Goal: Information Seeking & Learning: Learn about a topic

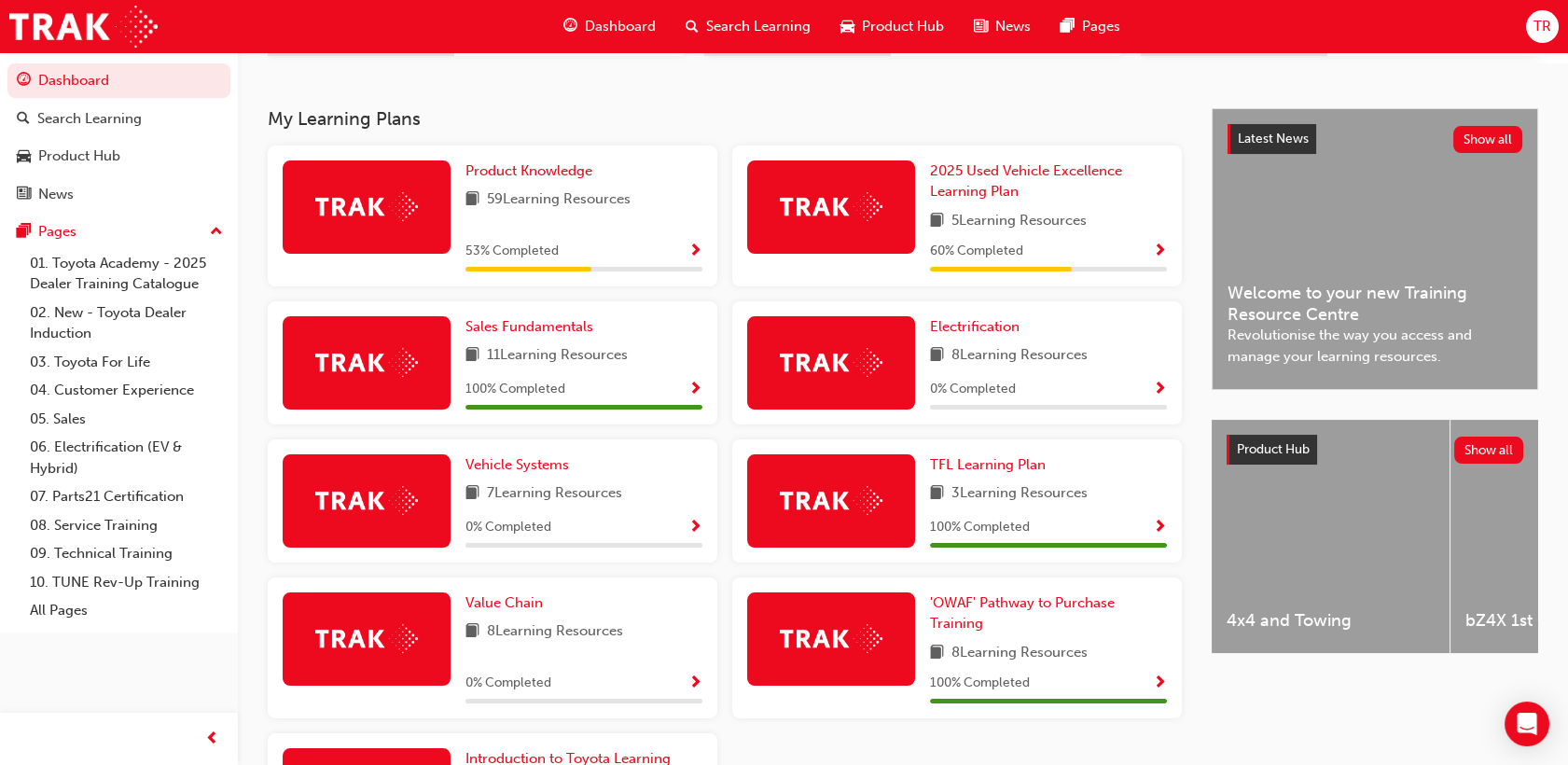
scroll to position [414, 0]
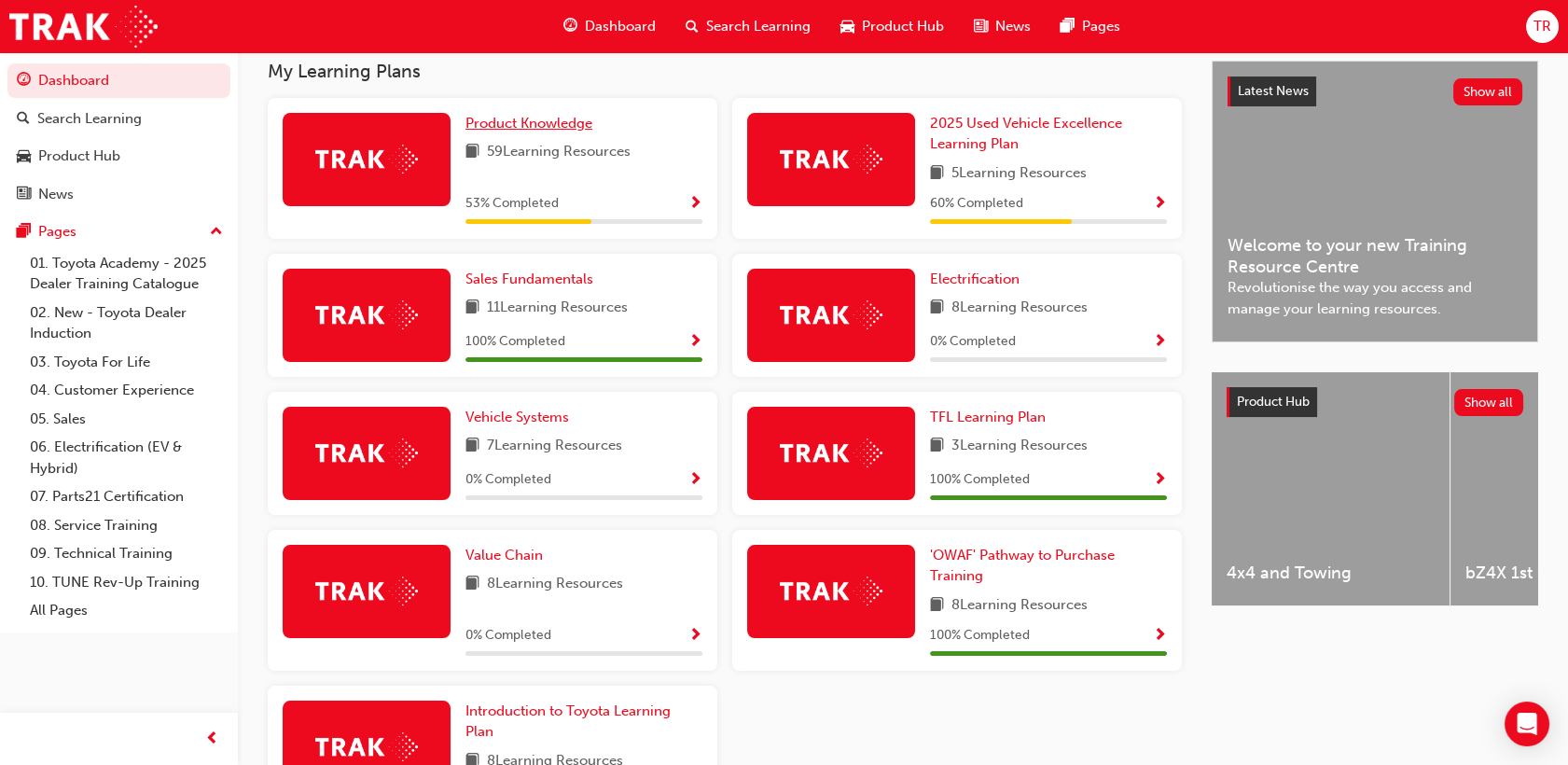
click at [517, 132] on span "Product Knowledge" at bounding box center [529, 123] width 127 height 17
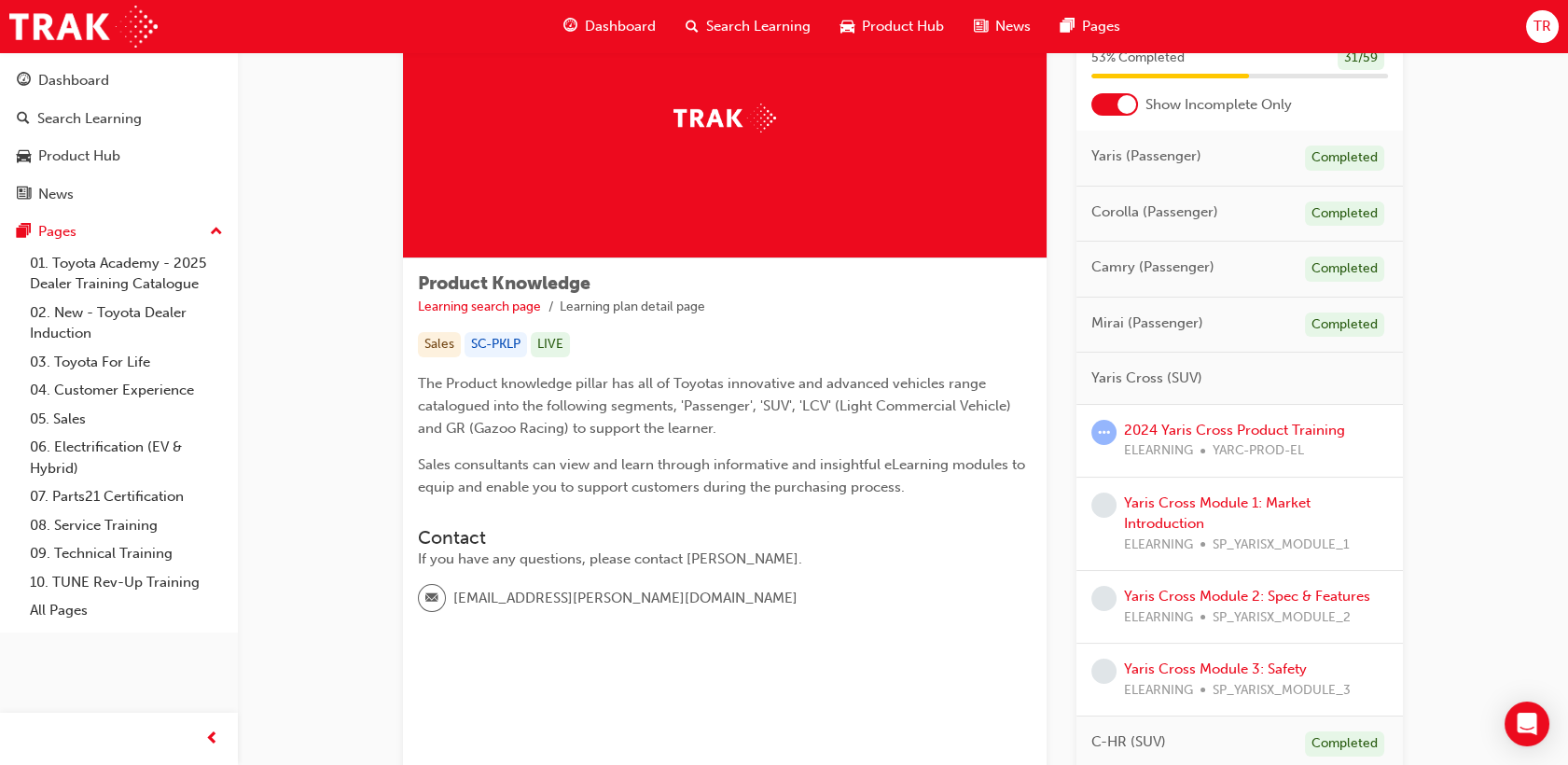
scroll to position [207, 0]
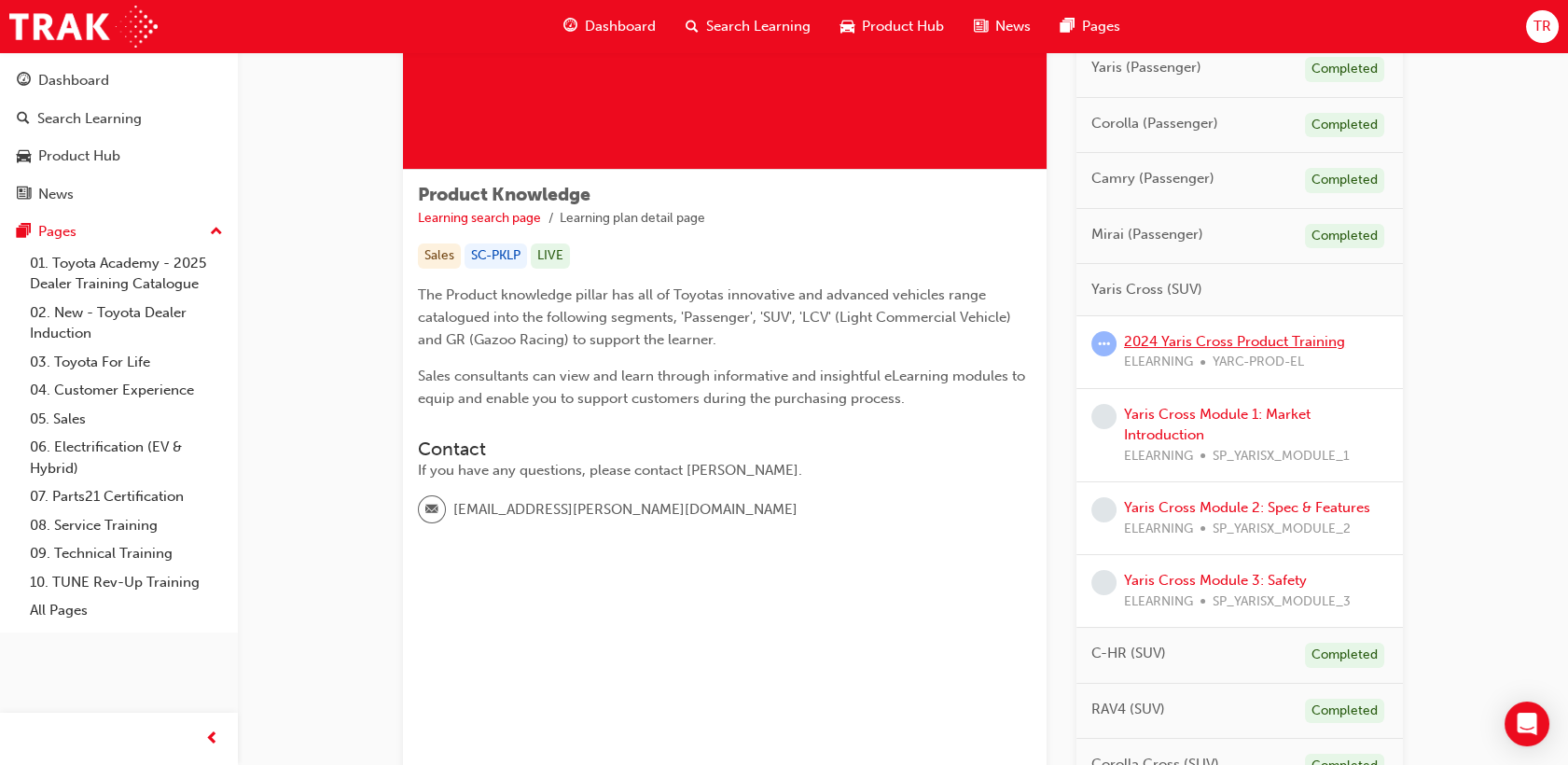
click at [1179, 337] on link "2024 Yaris Cross Product Training" at bounding box center [1234, 341] width 221 height 17
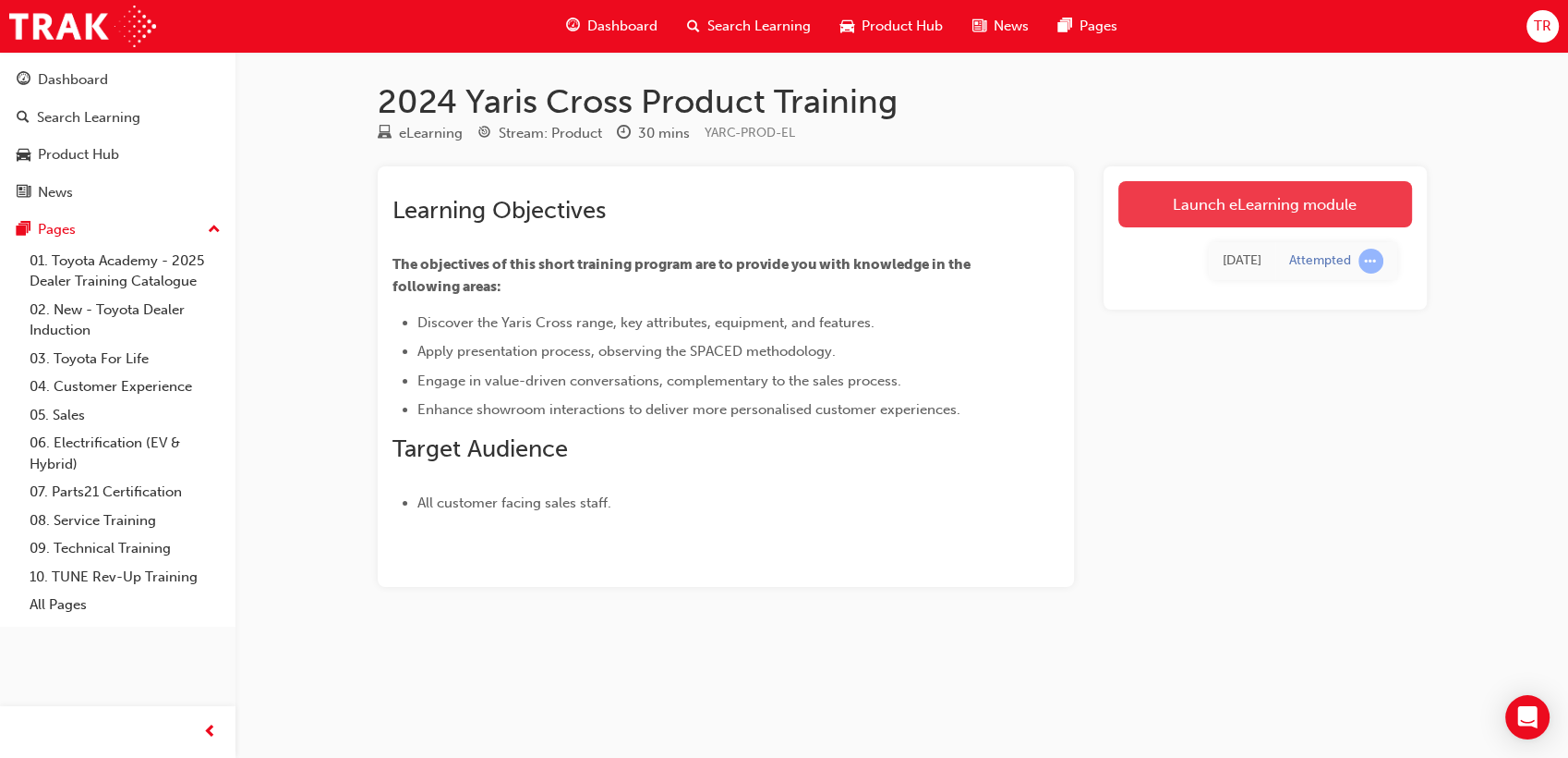
click at [1147, 199] on link "Launch eLearning module" at bounding box center [1266, 205] width 294 height 46
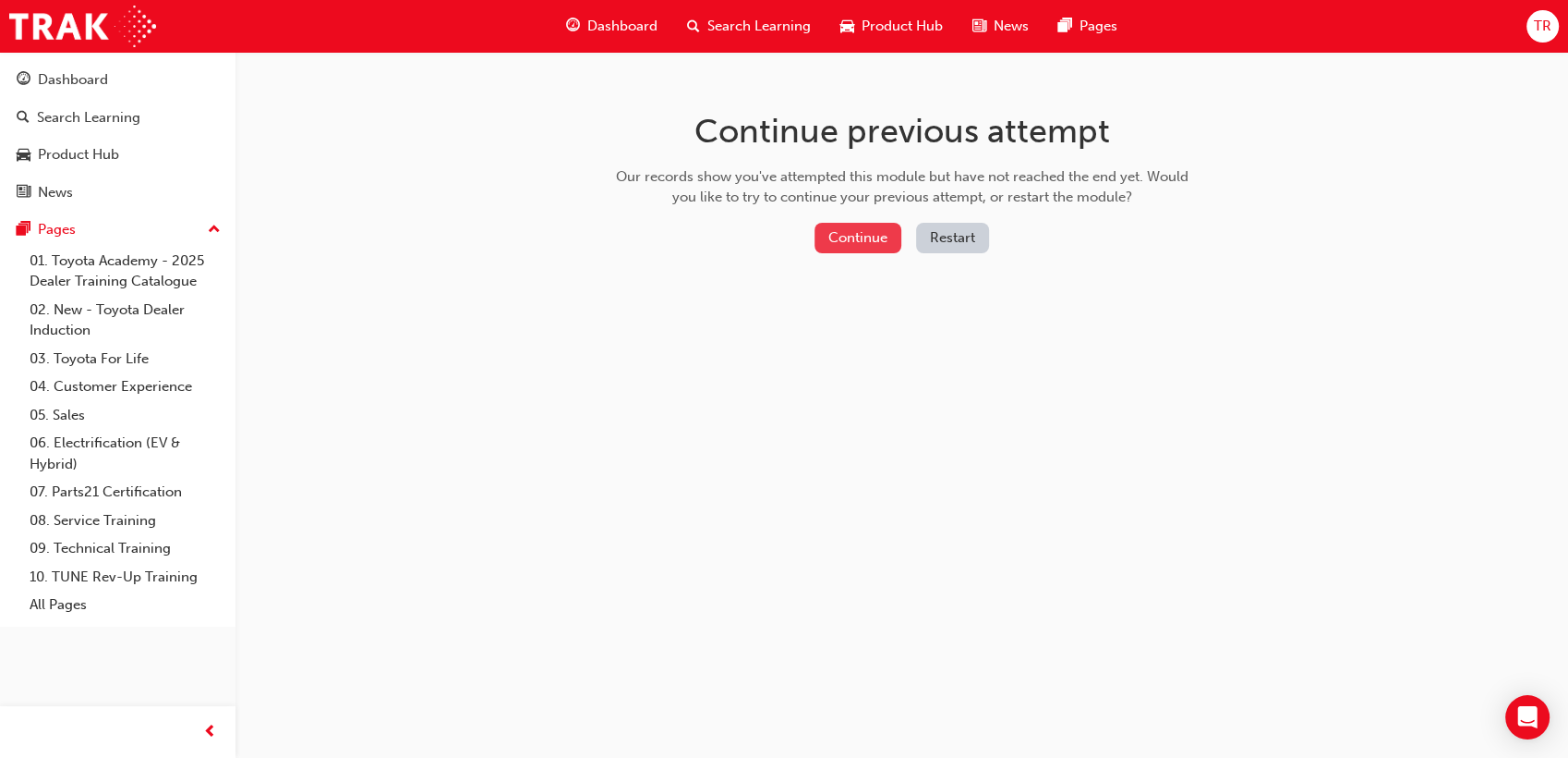
click at [835, 241] on button "Continue" at bounding box center [858, 238] width 87 height 31
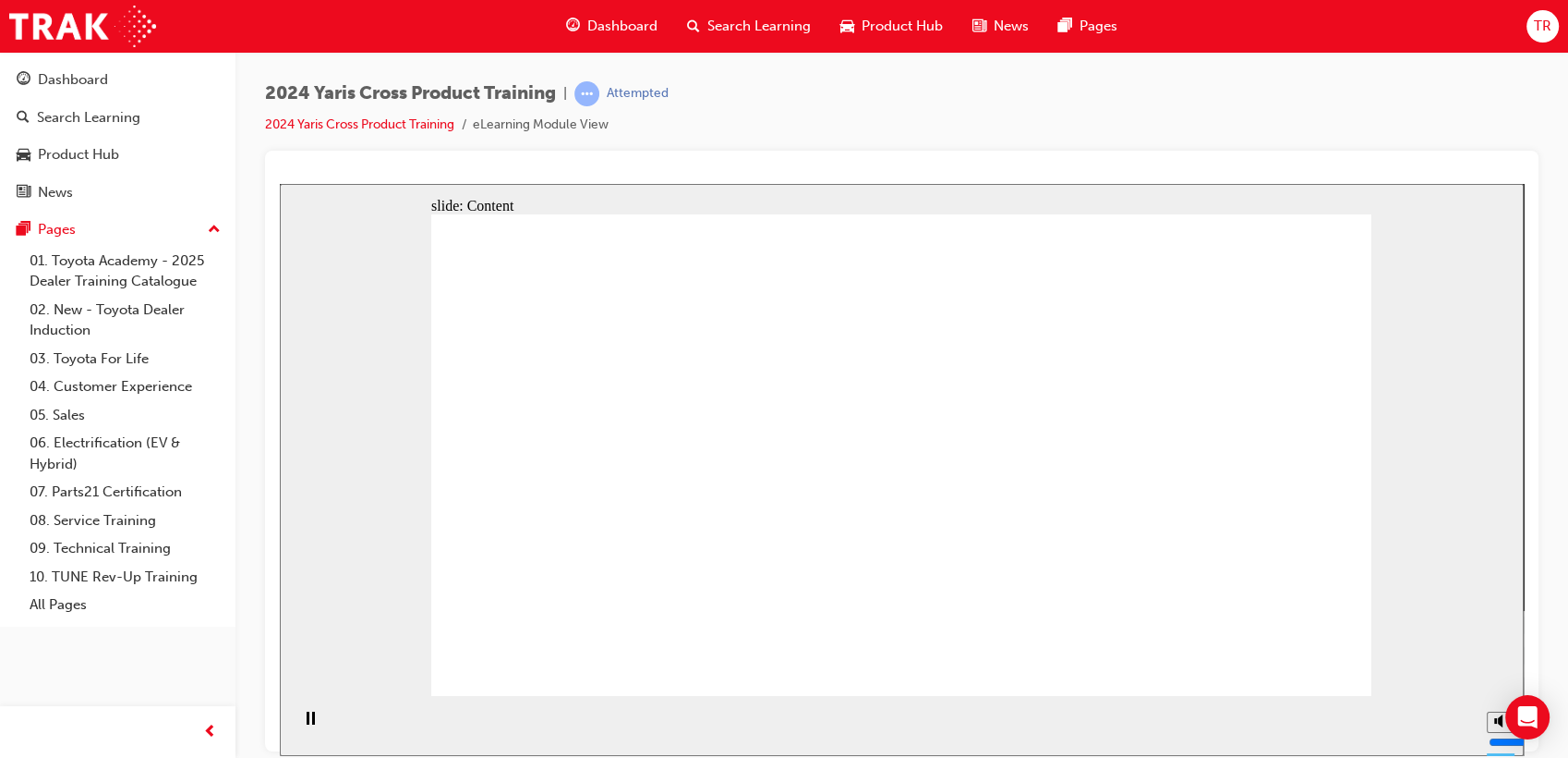
click at [1031, 130] on div "2024 Yaris Cross Product Training | Attempted 2024 Yaris Cross Product Training…" at bounding box center [902, 116] width 1274 height 69
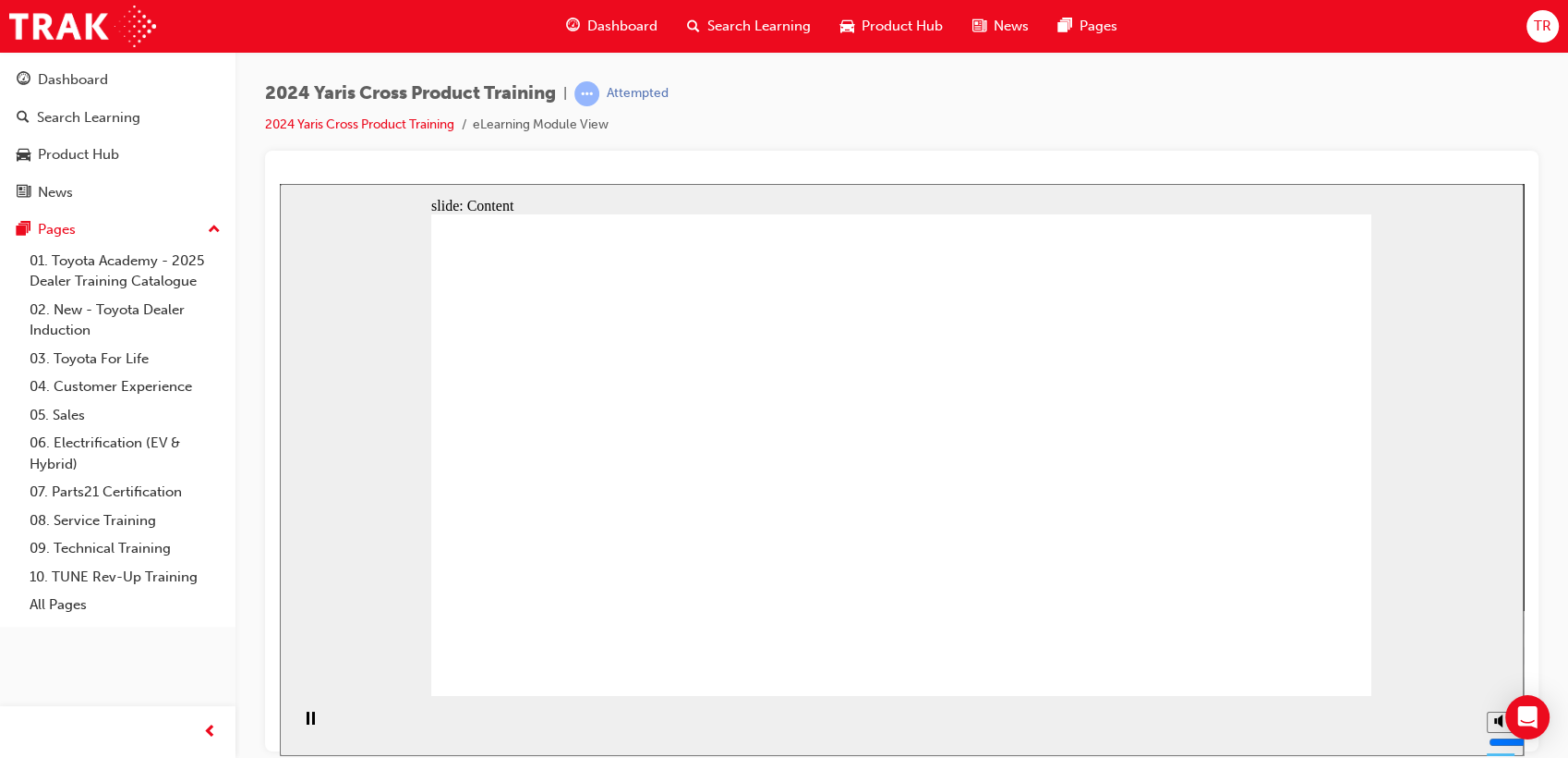
drag, startPoint x: 1190, startPoint y: 572, endPoint x: 1195, endPoint y: 582, distance: 11.2
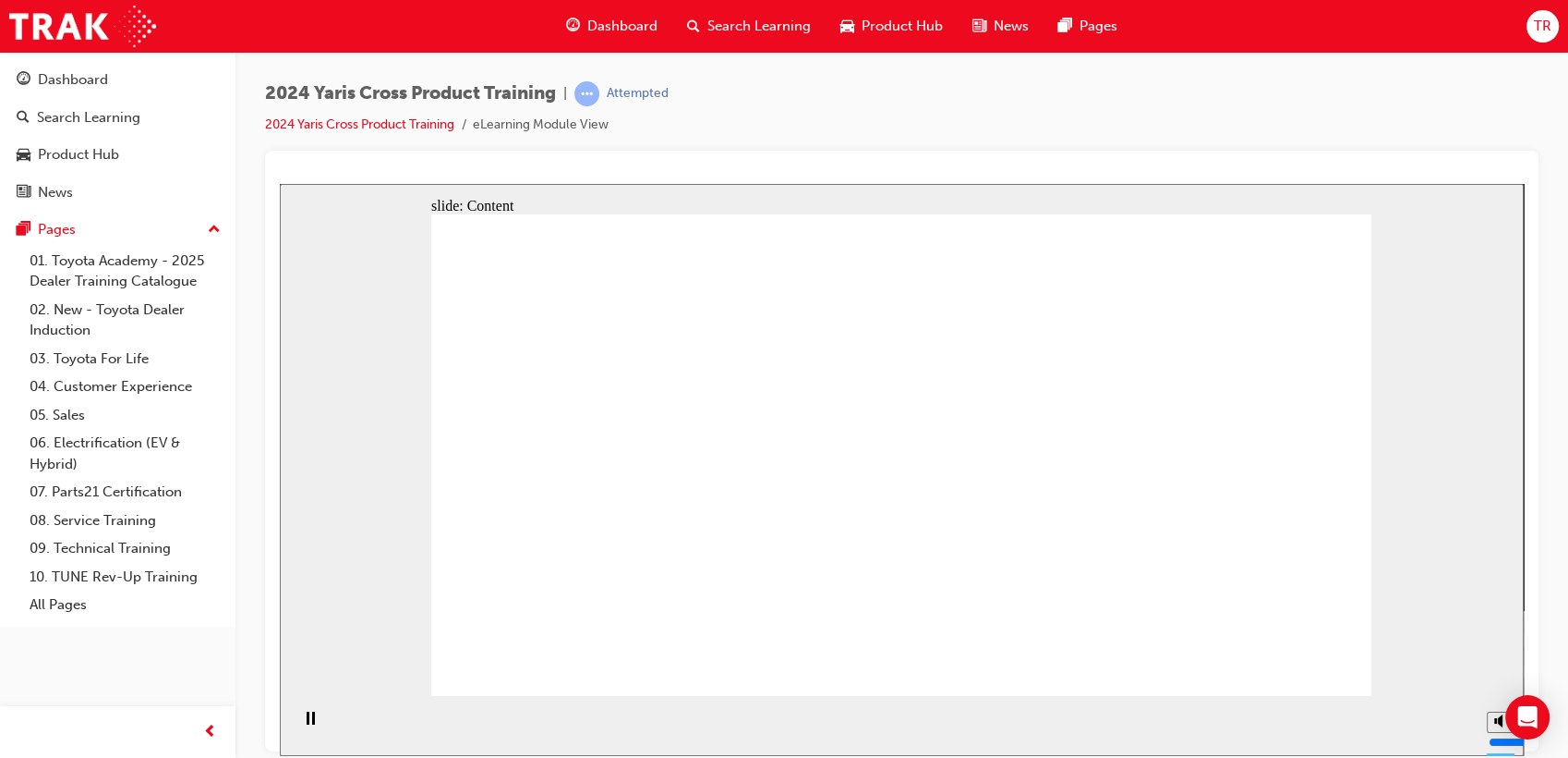
drag, startPoint x: 1012, startPoint y: 429, endPoint x: 1163, endPoint y: 582, distance: 215.0
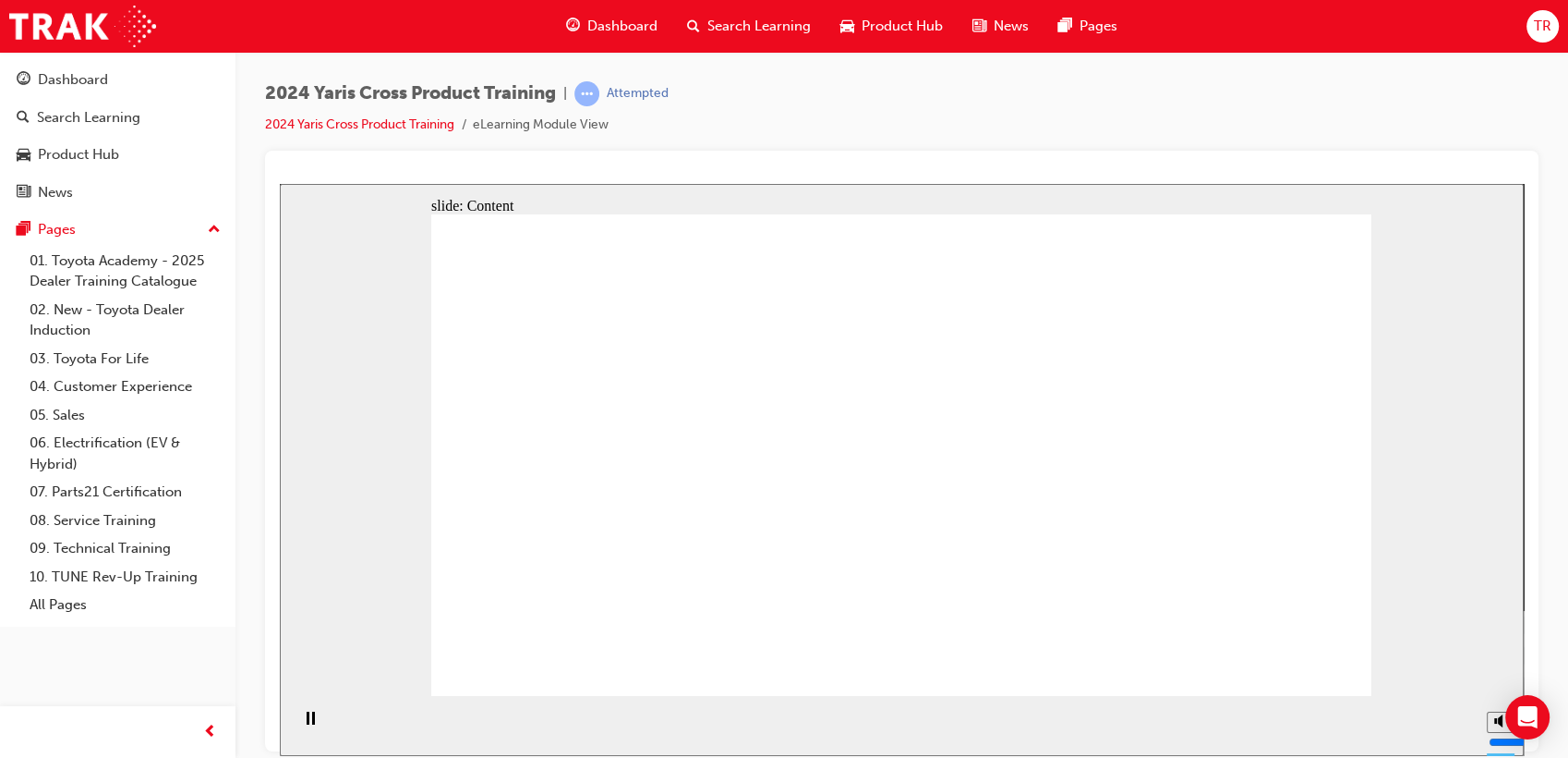
drag, startPoint x: 1207, startPoint y: 589, endPoint x: 1158, endPoint y: 583, distance: 49.4
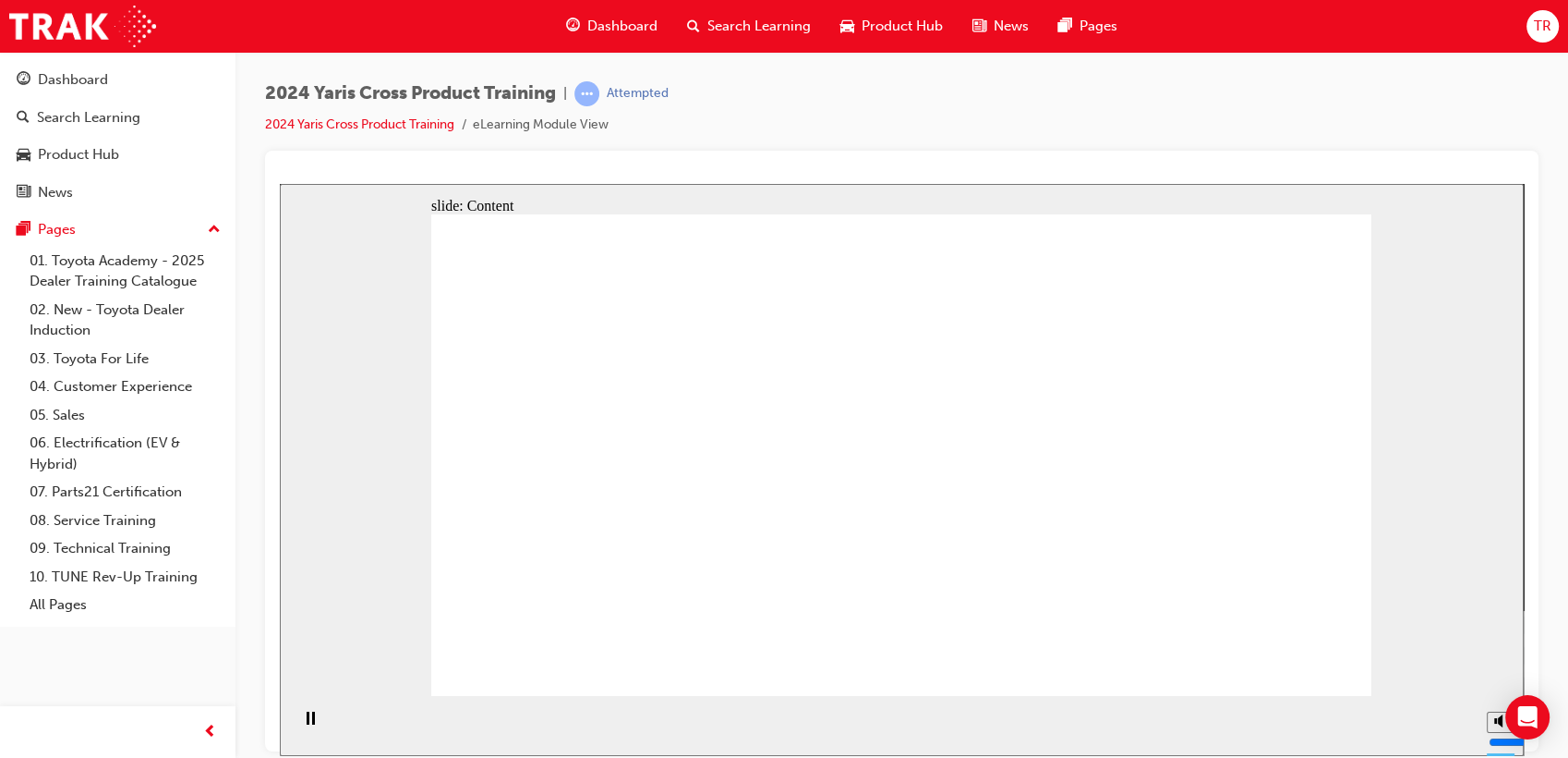
drag, startPoint x: 482, startPoint y: 347, endPoint x: 613, endPoint y: 393, distance: 138.8
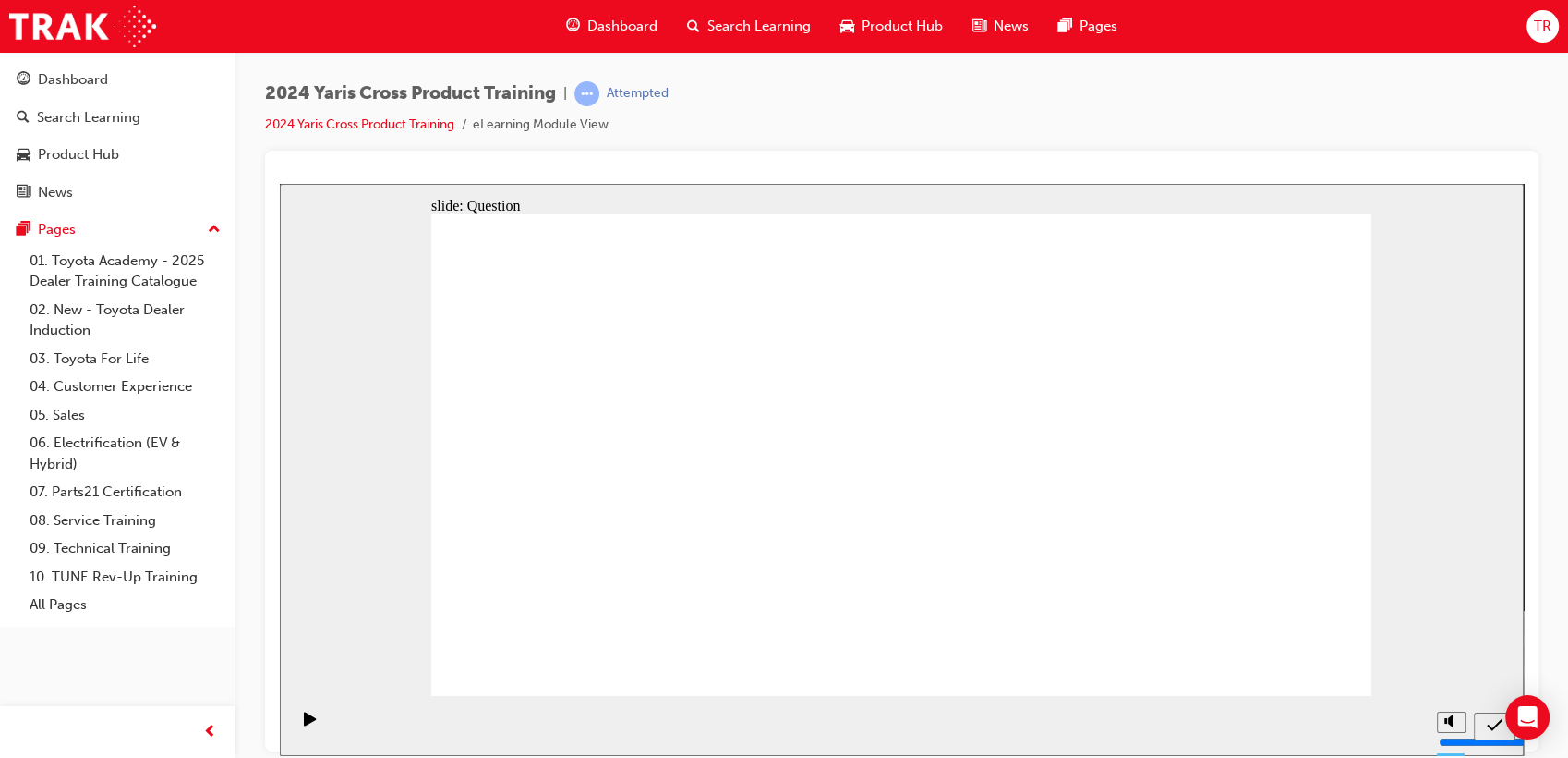
radio input "true"
drag, startPoint x: 949, startPoint y: 562, endPoint x: 939, endPoint y: 554, distance: 12.8
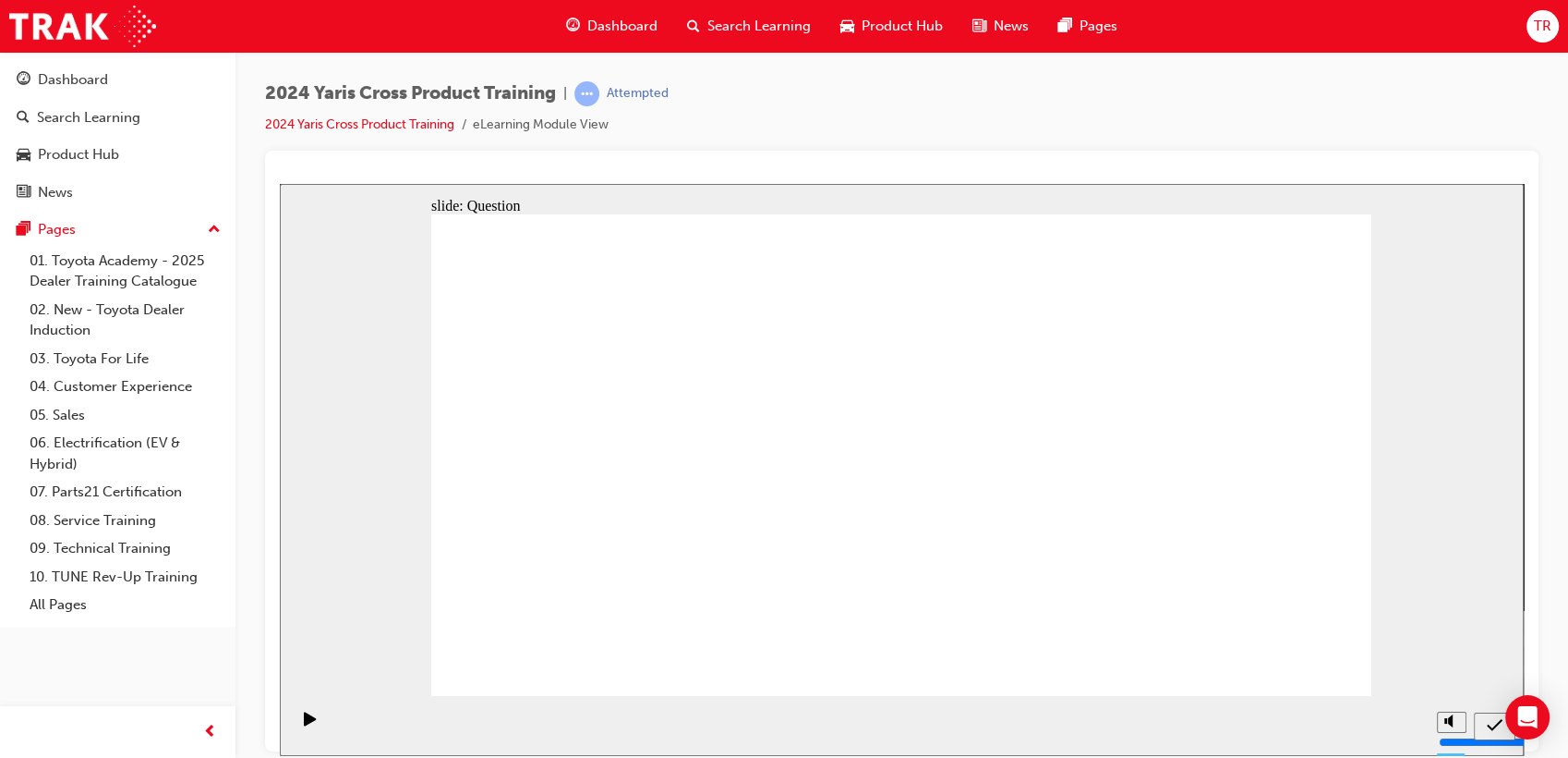
radio input "true"
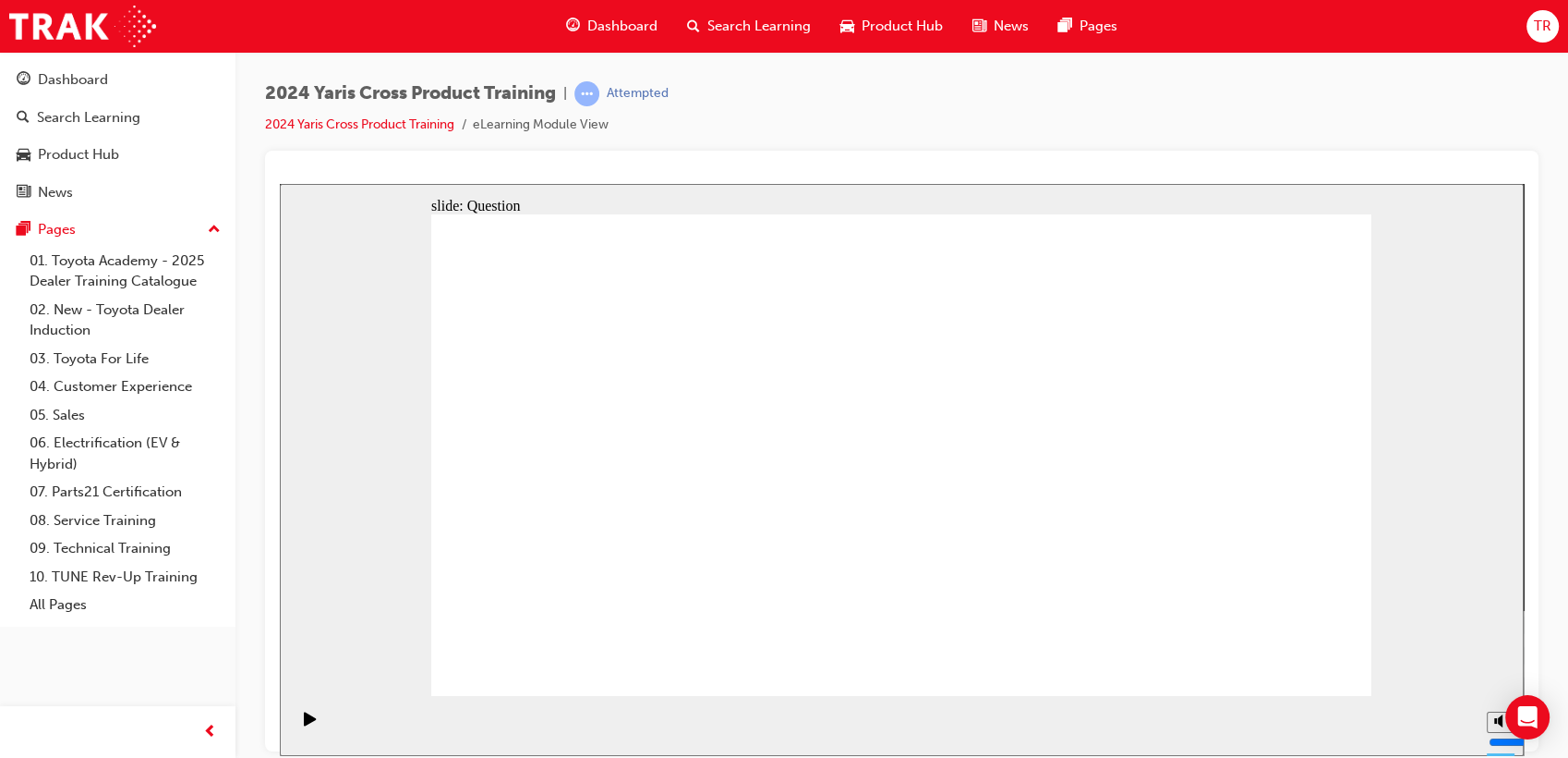
checkbox input "true"
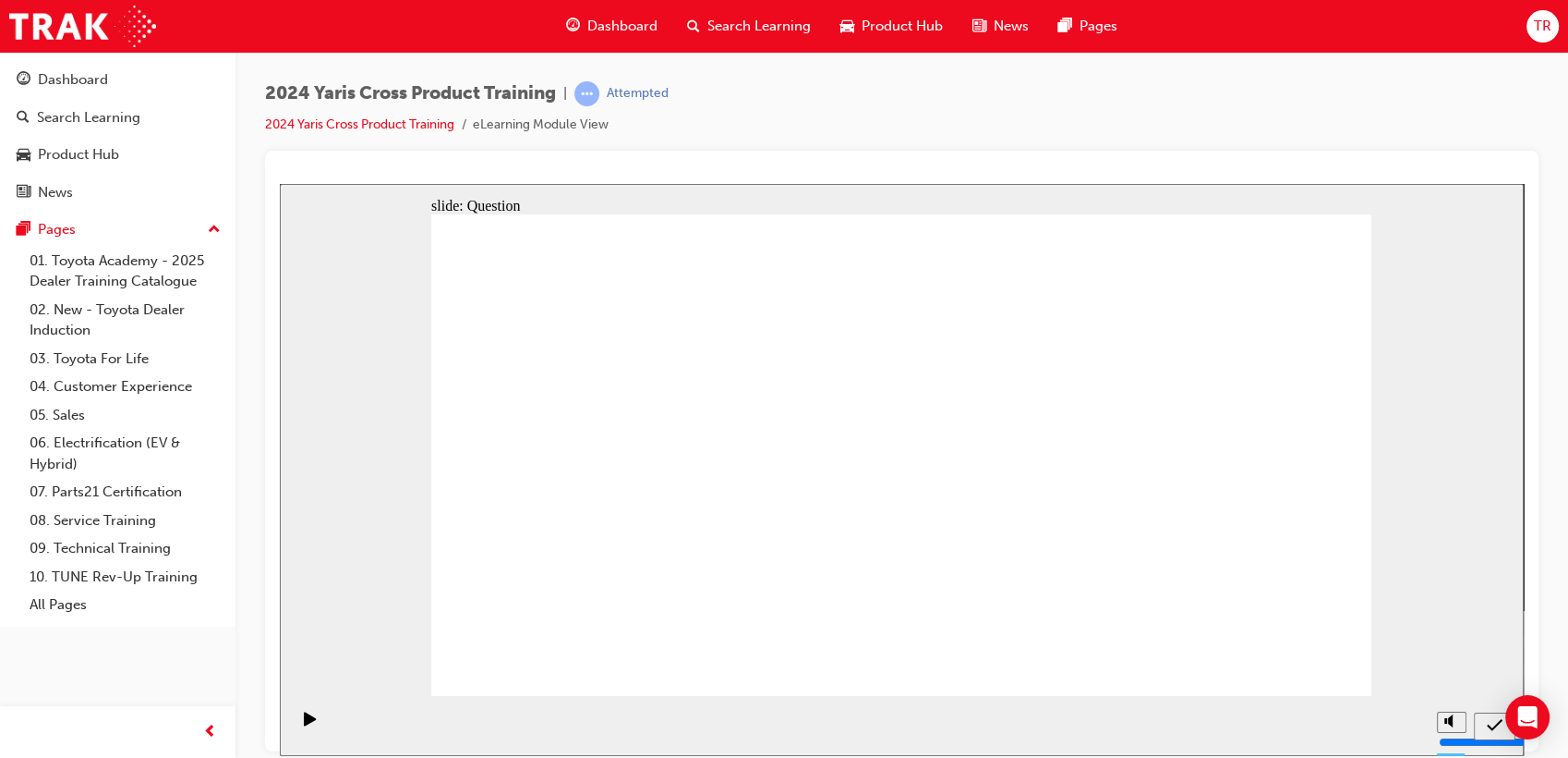
drag, startPoint x: 658, startPoint y: 427, endPoint x: 693, endPoint y: 434, distance: 35.7
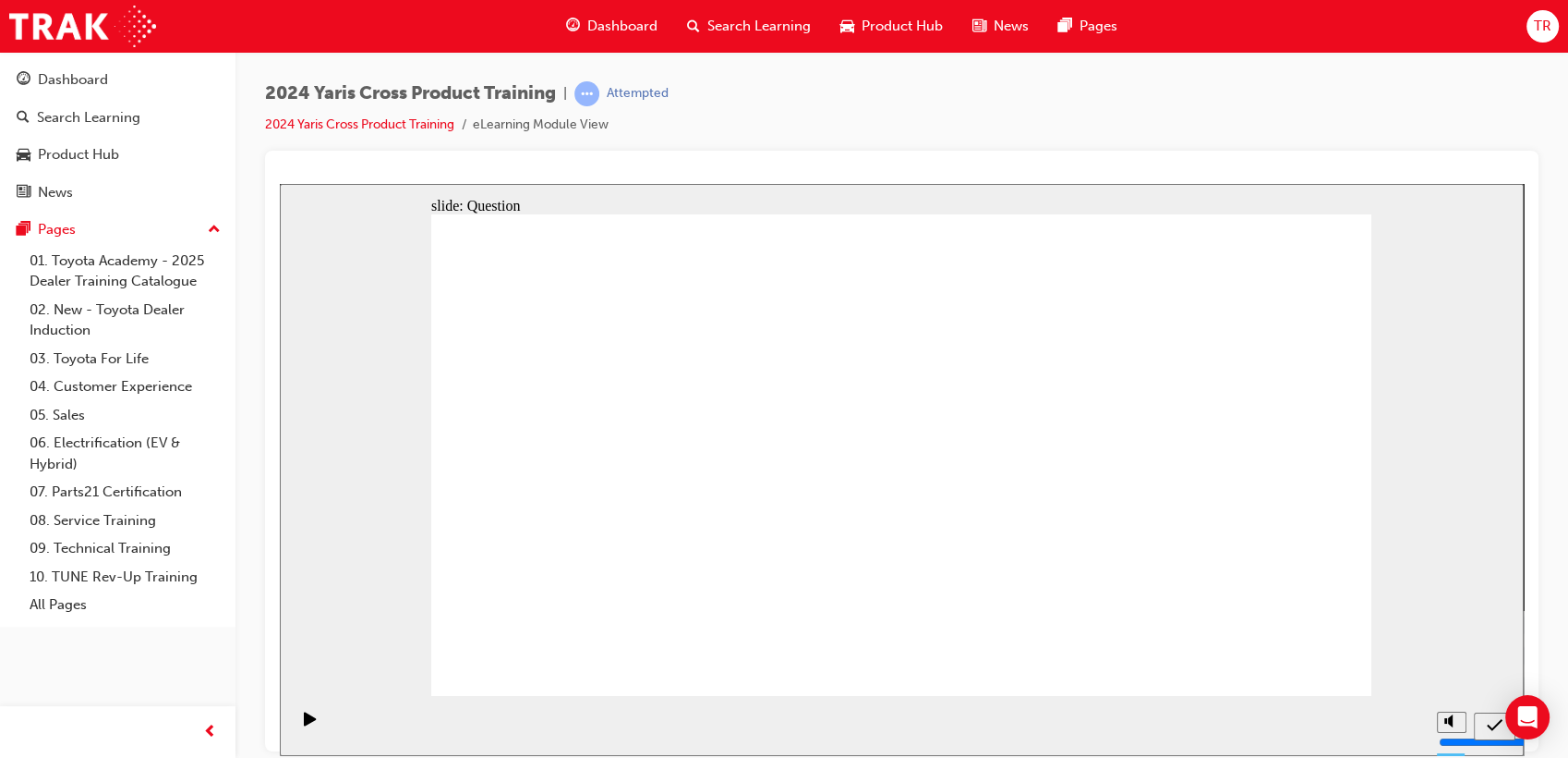
drag, startPoint x: 887, startPoint y: 450, endPoint x: 982, endPoint y: 461, distance: 95.6
radio input "true"
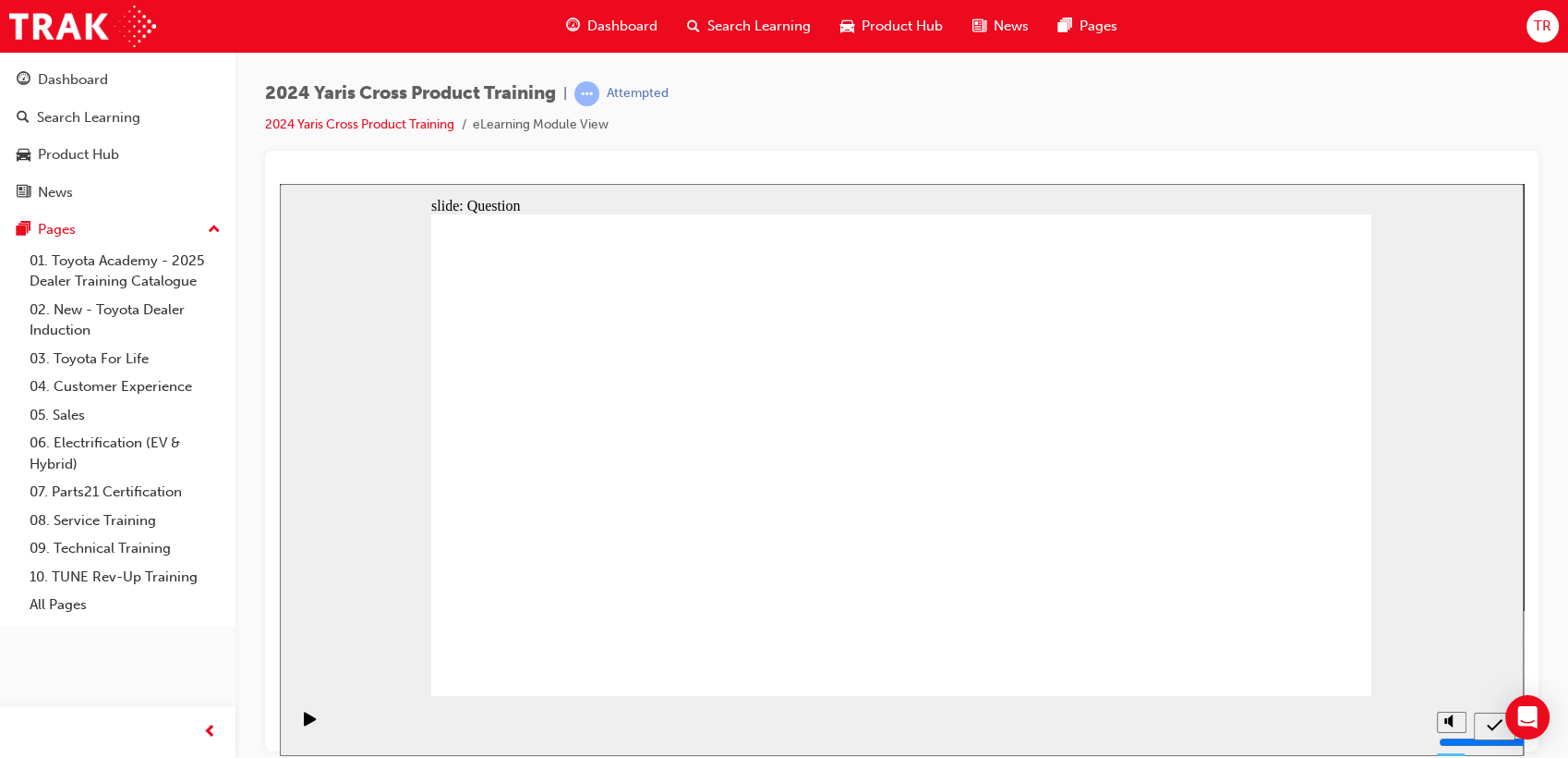
drag, startPoint x: 759, startPoint y: 564, endPoint x: 821, endPoint y: 559, distance: 62.2
drag, startPoint x: 1175, startPoint y: 420, endPoint x: 804, endPoint y: 582, distance: 404.8
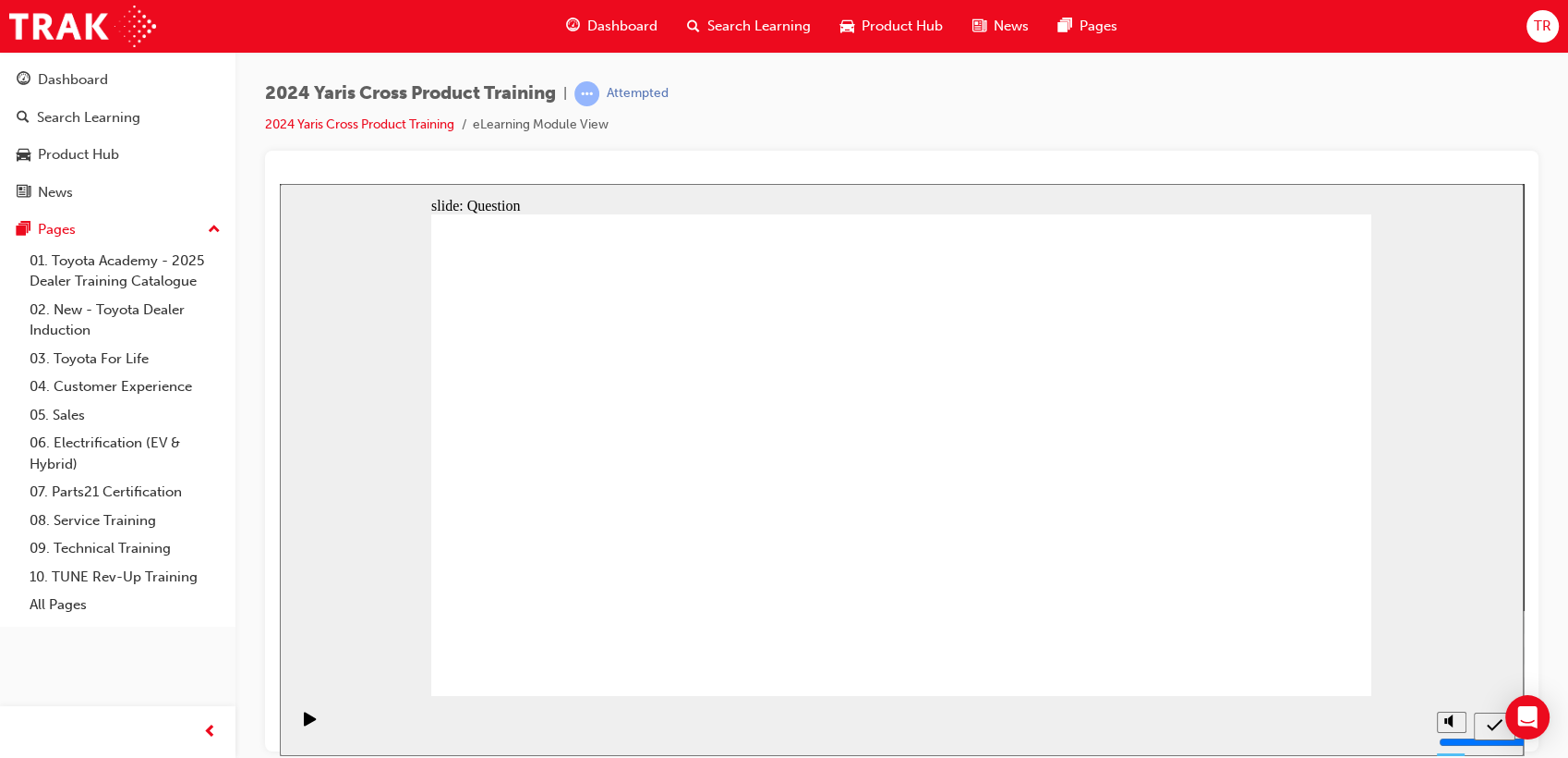
drag, startPoint x: 795, startPoint y: 399, endPoint x: 1153, endPoint y: 560, distance: 392.5
drag, startPoint x: 615, startPoint y: 417, endPoint x: 994, endPoint y: 573, distance: 409.8
drag, startPoint x: 999, startPoint y: 416, endPoint x: 649, endPoint y: 559, distance: 378.1
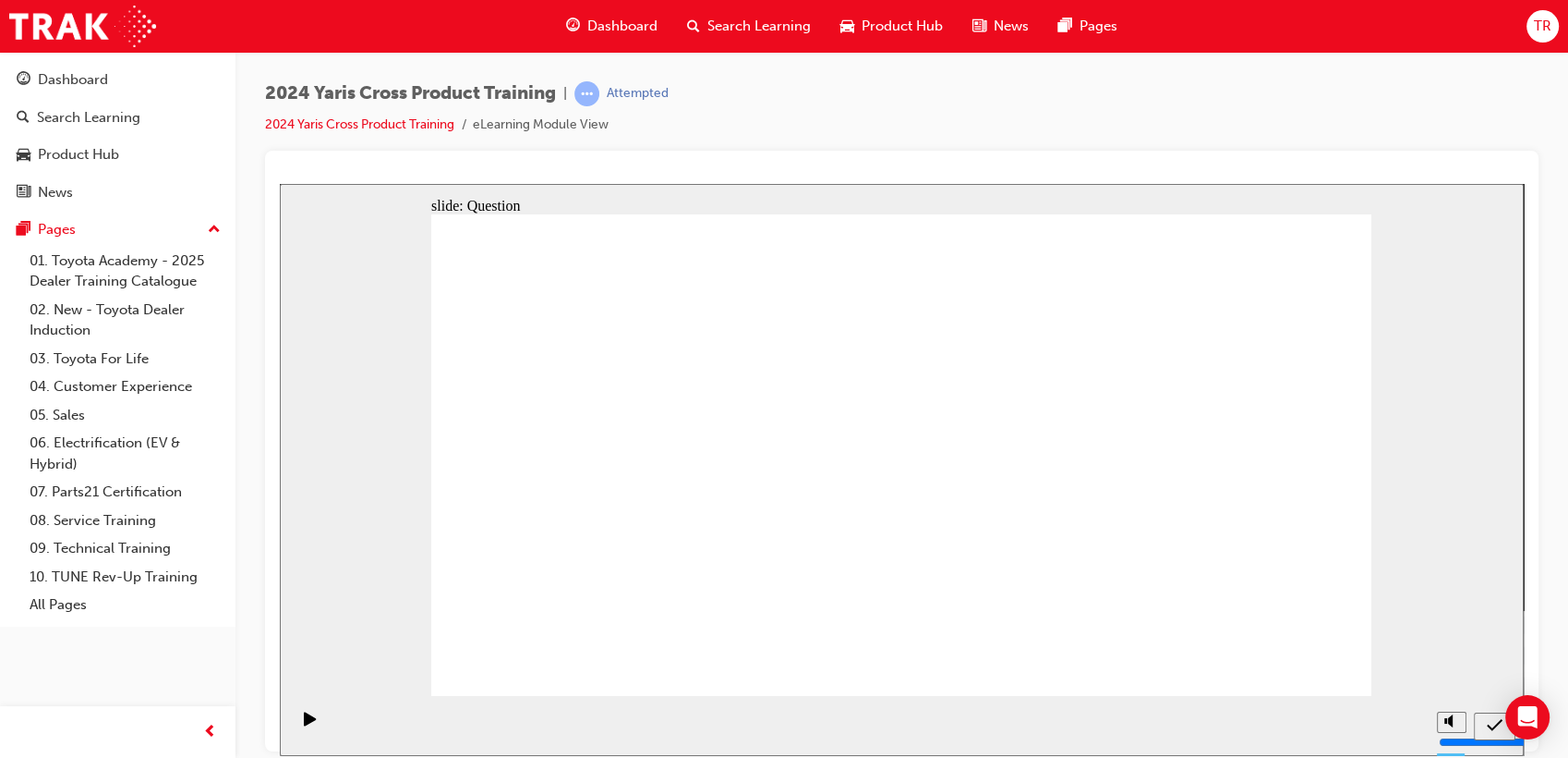
drag, startPoint x: 722, startPoint y: 577, endPoint x: 715, endPoint y: 591, distance: 15.7
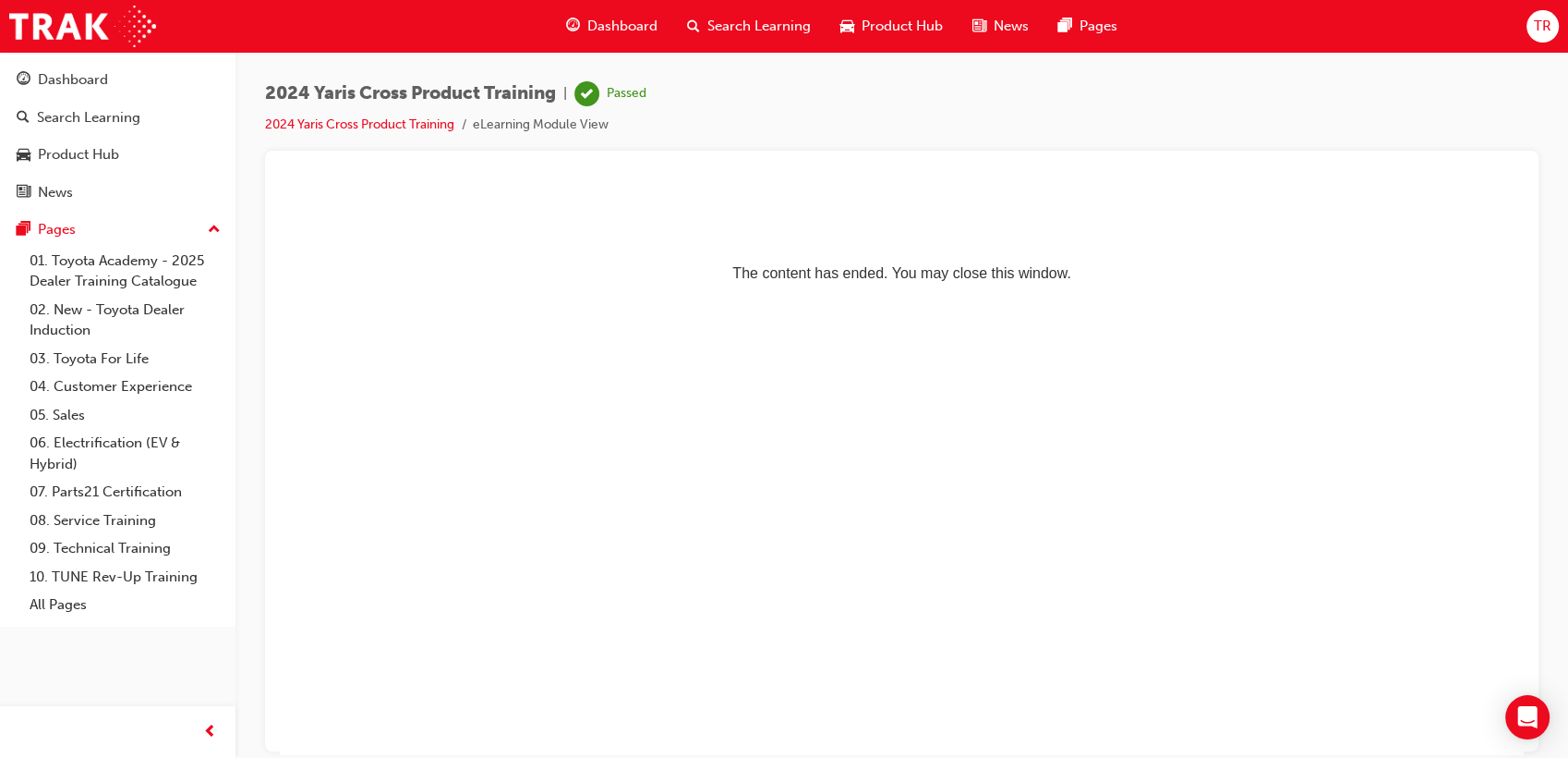
click at [650, 33] on span "Dashboard" at bounding box center [623, 26] width 70 height 21
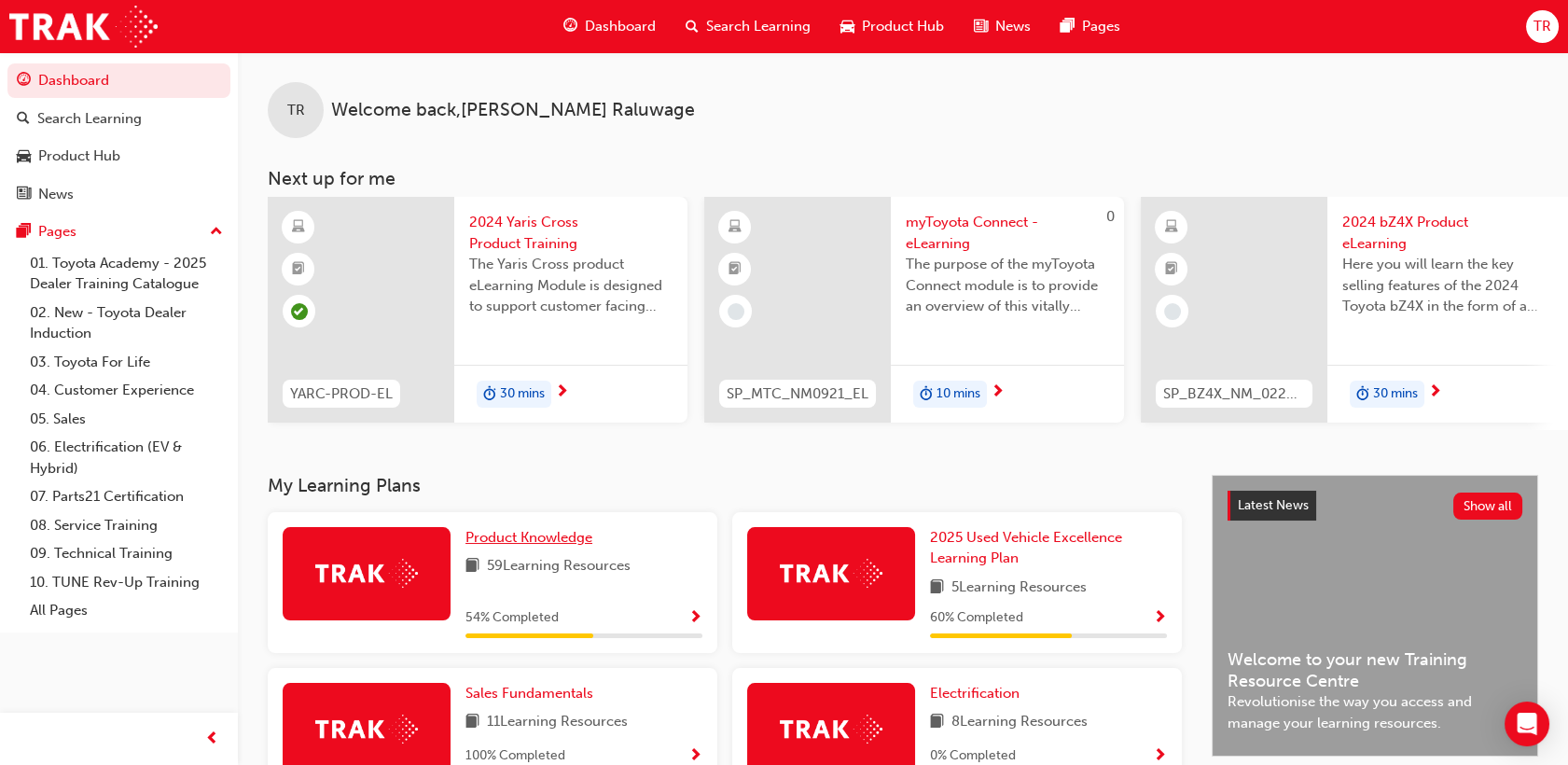
click at [541, 545] on span "Product Knowledge" at bounding box center [529, 537] width 127 height 17
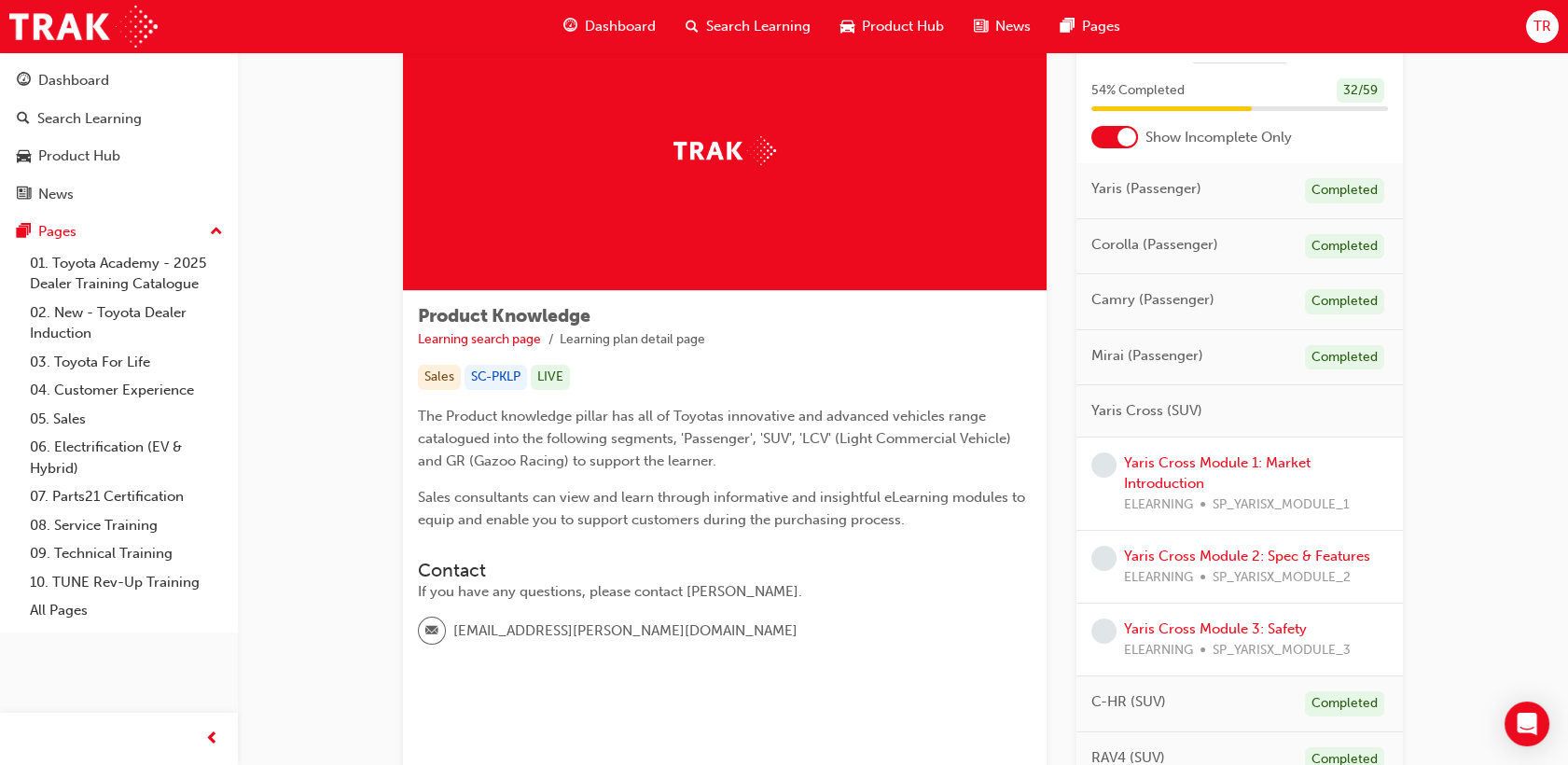
scroll to position [207, 0]
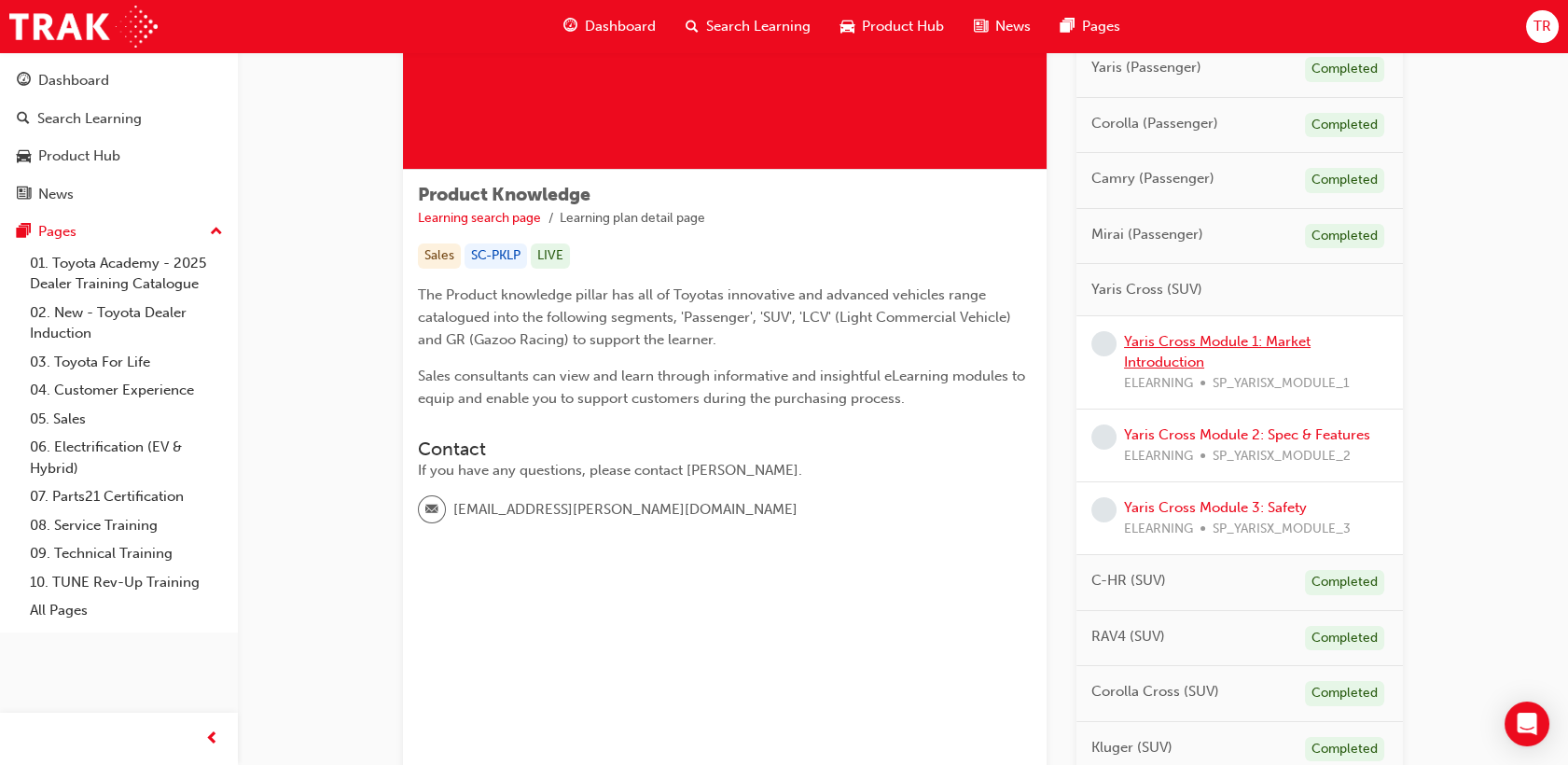
click at [1194, 343] on link "Yaris Cross Module 1: Market Introduction" at bounding box center [1218, 351] width 187 height 38
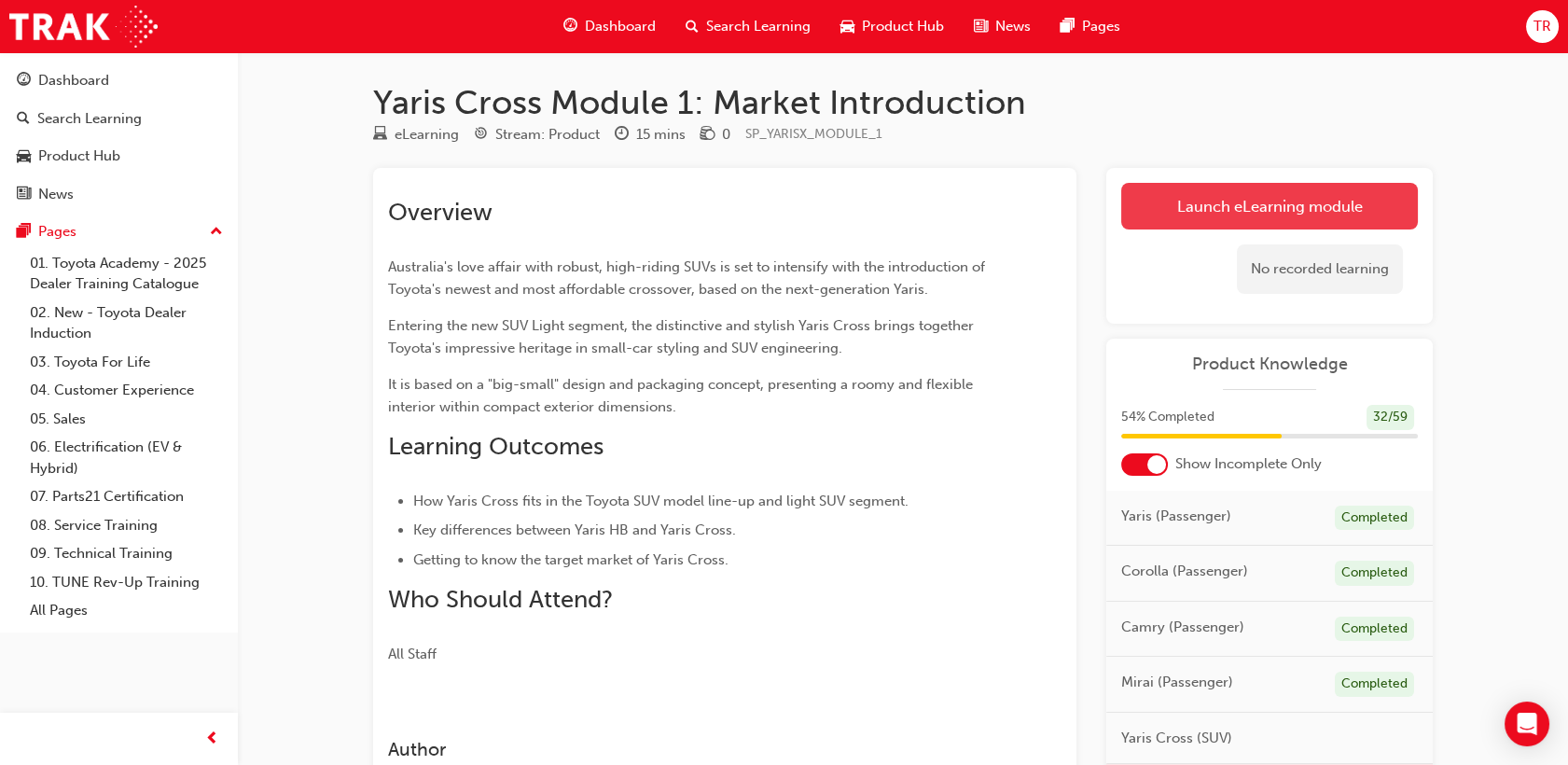
click at [1149, 206] on link "Launch eLearning module" at bounding box center [1270, 206] width 297 height 47
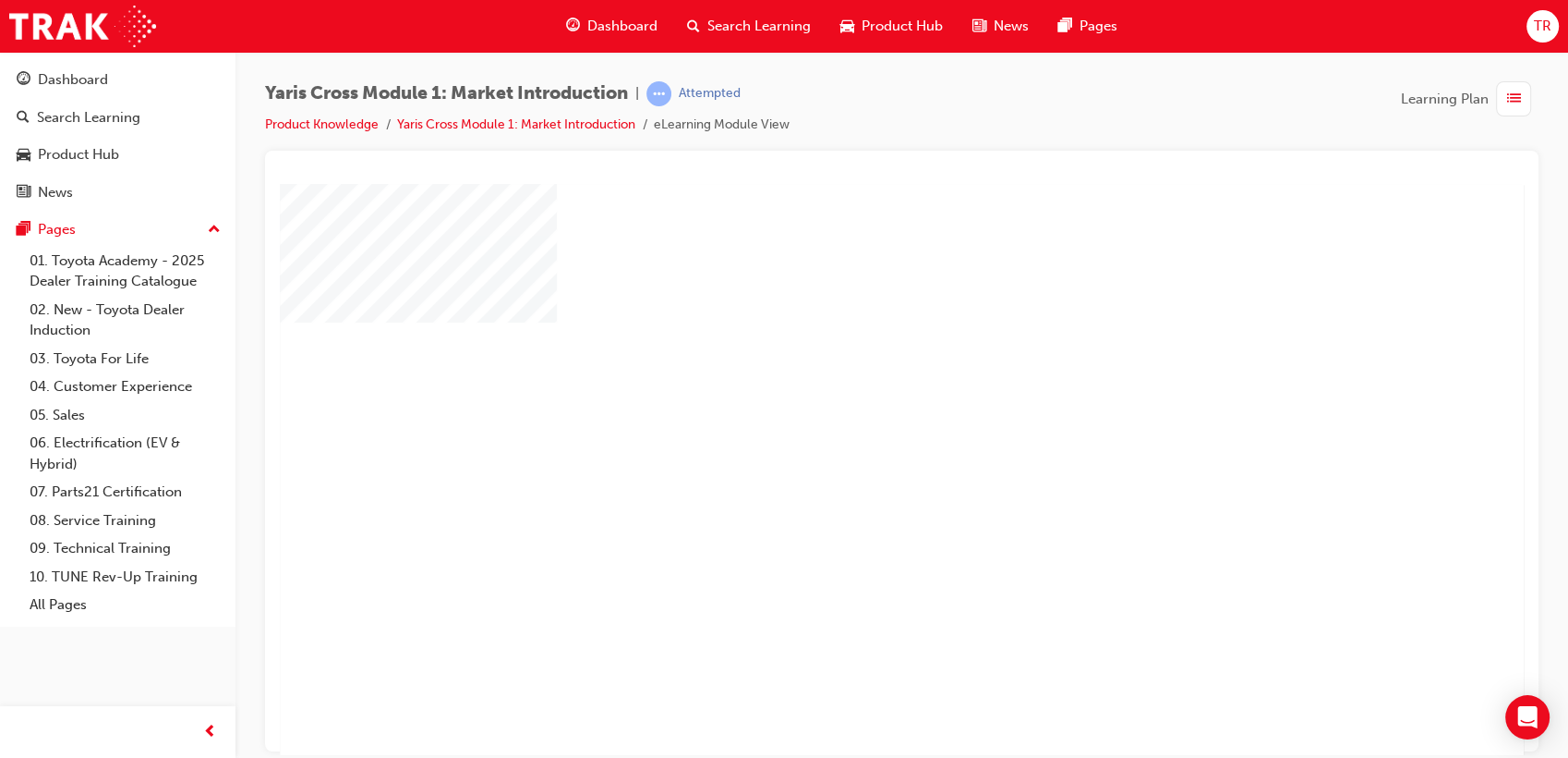
click at [849, 416] on div "play" at bounding box center [849, 416] width 0 height 0
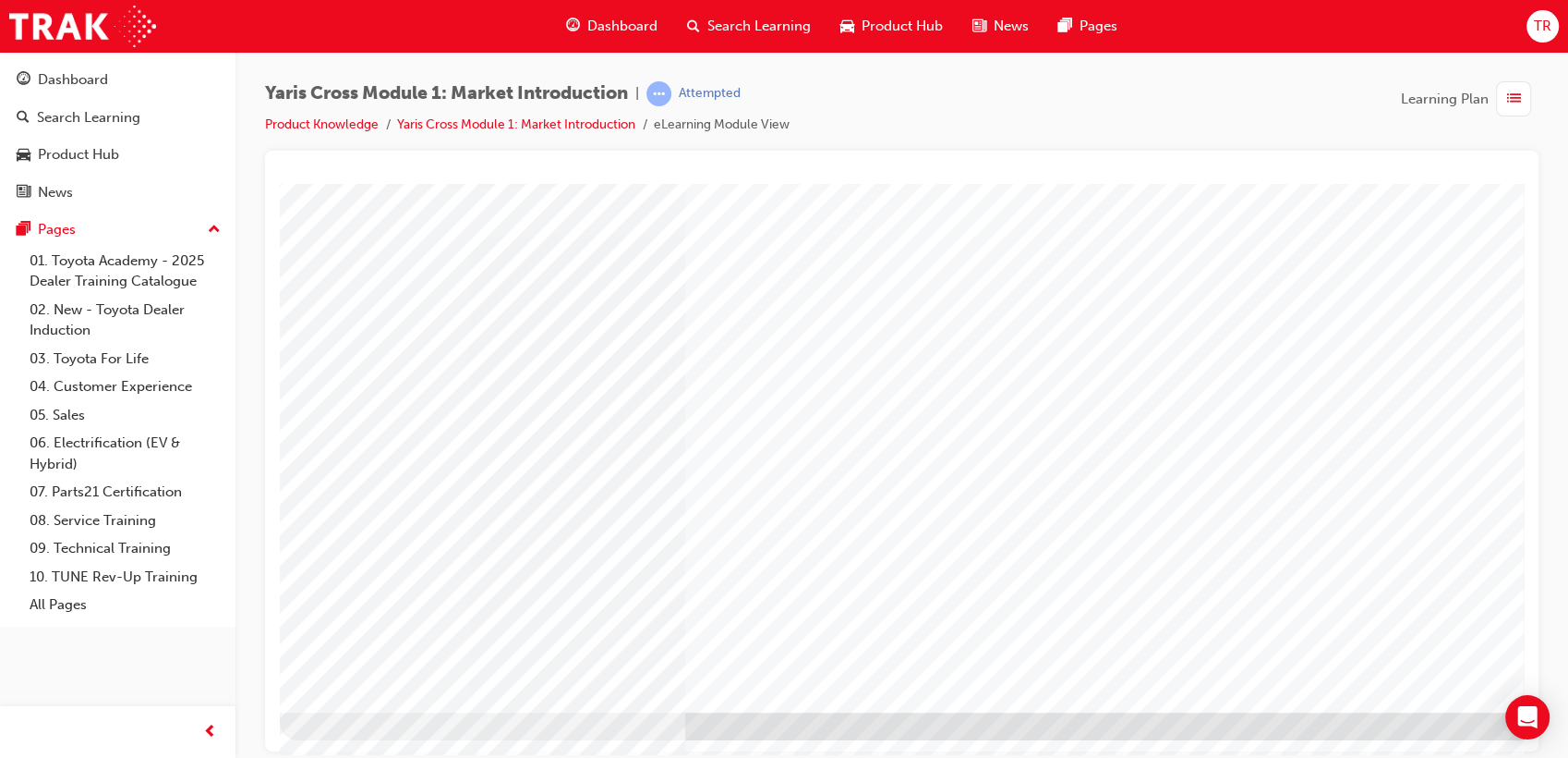
scroll to position [0, 0]
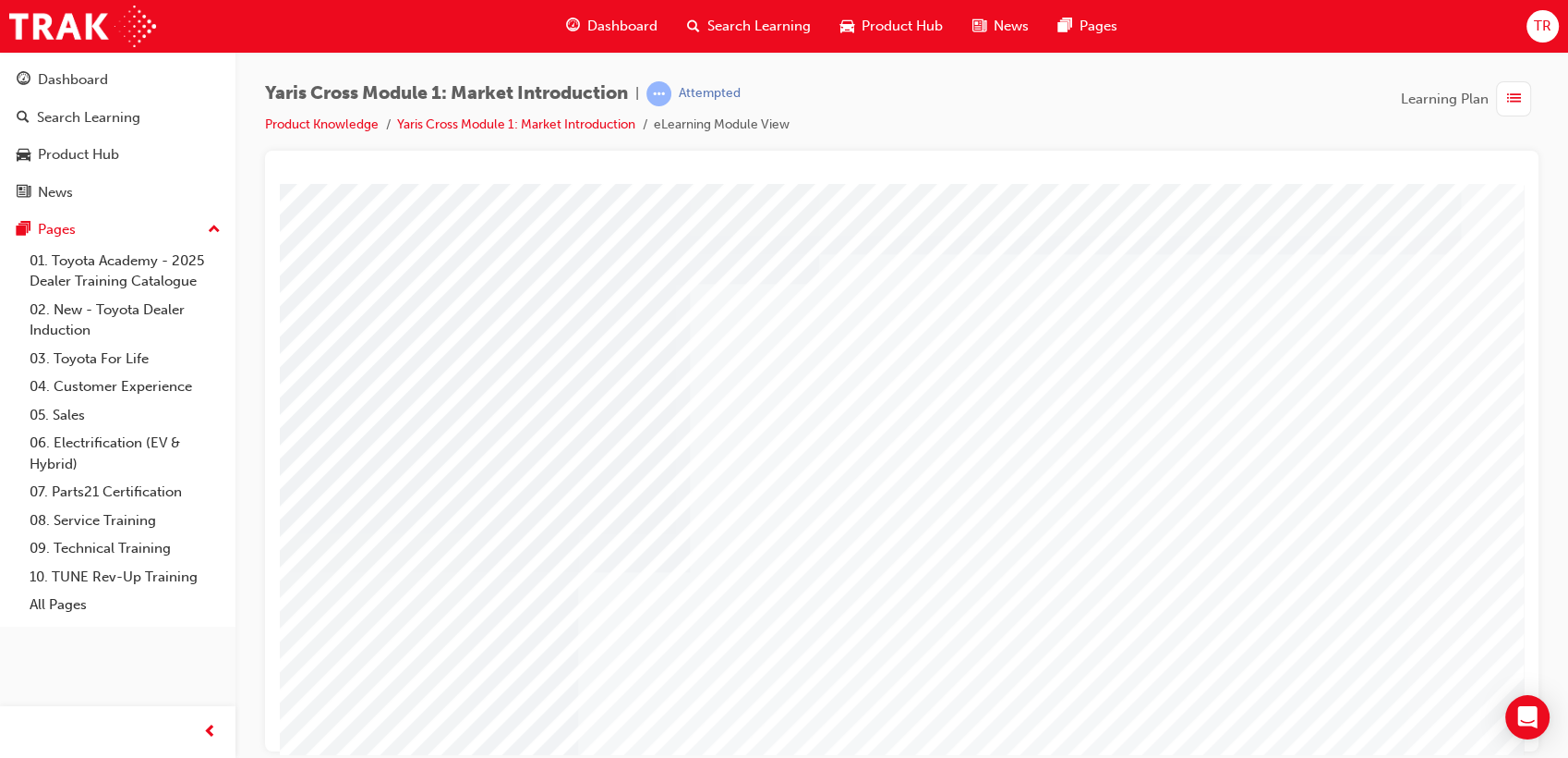
drag, startPoint x: 938, startPoint y: 283, endPoint x: 1063, endPoint y: 281, distance: 125.0
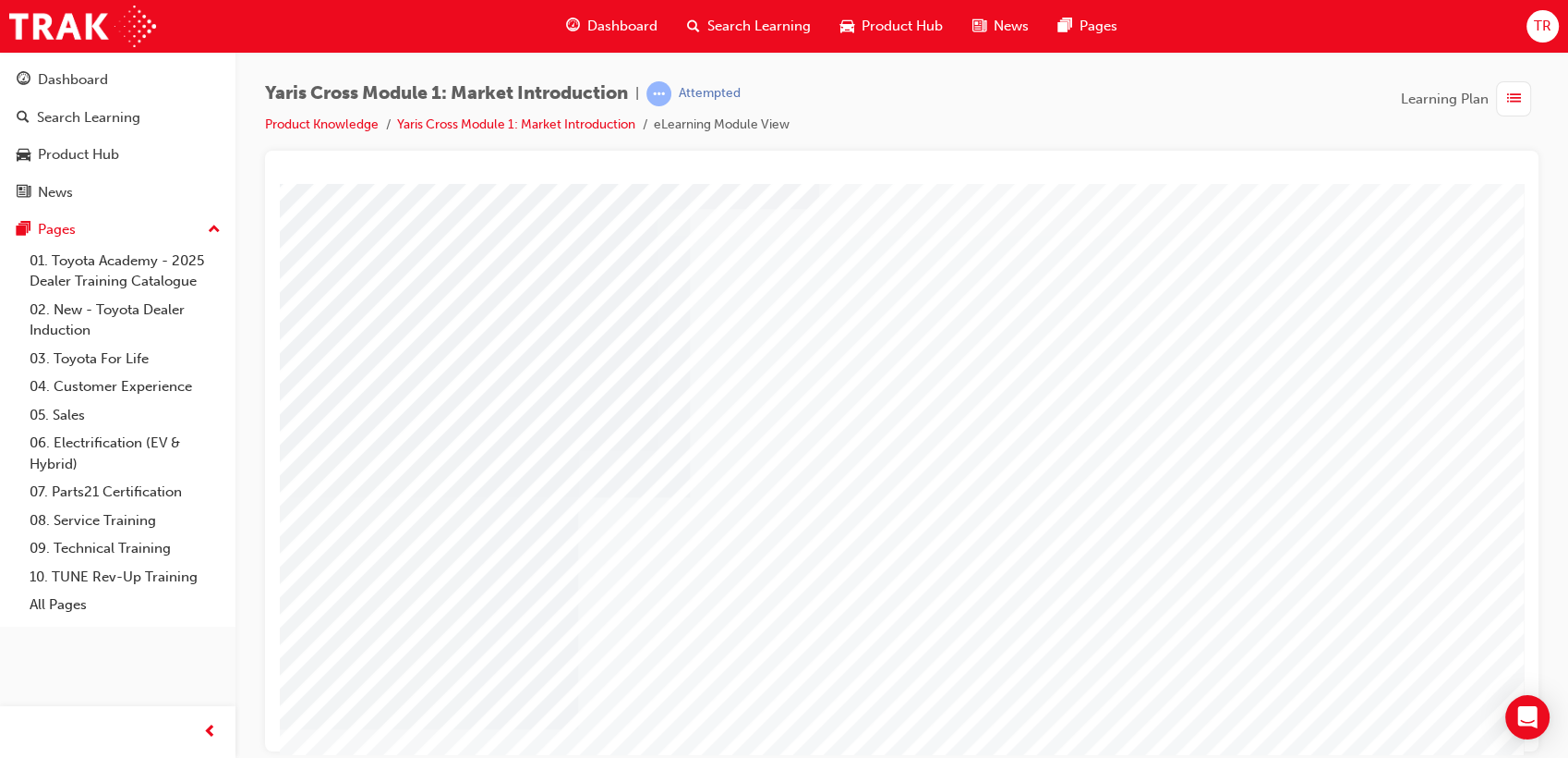
scroll to position [137, 0]
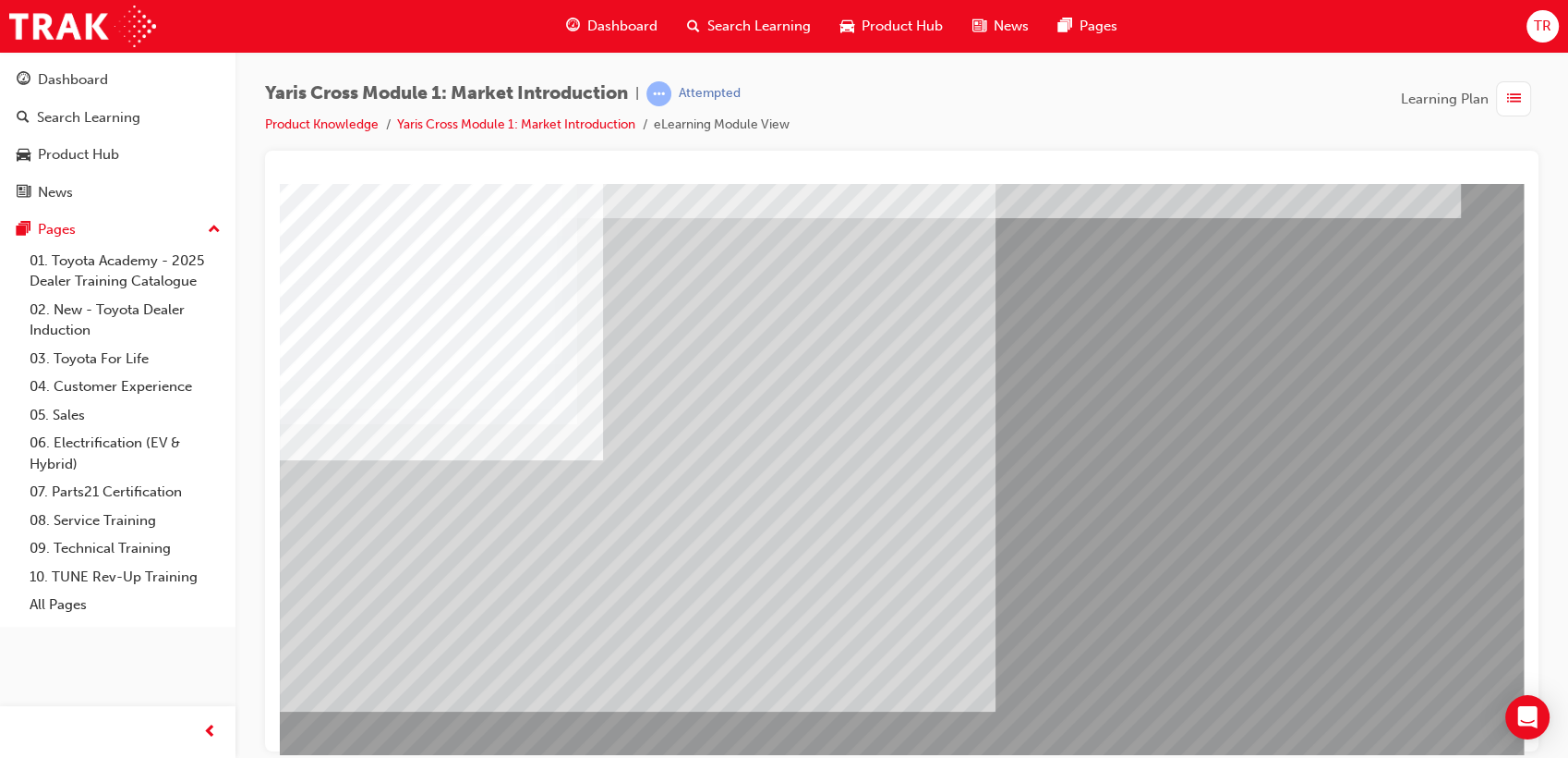
scroll to position [0, 0]
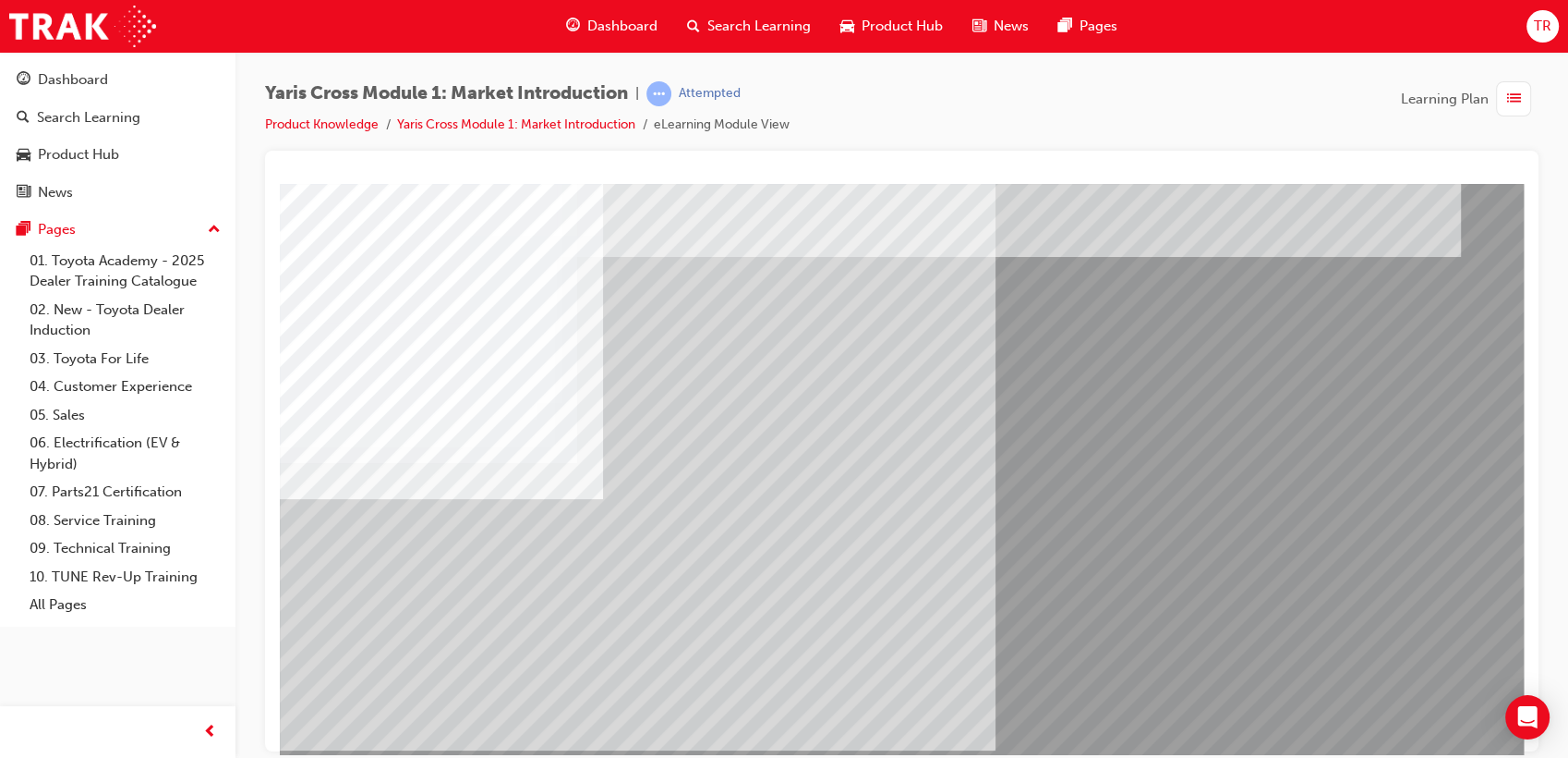
drag, startPoint x: 502, startPoint y: 261, endPoint x: 1432, endPoint y: 289, distance: 930.4
click at [1422, 290] on div at bounding box center [908, 516] width 1256 height 665
drag, startPoint x: 1432, startPoint y: 289, endPoint x: 799, endPoint y: 406, distance: 643.7
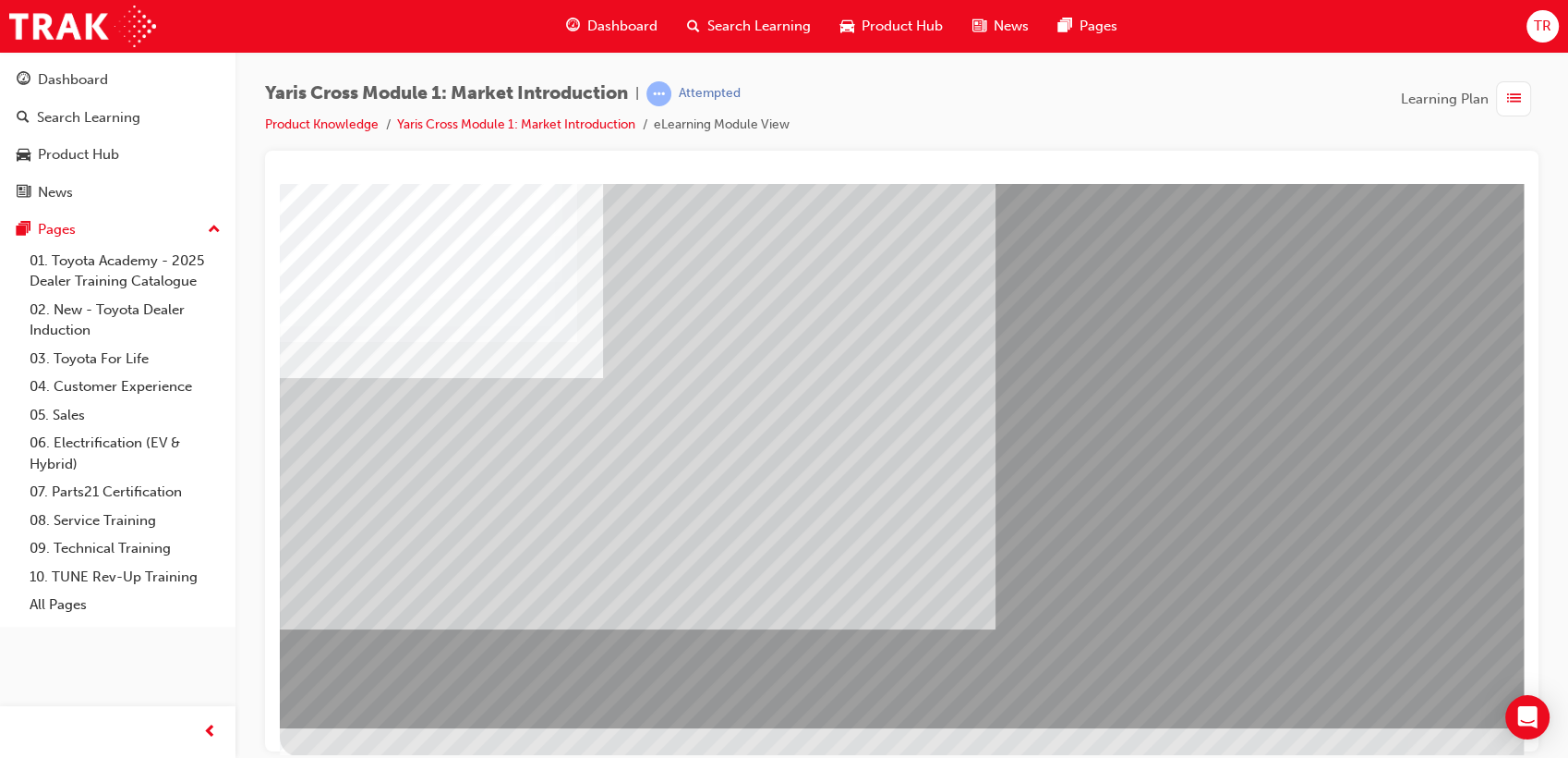
scroll to position [137, 0]
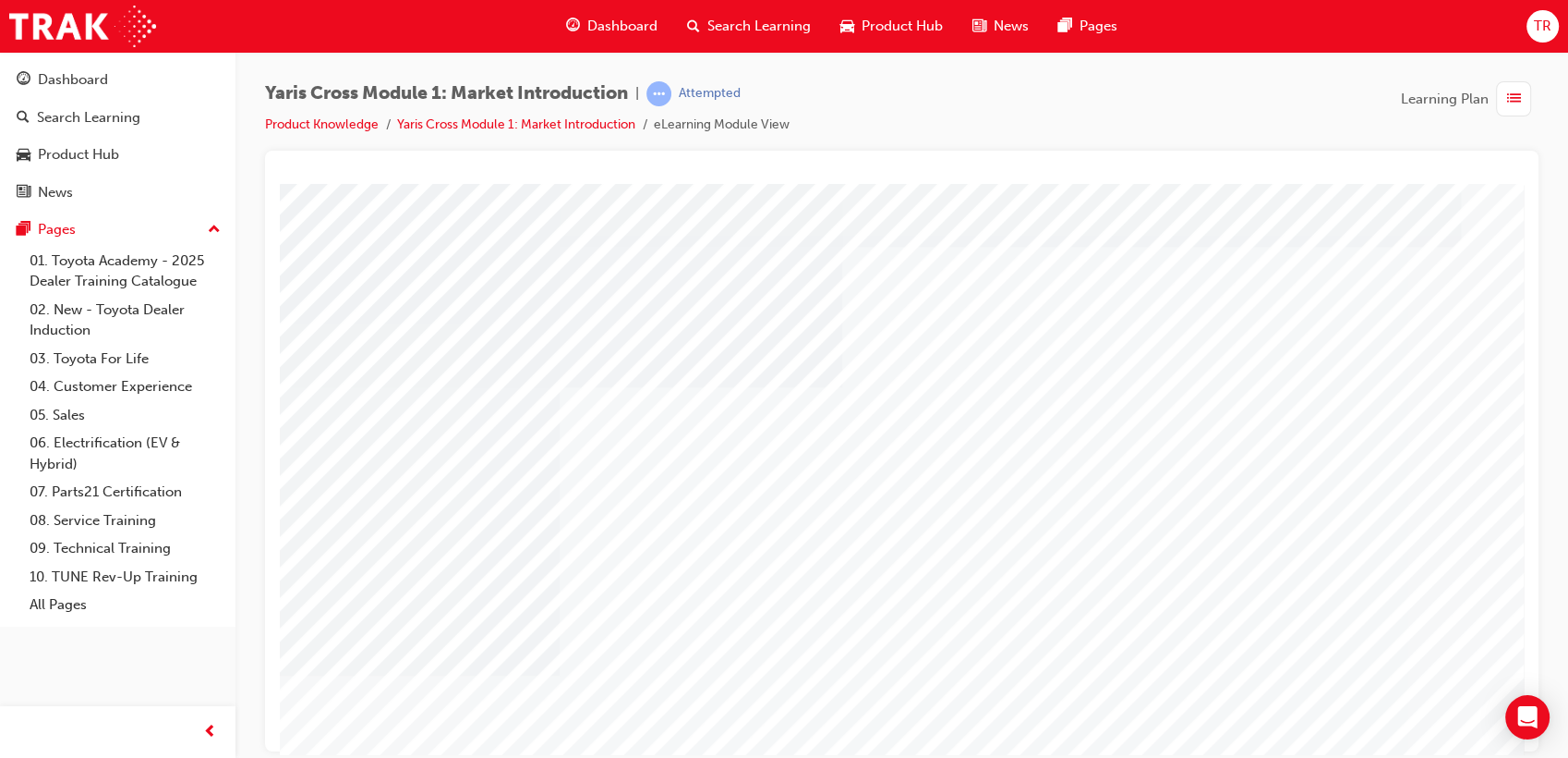
drag, startPoint x: 1022, startPoint y: 260, endPoint x: 1334, endPoint y: 263, distance: 312.0
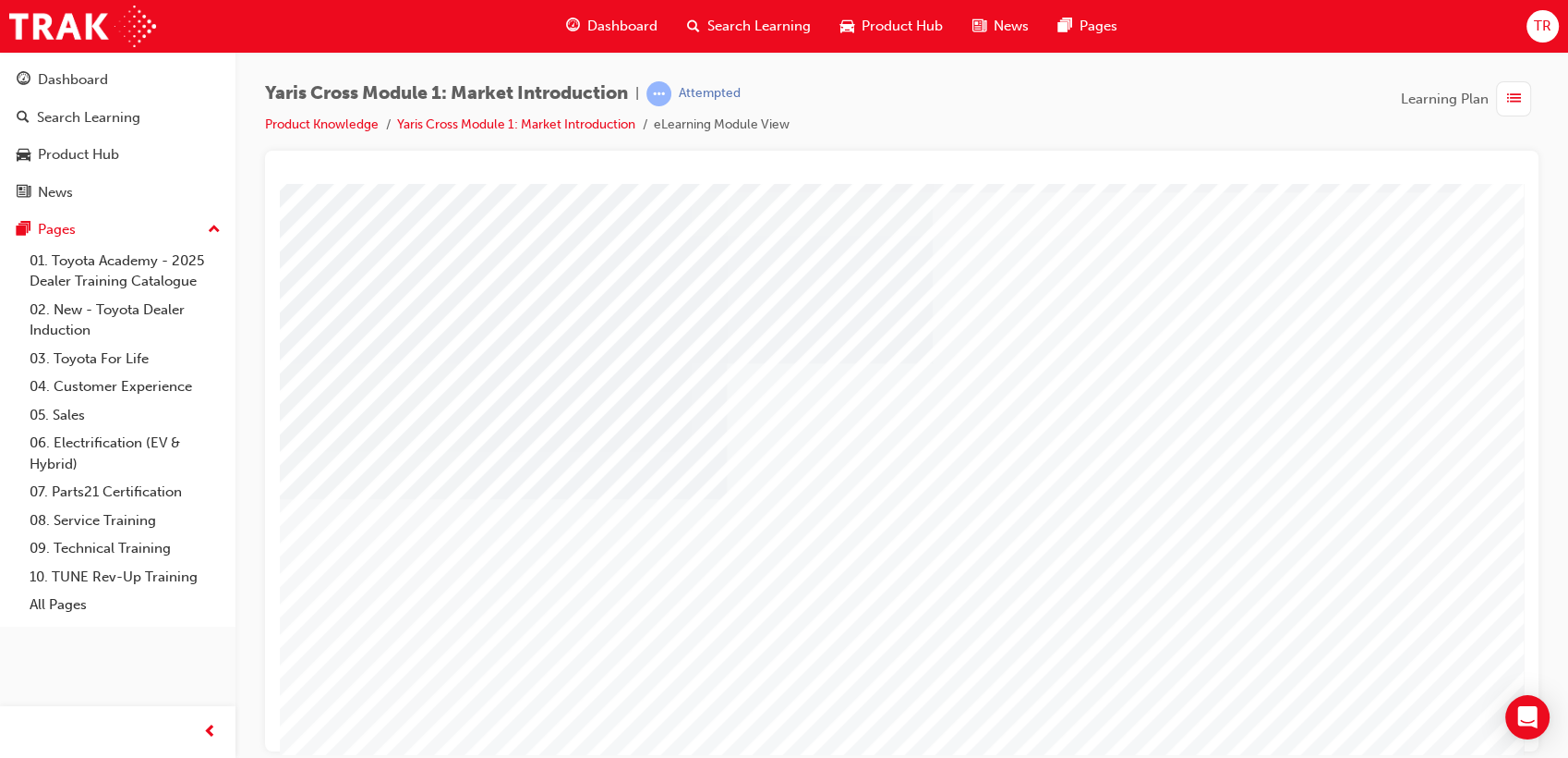
scroll to position [0, 0]
drag, startPoint x: 669, startPoint y: 237, endPoint x: 881, endPoint y: 342, distance: 236.6
click at [881, 342] on div at bounding box center [908, 516] width 1256 height 665
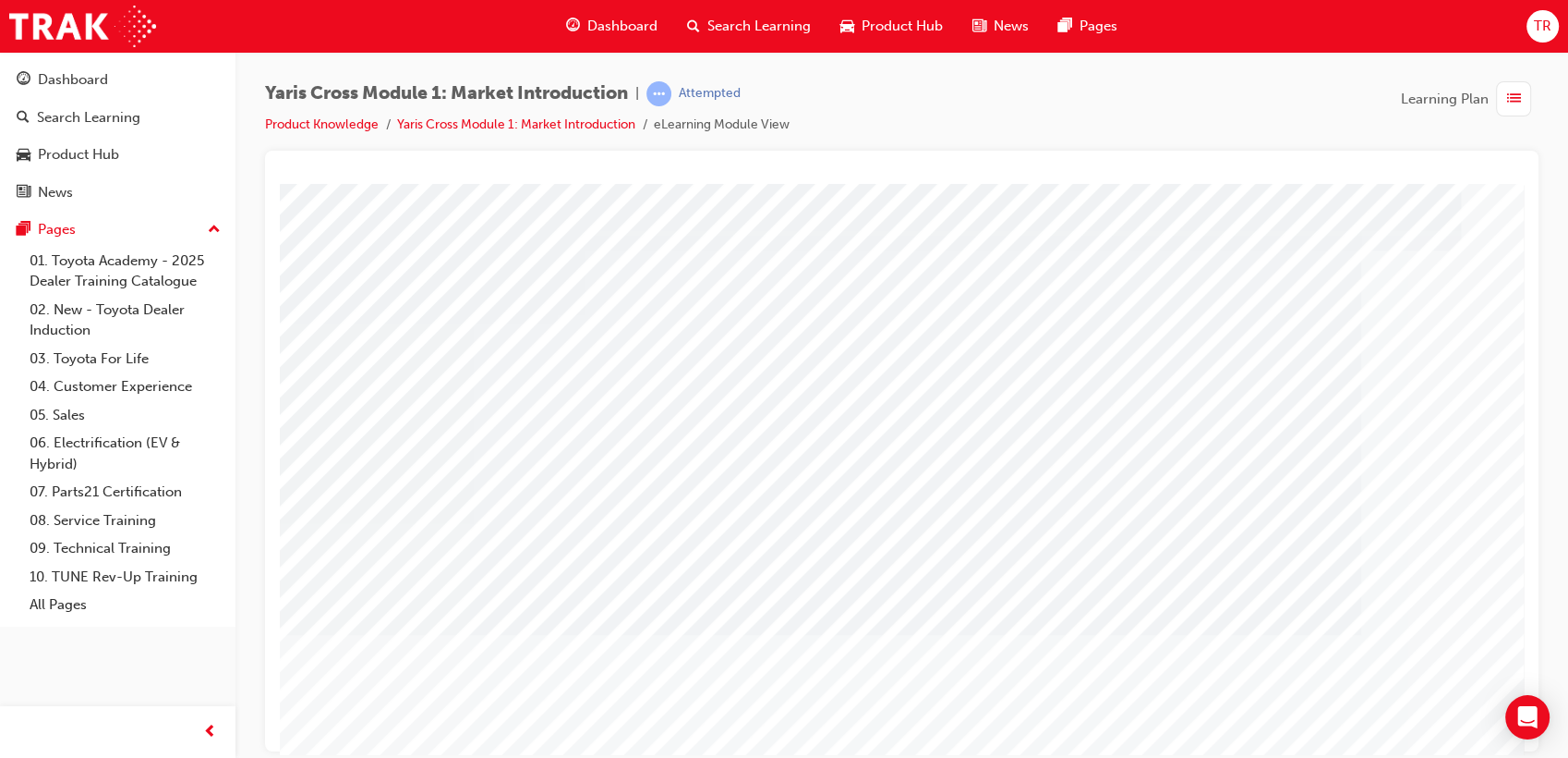
drag, startPoint x: 611, startPoint y: 280, endPoint x: 814, endPoint y: 282, distance: 203.0
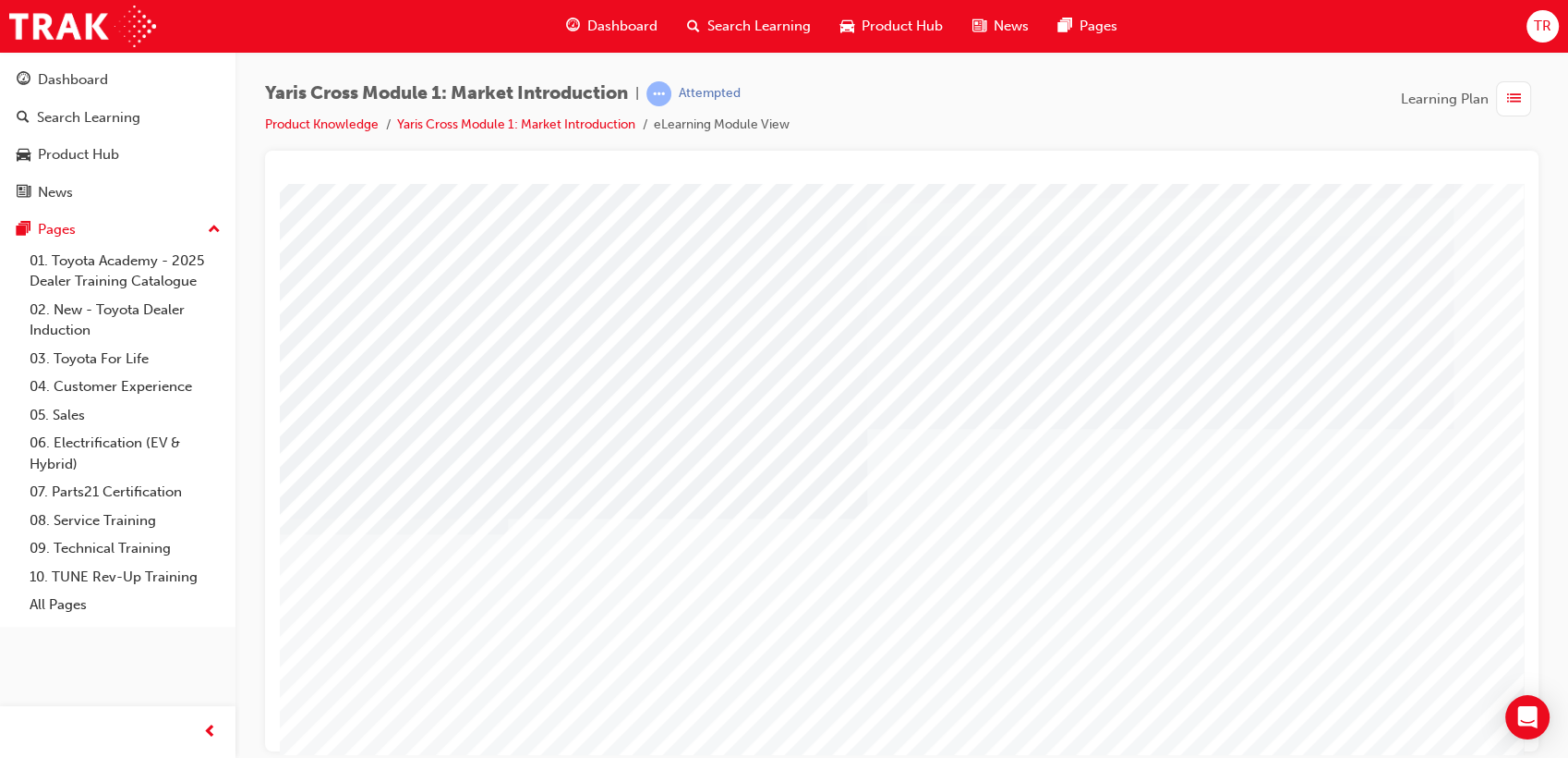
scroll to position [0, 0]
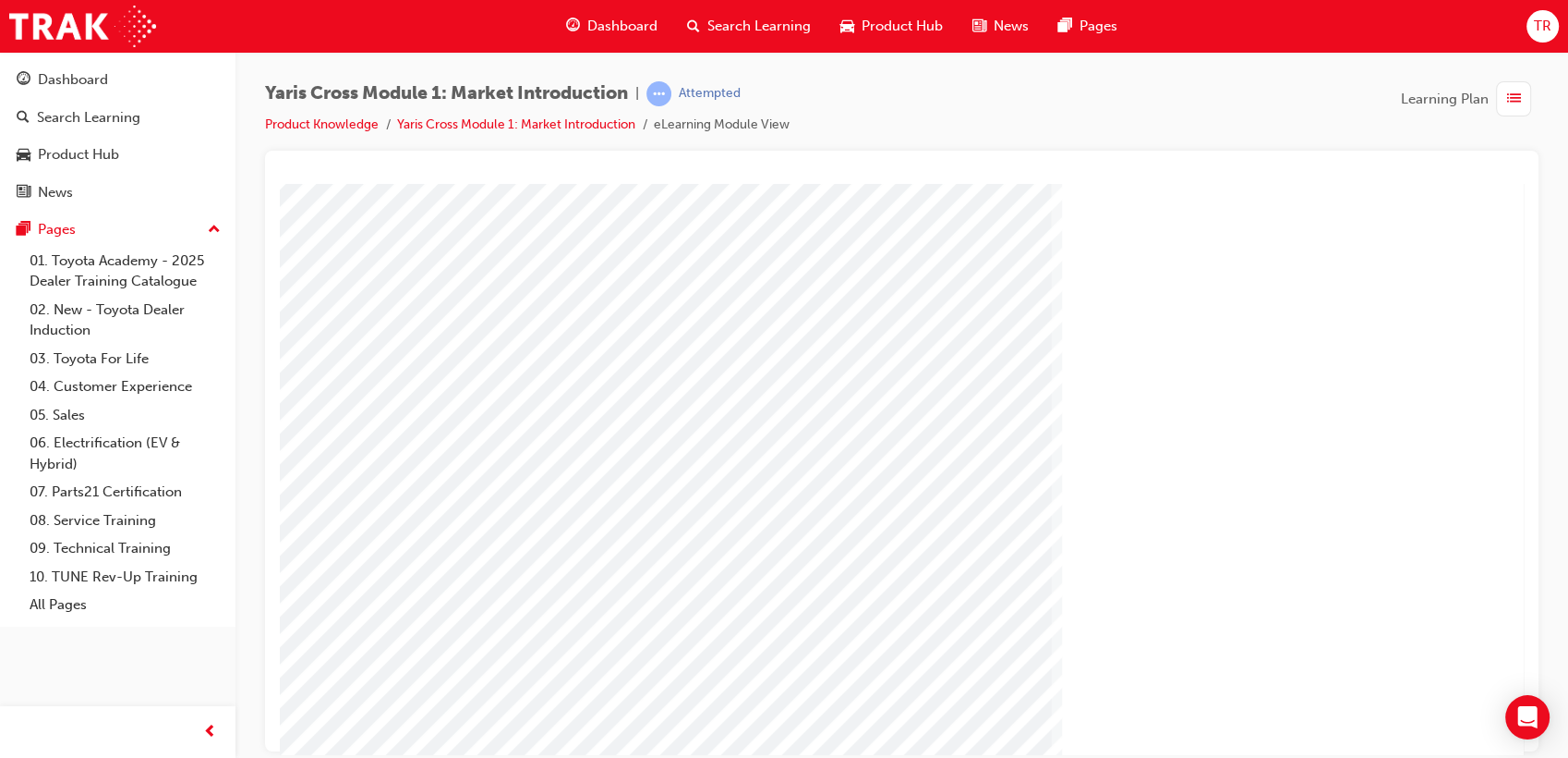
scroll to position [137, 0]
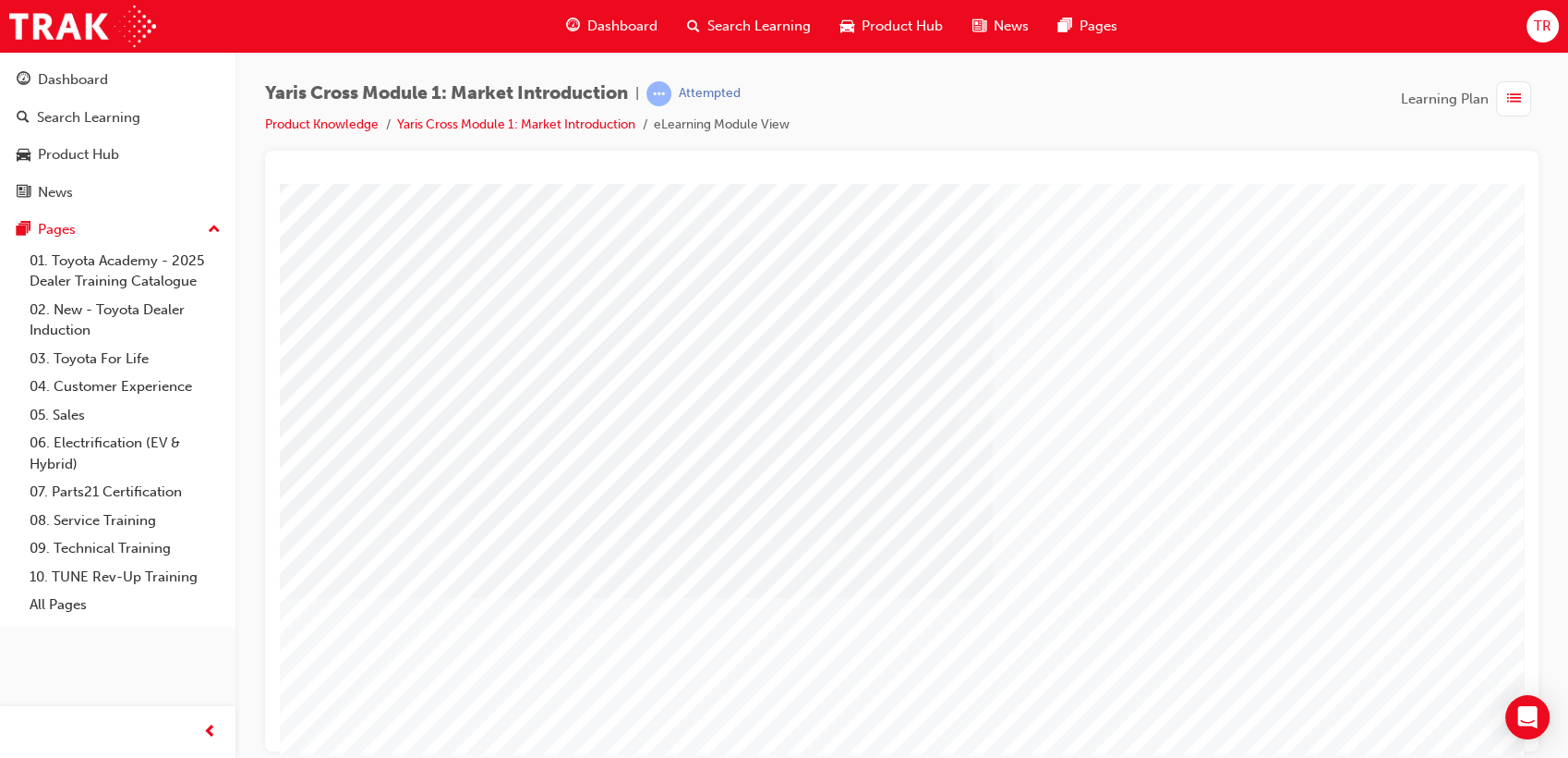
scroll to position [103, 0]
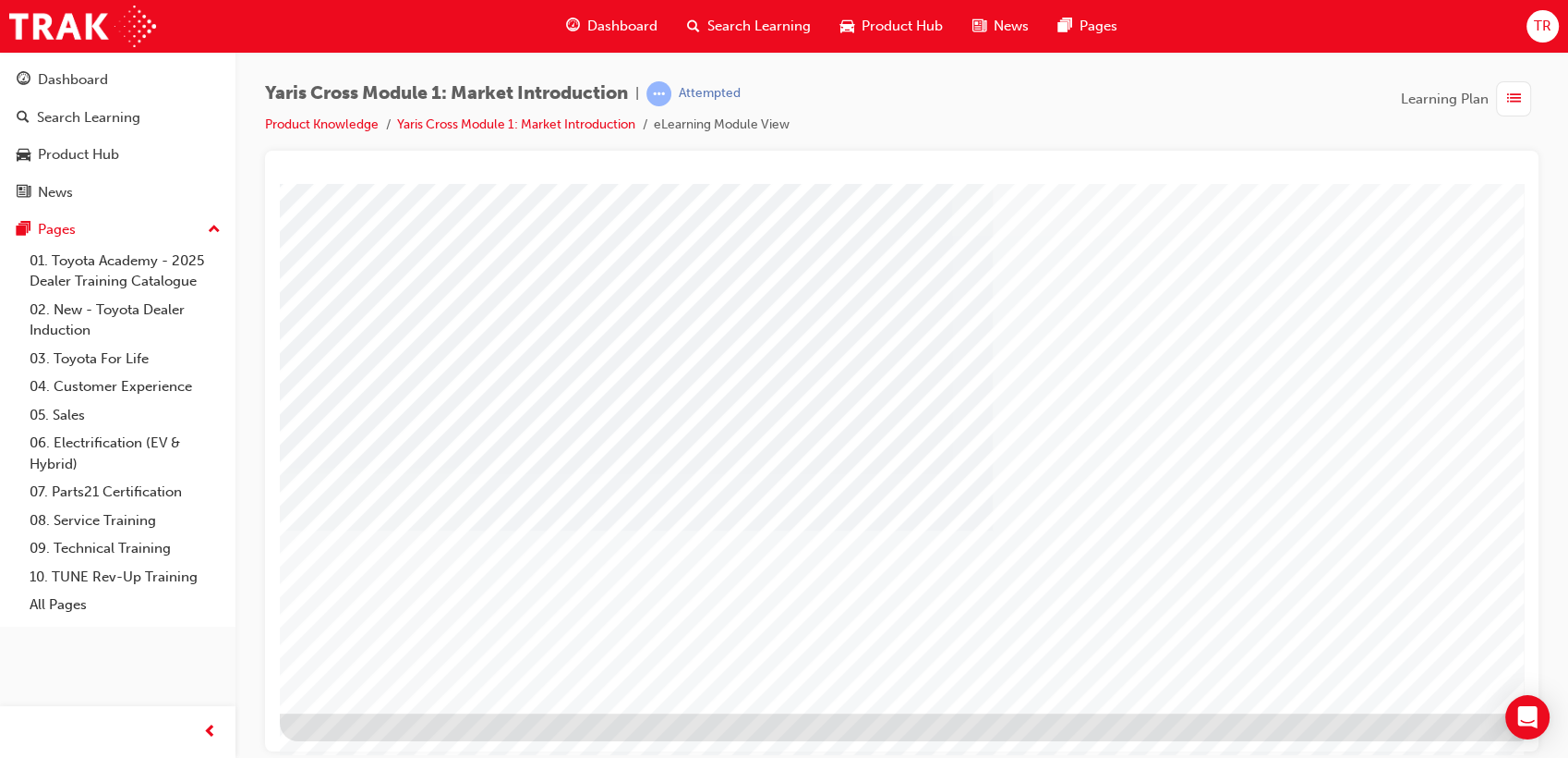
scroll to position [137, 0]
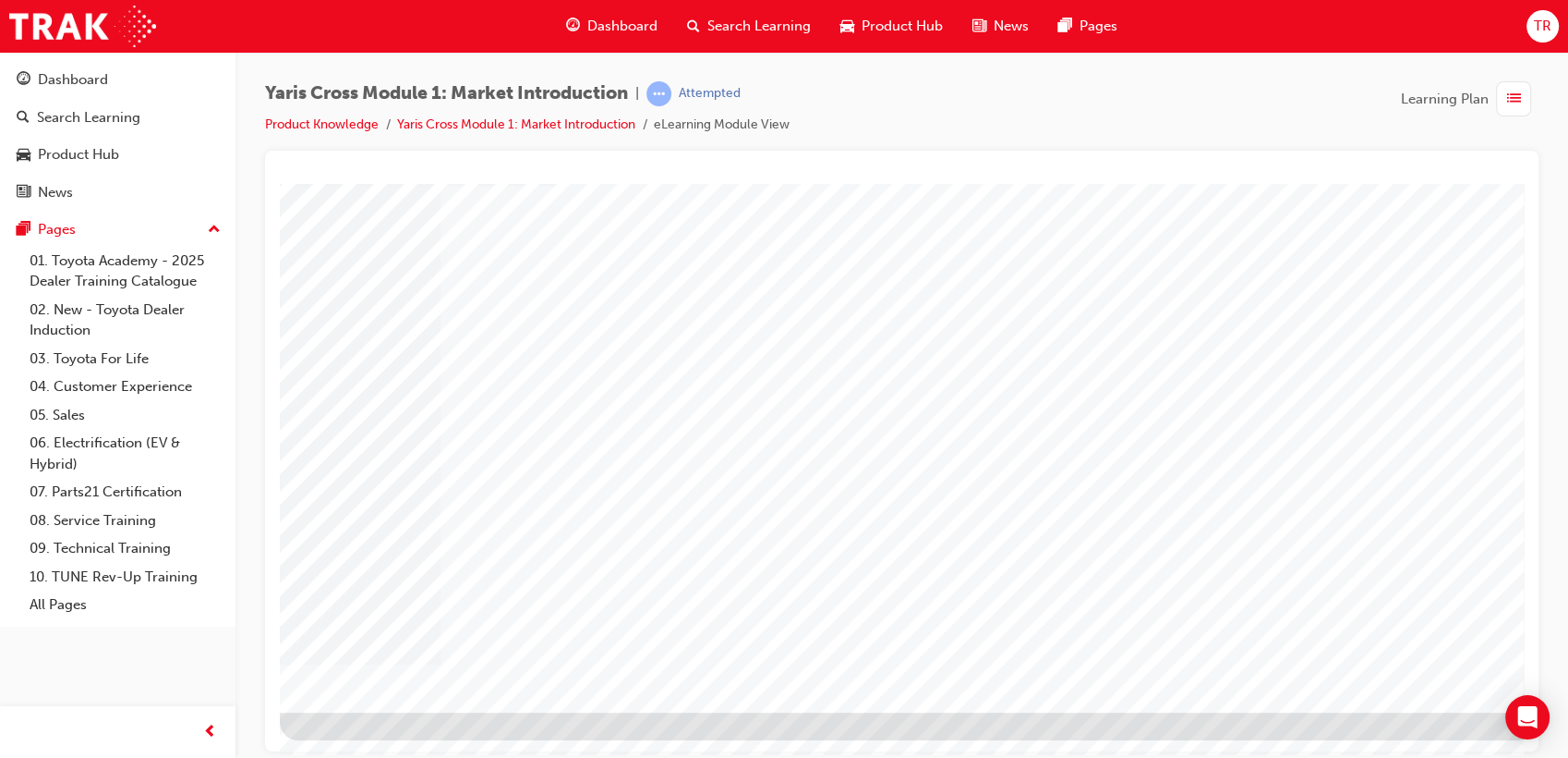
drag, startPoint x: 534, startPoint y: 599, endPoint x: 621, endPoint y: 618, distance: 89.1
drag, startPoint x: 983, startPoint y: 651, endPoint x: 1012, endPoint y: 658, distance: 29.8
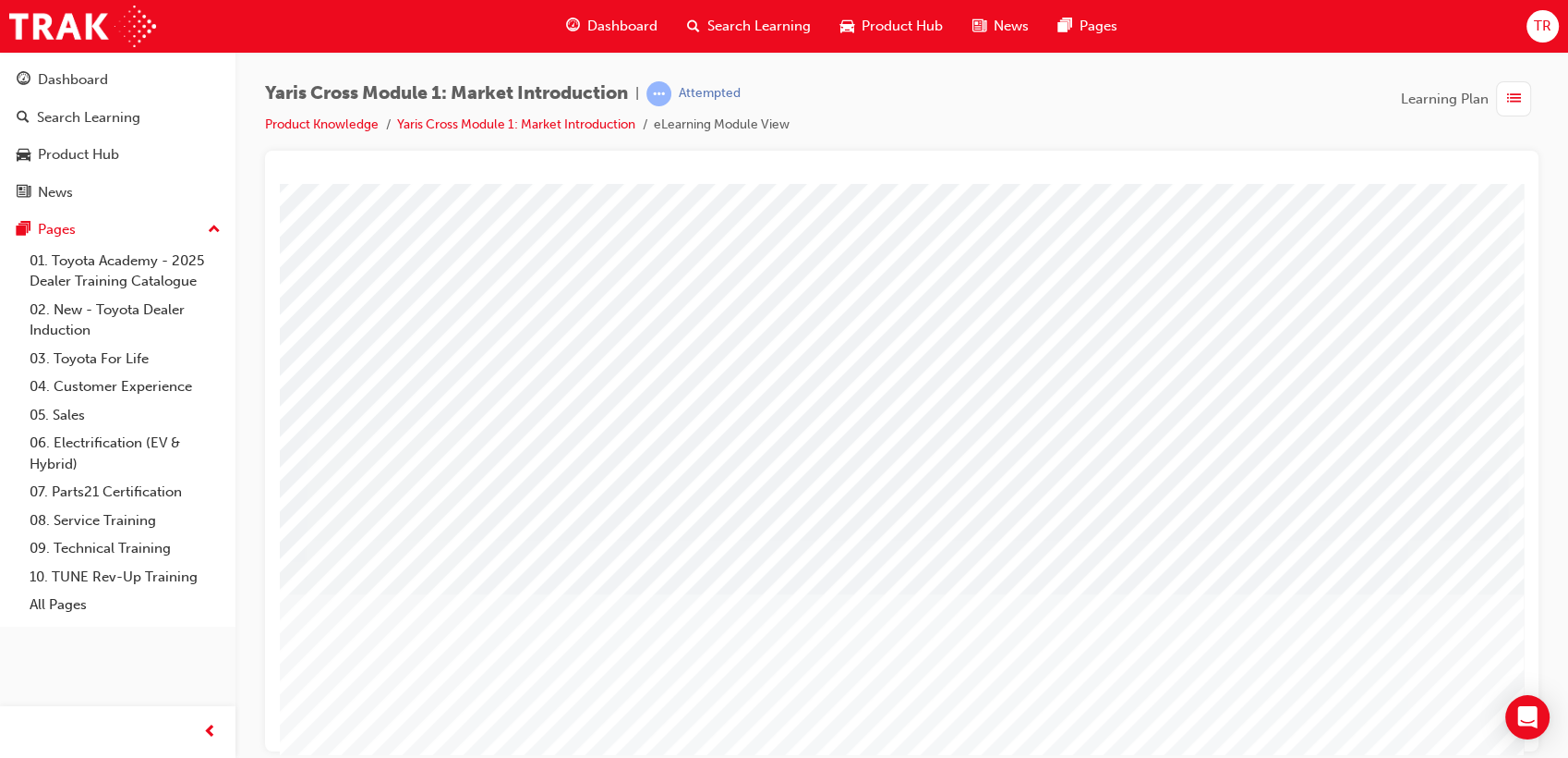
scroll to position [0, 0]
drag, startPoint x: 369, startPoint y: 304, endPoint x: 1030, endPoint y: 352, distance: 662.7
click at [1028, 354] on div at bounding box center [908, 516] width 1256 height 665
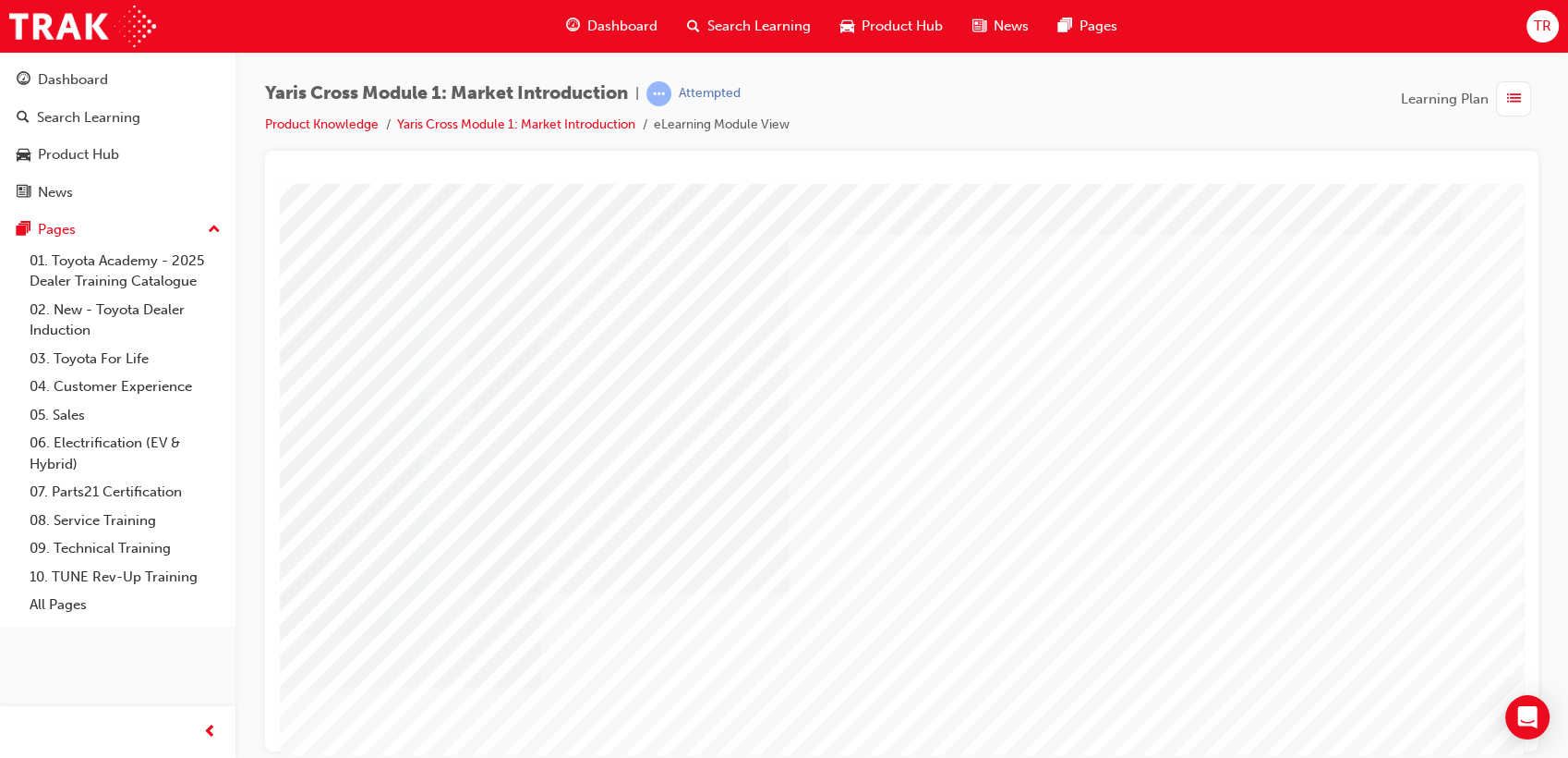
scroll to position [0, 0]
drag, startPoint x: 326, startPoint y: 360, endPoint x: 463, endPoint y: 587, distance: 265.1
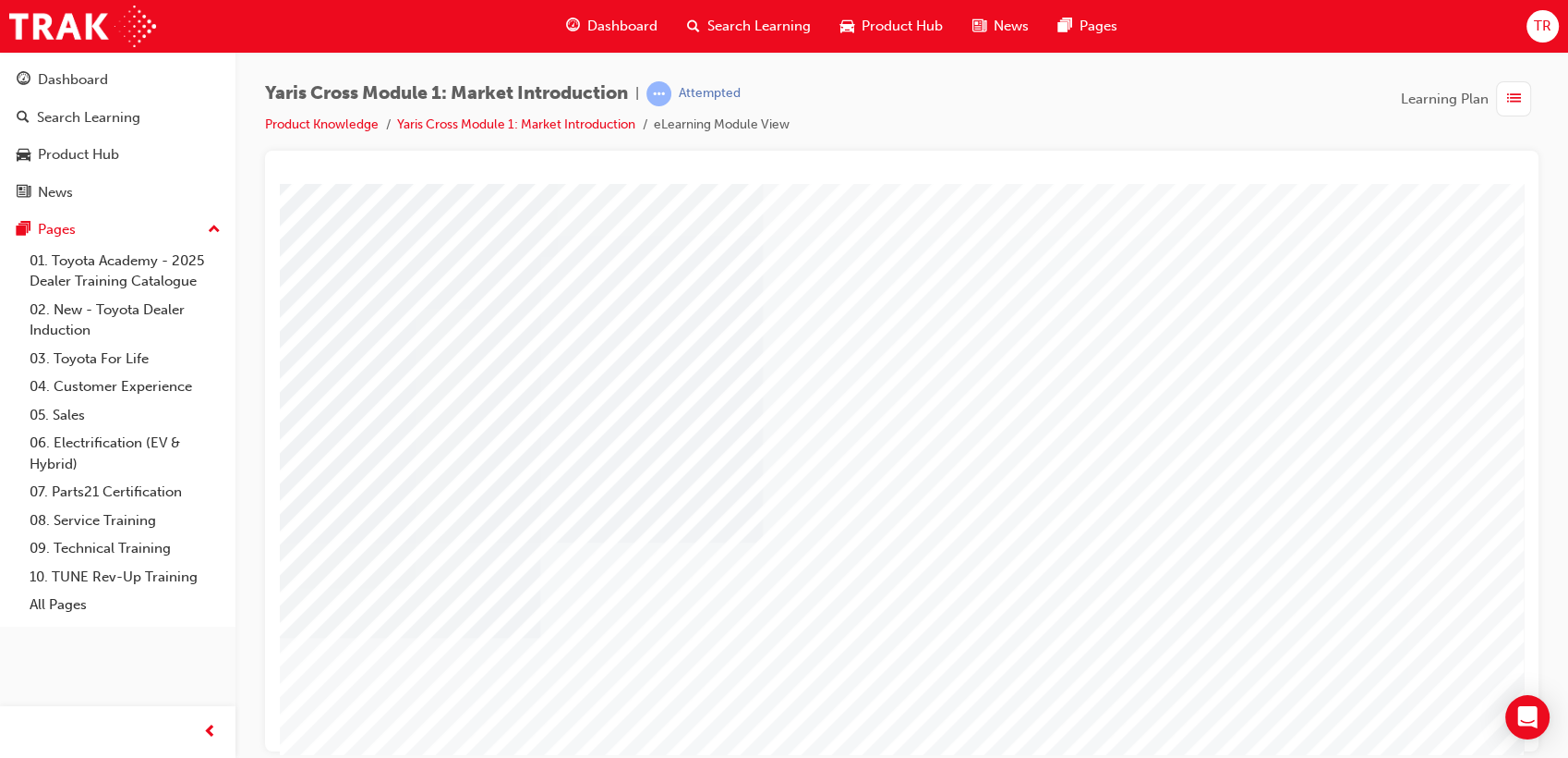
scroll to position [103, 0]
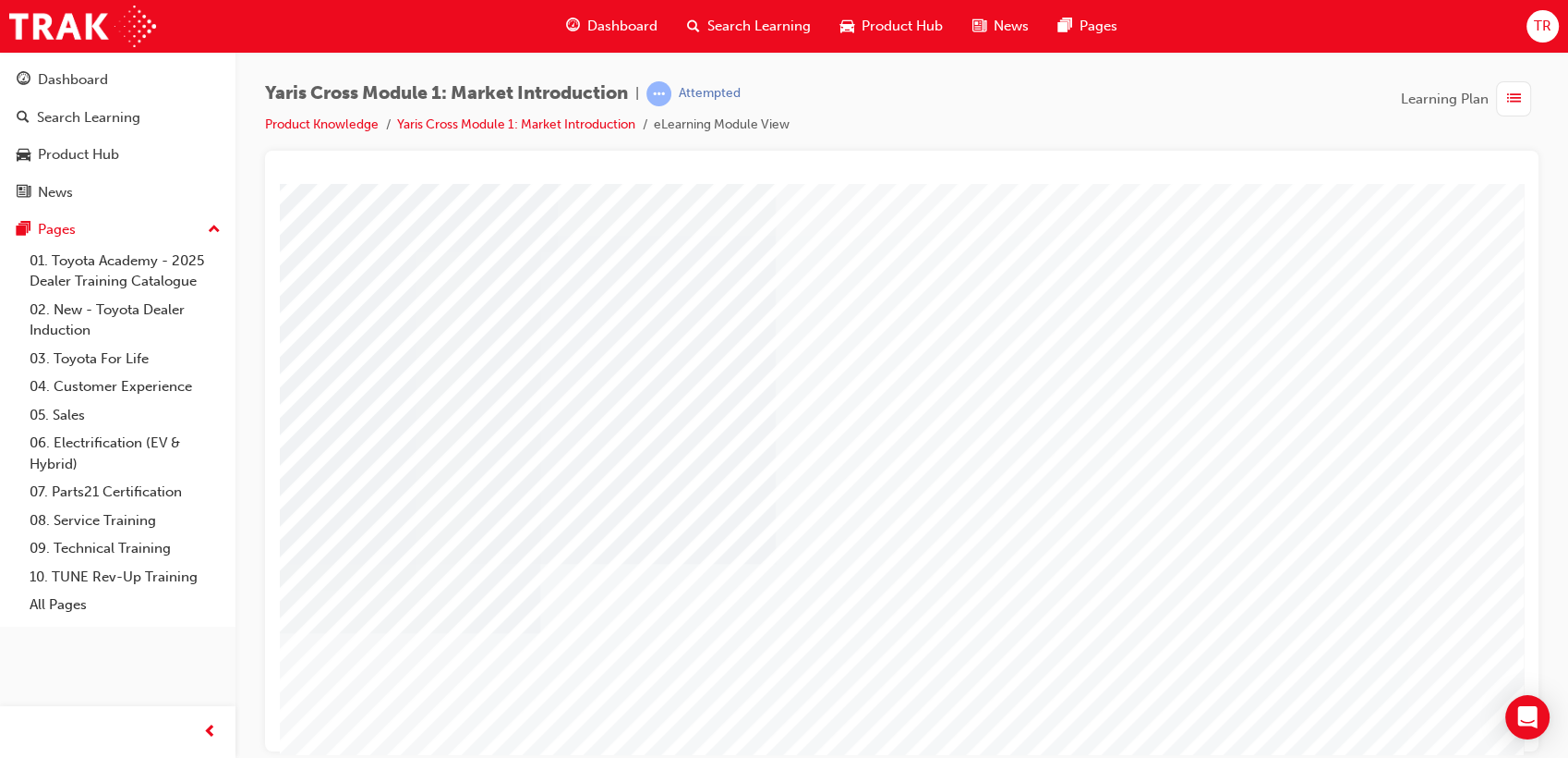
scroll to position [137, 0]
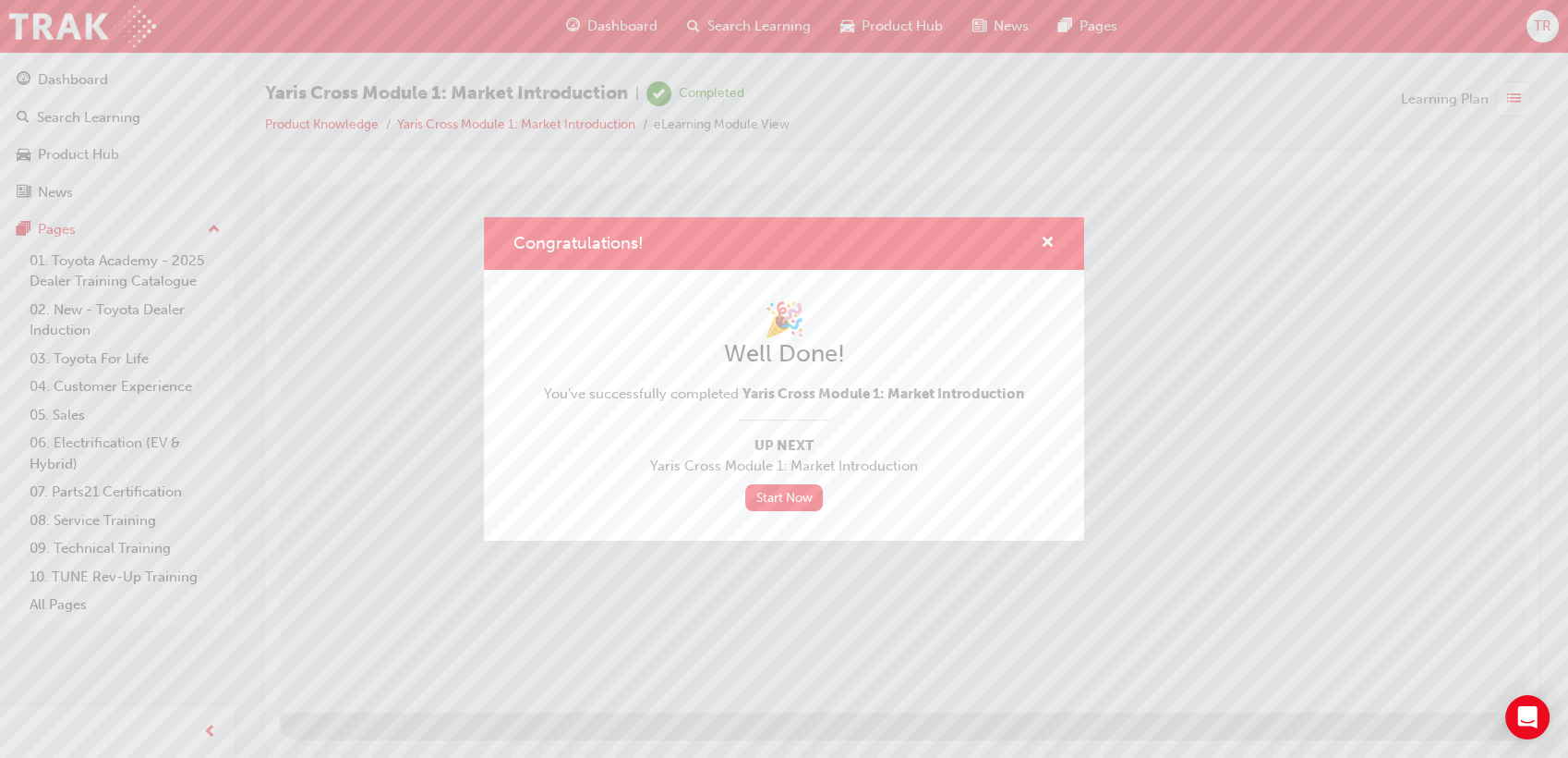
click at [1384, 677] on div "Congratulations! 🎉 Well Done! You've successfully completed Yaris Cross Module …" at bounding box center [784, 379] width 1568 height 758
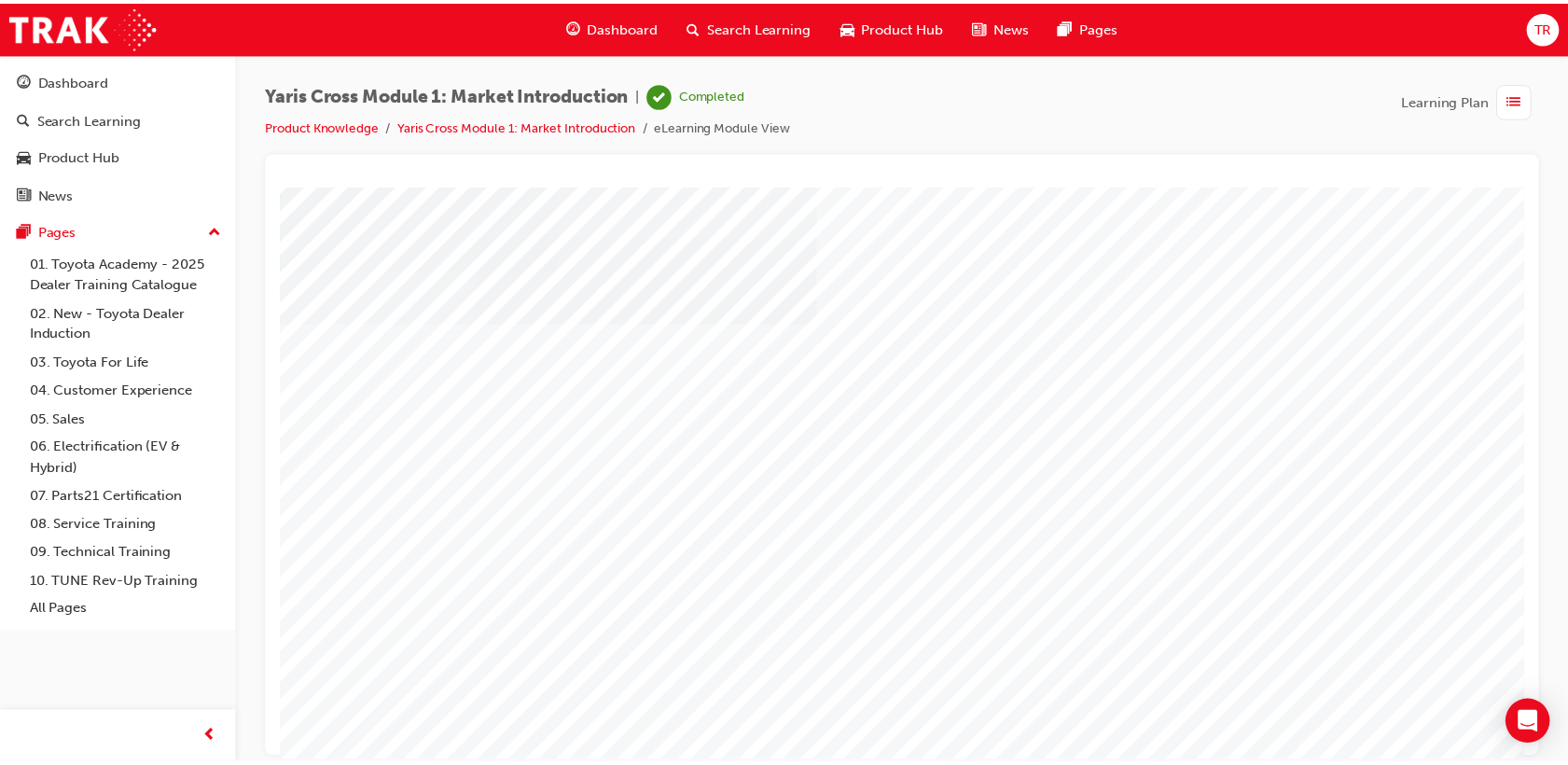
scroll to position [0, 0]
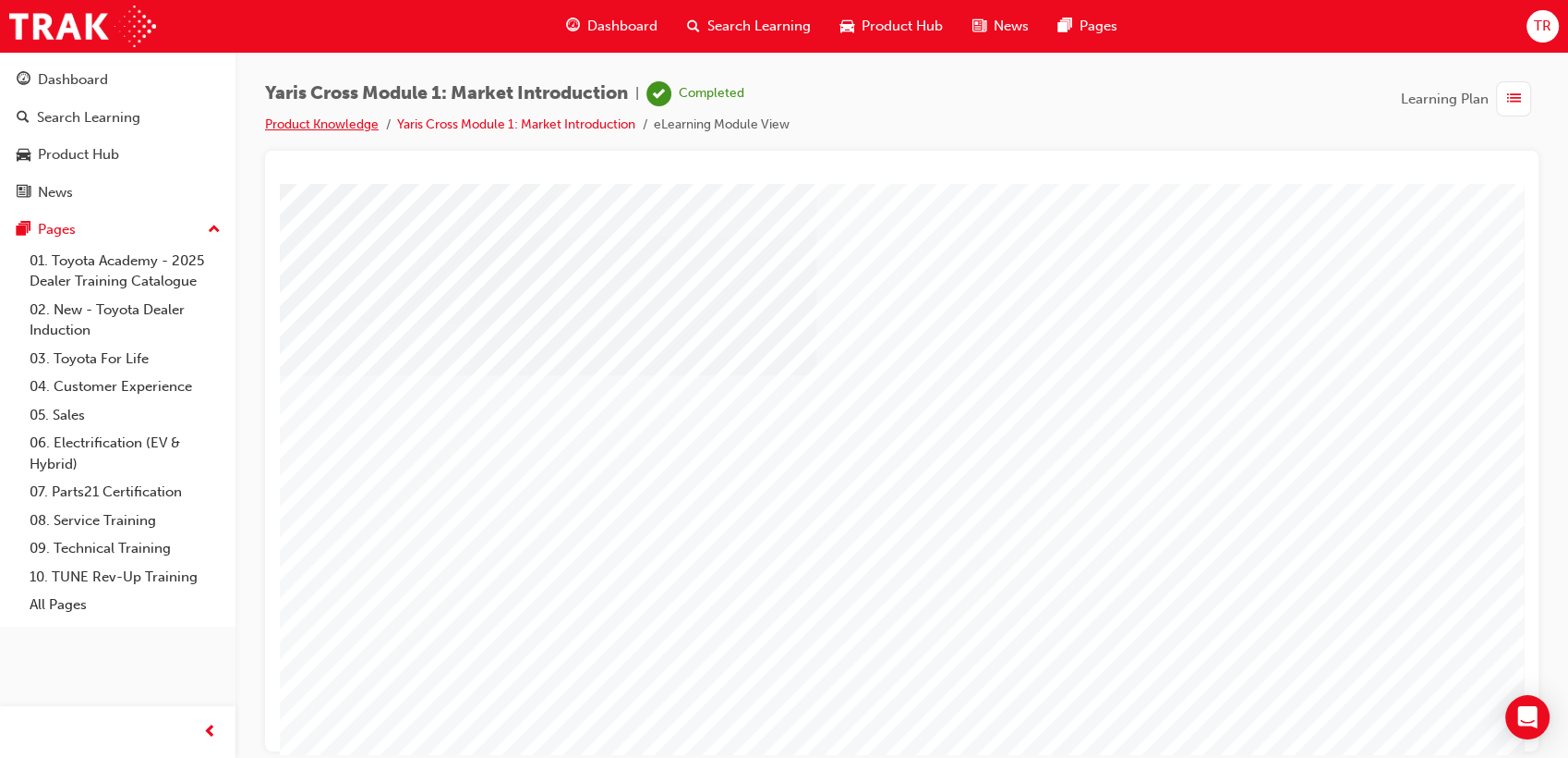
click at [339, 129] on link "Product Knowledge" at bounding box center [322, 124] width 114 height 16
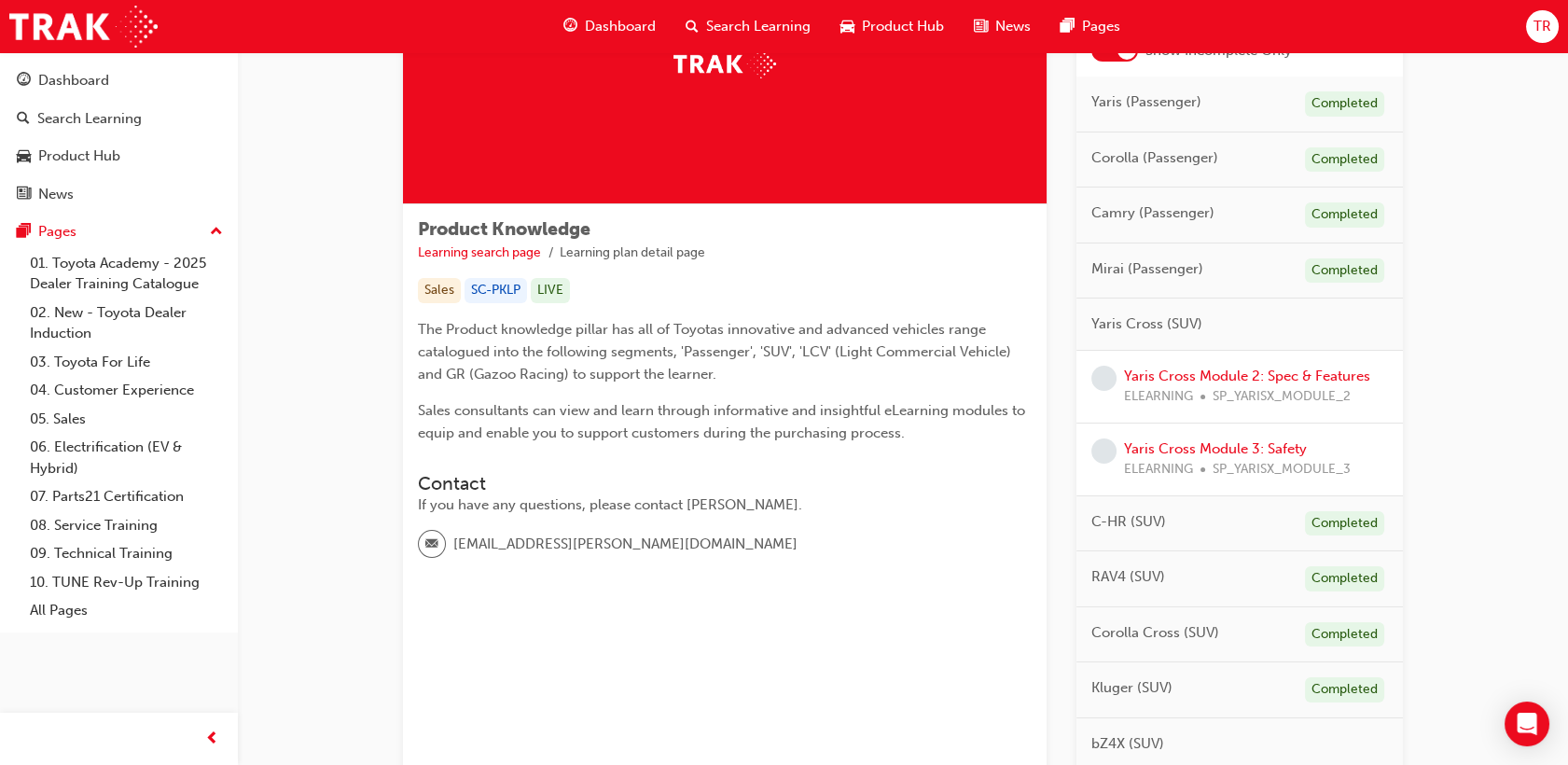
scroll to position [207, 0]
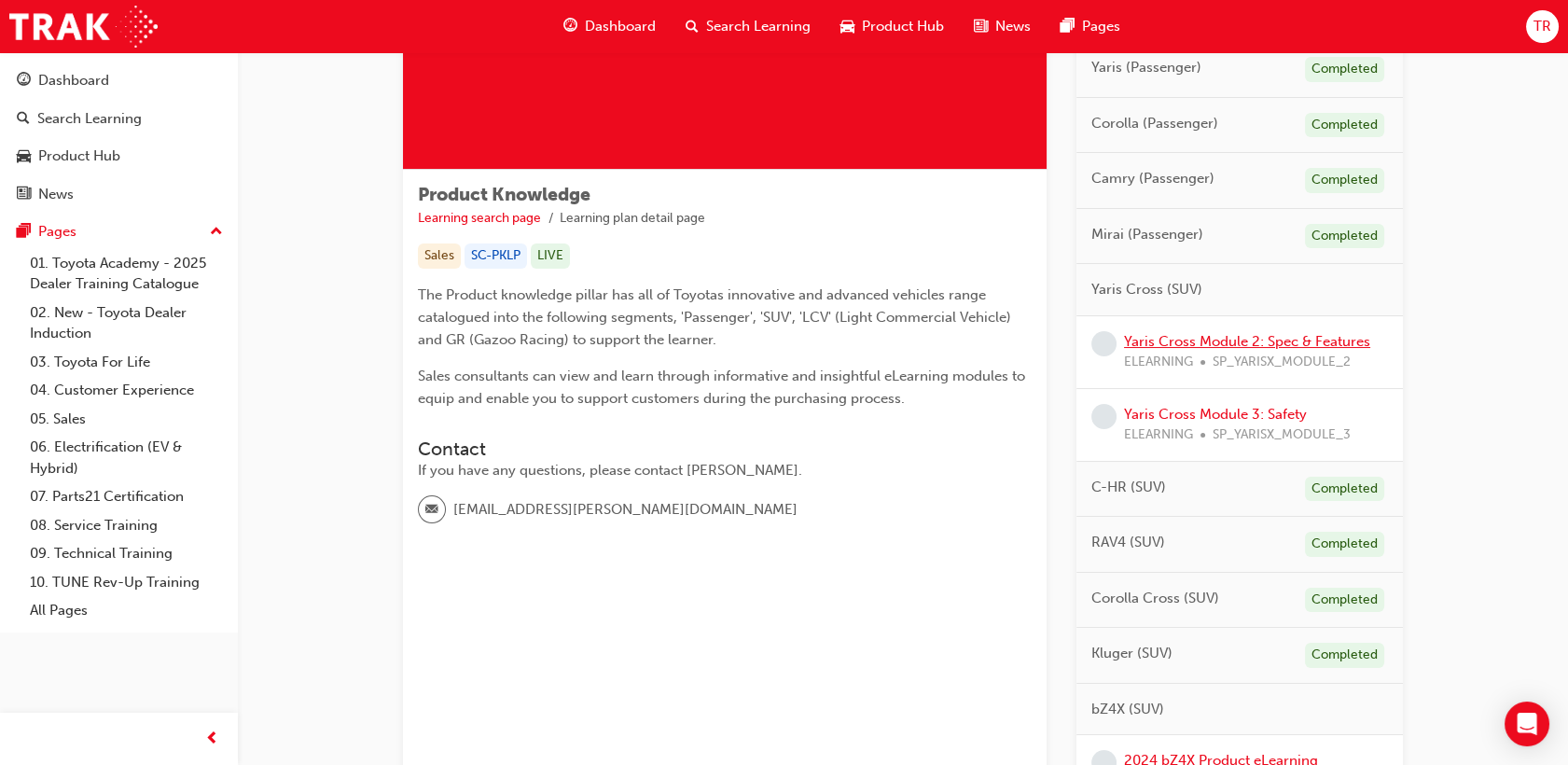
click at [1196, 340] on link "Yaris Cross Module 2: Spec & Features" at bounding box center [1247, 341] width 247 height 17
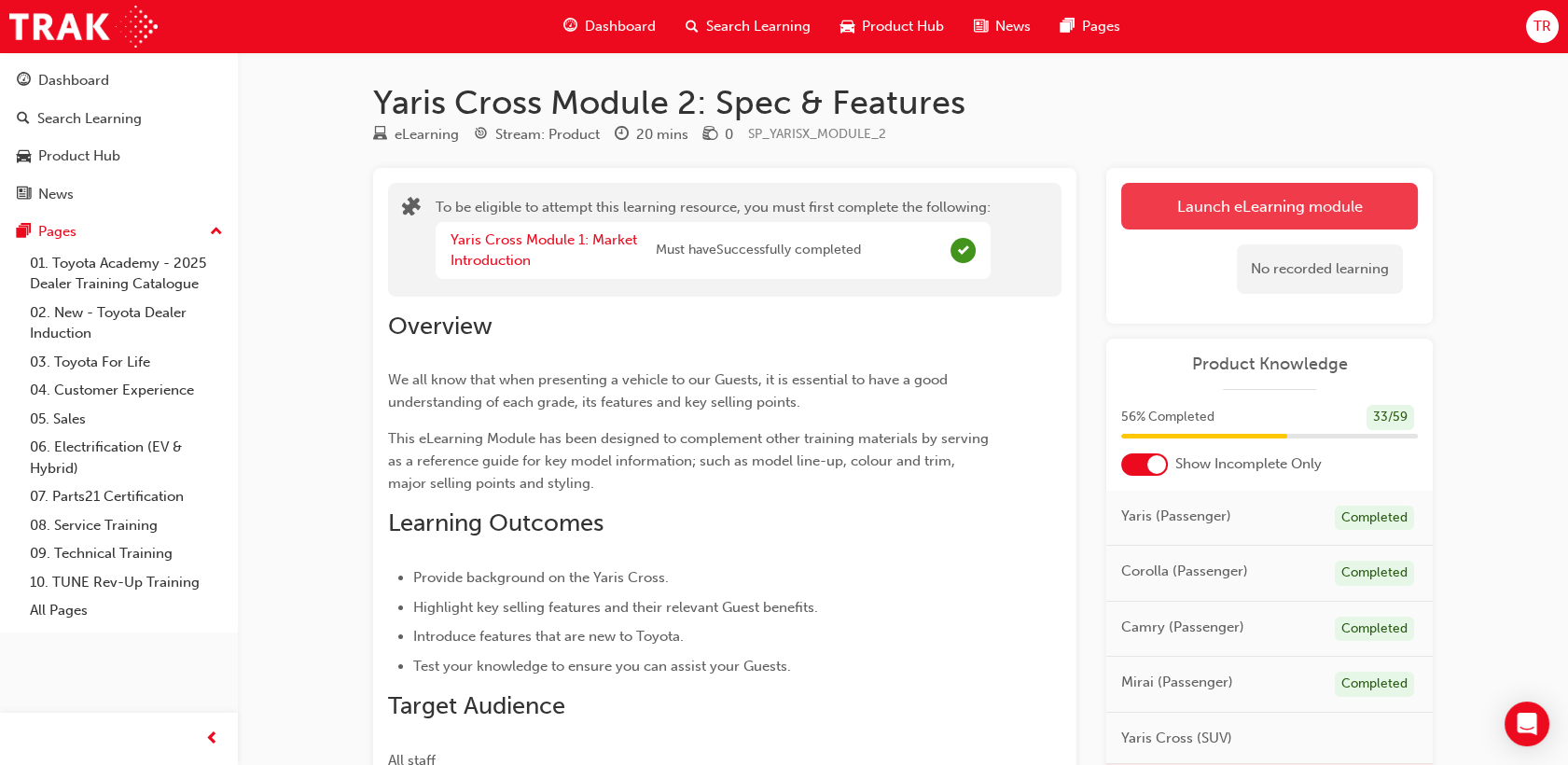
click at [1184, 209] on button "Launch eLearning module" at bounding box center [1270, 206] width 297 height 47
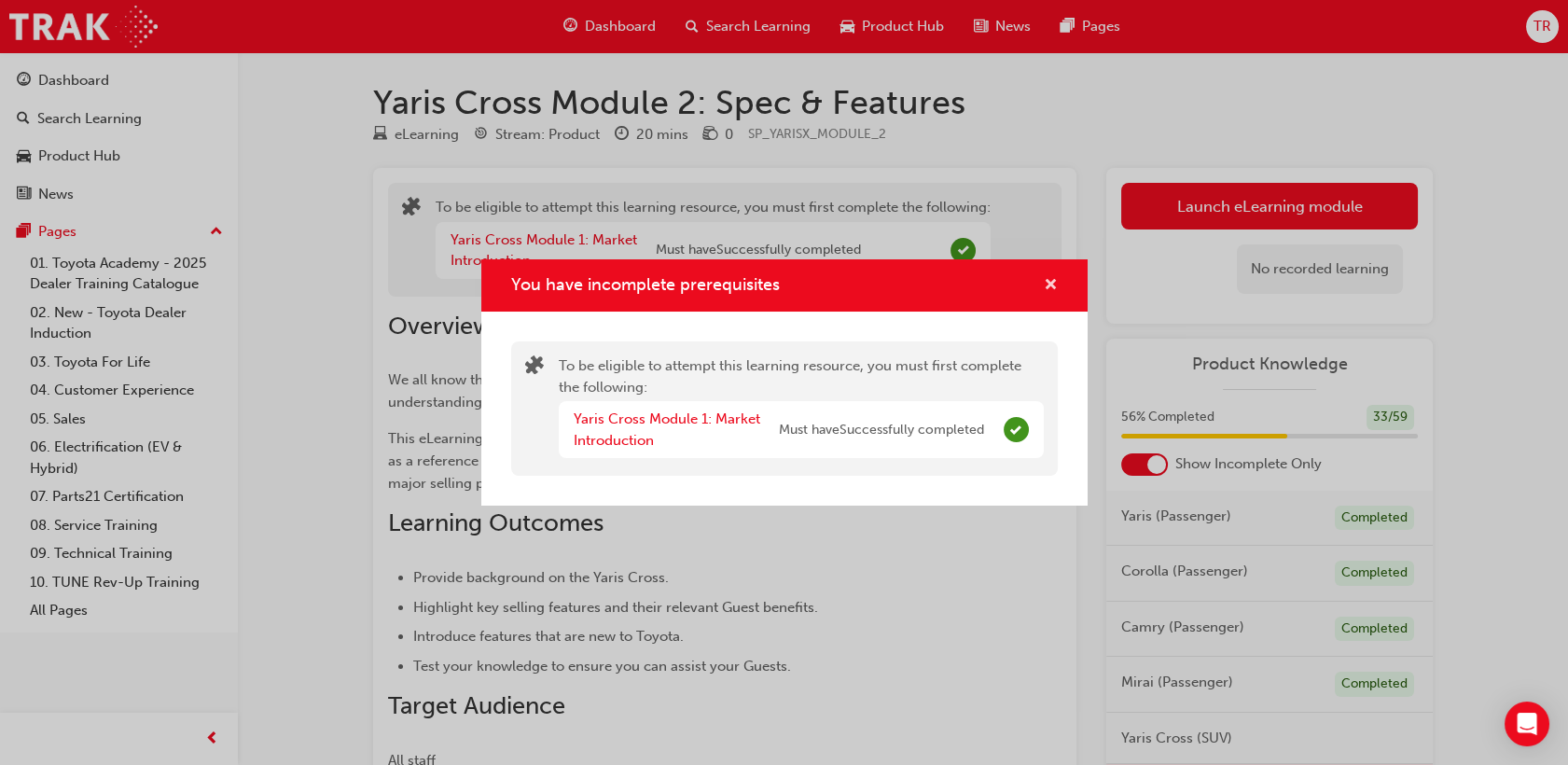
click at [1050, 288] on span "cross-icon" at bounding box center [1050, 287] width 14 height 17
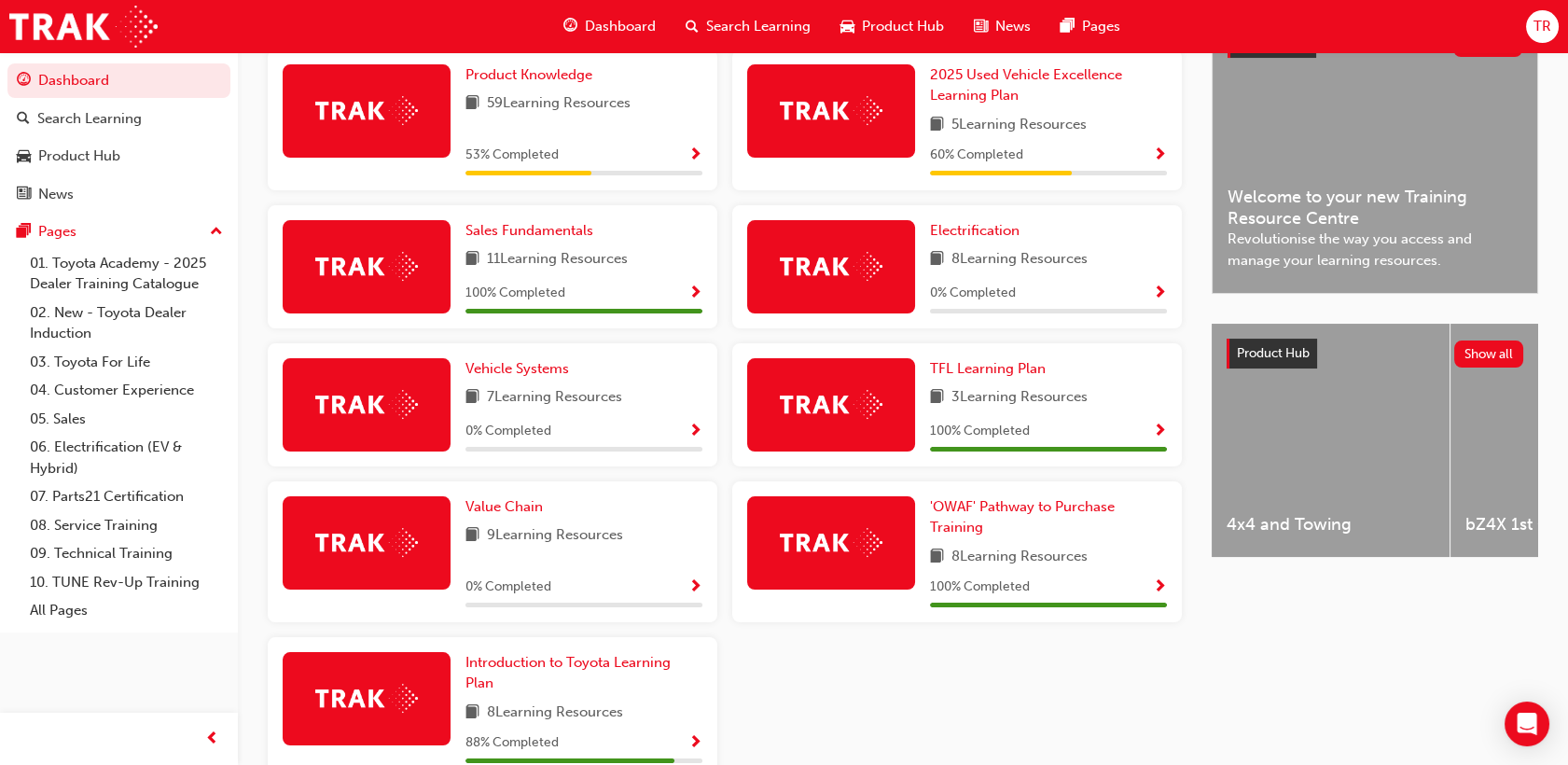
scroll to position [576, 0]
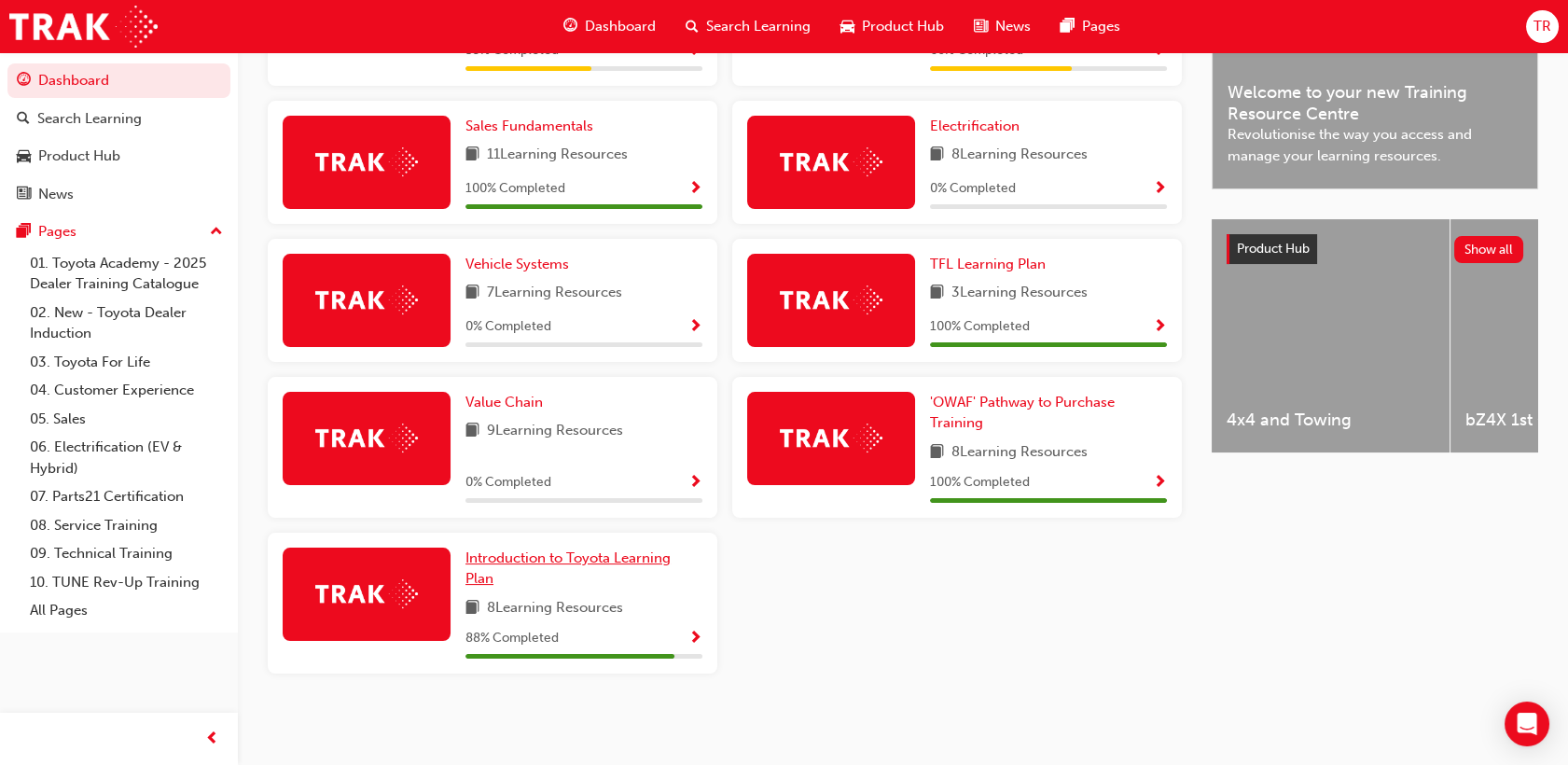
click at [593, 586] on link "Introduction to Toyota Learning Plan" at bounding box center [584, 568] width 237 height 42
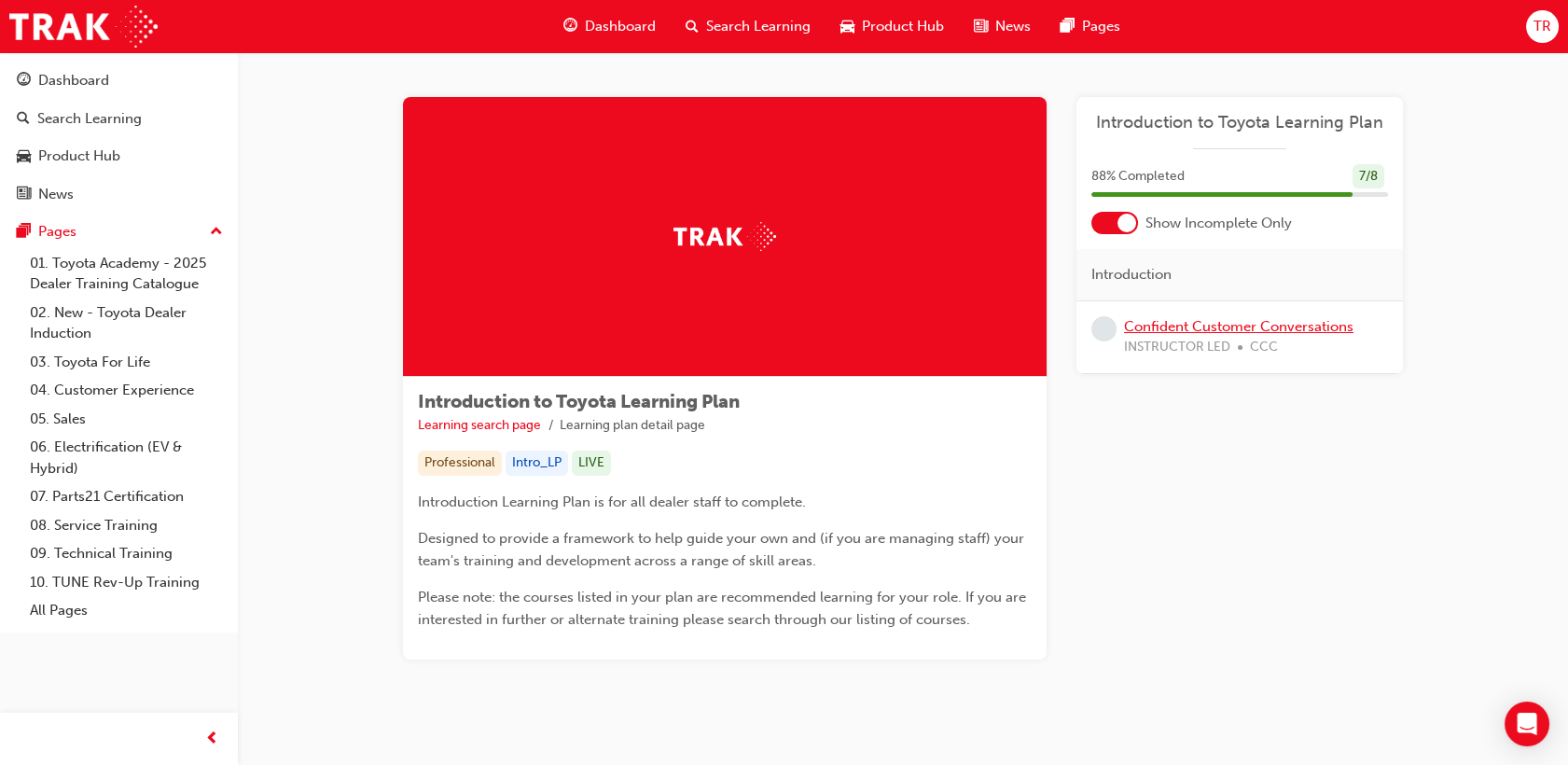
click at [1146, 330] on link "Confident Customer Conversations" at bounding box center [1239, 326] width 230 height 17
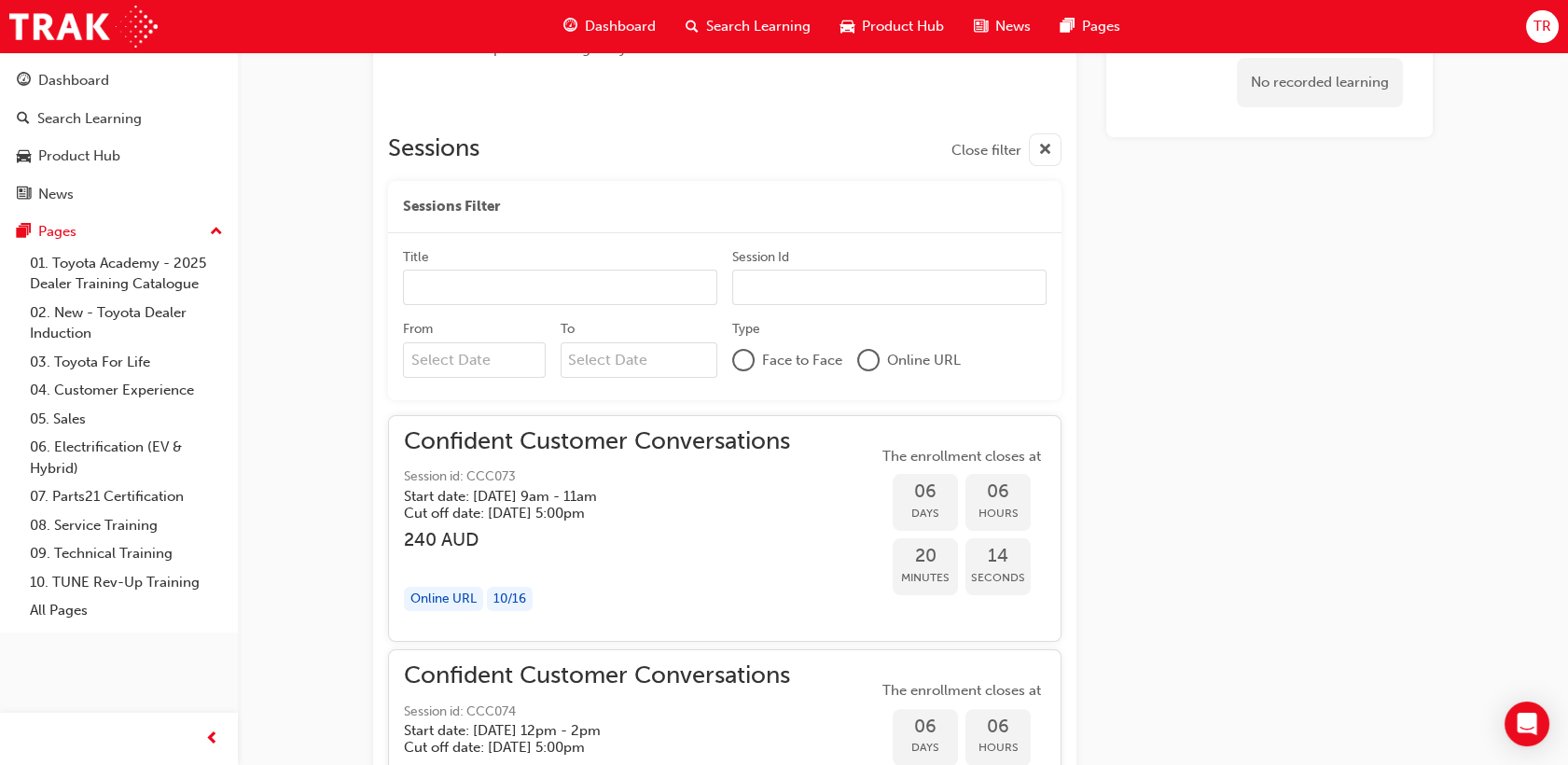
scroll to position [1243, 0]
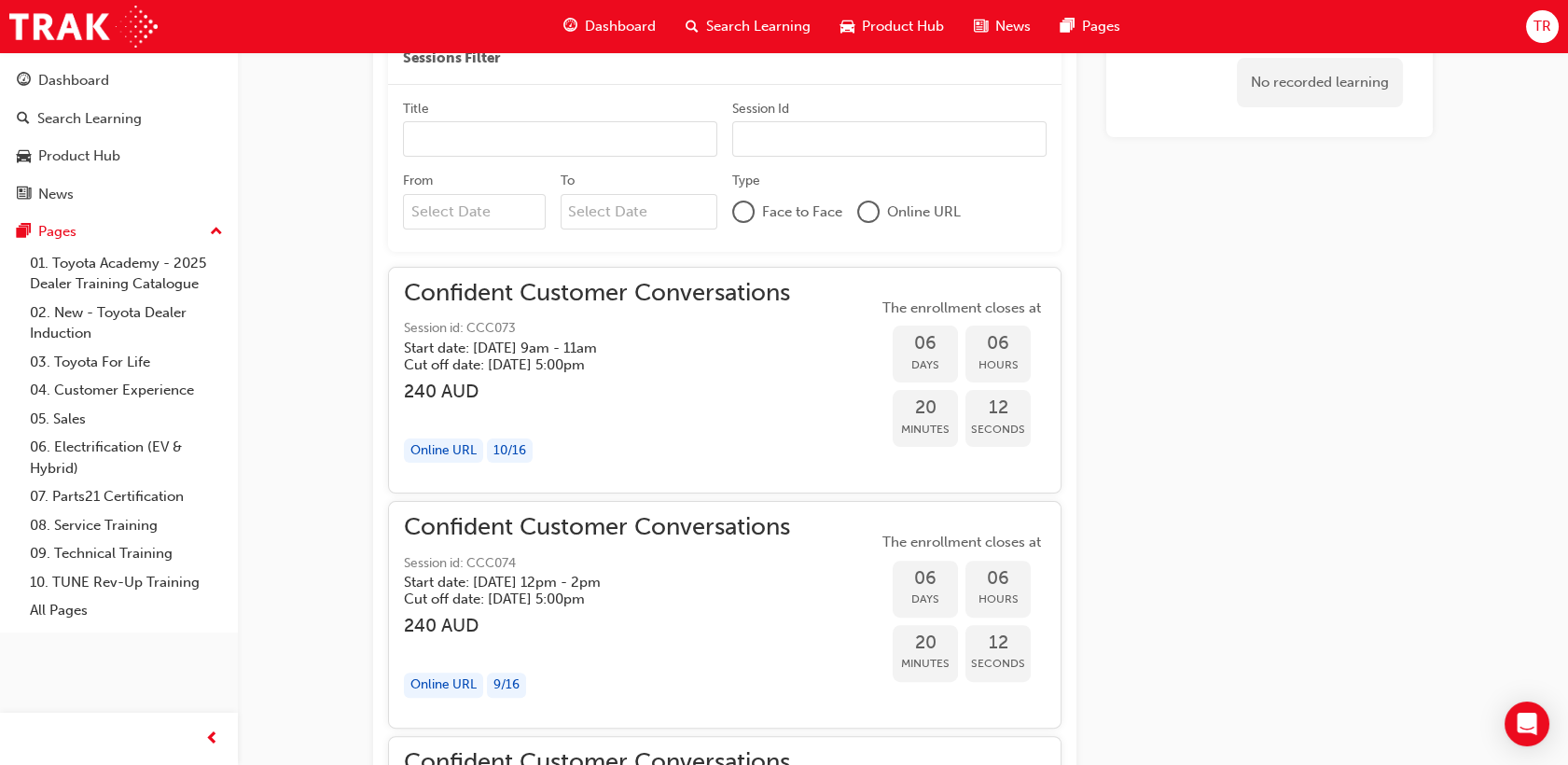
click at [750, 390] on h3 "240 AUD" at bounding box center [596, 390] width 386 height 21
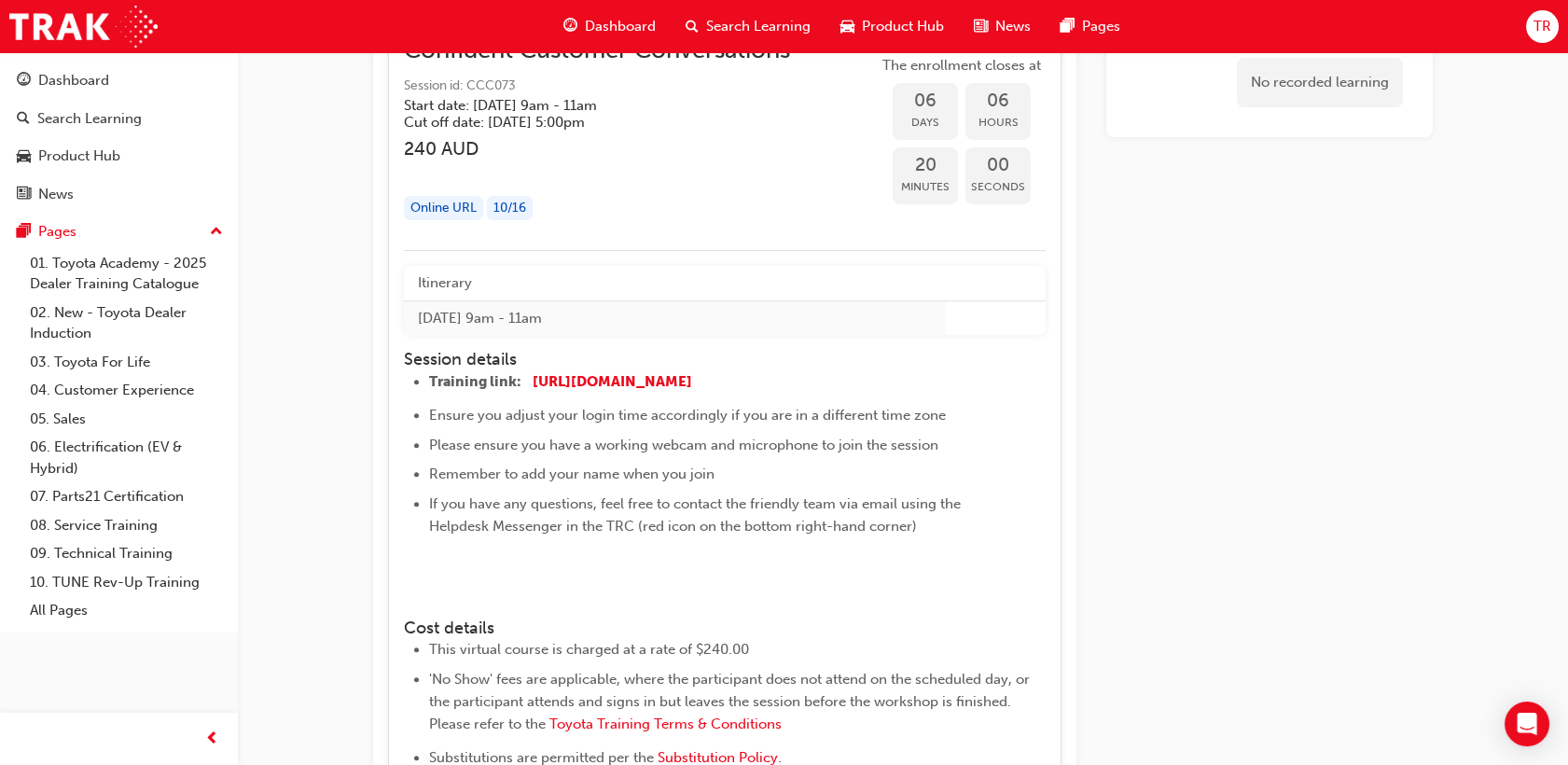
scroll to position [1451, 0]
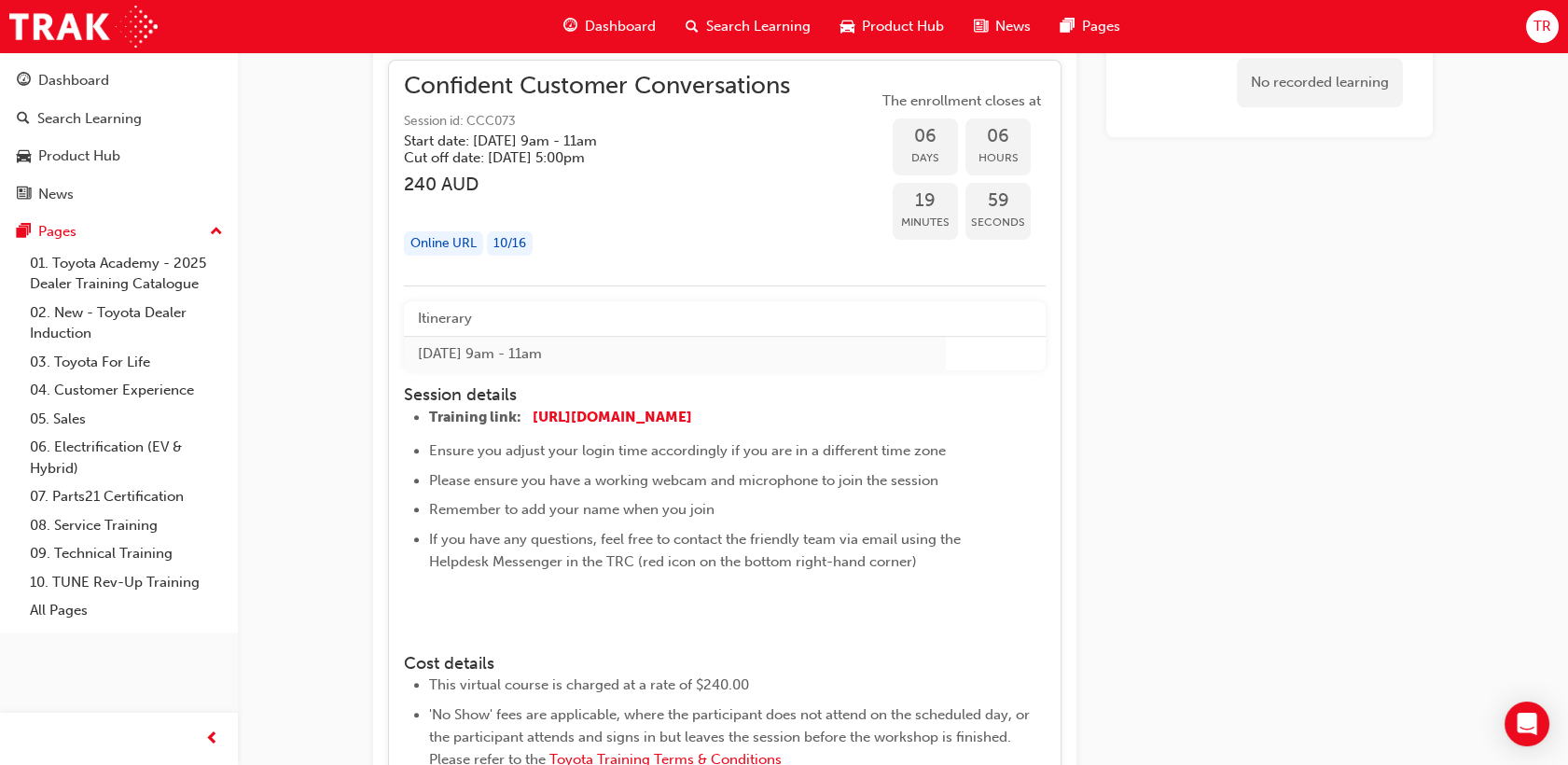
click at [610, 333] on th "Itinerary" at bounding box center [675, 318] width 542 height 35
click at [611, 401] on h4 "Session details" at bounding box center [706, 395] width 606 height 21
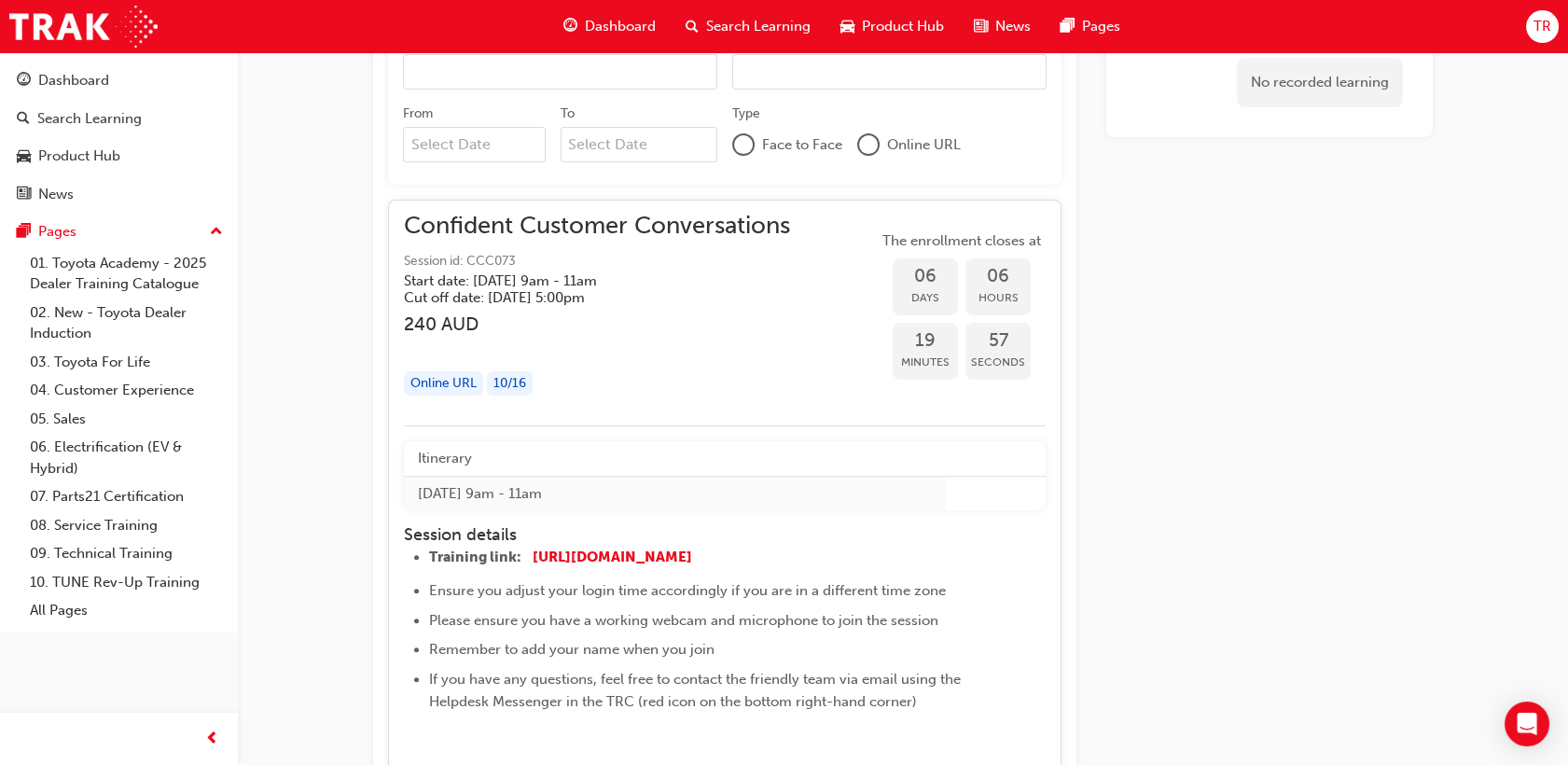
scroll to position [1140, 0]
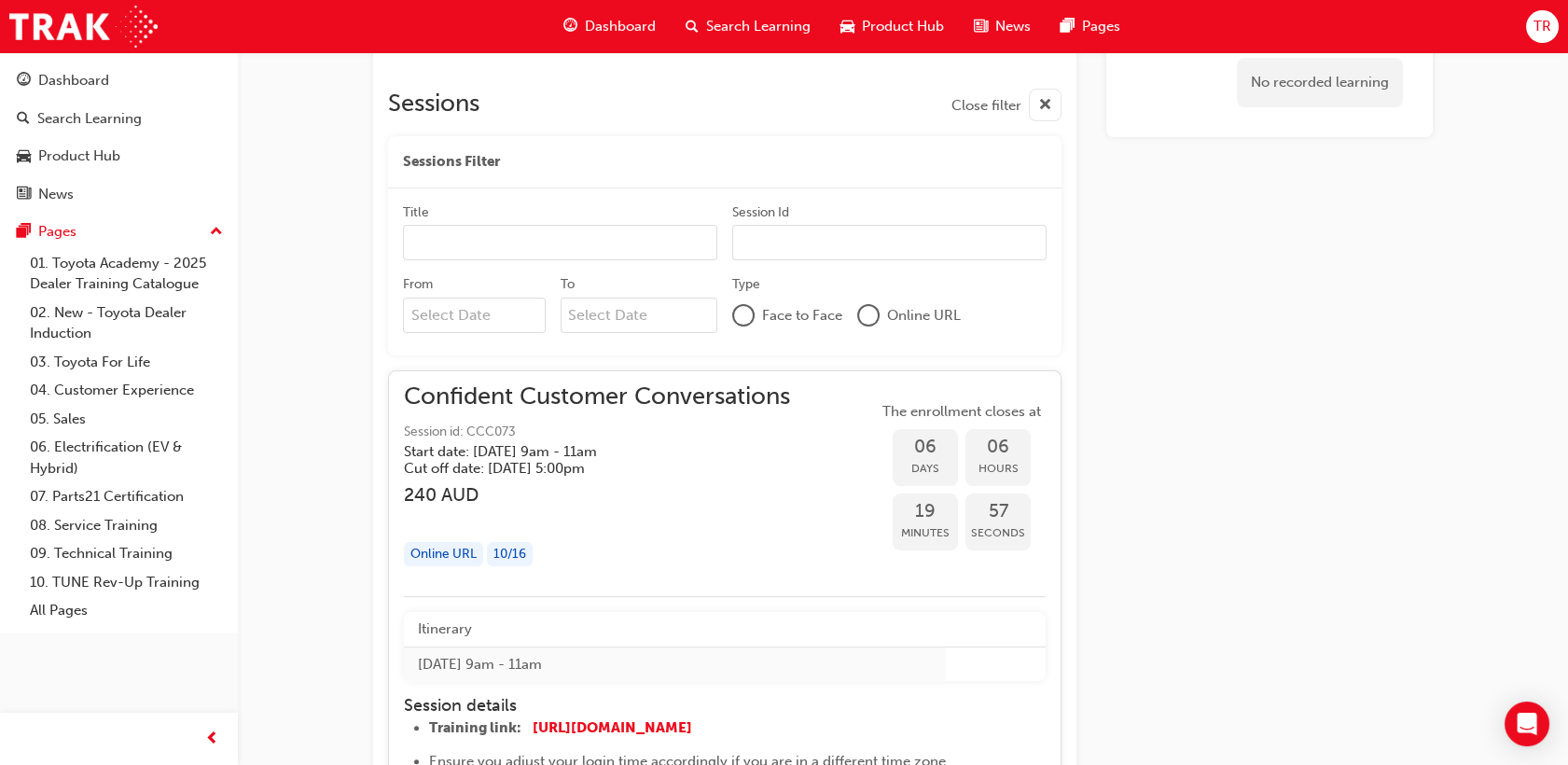
click at [612, 429] on span "Session id: CCC073" at bounding box center [596, 432] width 386 height 21
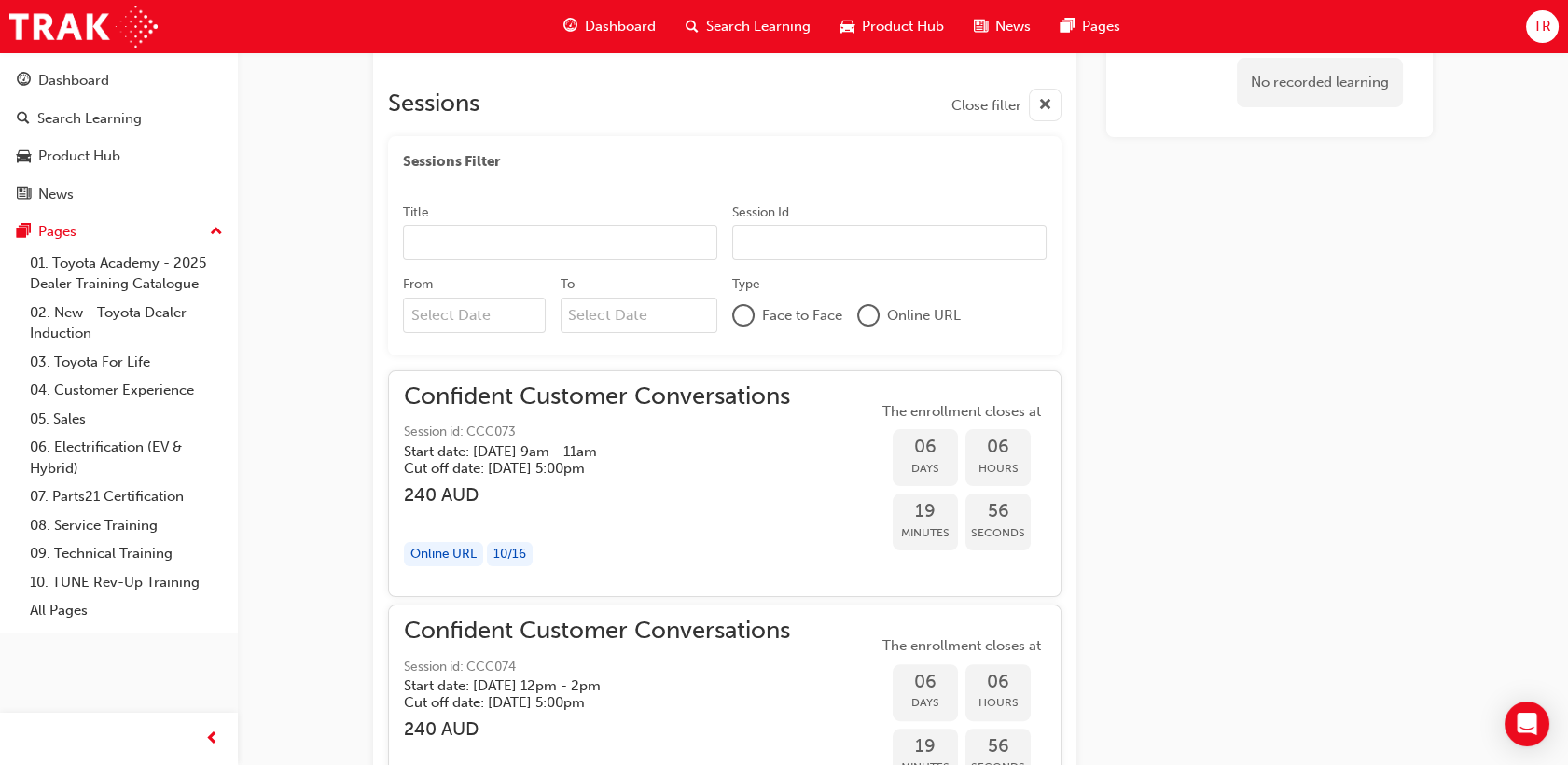
click at [613, 432] on span "Session id: CCC073" at bounding box center [596, 432] width 386 height 21
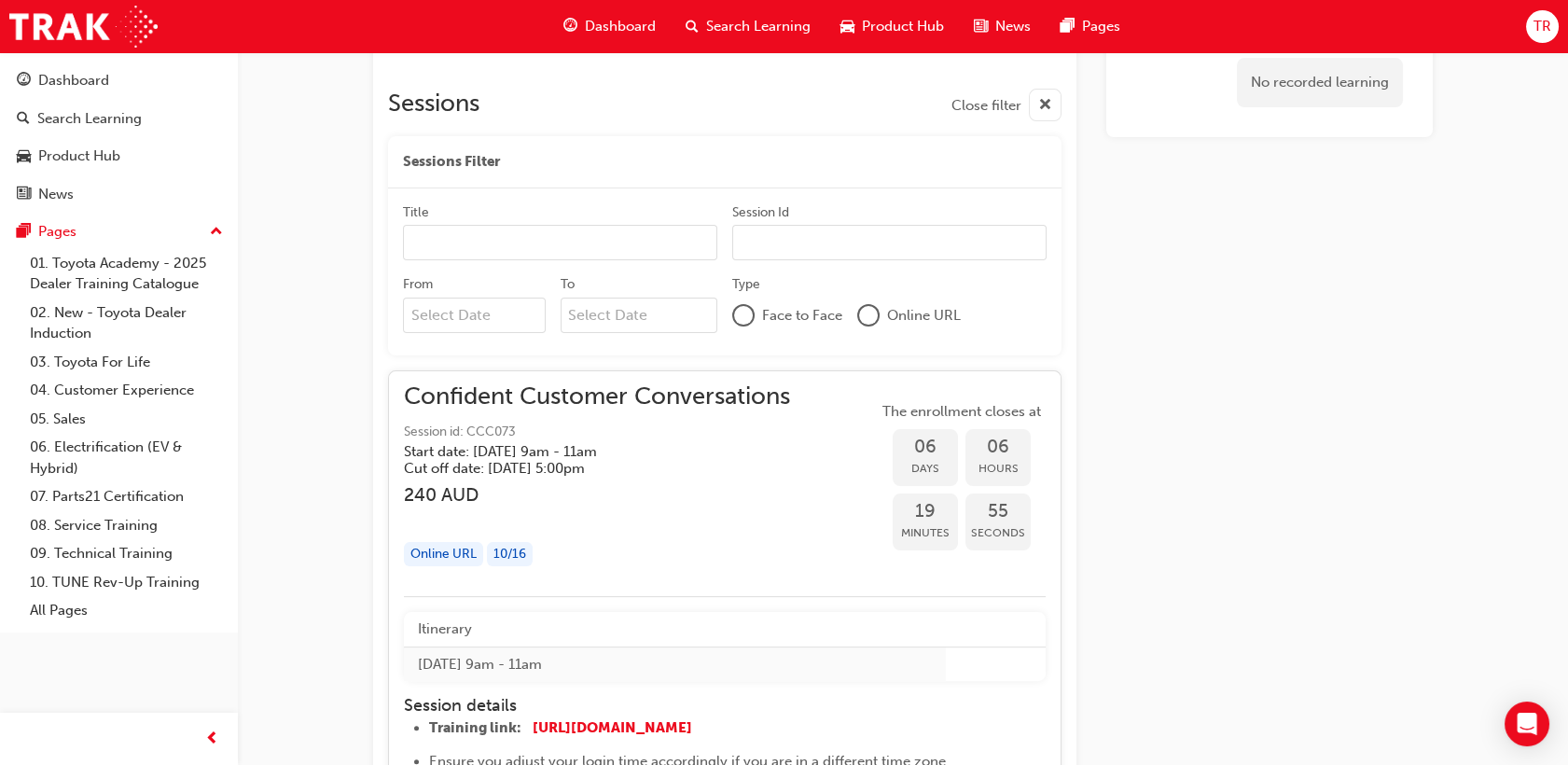
click at [613, 432] on span "Session id: CCC073" at bounding box center [596, 432] width 386 height 21
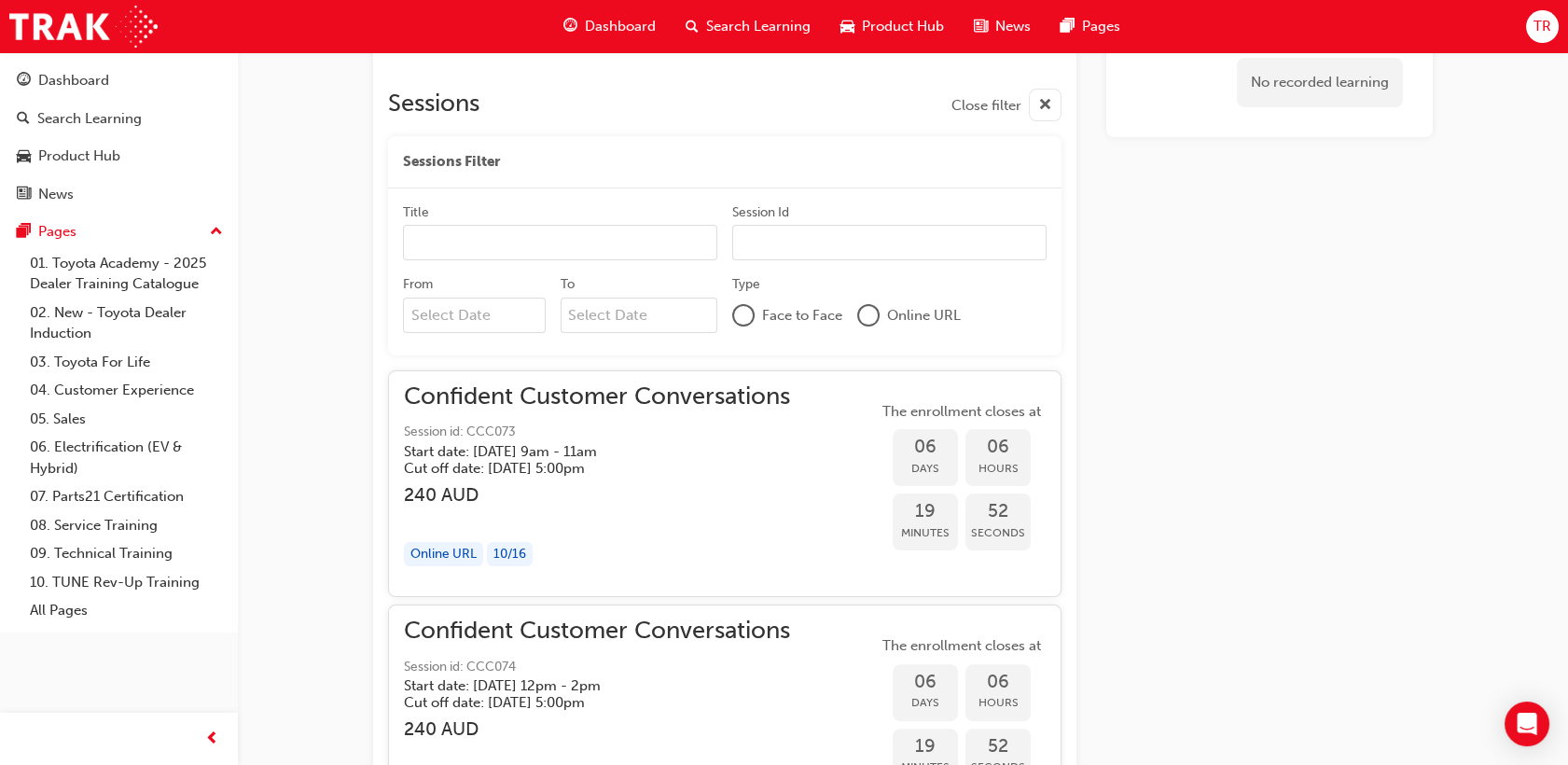
scroll to position [1036, 0]
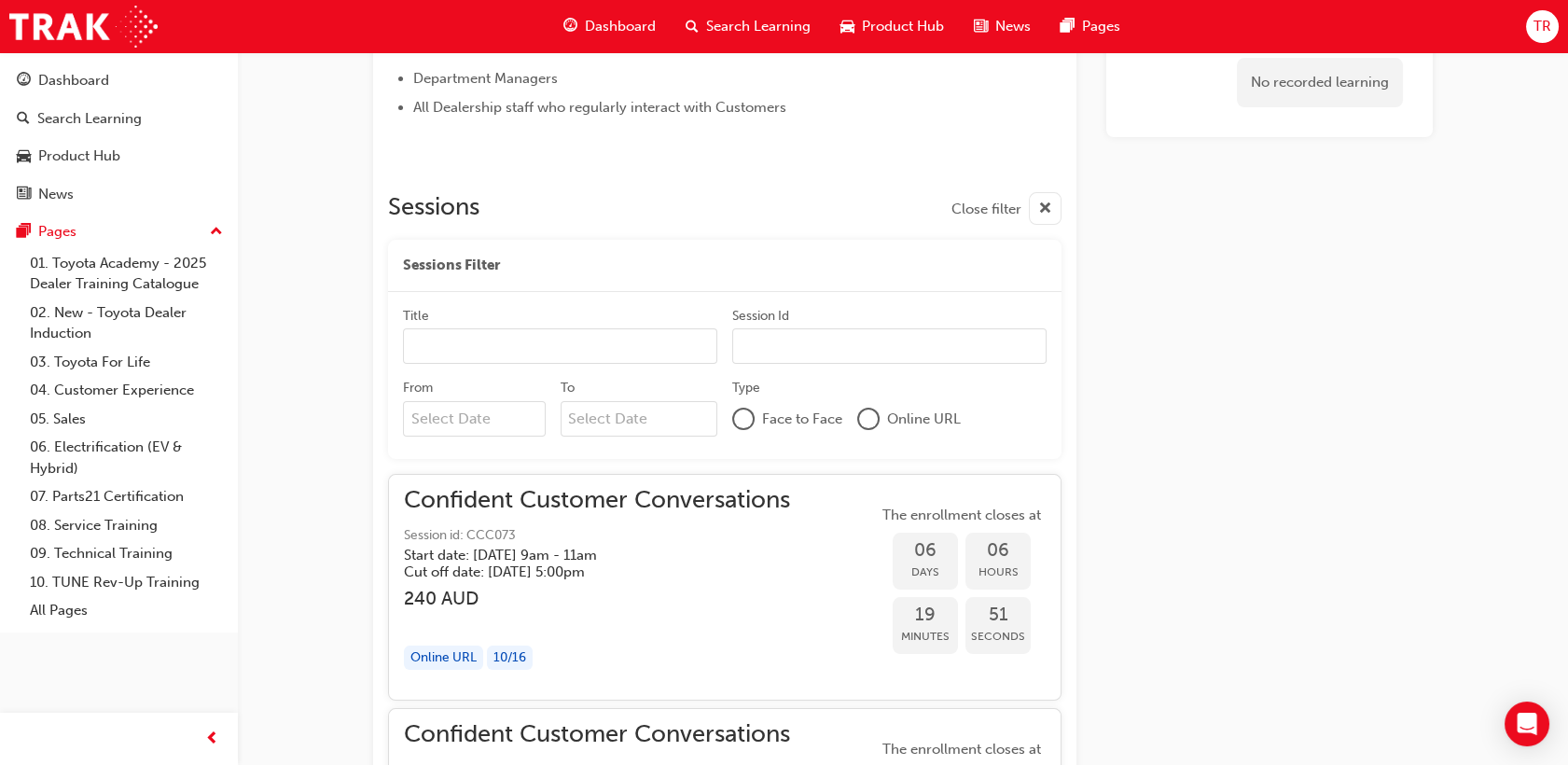
click at [987, 562] on span "Hours" at bounding box center [998, 572] width 65 height 21
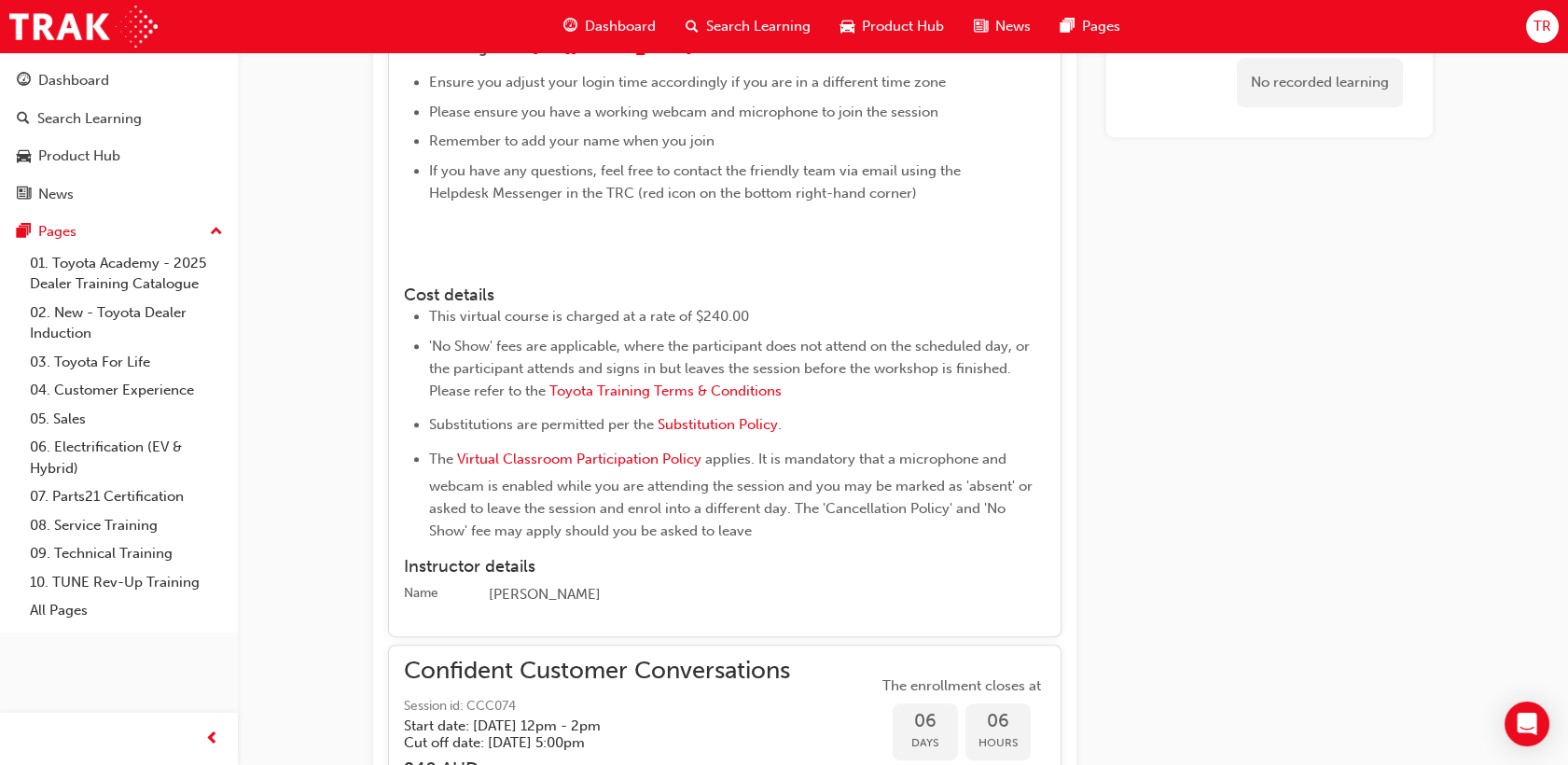
scroll to position [1865, 0]
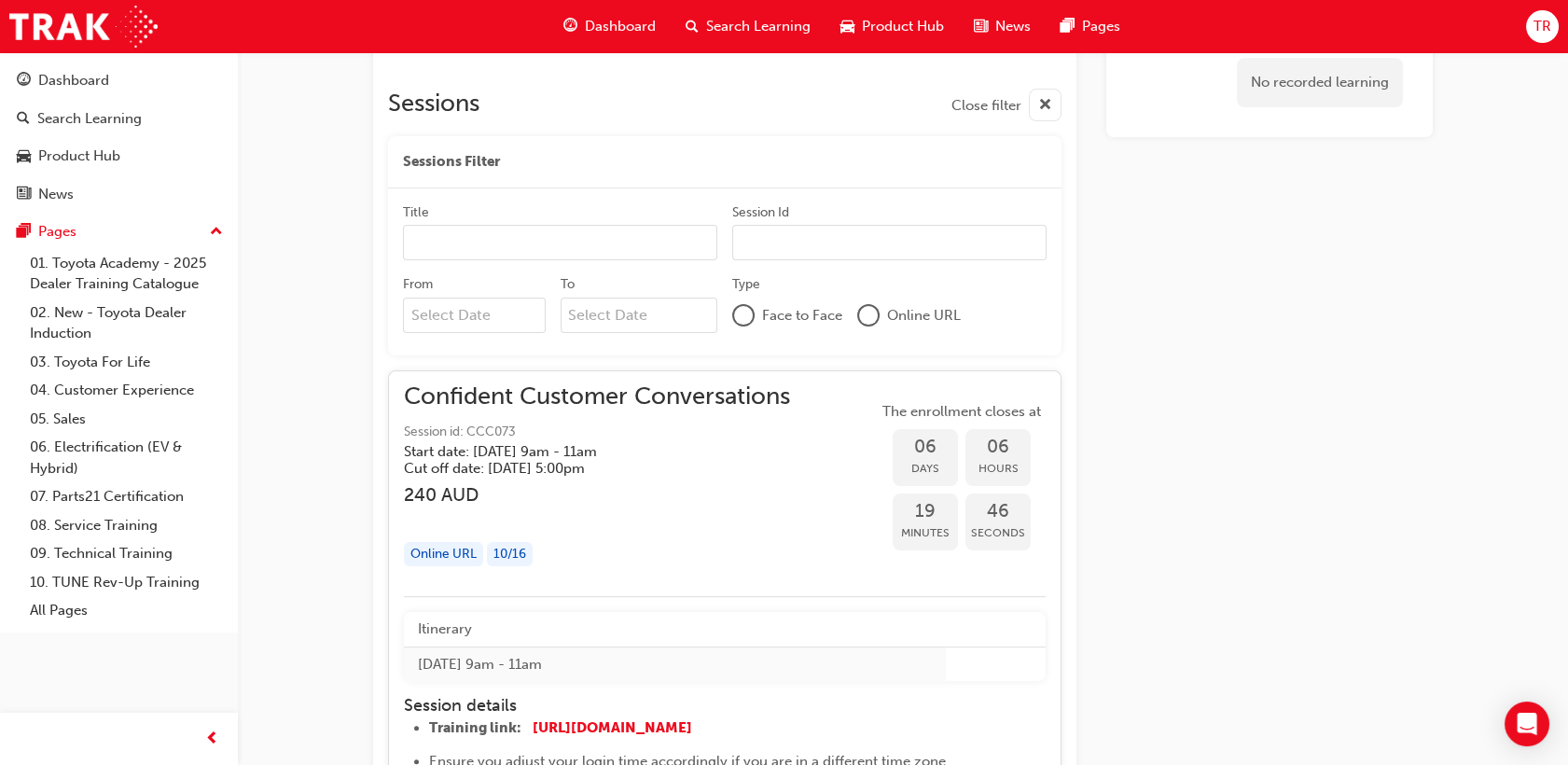
click at [966, 498] on div "46 Seconds" at bounding box center [998, 521] width 65 height 57
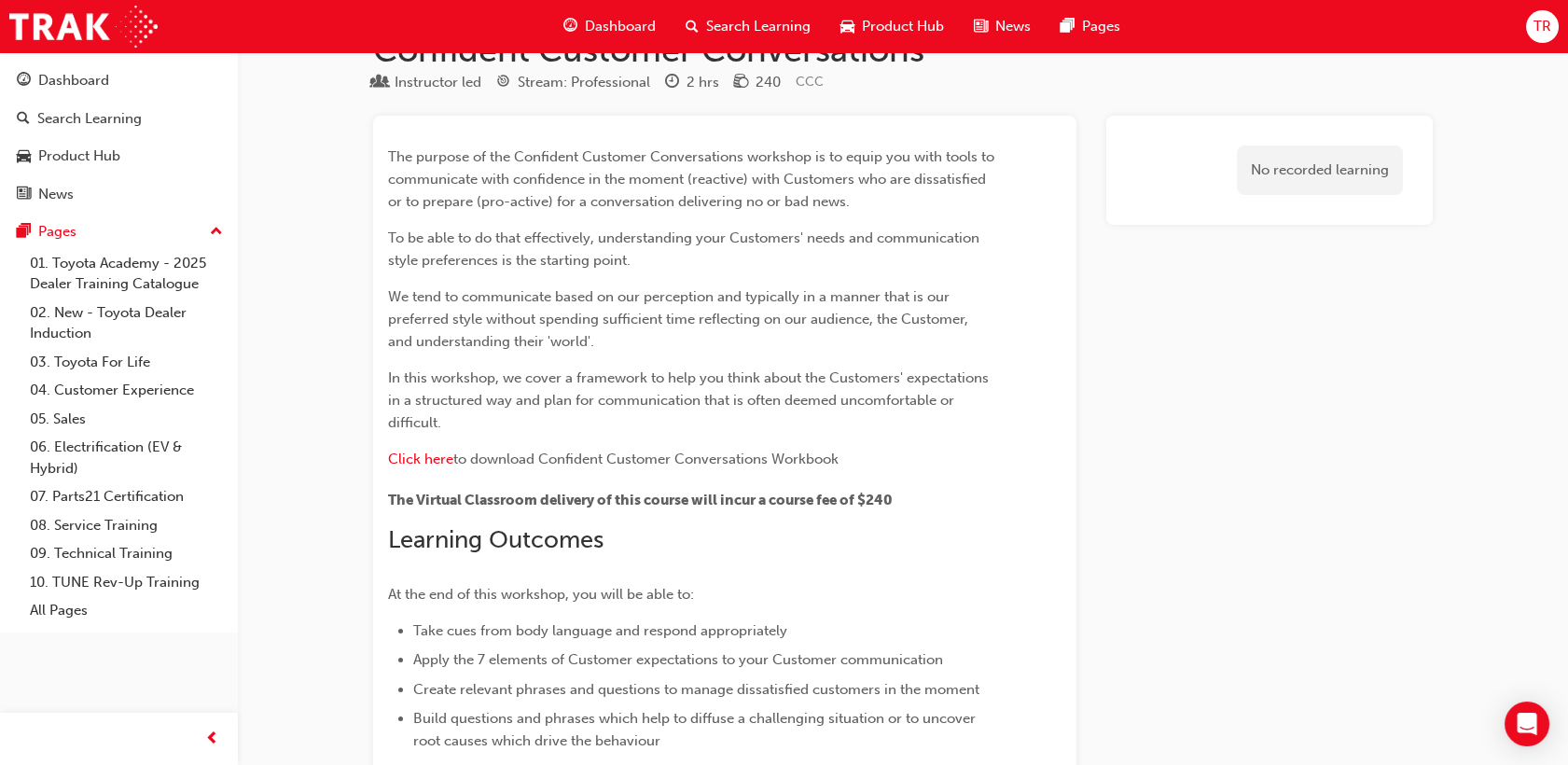
scroll to position [0, 0]
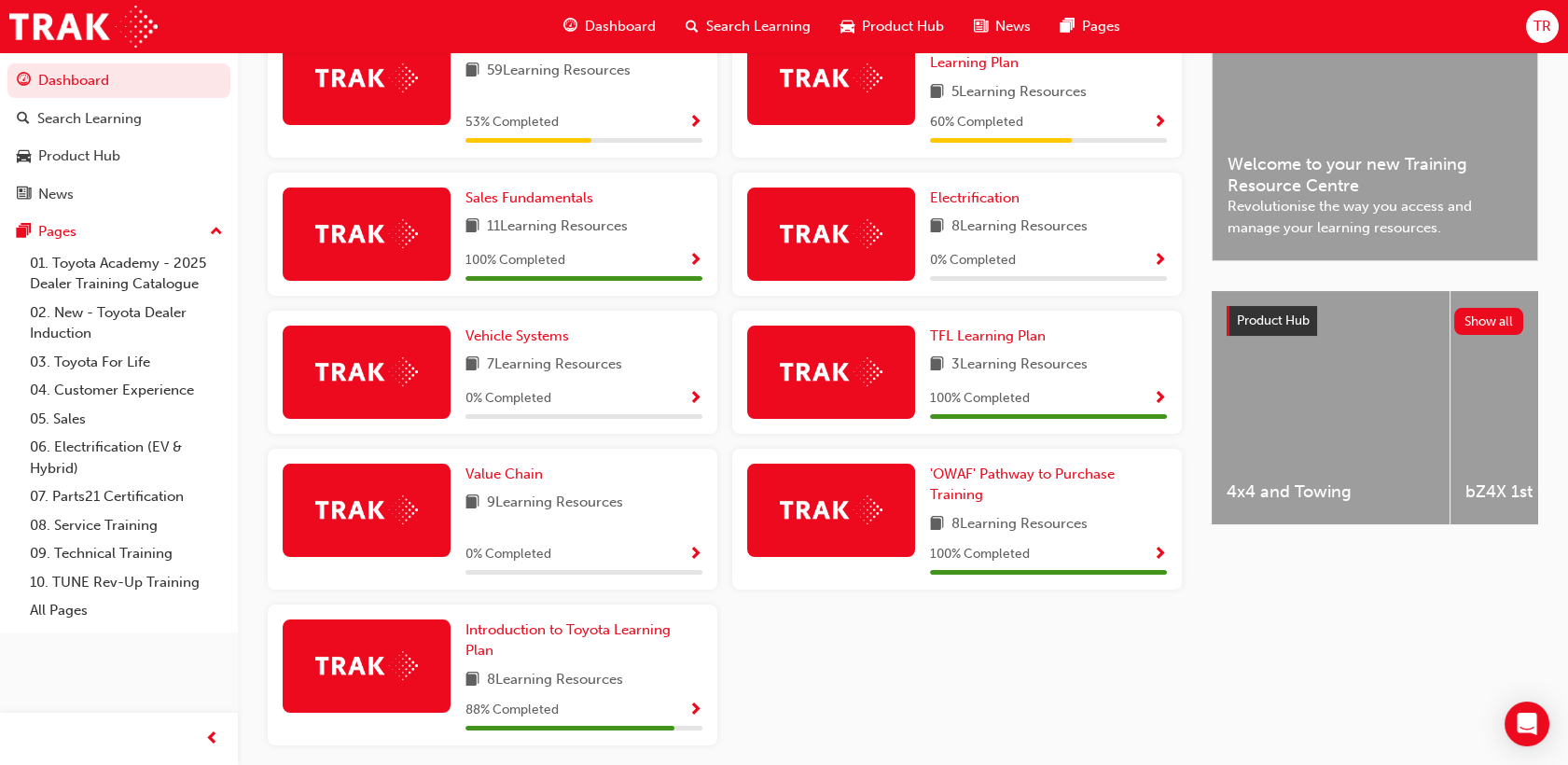
scroll to position [369, 0]
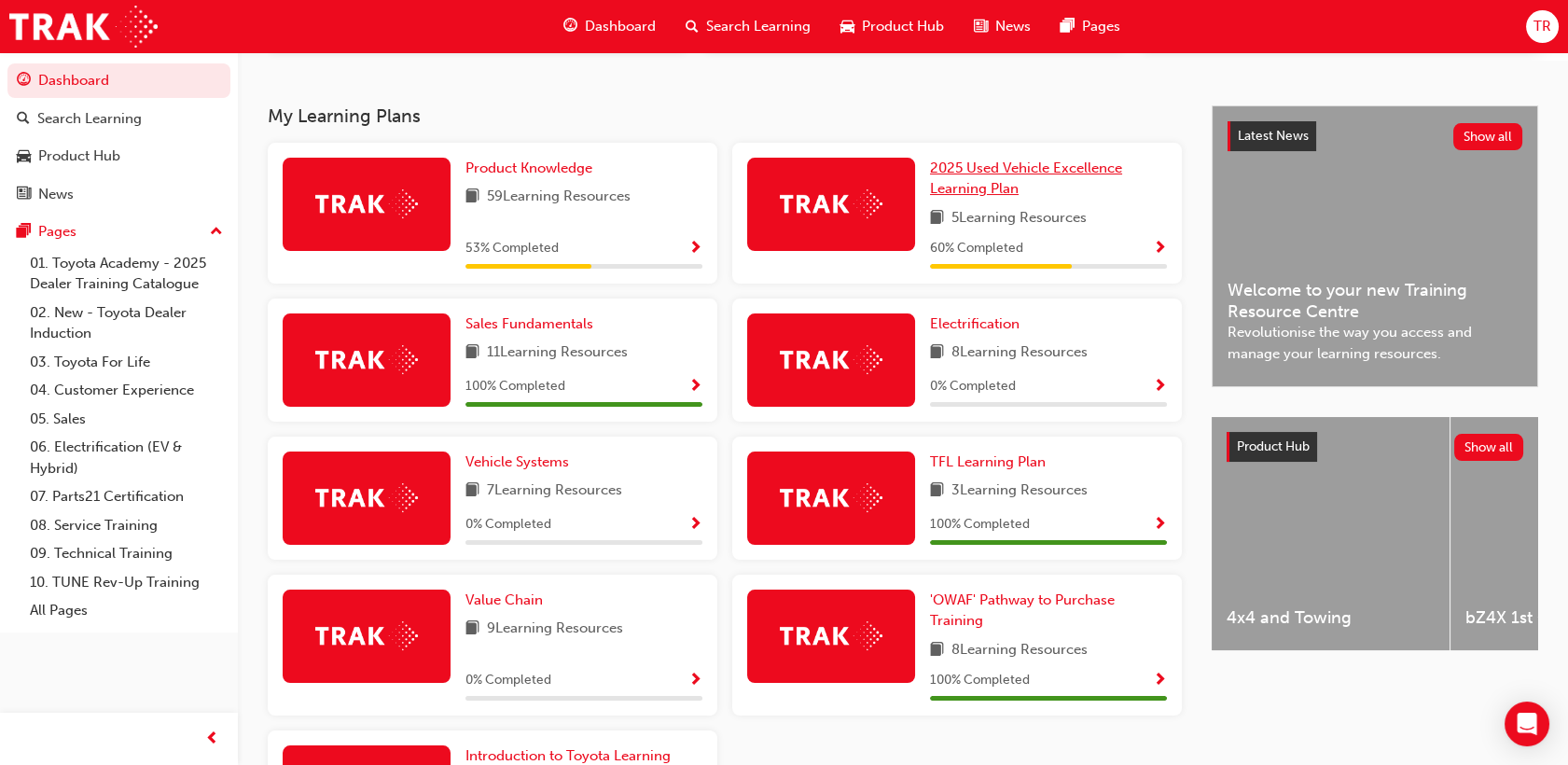
click at [993, 176] on span "2025 Used Vehicle Excellence Learning Plan" at bounding box center [1026, 178] width 192 height 38
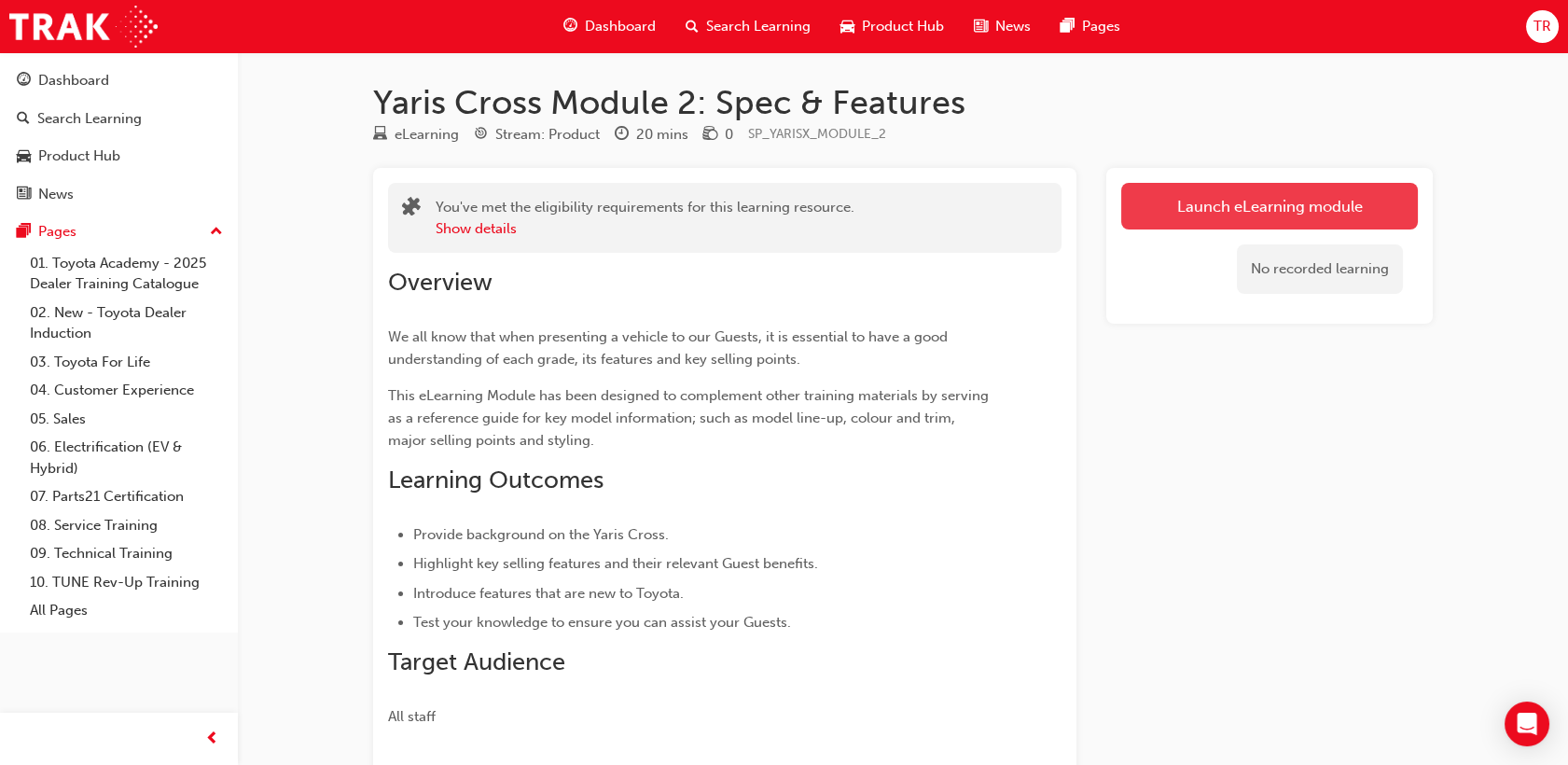
click at [1175, 199] on link "Launch eLearning module" at bounding box center [1270, 206] width 297 height 47
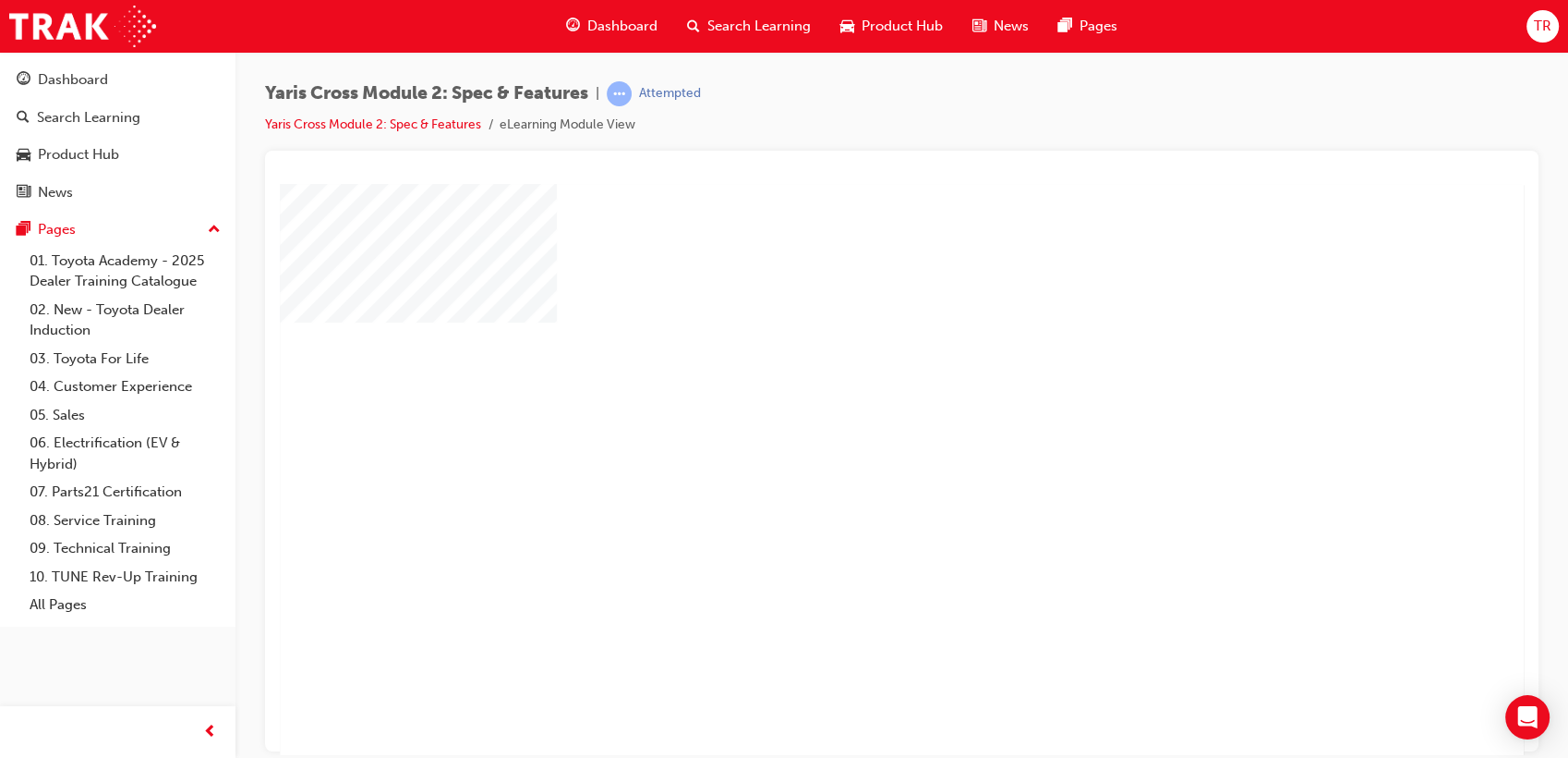
click at [849, 416] on div "play" at bounding box center [849, 416] width 0 height 0
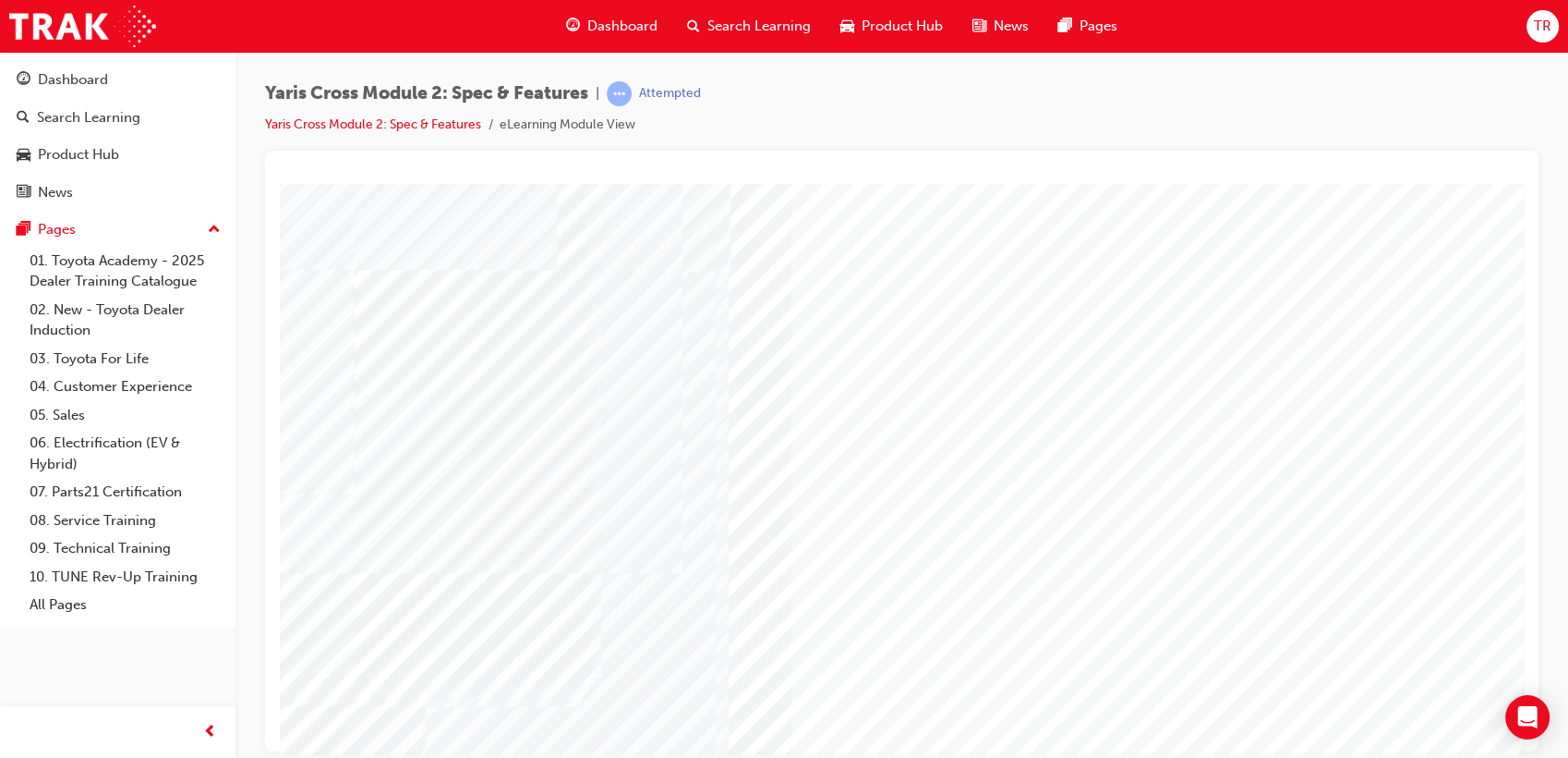
scroll to position [137, 0]
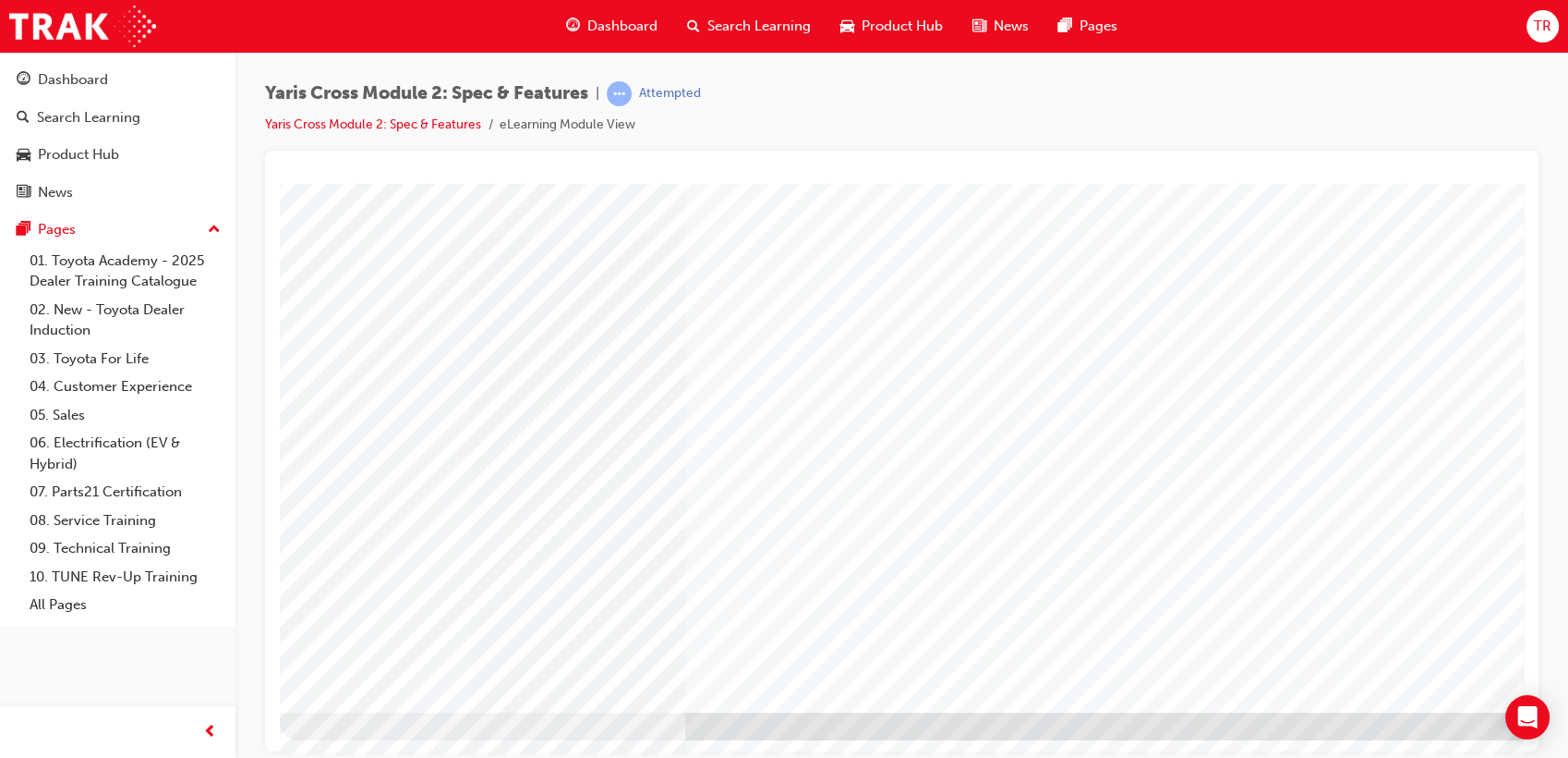
scroll to position [0, 0]
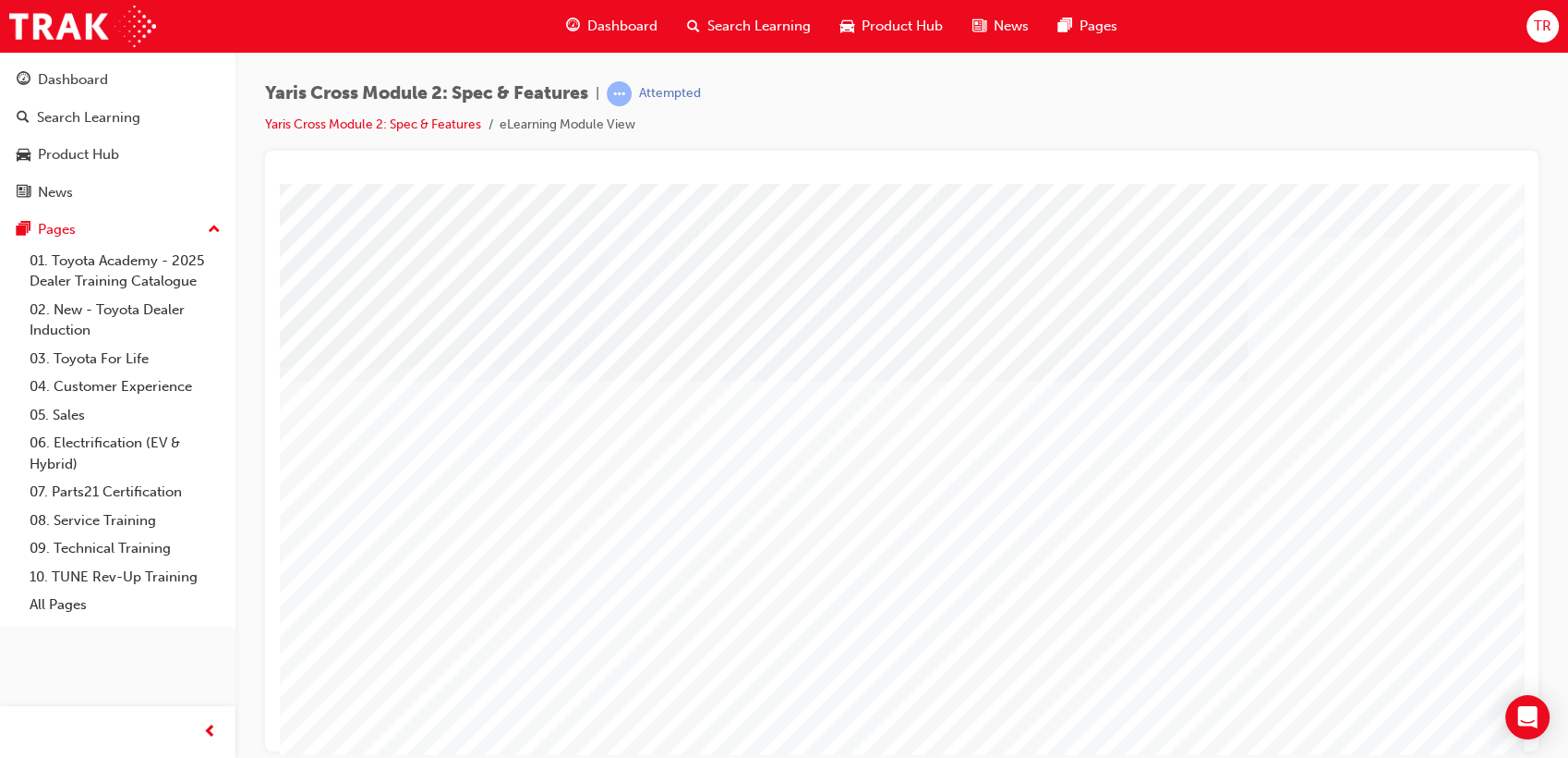
scroll to position [0, 0]
drag, startPoint x: 621, startPoint y: 500, endPoint x: 622, endPoint y: 511, distance: 11.0
drag, startPoint x: 880, startPoint y: 532, endPoint x: 894, endPoint y: 527, distance: 14.9
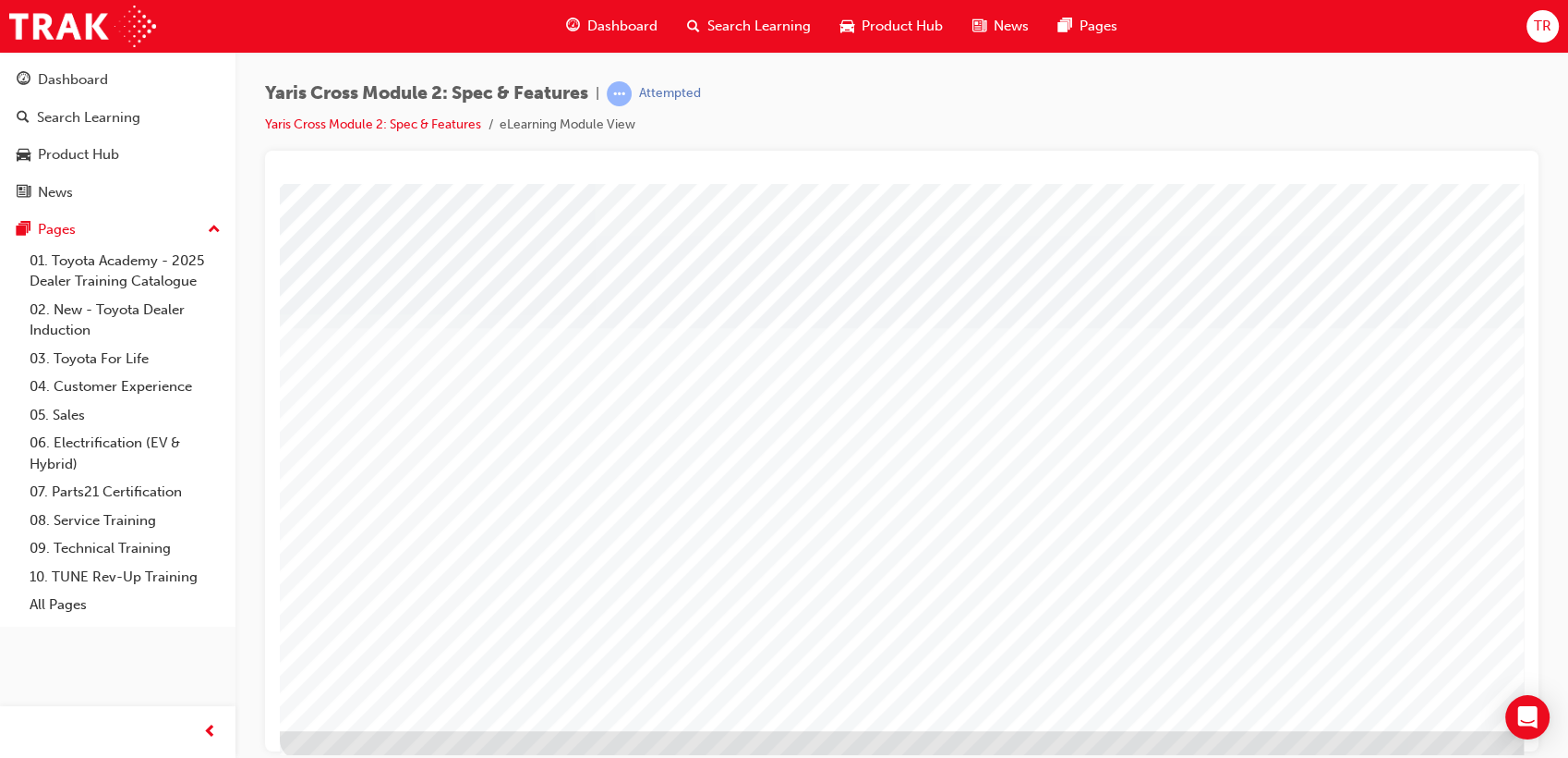
scroll to position [137, 0]
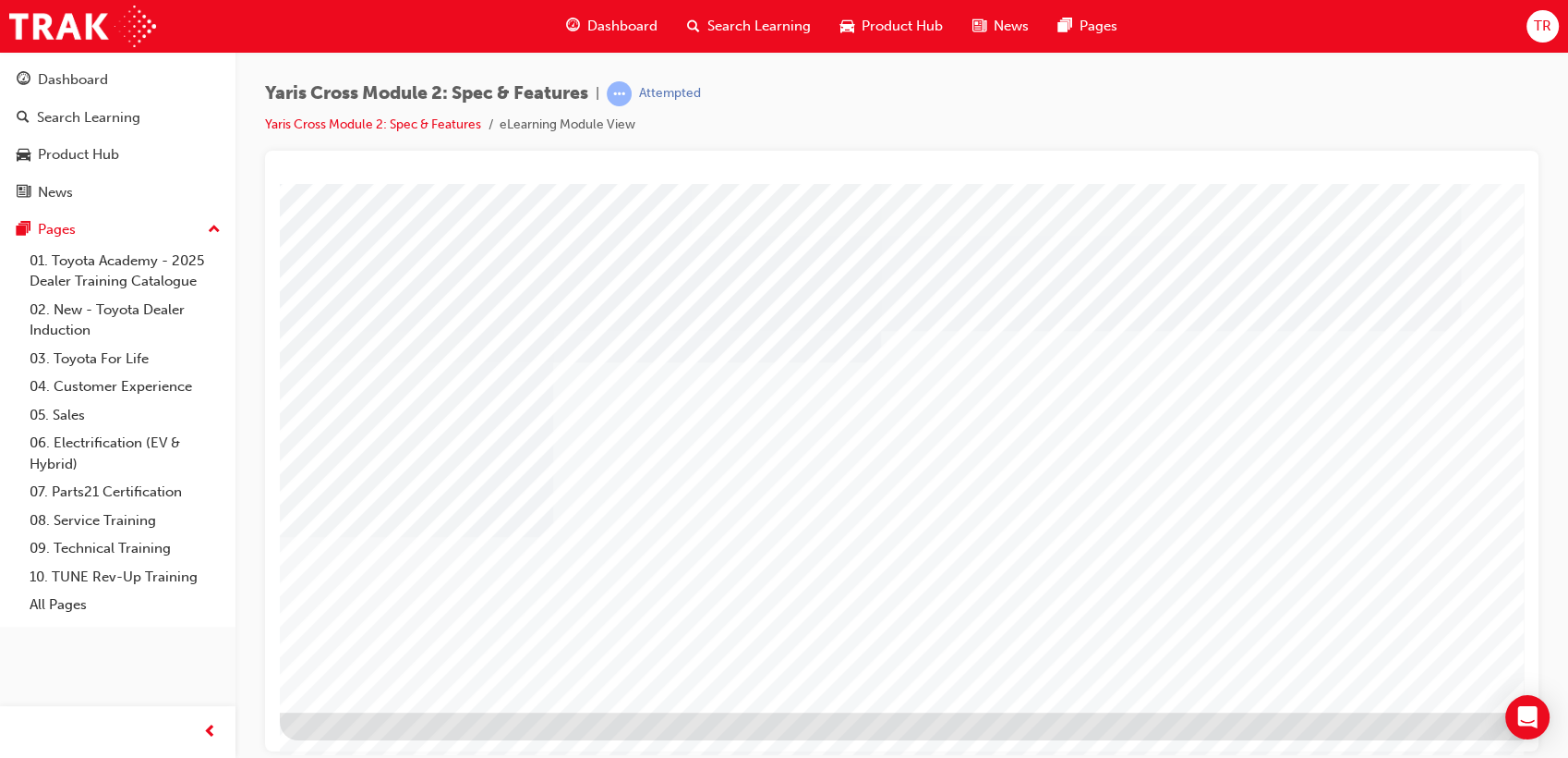
scroll to position [0, 0]
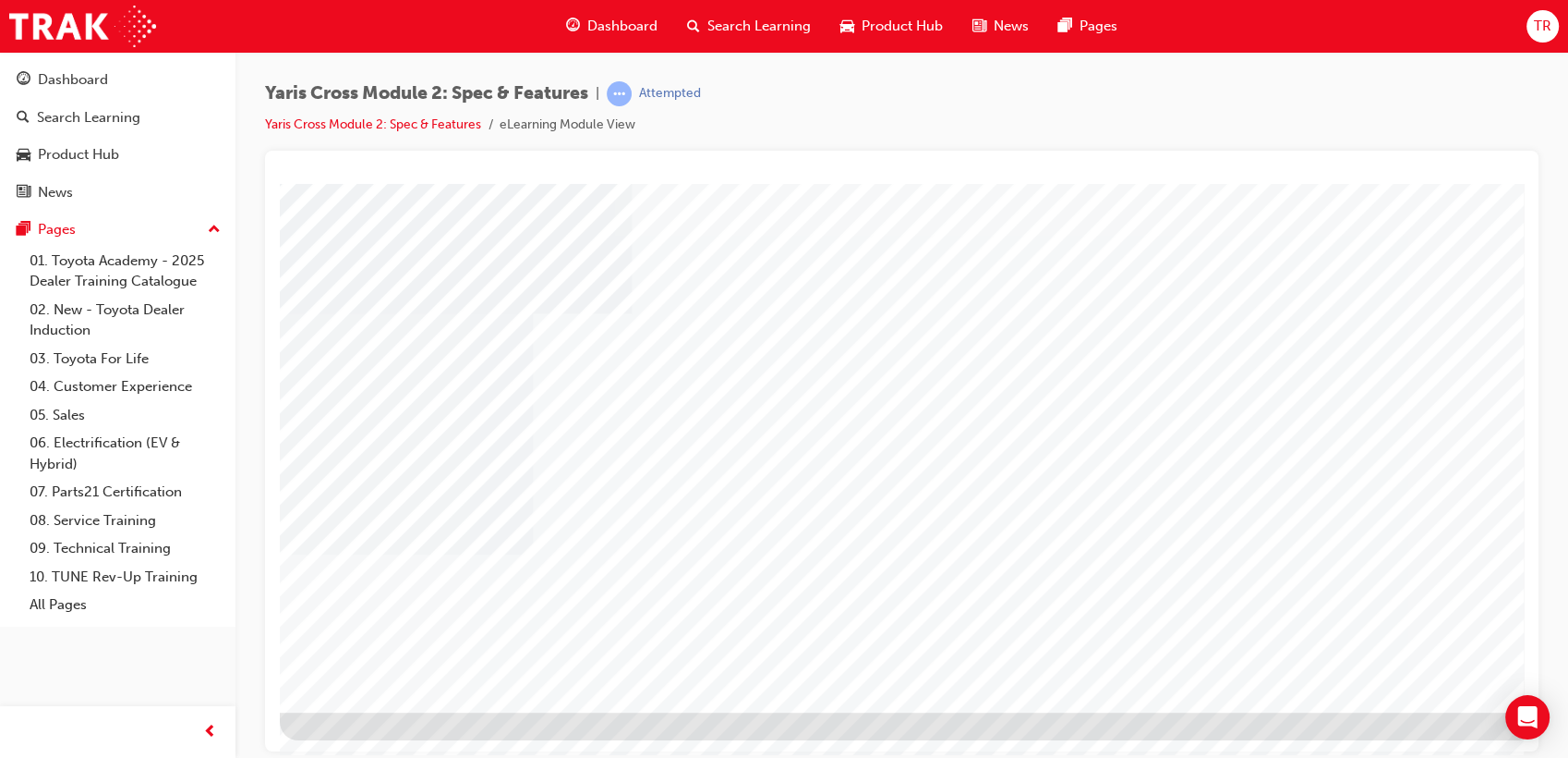
drag, startPoint x: 341, startPoint y: 323, endPoint x: 487, endPoint y: 429, distance: 180.4
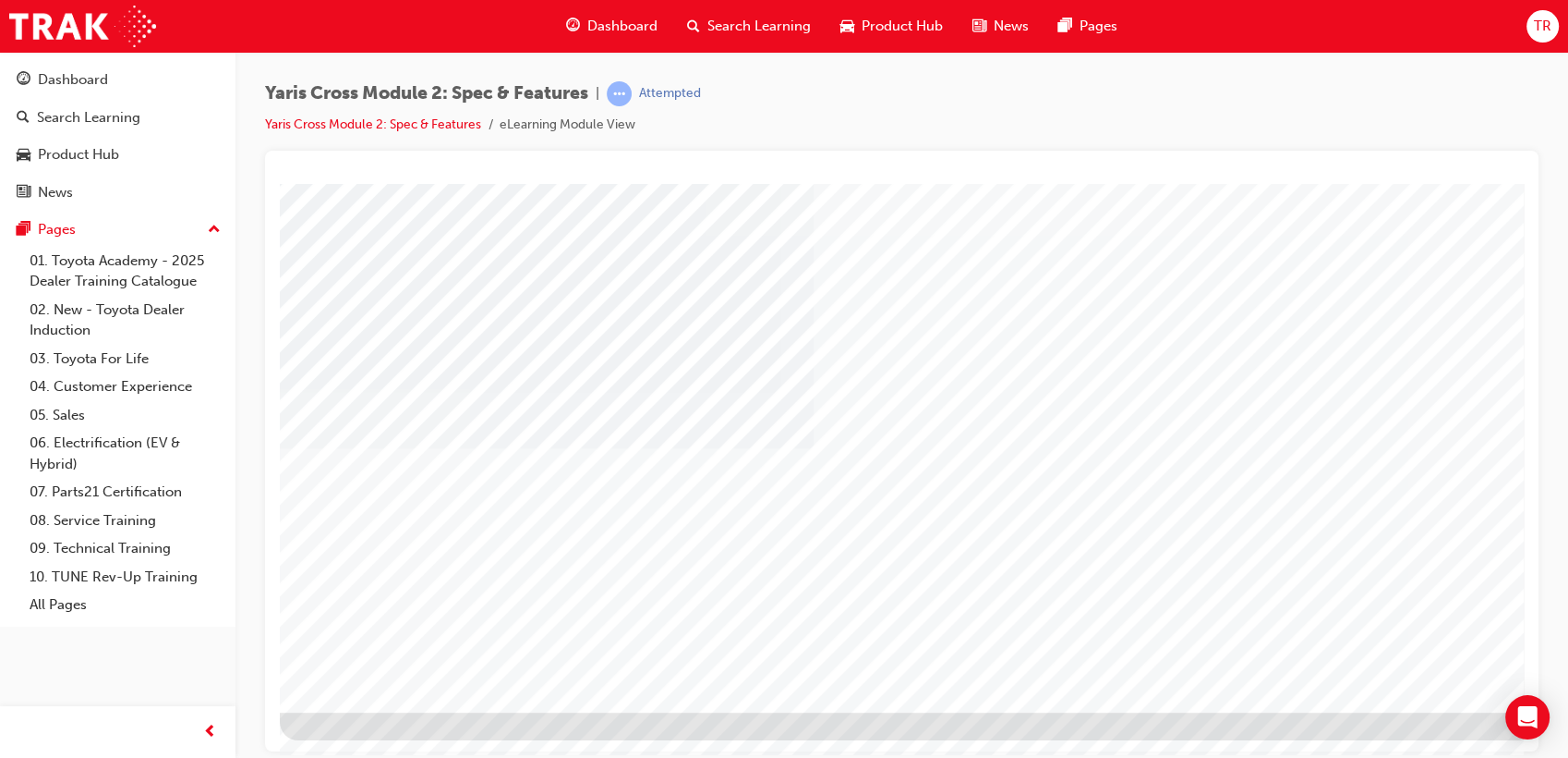
drag, startPoint x: 1390, startPoint y: 674, endPoint x: 1377, endPoint y: 676, distance: 13.2
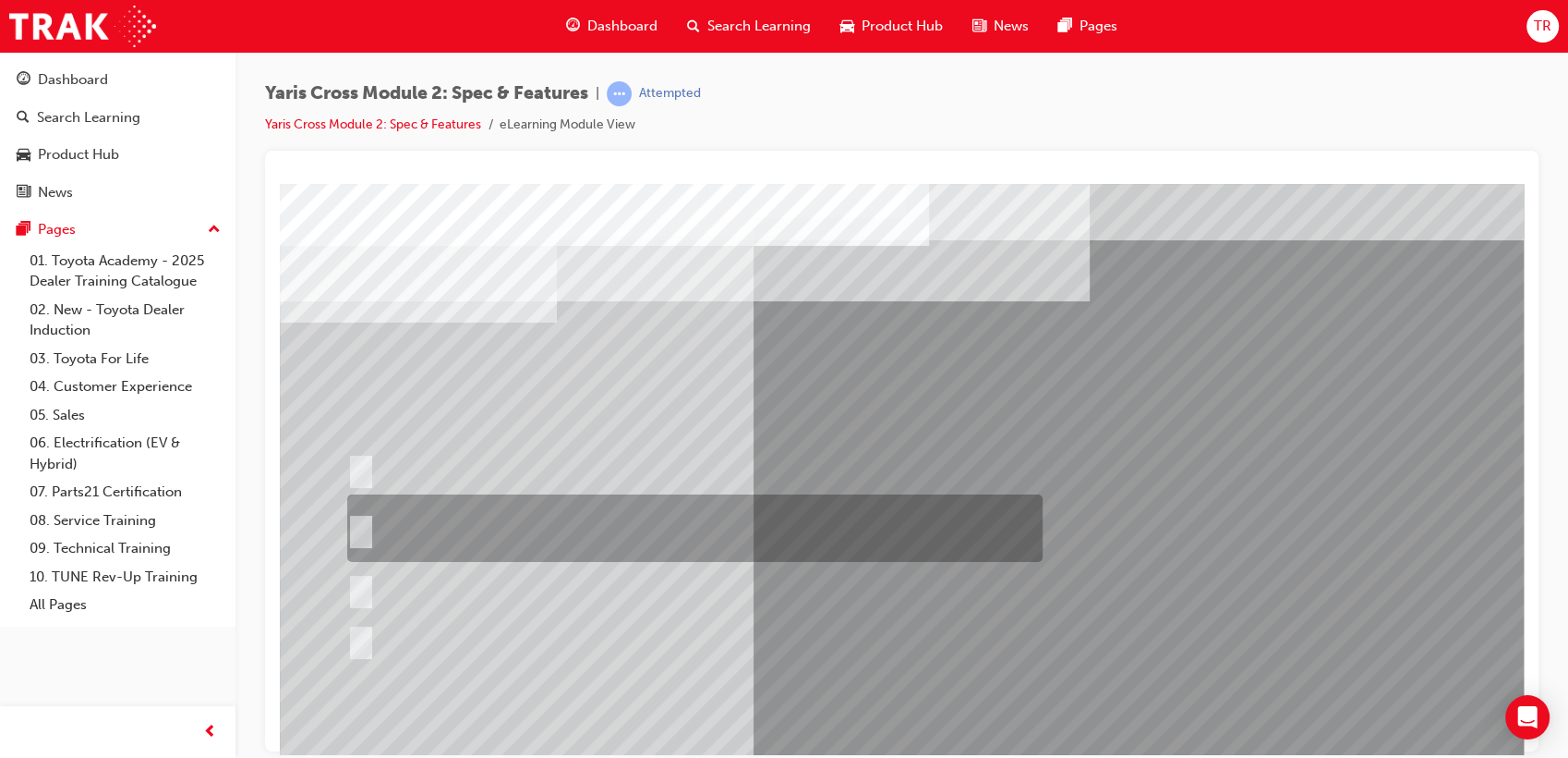
click at [617, 512] on div at bounding box center [690, 528] width 696 height 68
radio input "true"
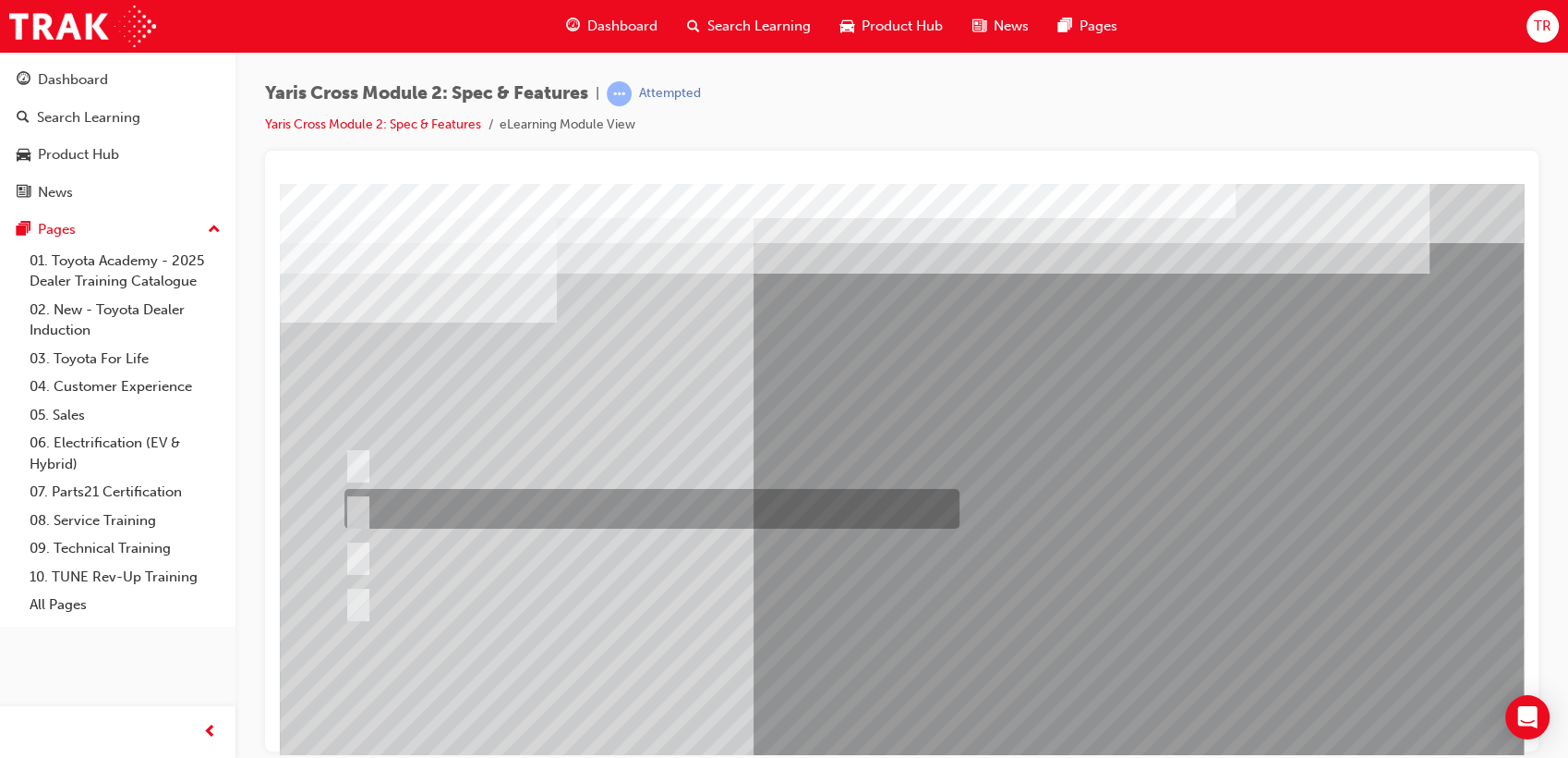
click at [493, 496] on div at bounding box center [647, 508] width 615 height 40
radio input "true"
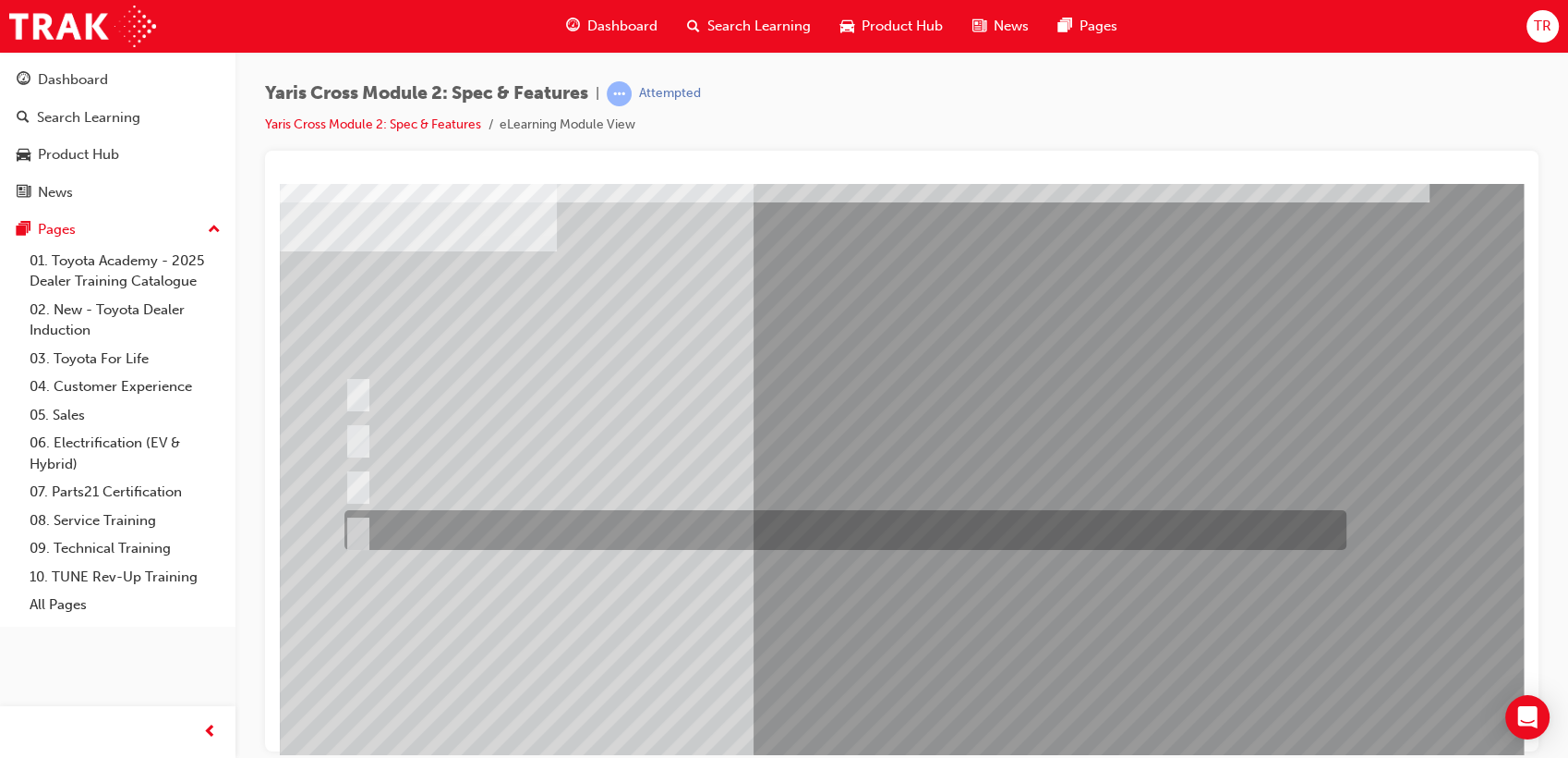
scroll to position [137, 0]
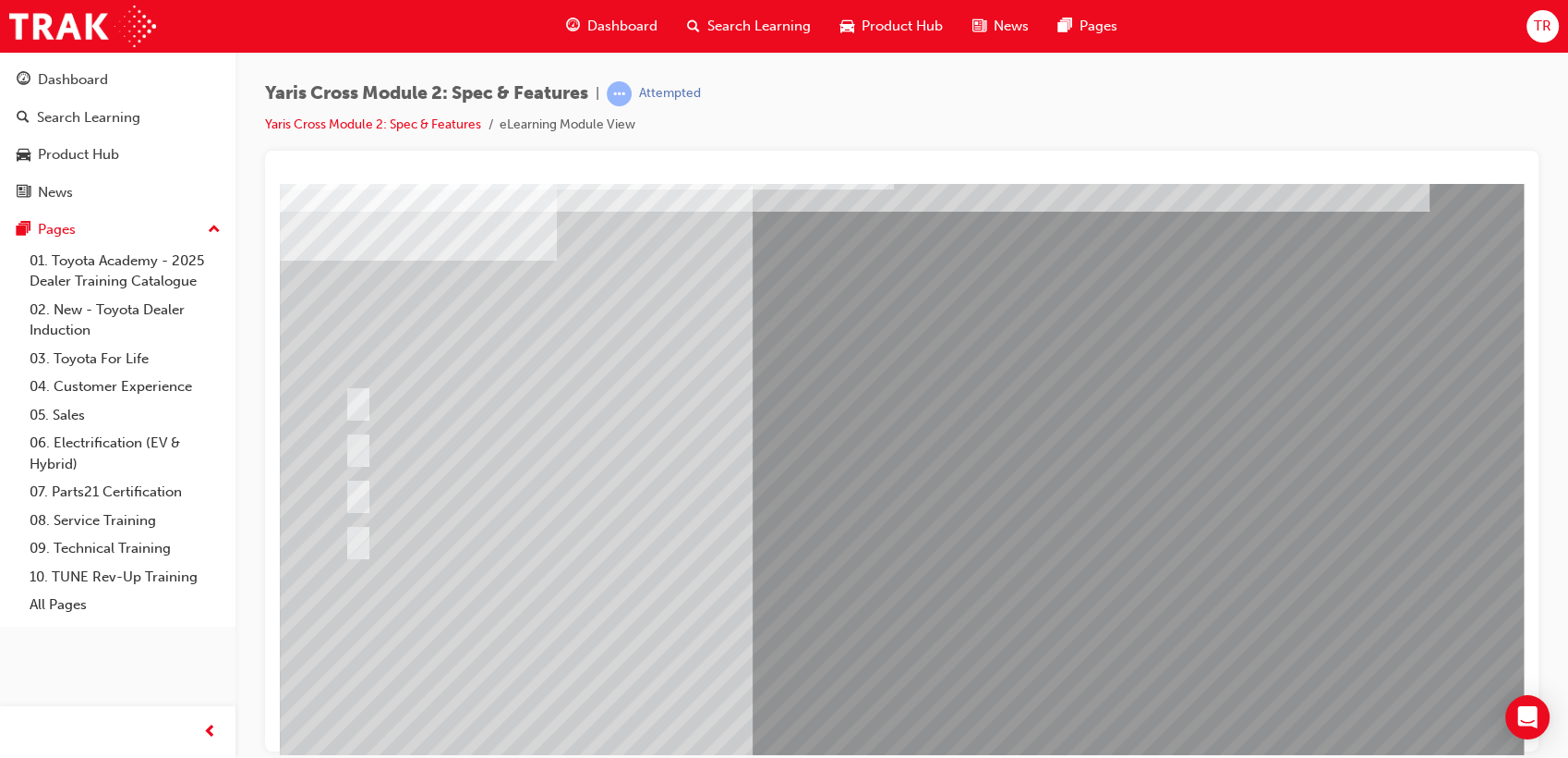
scroll to position [0, 0]
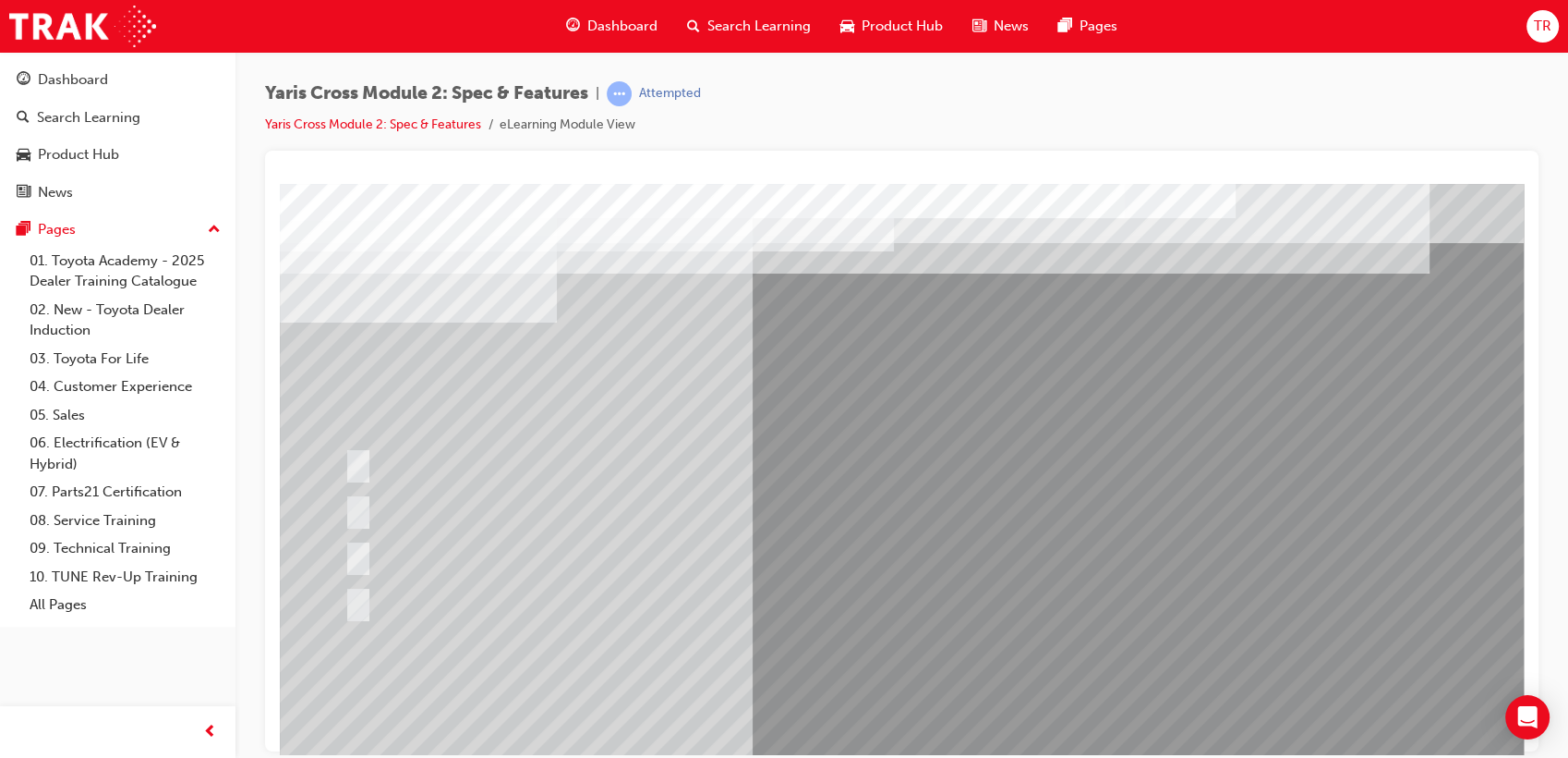
click at [709, 490] on div at bounding box center [647, 508] width 615 height 40
drag, startPoint x: 351, startPoint y: 347, endPoint x: 580, endPoint y: 342, distance: 229.1
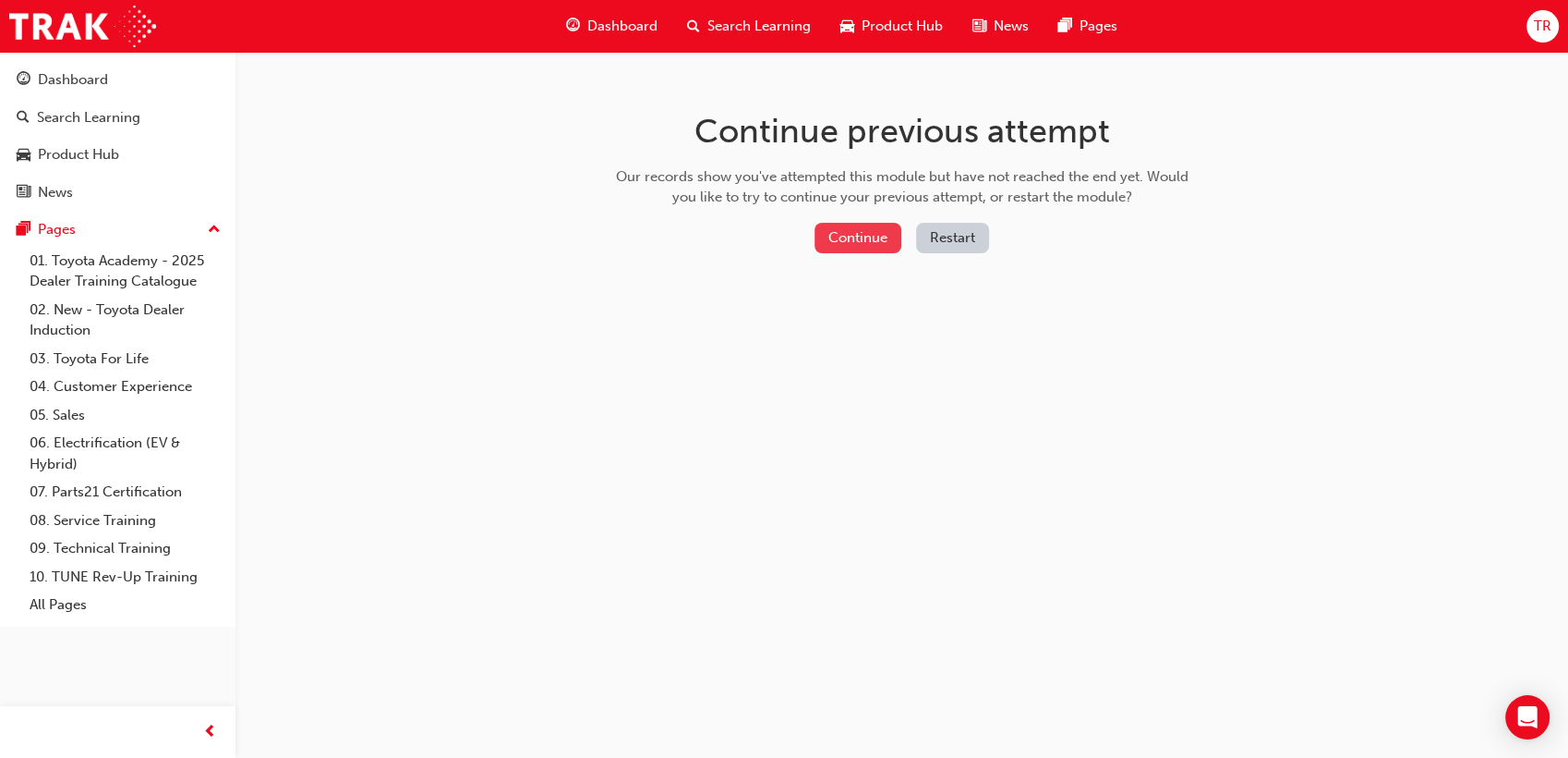
click at [850, 237] on button "Continue" at bounding box center [858, 238] width 87 height 31
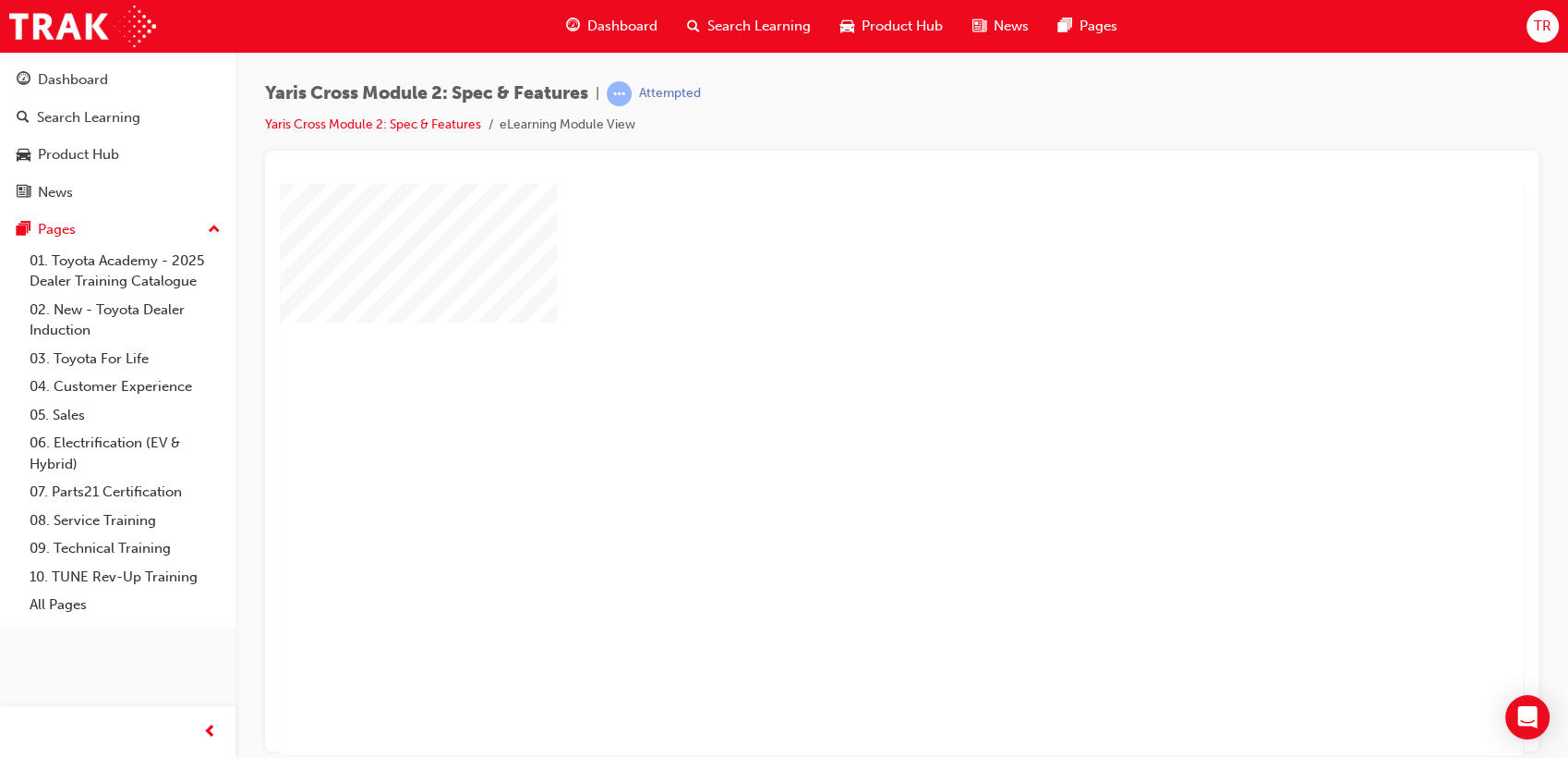
click at [849, 416] on div "play" at bounding box center [849, 416] width 0 height 0
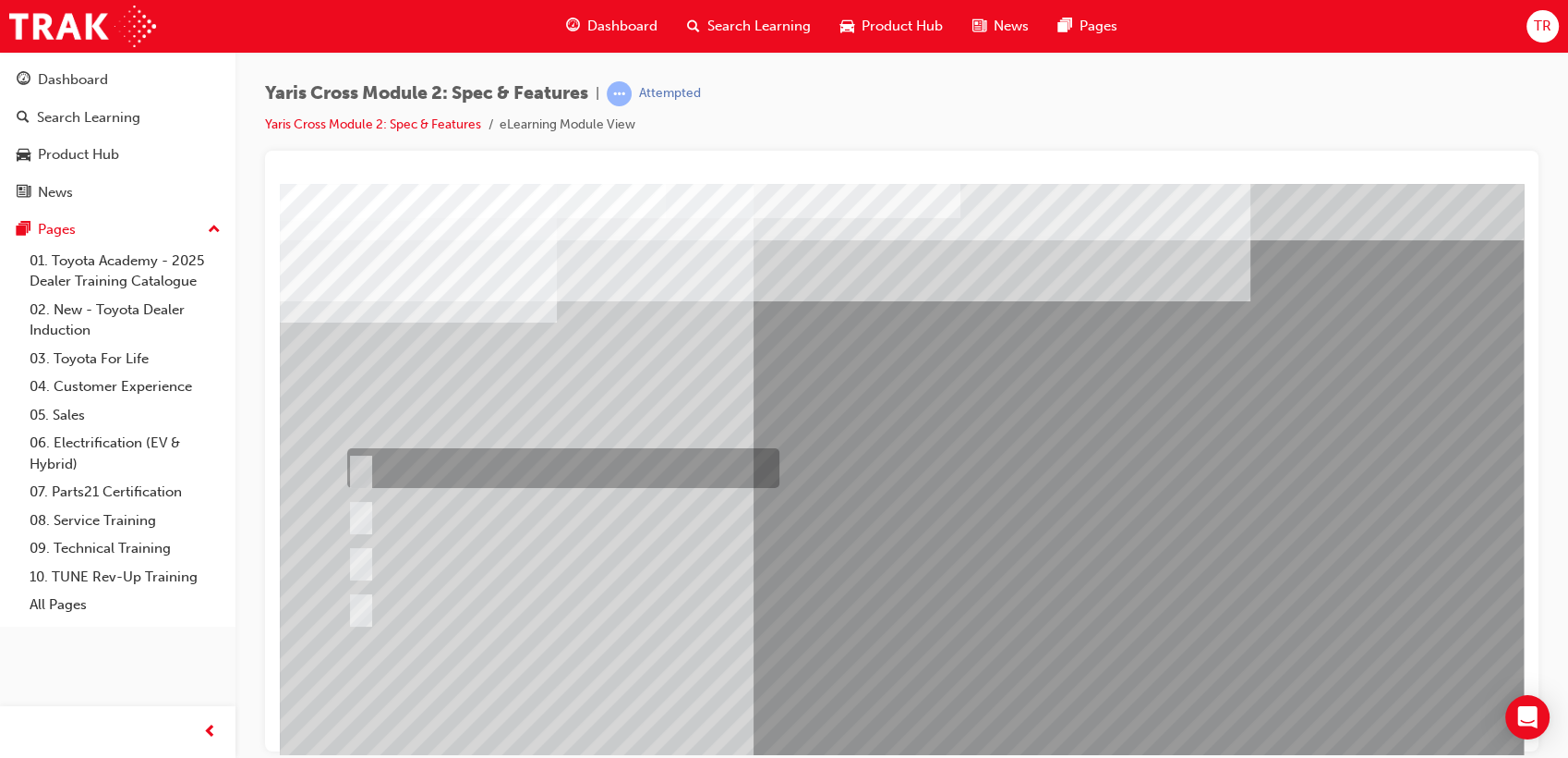
click at [423, 469] on div at bounding box center [558, 467] width 432 height 40
radio input "true"
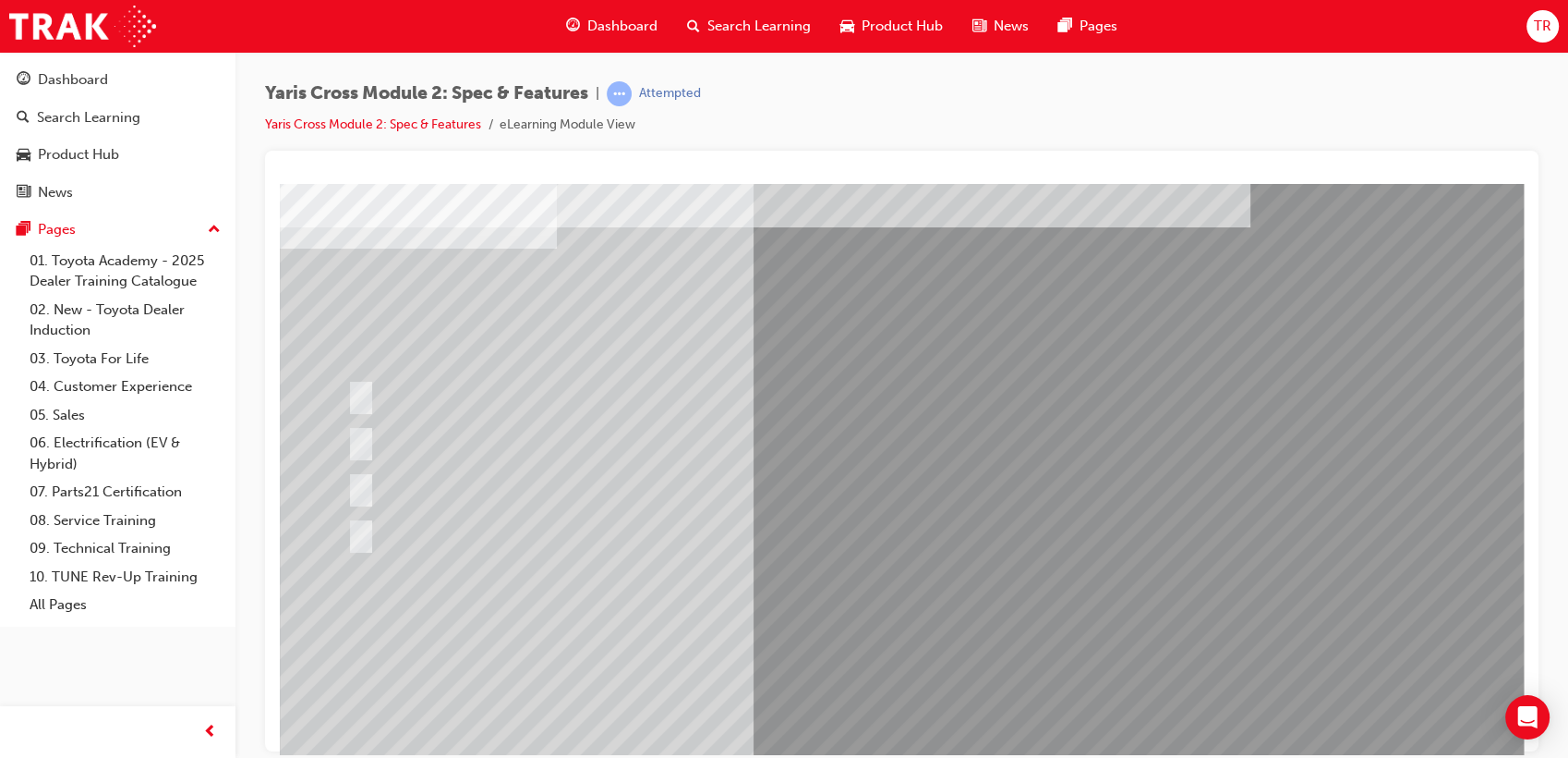
scroll to position [137, 0]
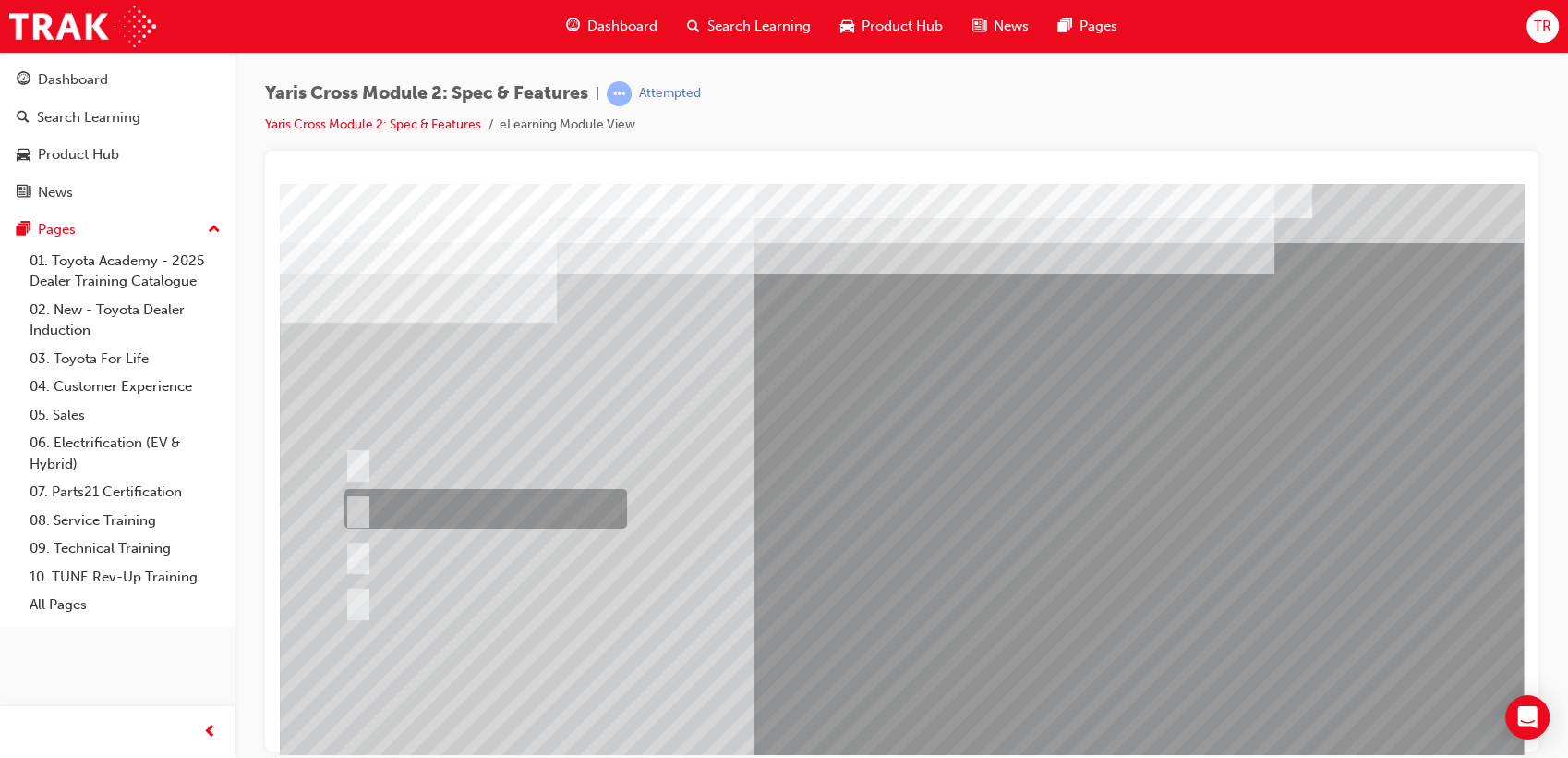
click at [389, 514] on div at bounding box center [481, 508] width 283 height 40
radio input "true"
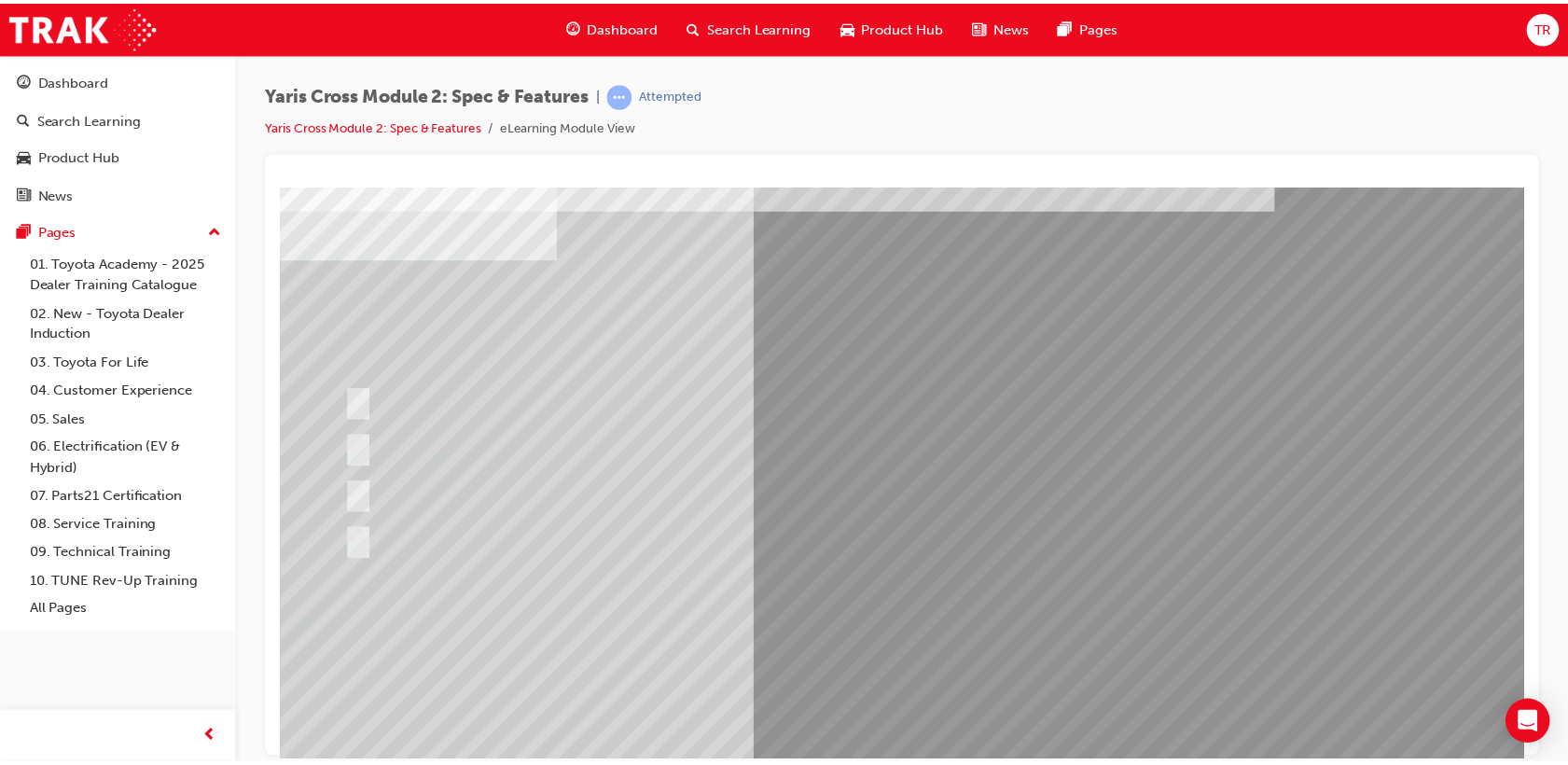
scroll to position [138, 0]
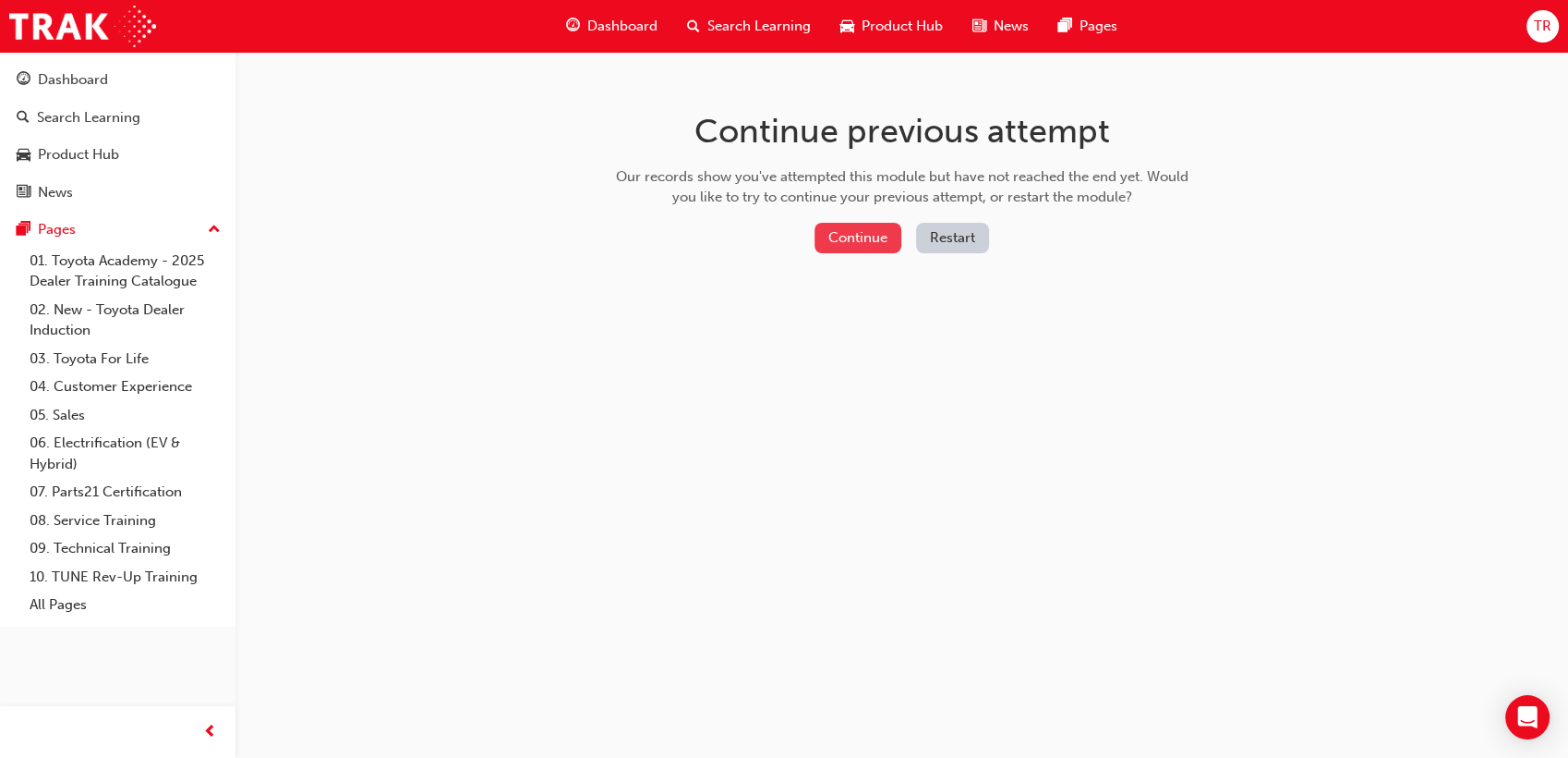
click at [853, 245] on button "Continue" at bounding box center [858, 238] width 87 height 31
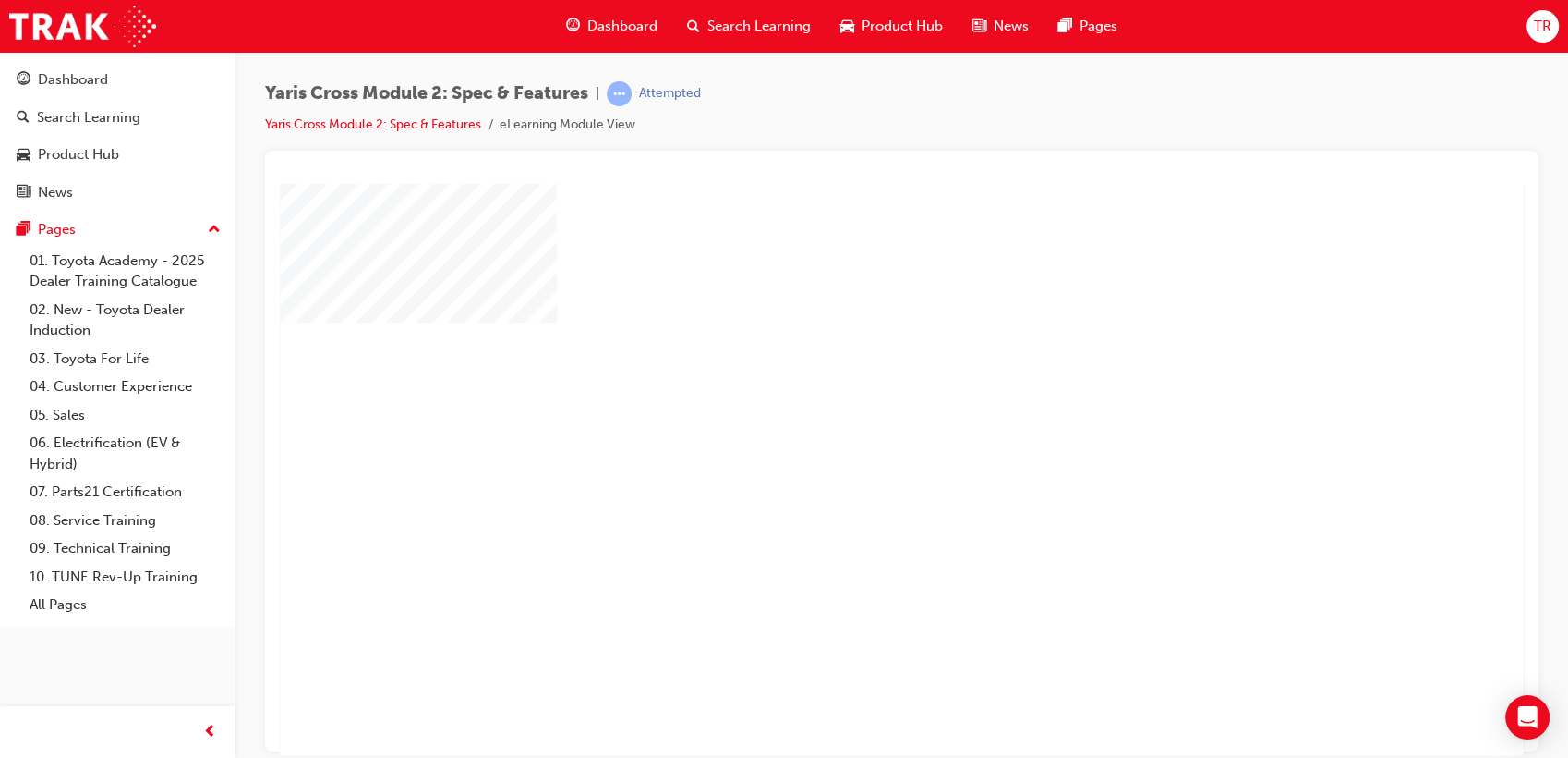
click at [849, 416] on div "play" at bounding box center [849, 416] width 0 height 0
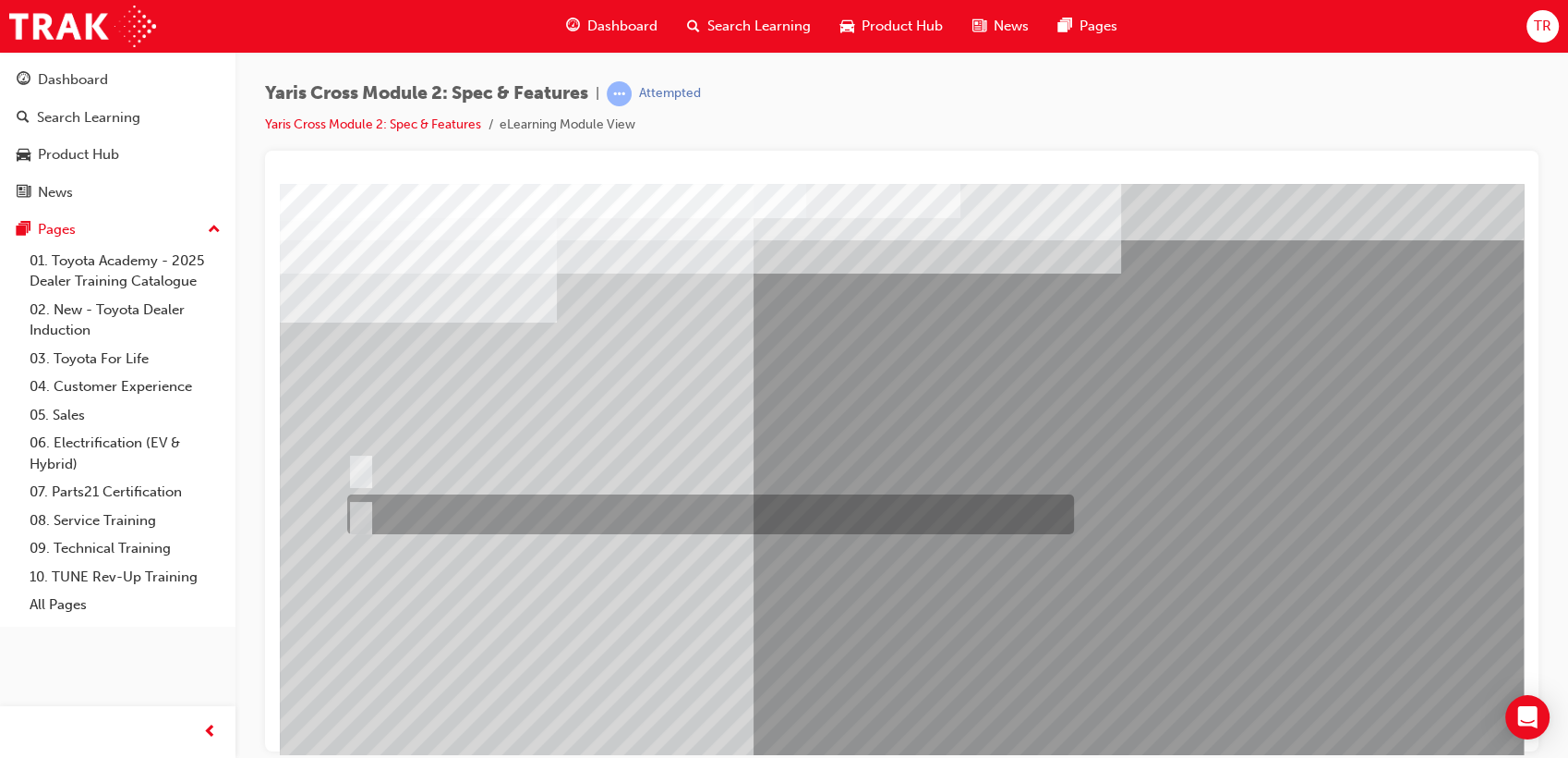
click at [400, 510] on div at bounding box center [706, 514] width 727 height 40
radio input "true"
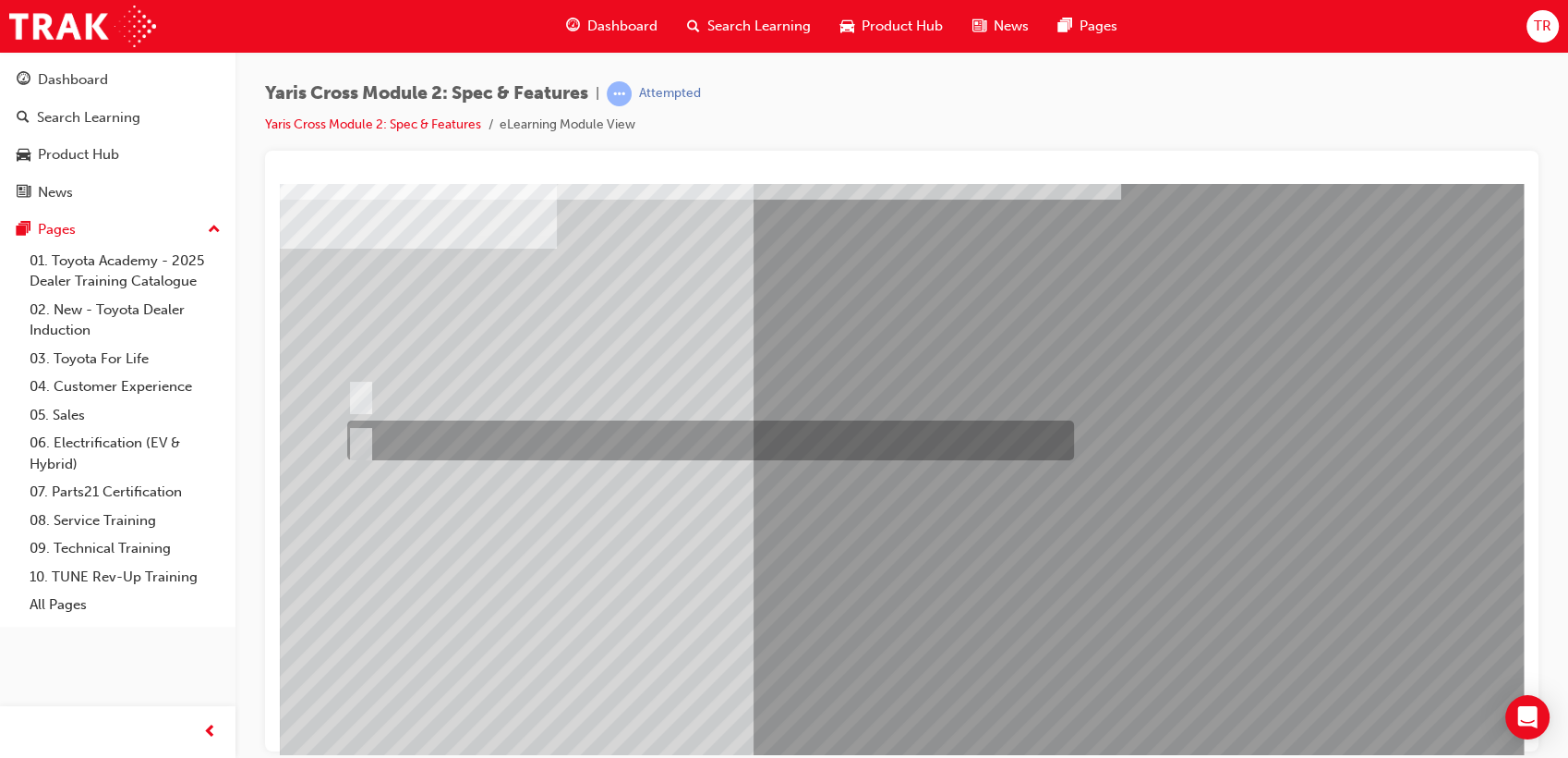
scroll to position [137, 0]
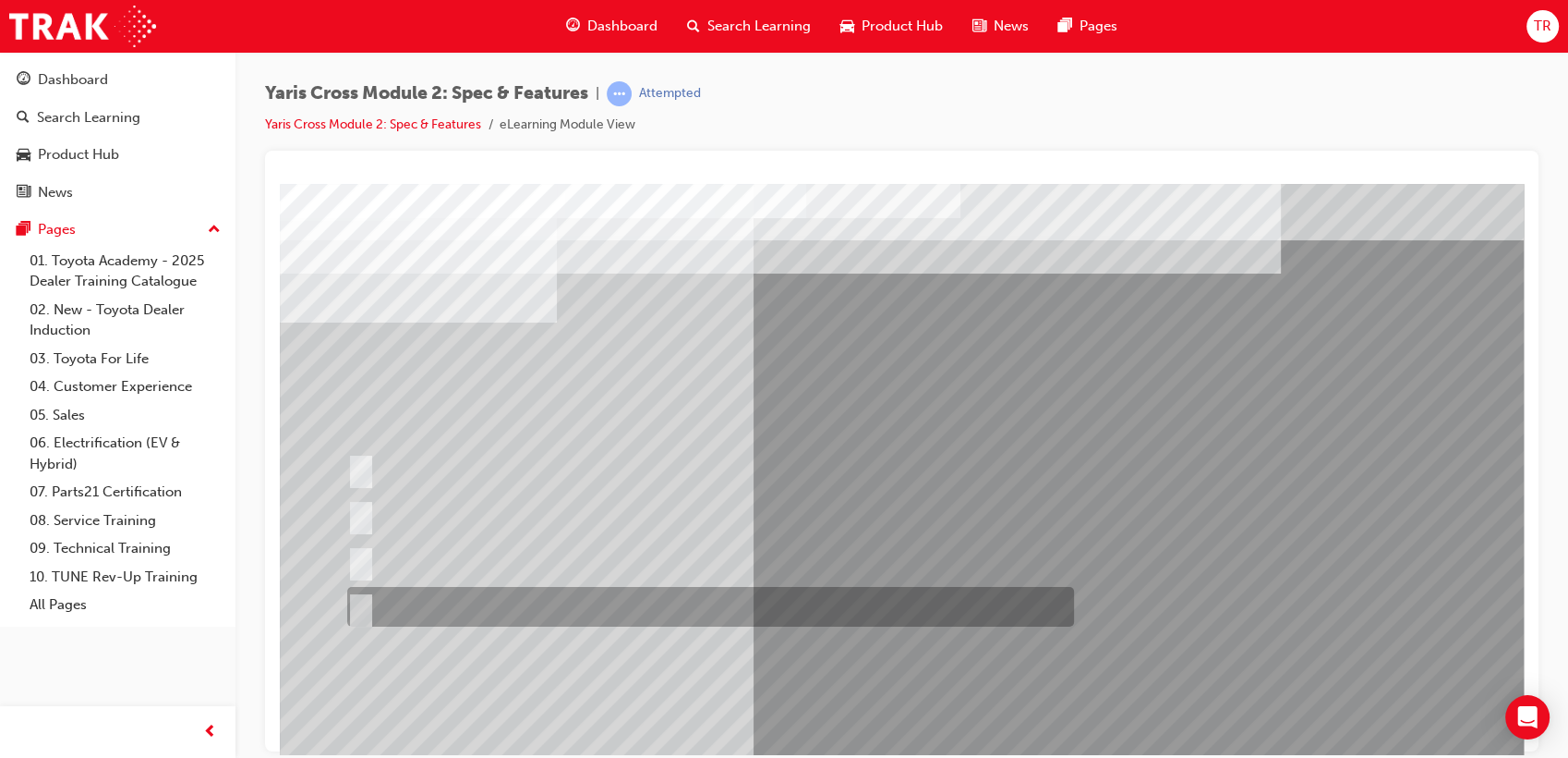
click at [459, 599] on div at bounding box center [706, 606] width 727 height 40
radio input "true"
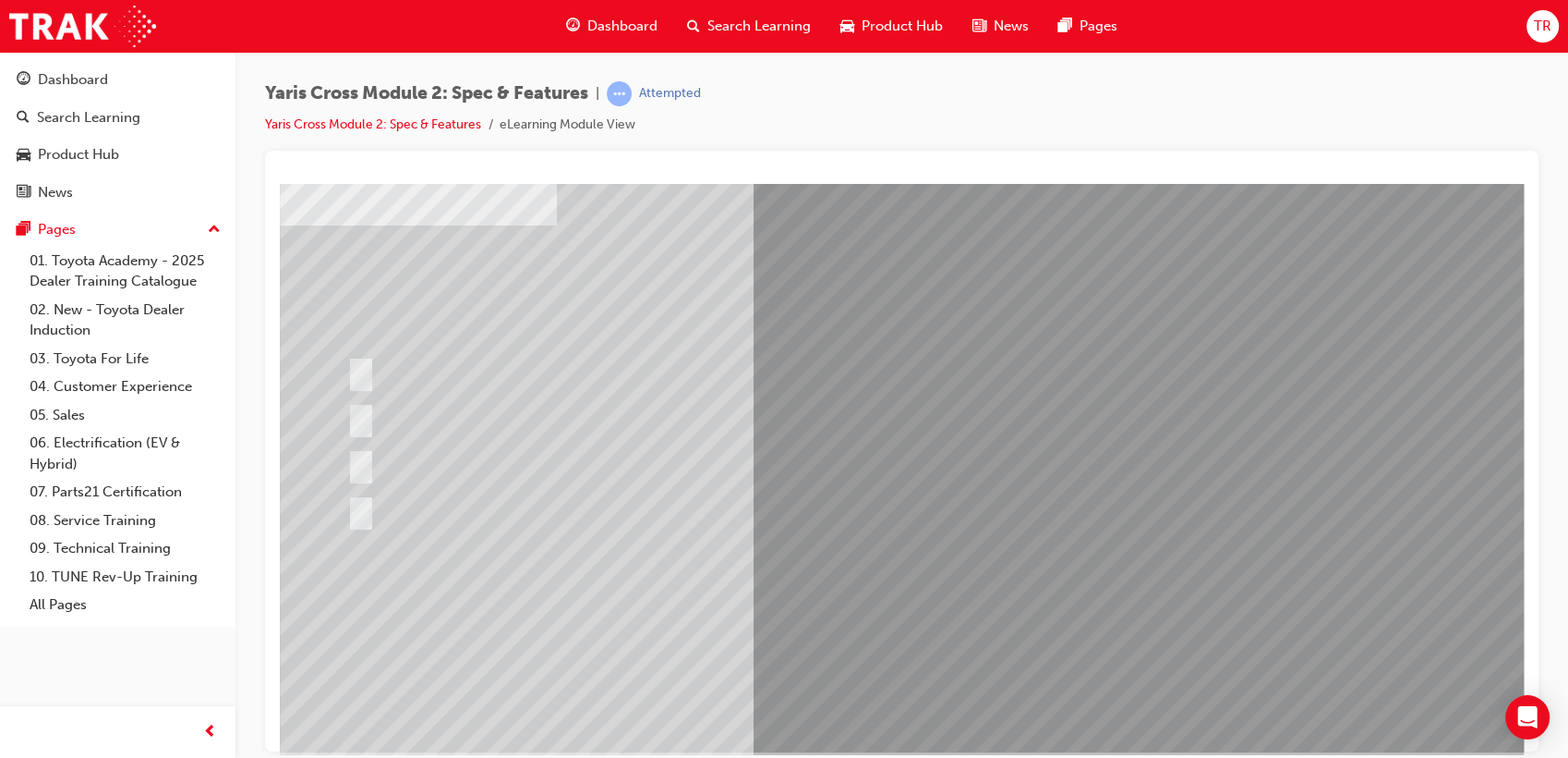
scroll to position [137, 0]
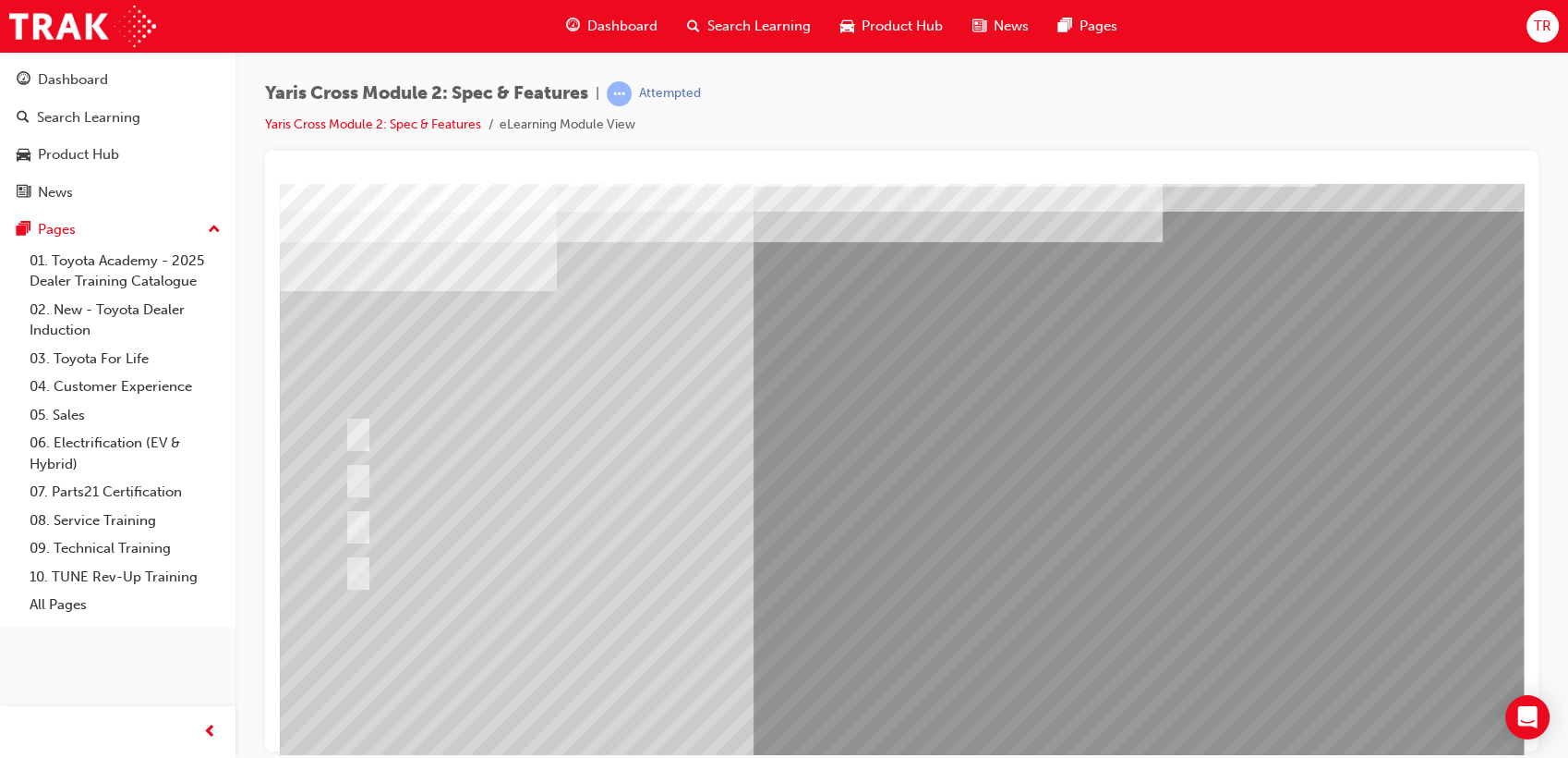
scroll to position [0, 0]
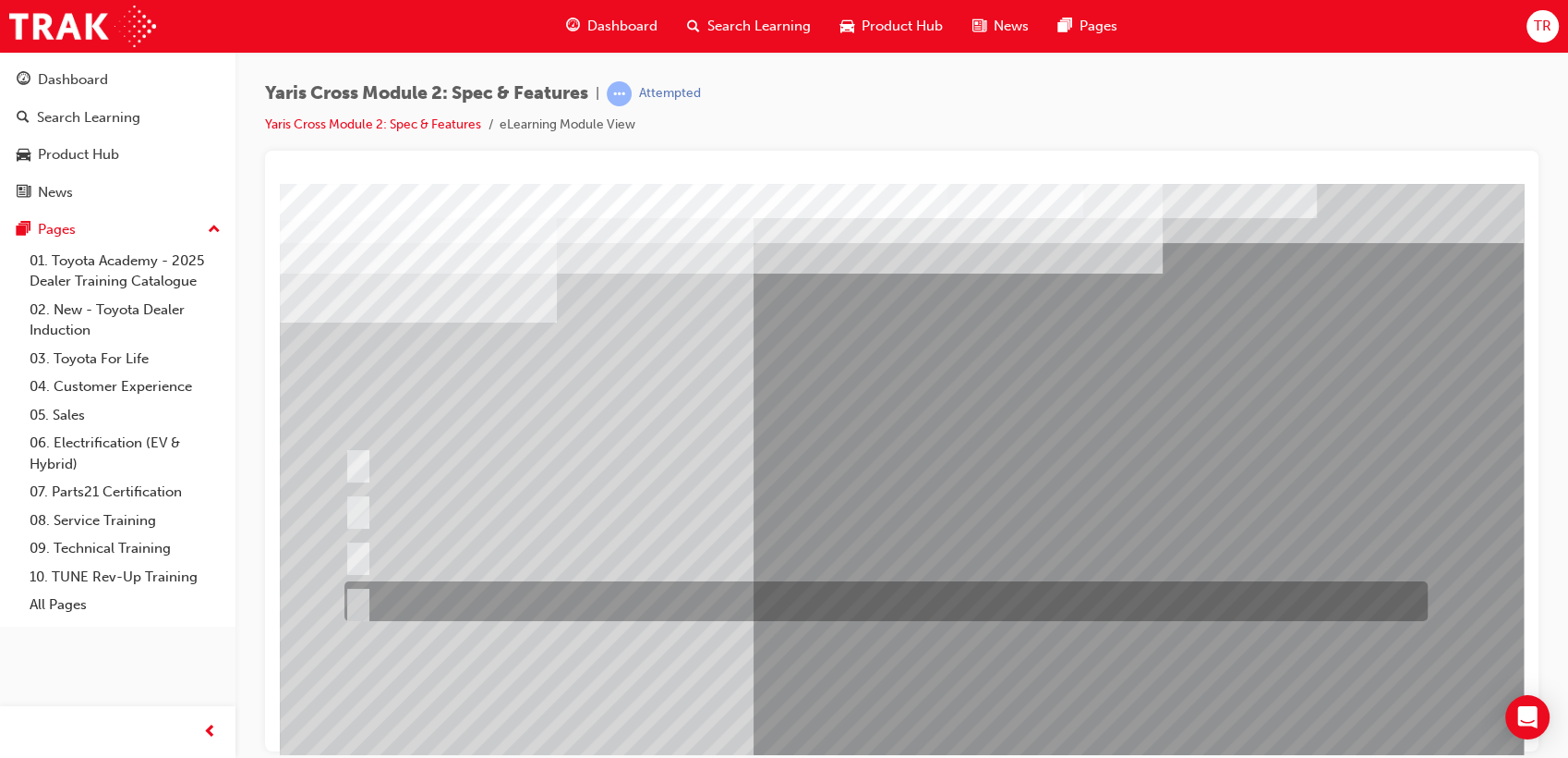
click at [518, 606] on div at bounding box center [881, 601] width 1083 height 40
radio input "true"
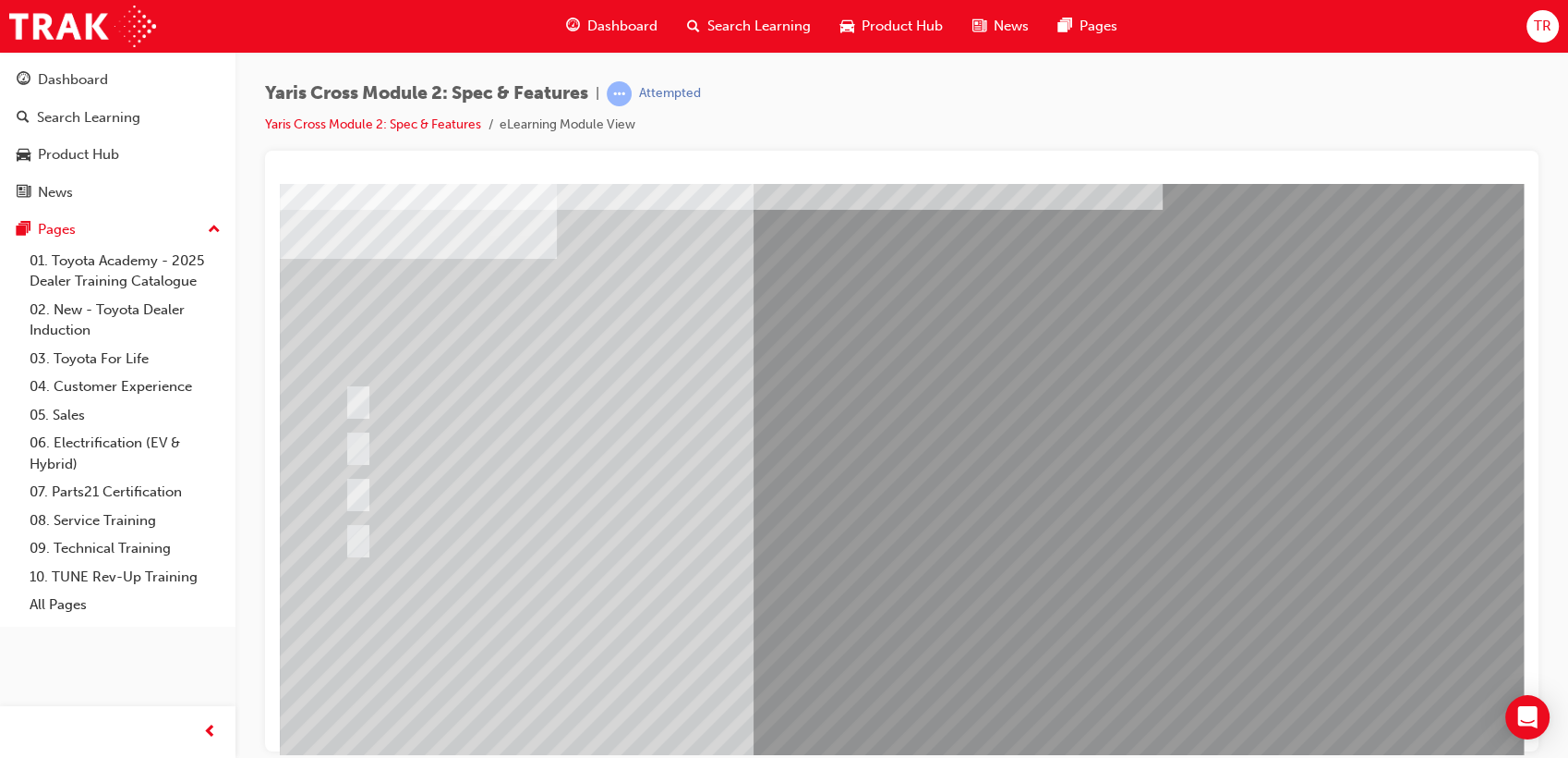
scroll to position [137, 0]
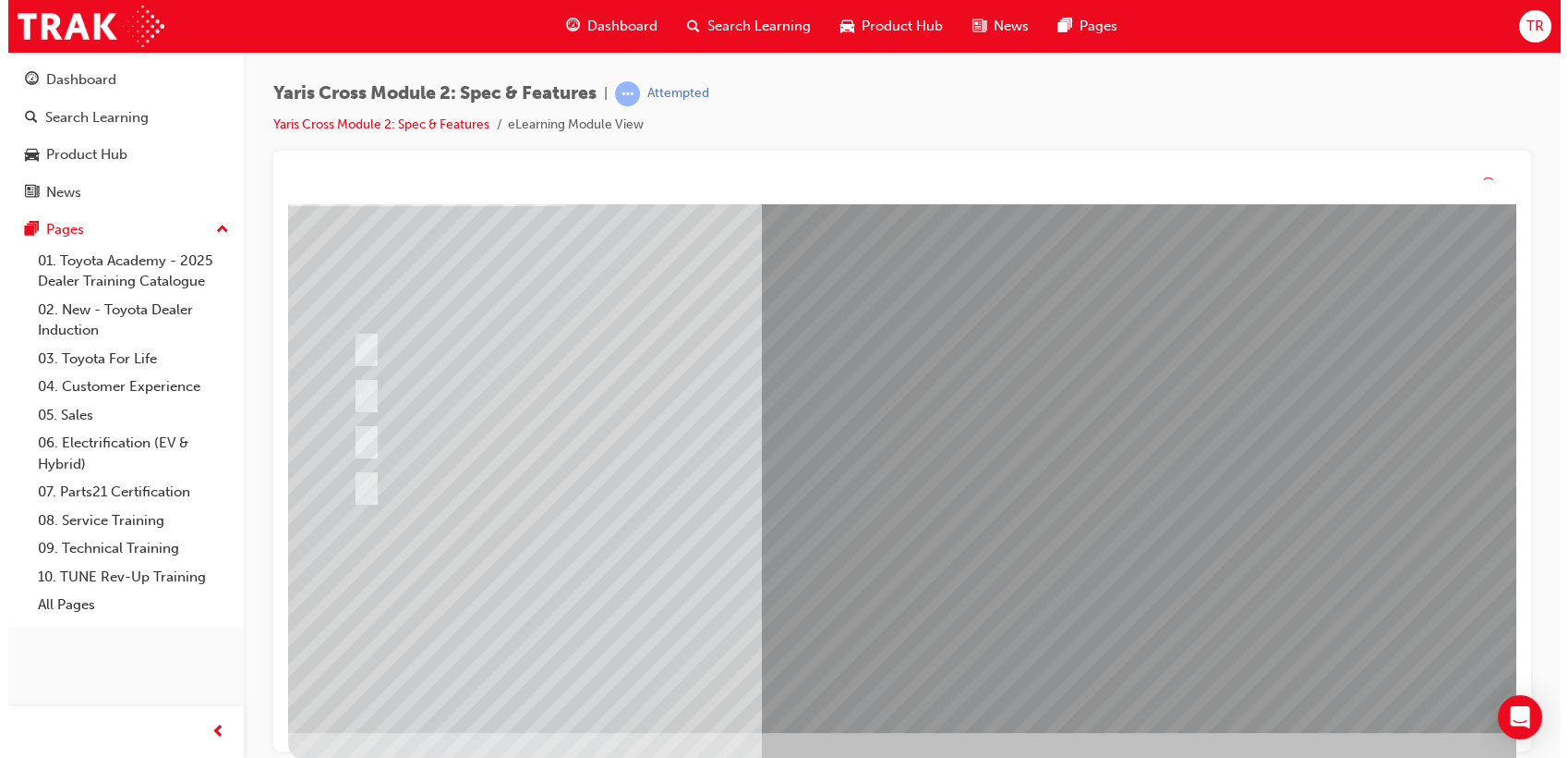
scroll to position [0, 0]
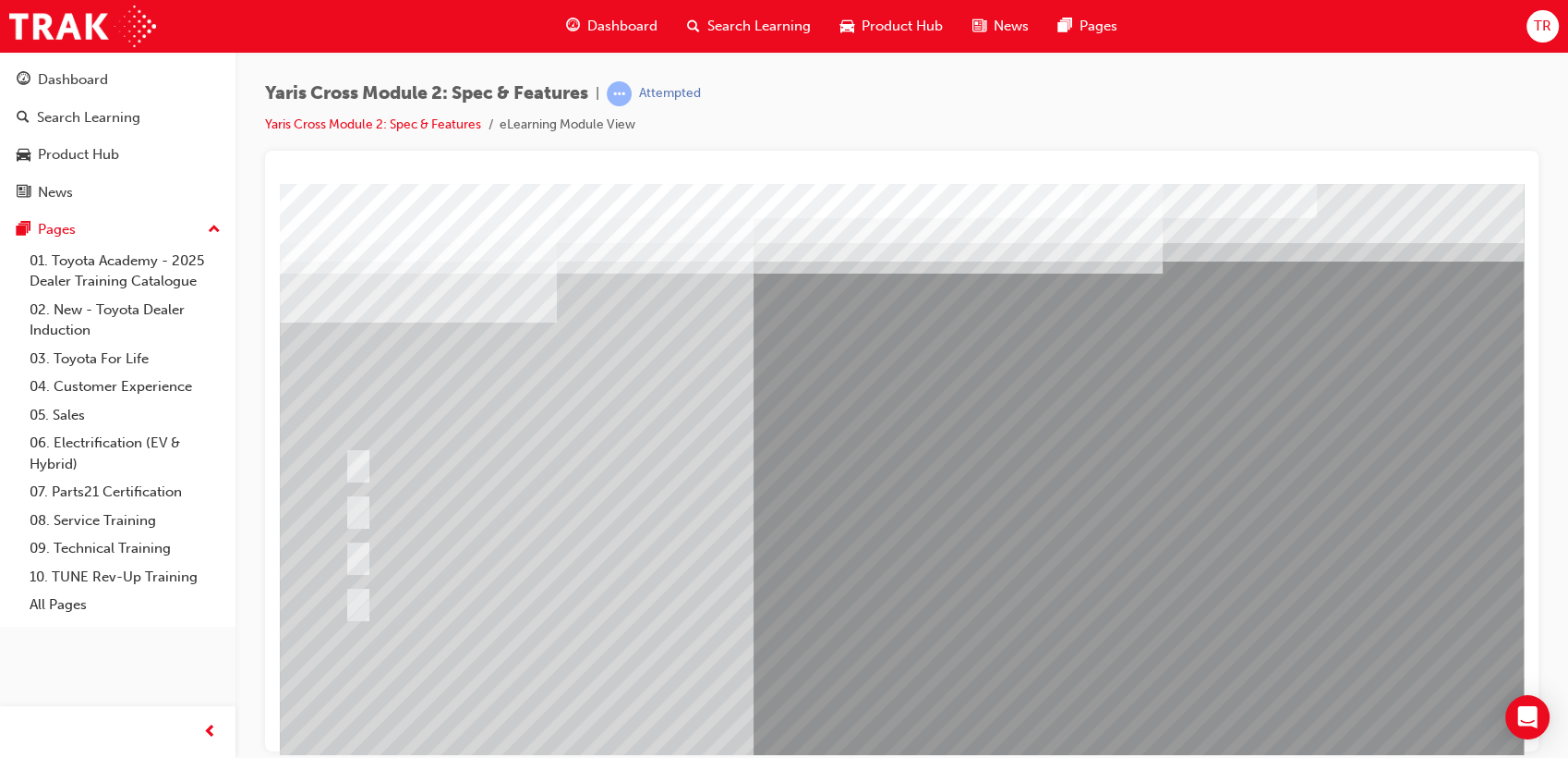
click at [390, 595] on div at bounding box center [908, 516] width 1256 height 665
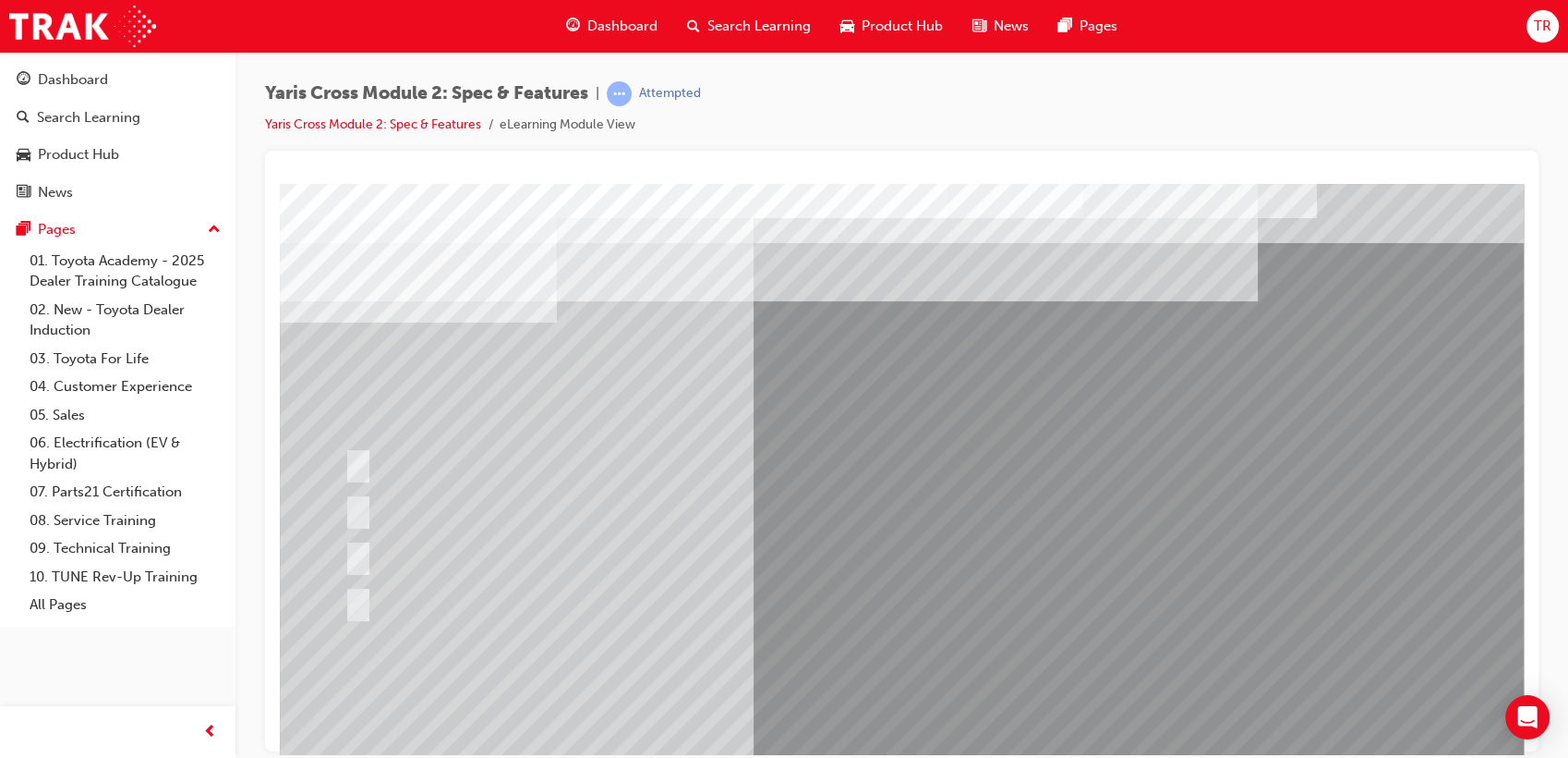
drag, startPoint x: 560, startPoint y: 354, endPoint x: 836, endPoint y: 347, distance: 276.1
drag, startPoint x: 867, startPoint y: 347, endPoint x: 905, endPoint y: 347, distance: 38.0
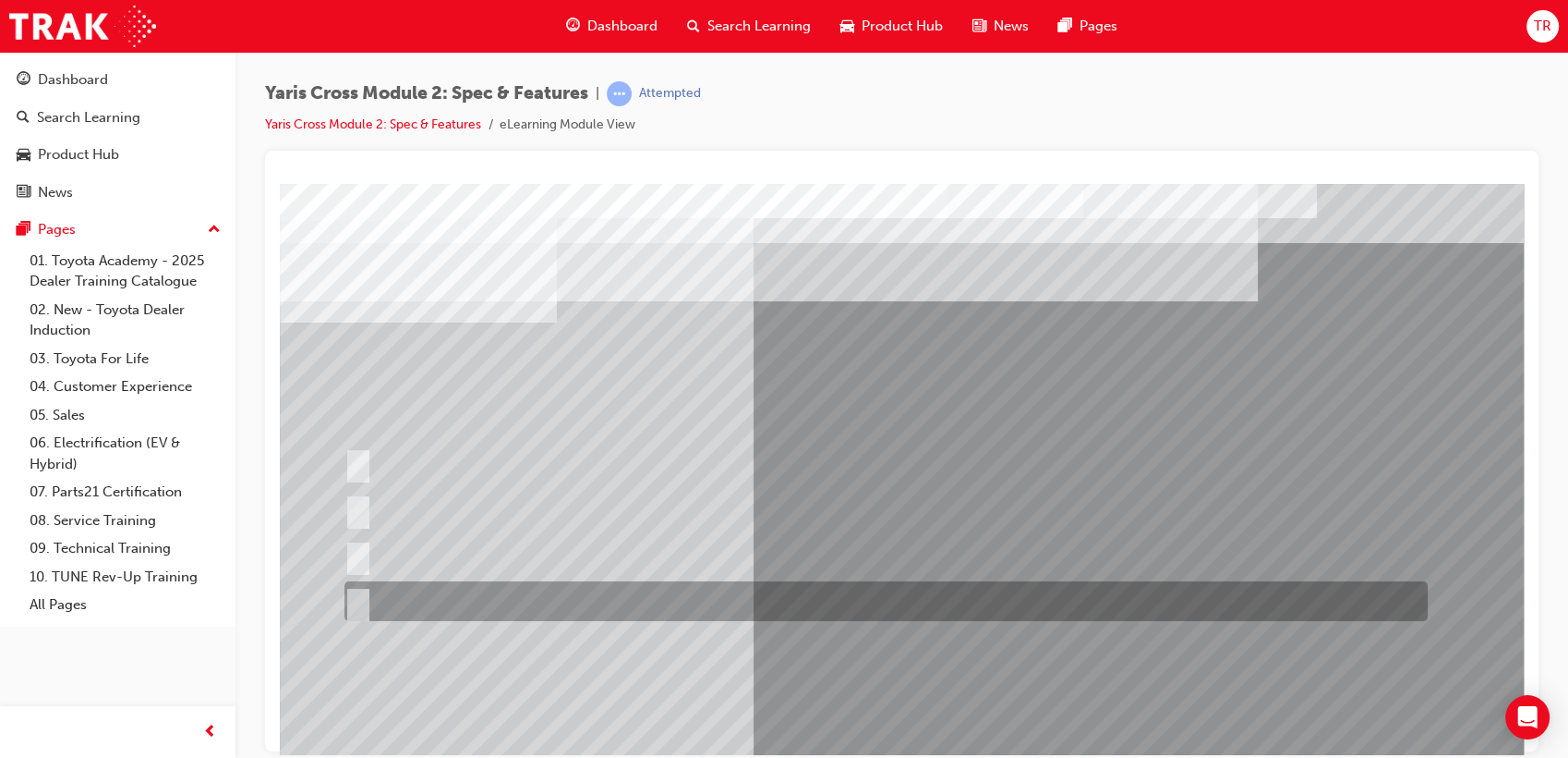
click at [525, 591] on div at bounding box center [881, 601] width 1083 height 40
radio input "true"
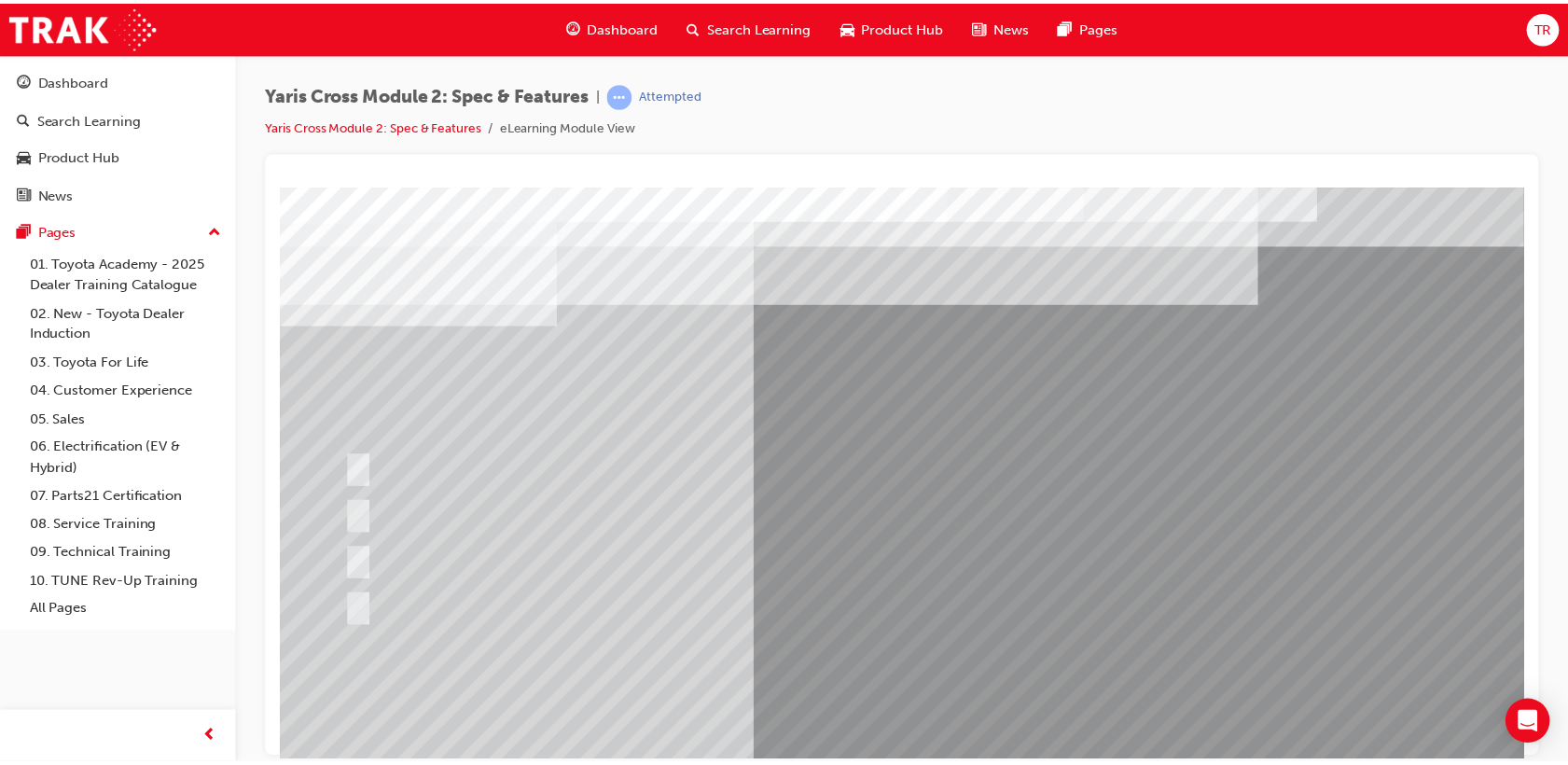
scroll to position [138, 0]
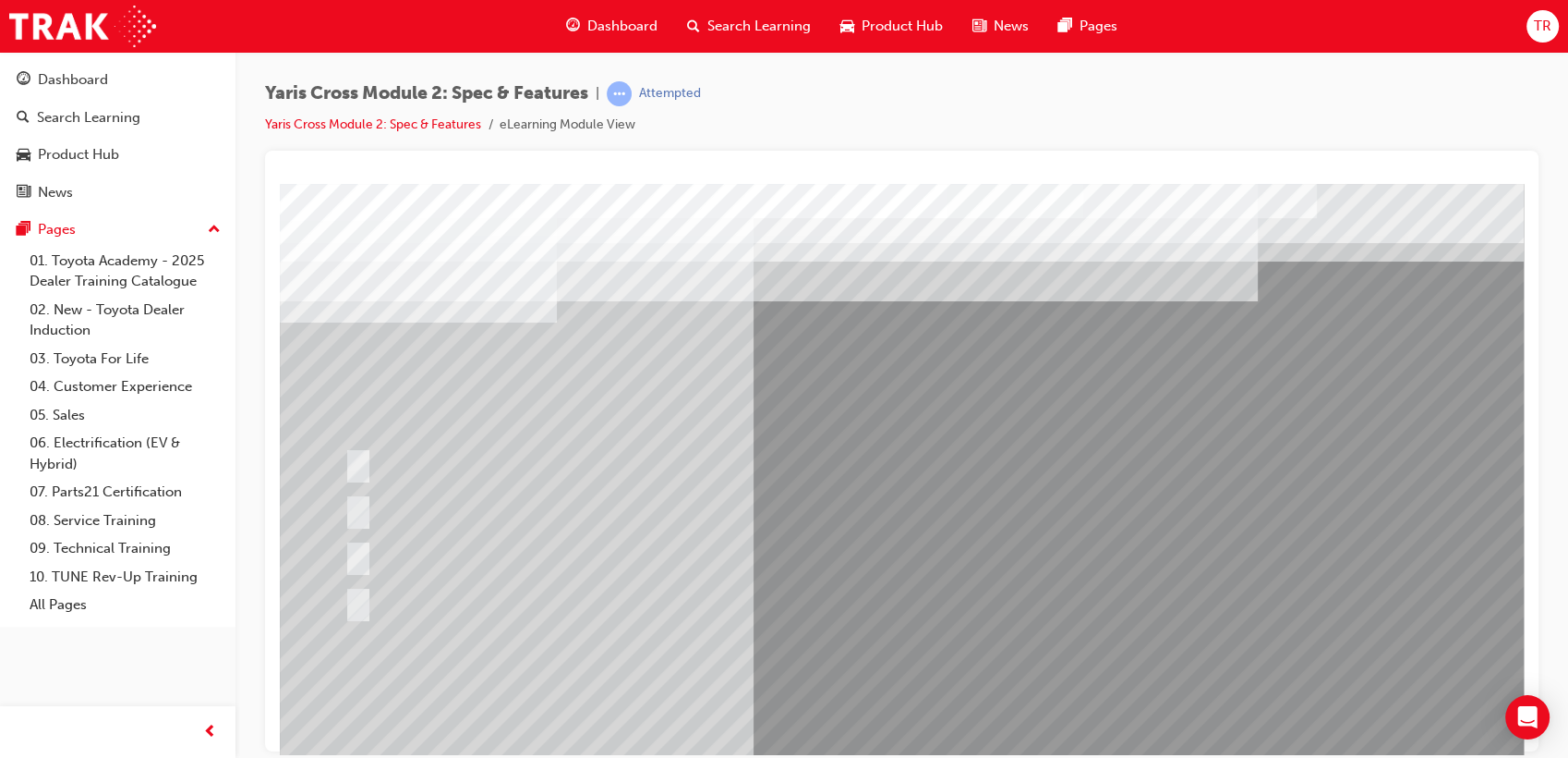
click at [924, 606] on div at bounding box center [908, 516] width 1256 height 665
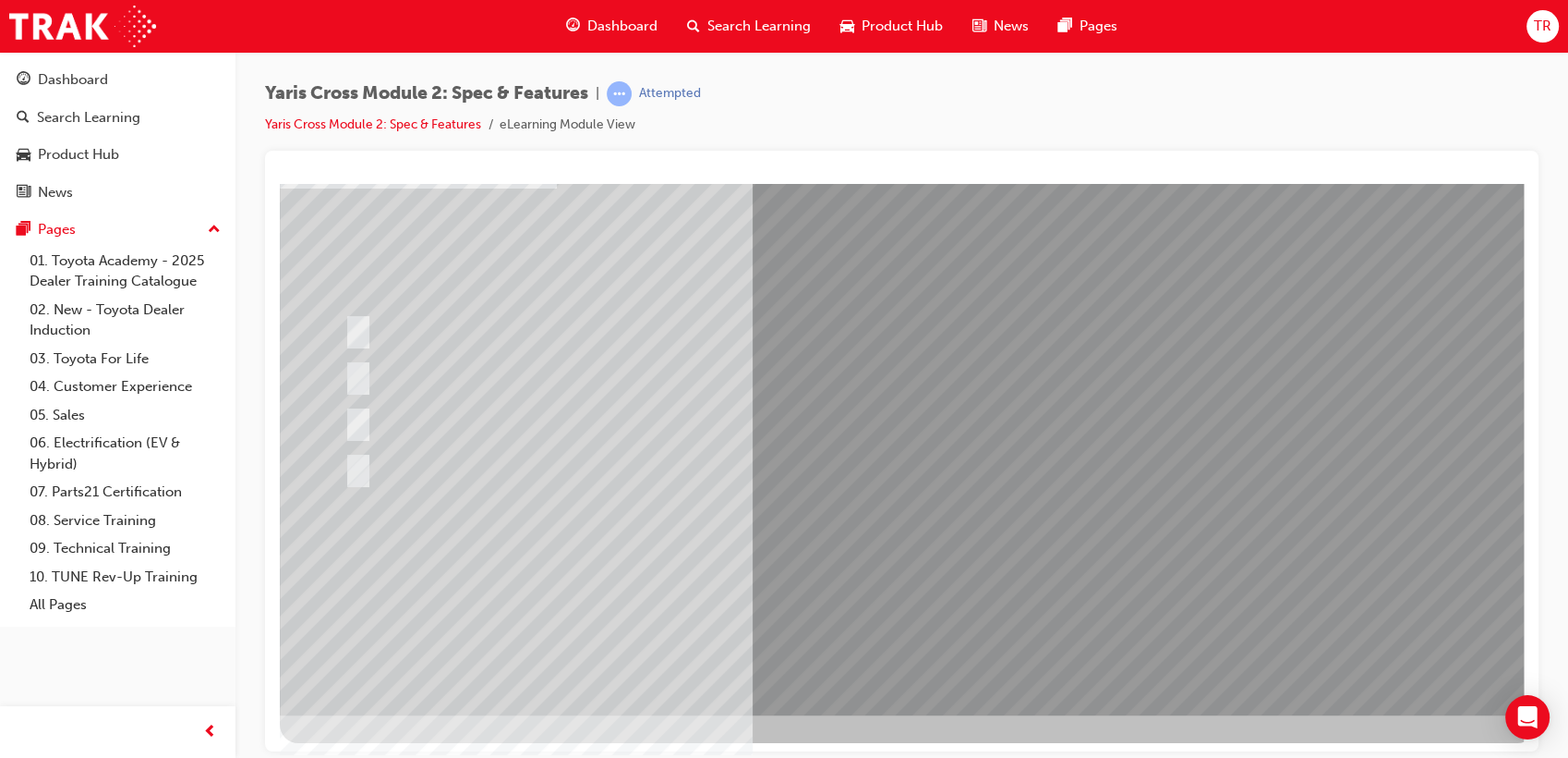
scroll to position [137, 0]
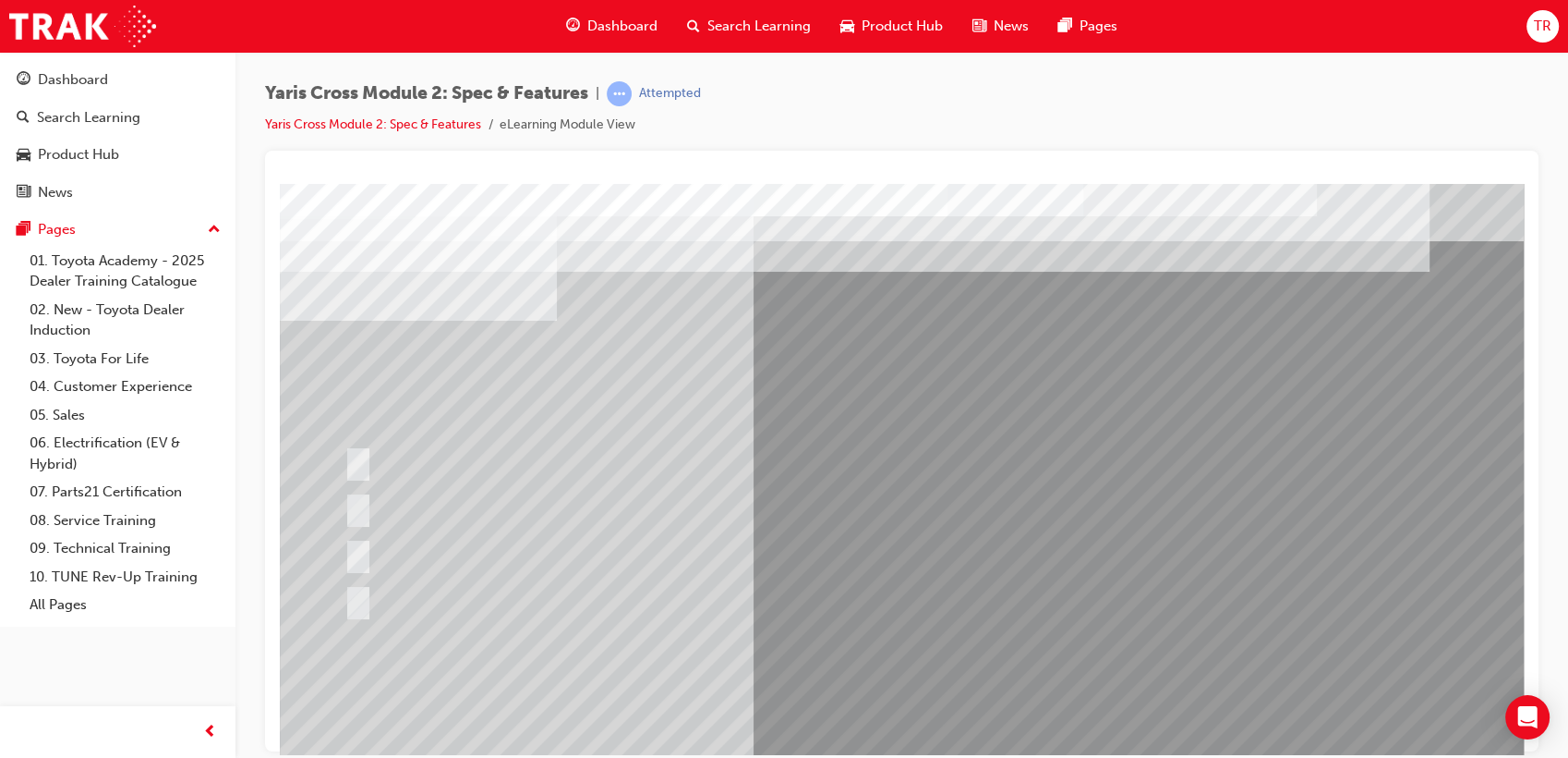
scroll to position [0, 0]
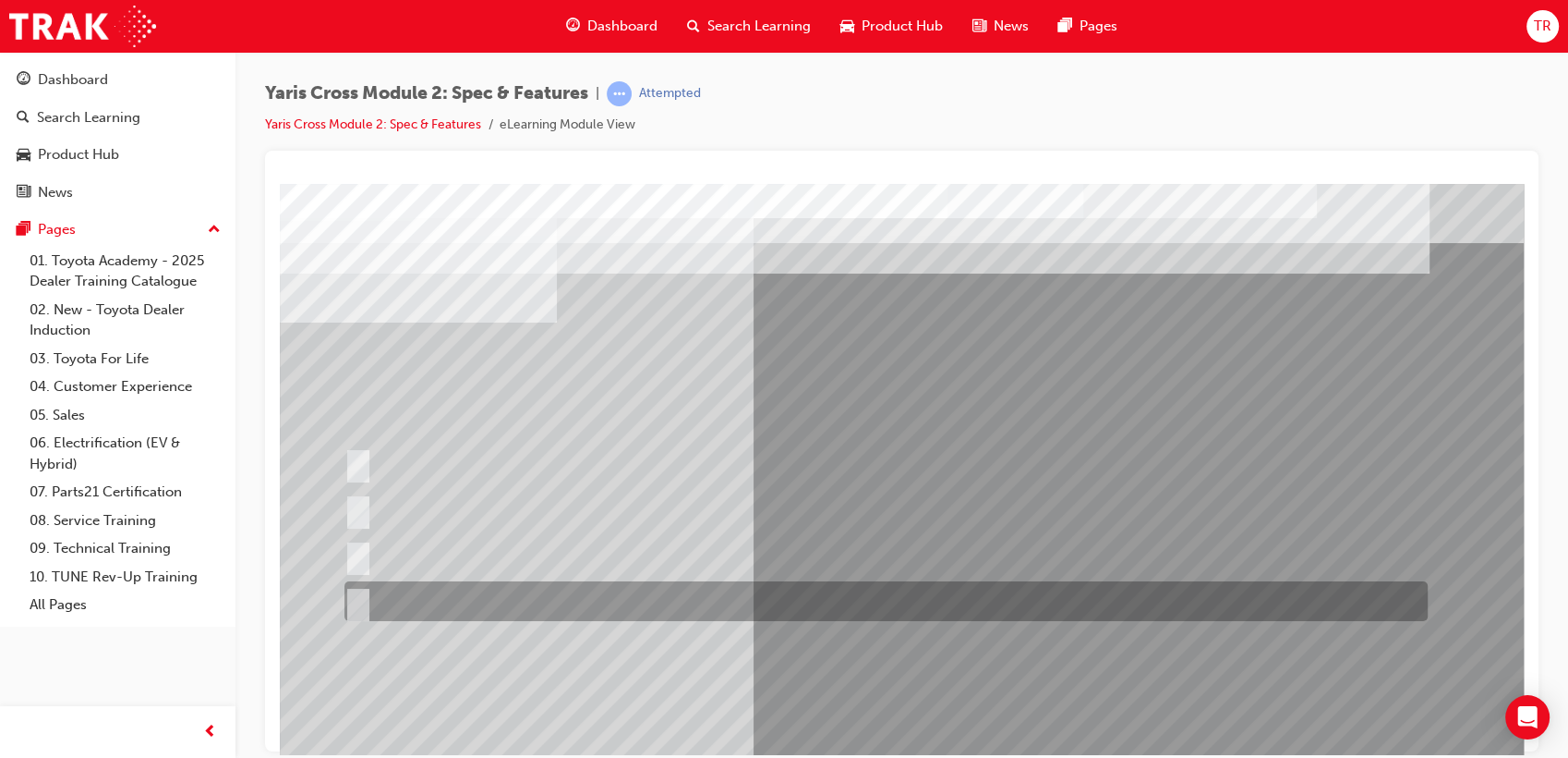
click at [489, 598] on div at bounding box center [881, 601] width 1083 height 40
radio input "true"
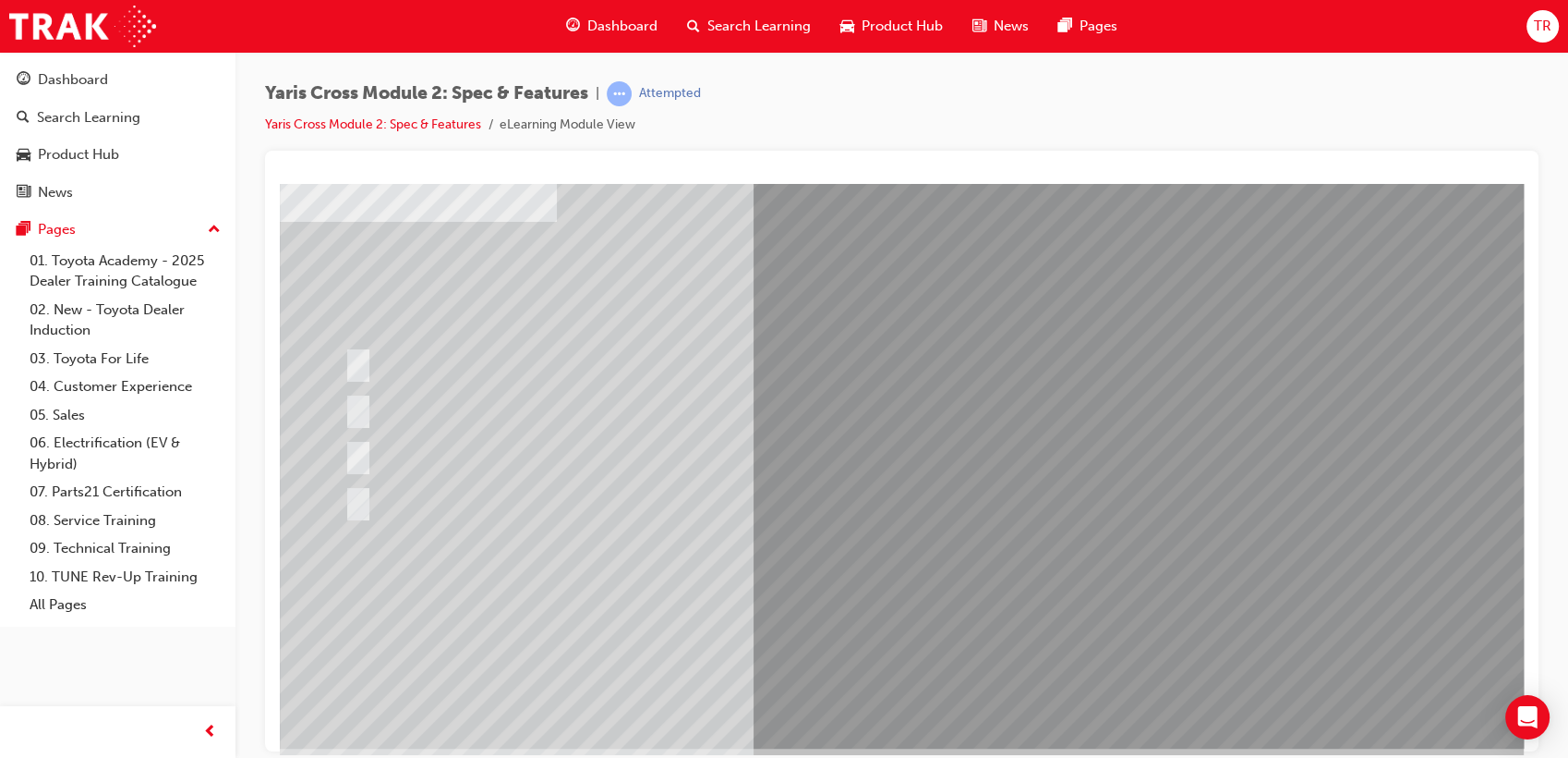
scroll to position [137, 0]
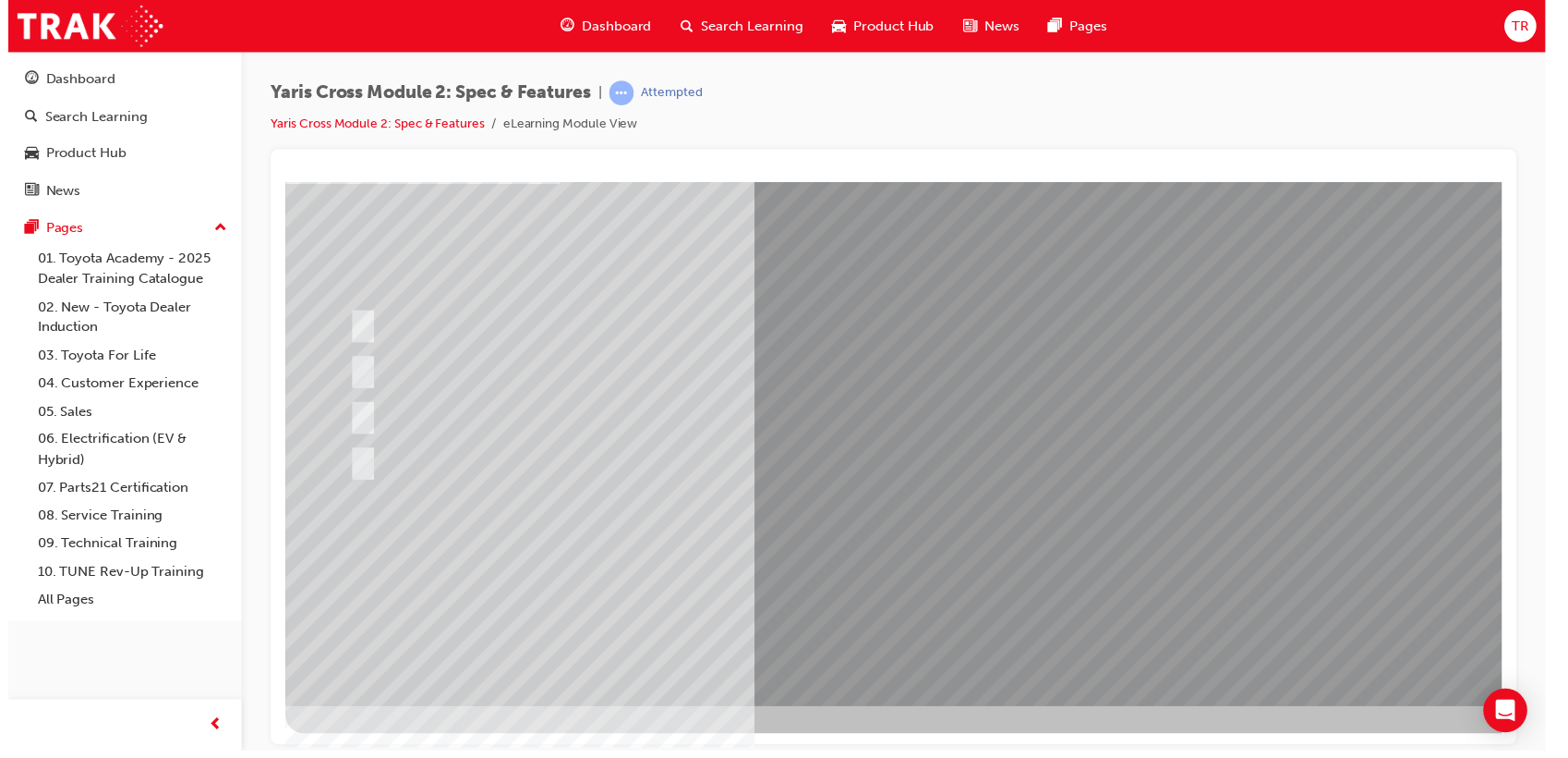
scroll to position [0, 0]
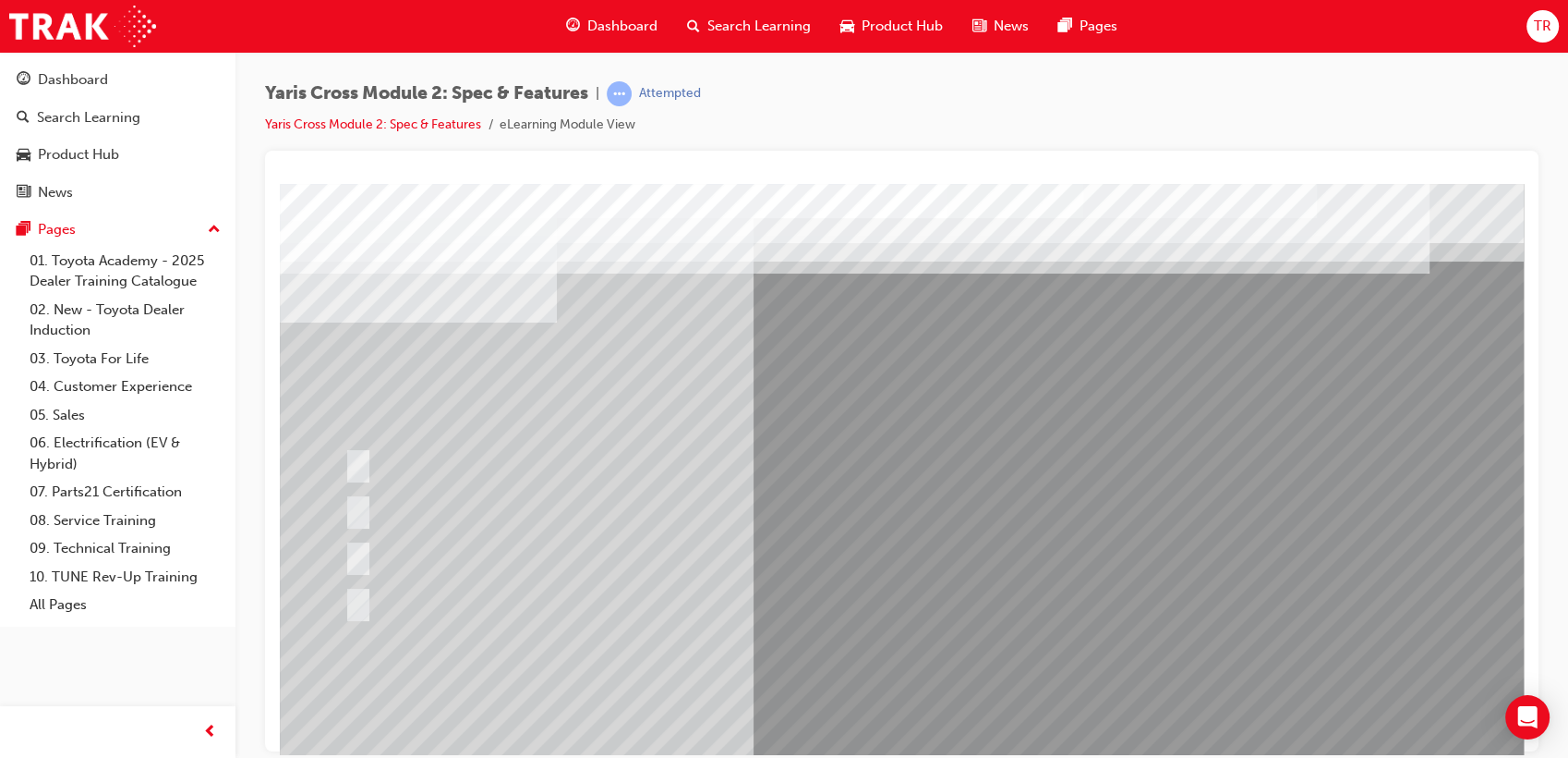
click at [923, 597] on div at bounding box center [908, 516] width 1256 height 665
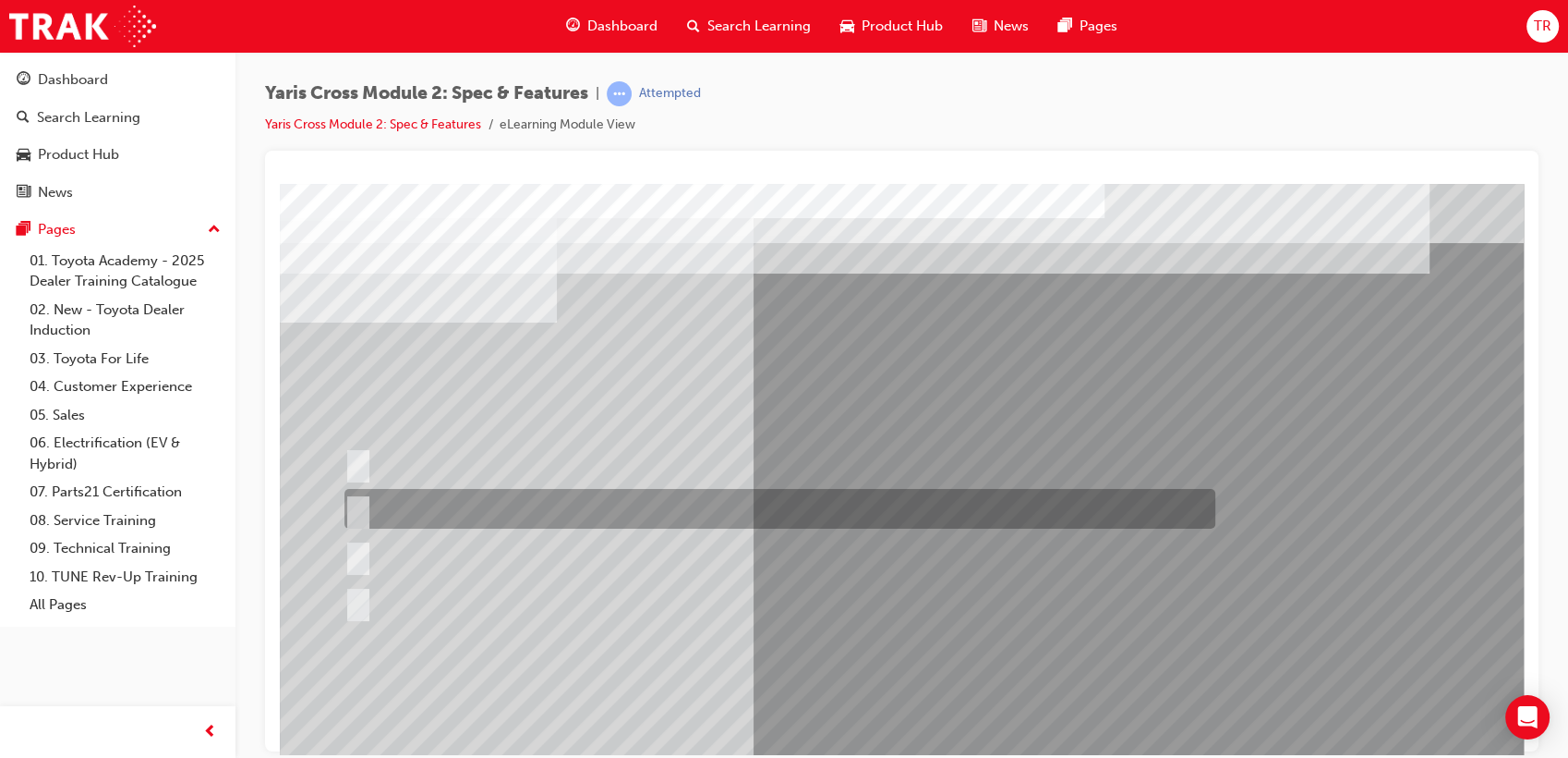
click at [641, 503] on div at bounding box center [775, 508] width 871 height 40
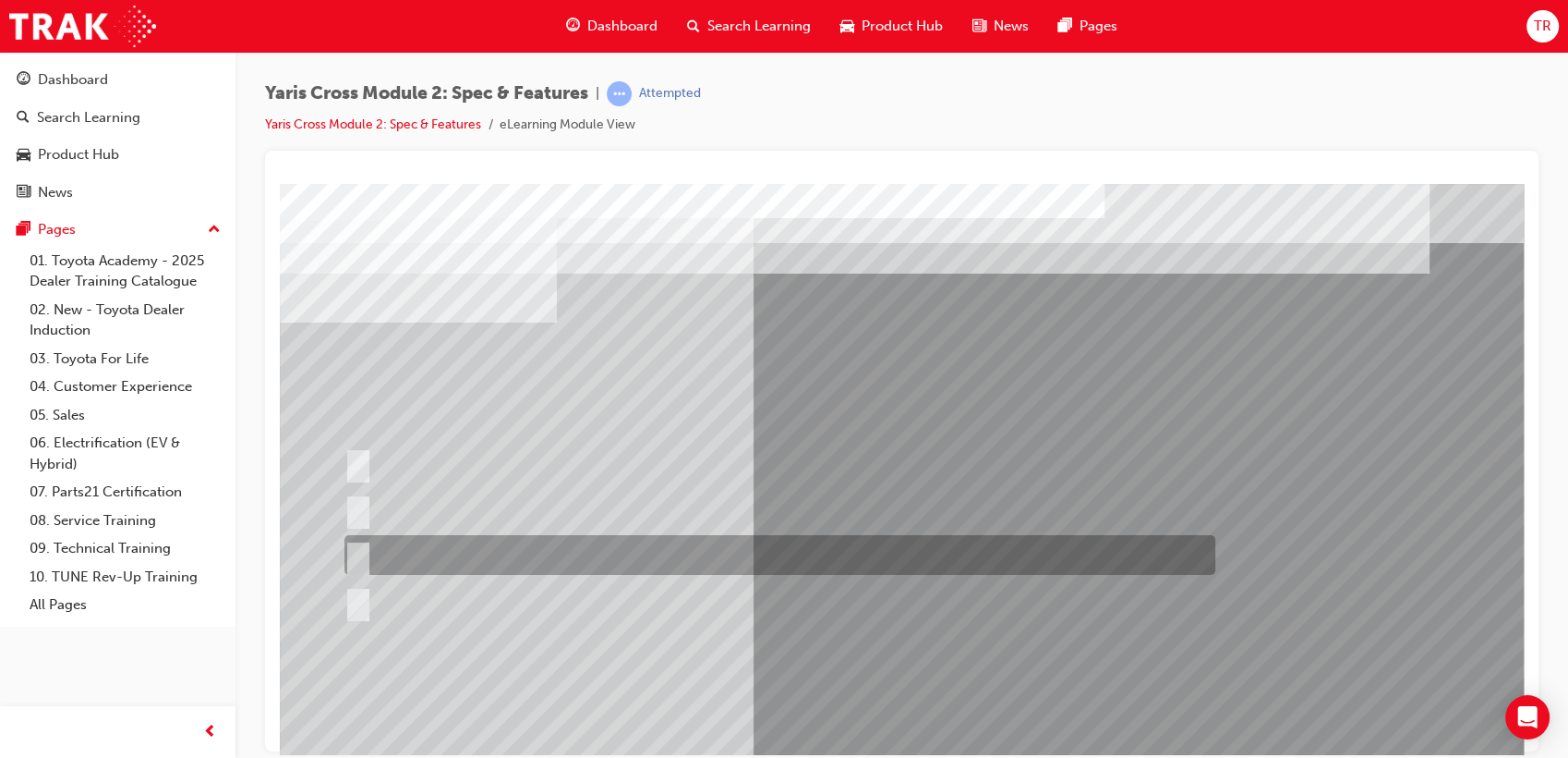
click at [732, 551] on div at bounding box center [775, 554] width 871 height 40
radio input "false"
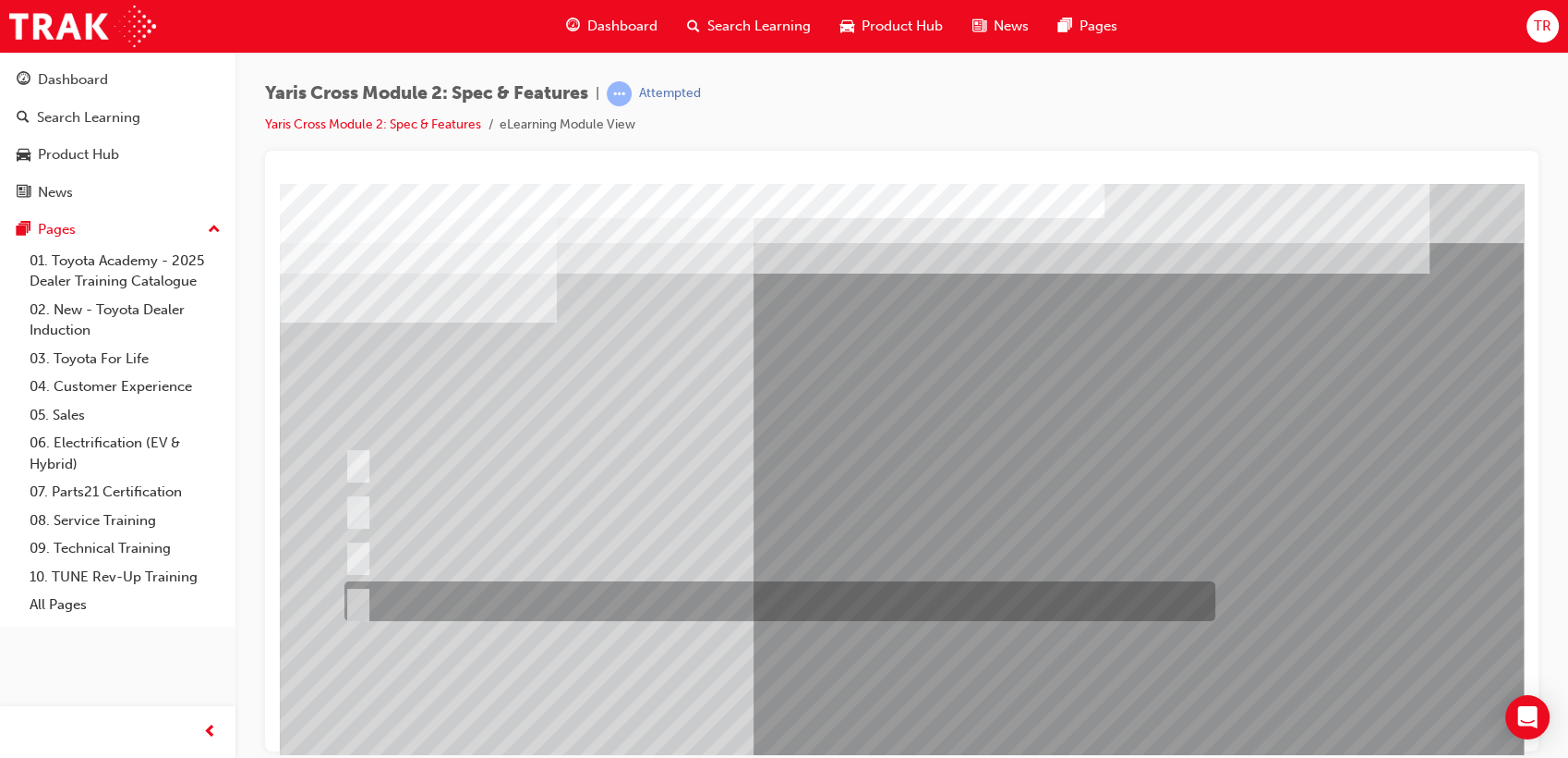
click at [560, 596] on div at bounding box center [775, 601] width 871 height 40
radio input "false"
radio input "true"
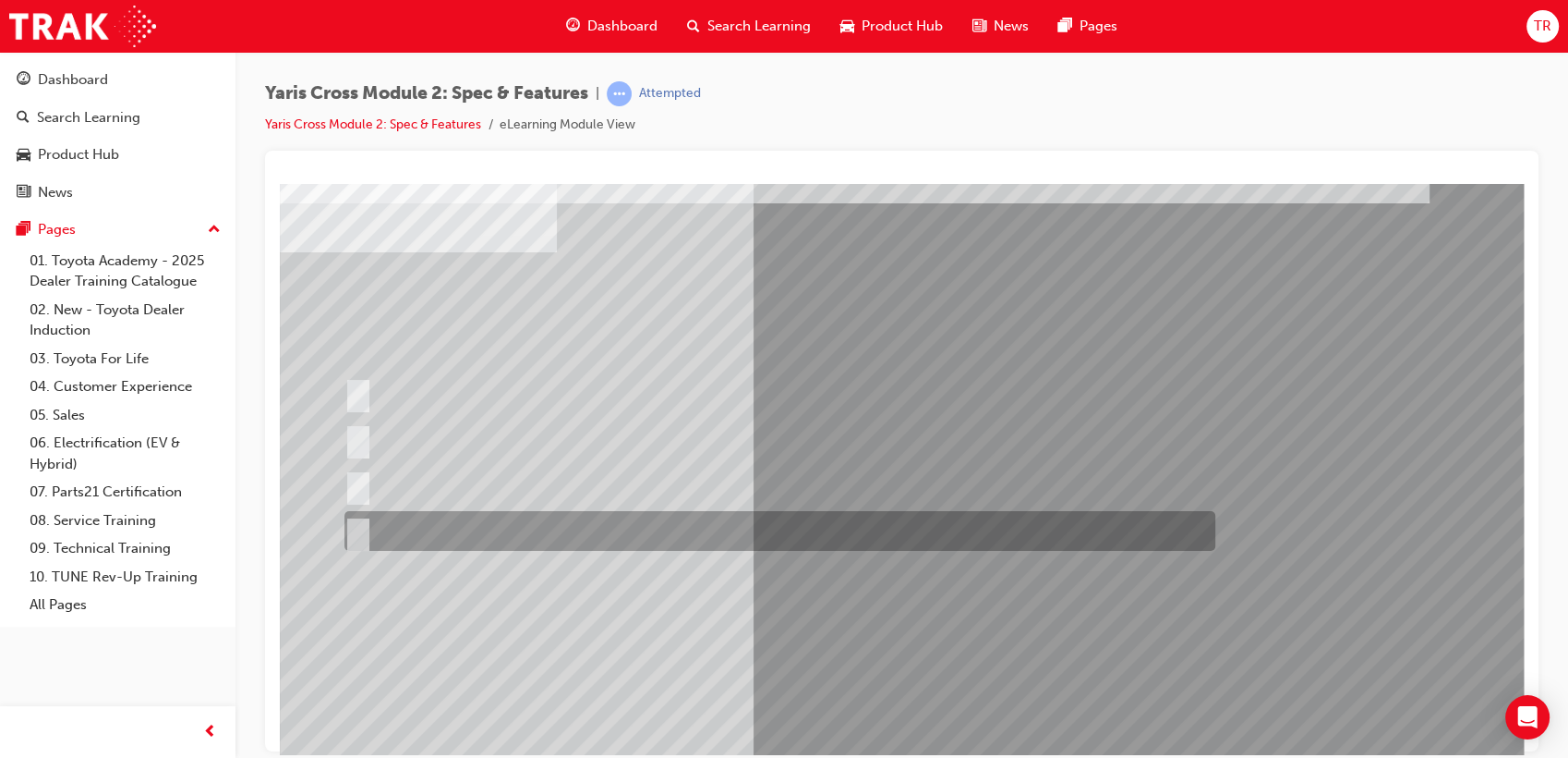
scroll to position [137, 0]
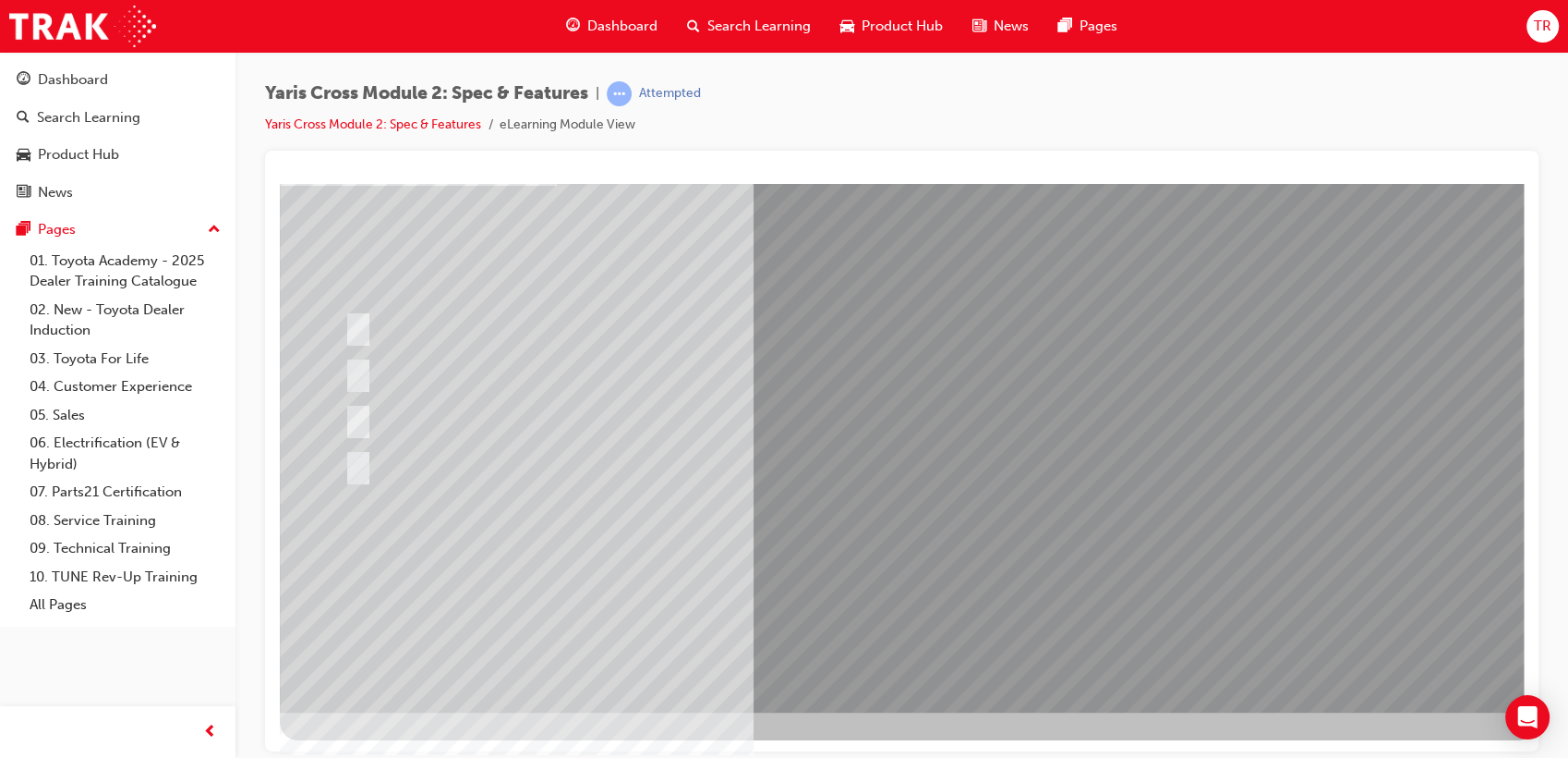
click at [927, 561] on div at bounding box center [908, 379] width 1256 height 665
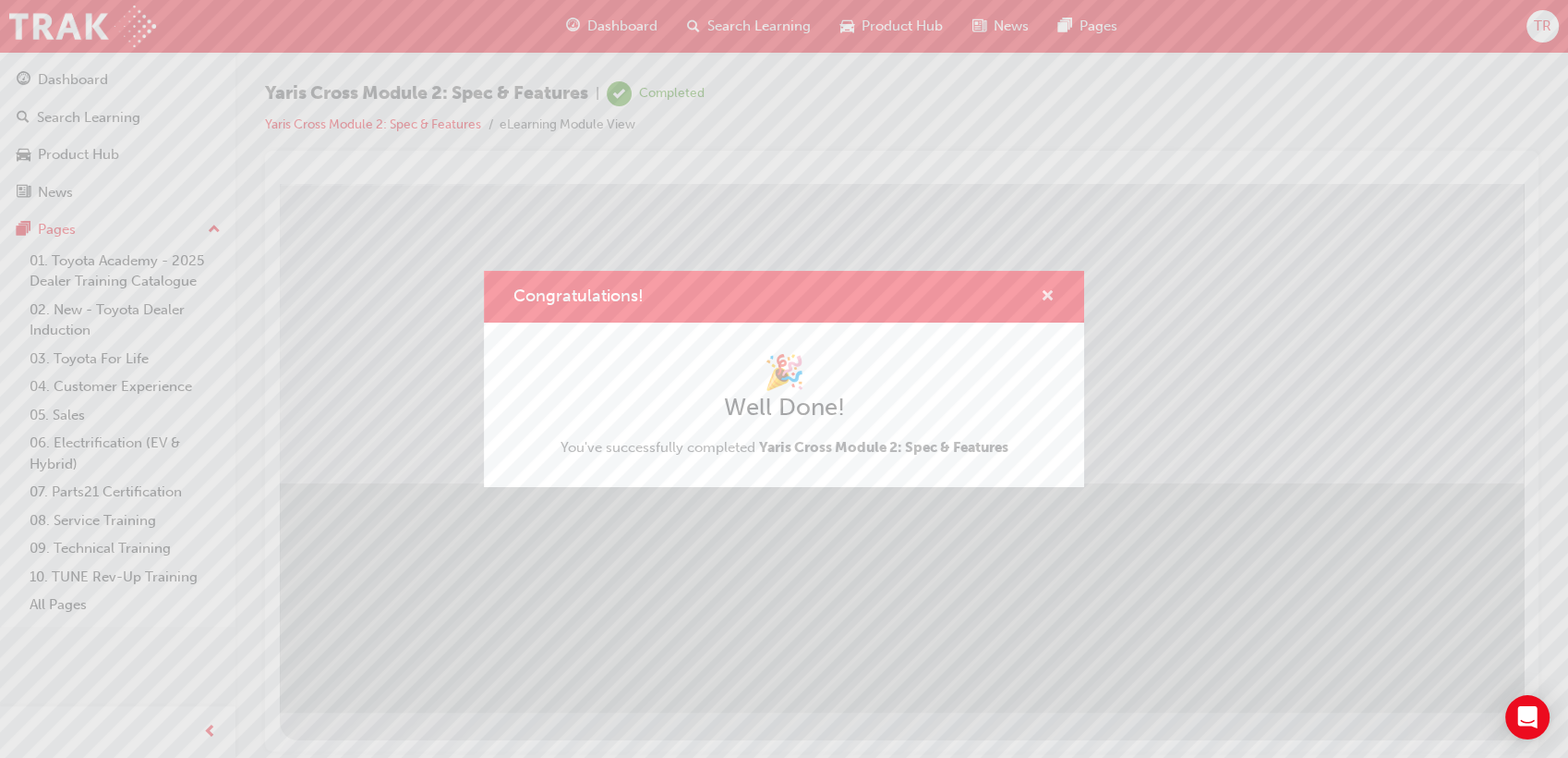
click at [1049, 296] on span "cross-icon" at bounding box center [1047, 298] width 14 height 17
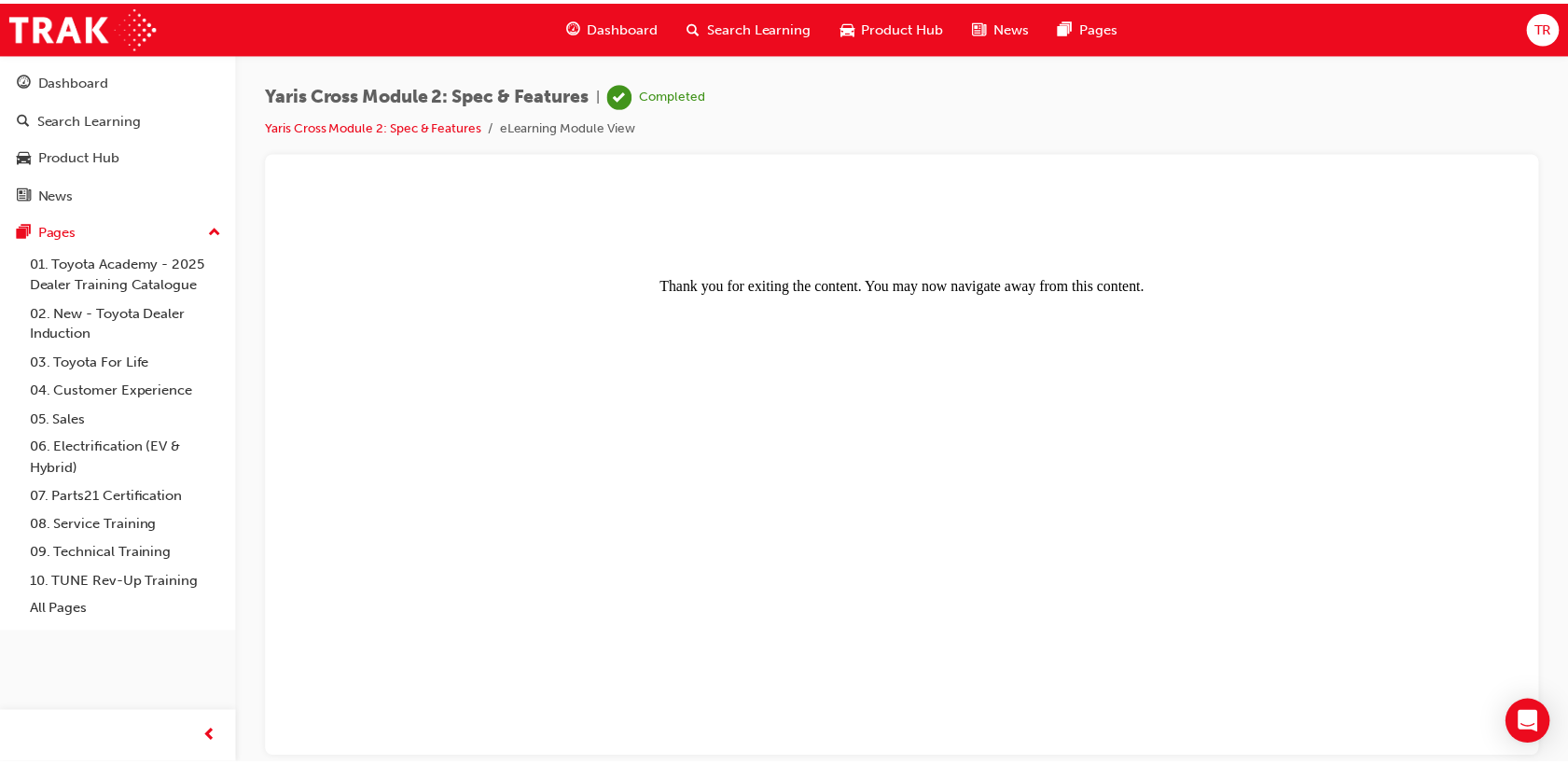
scroll to position [0, 0]
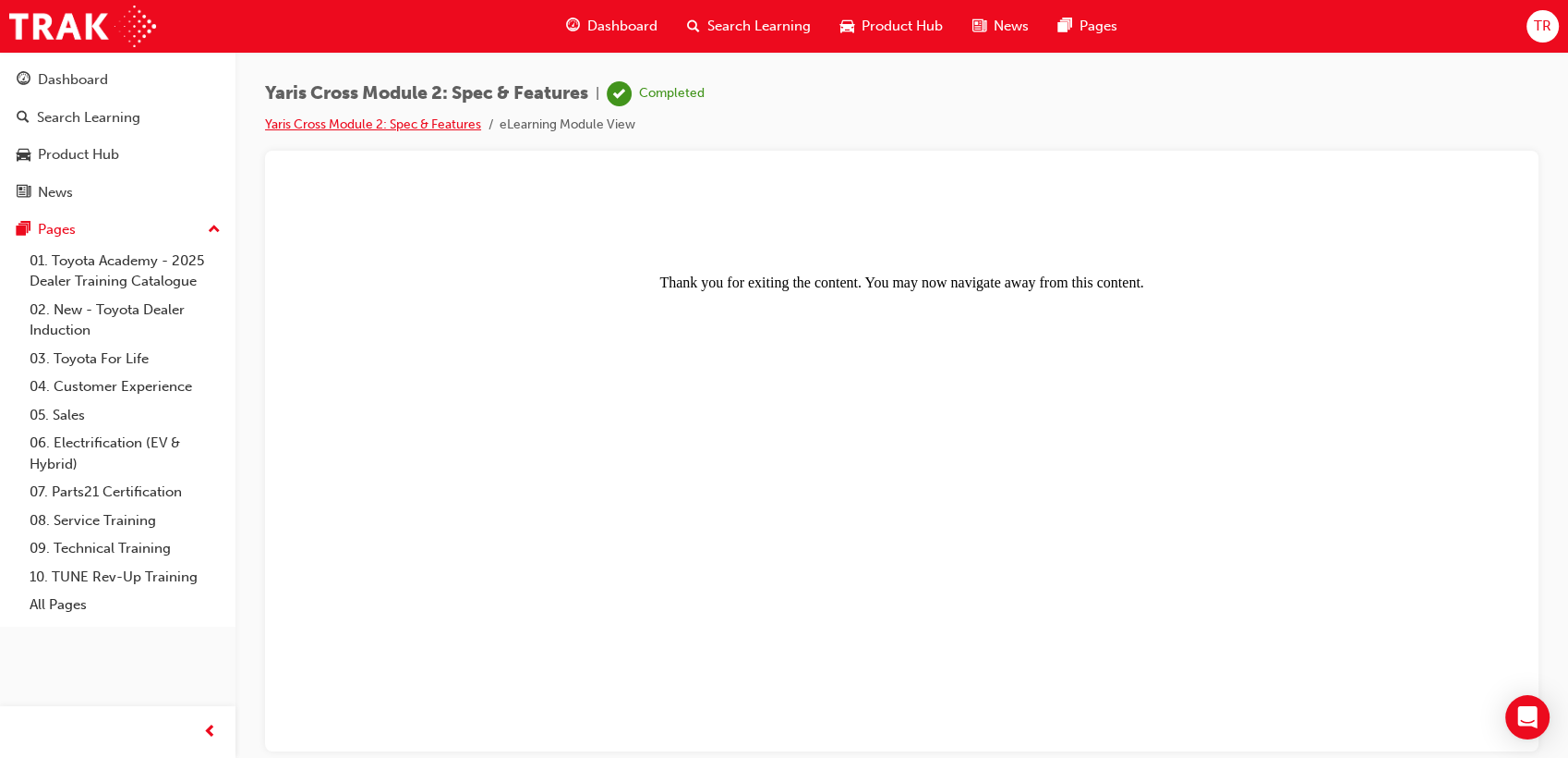
click at [431, 125] on link "Yaris Cross Module 2: Spec & Features" at bounding box center [374, 124] width 216 height 16
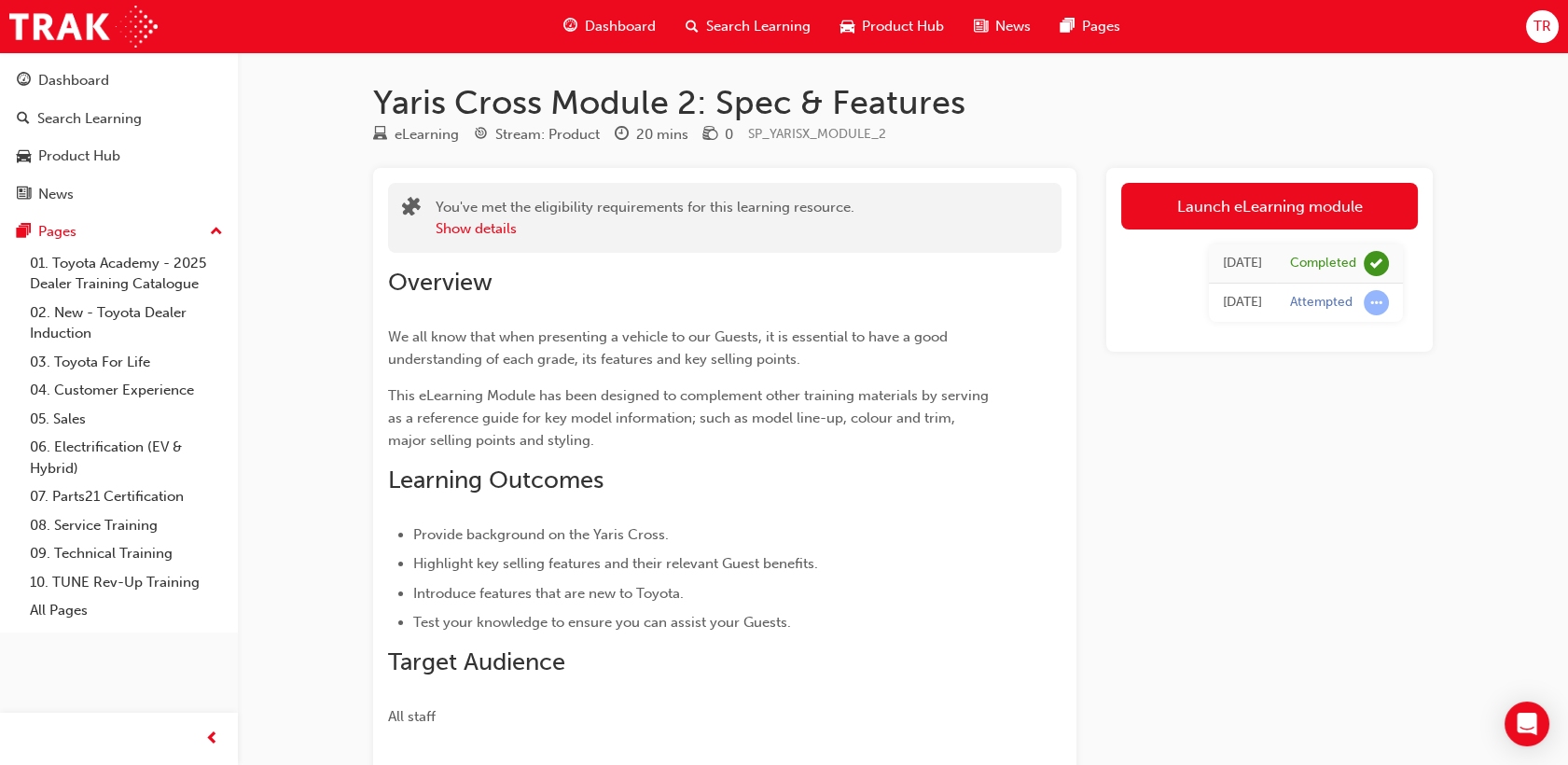
click at [604, 26] on span "Dashboard" at bounding box center [620, 26] width 71 height 21
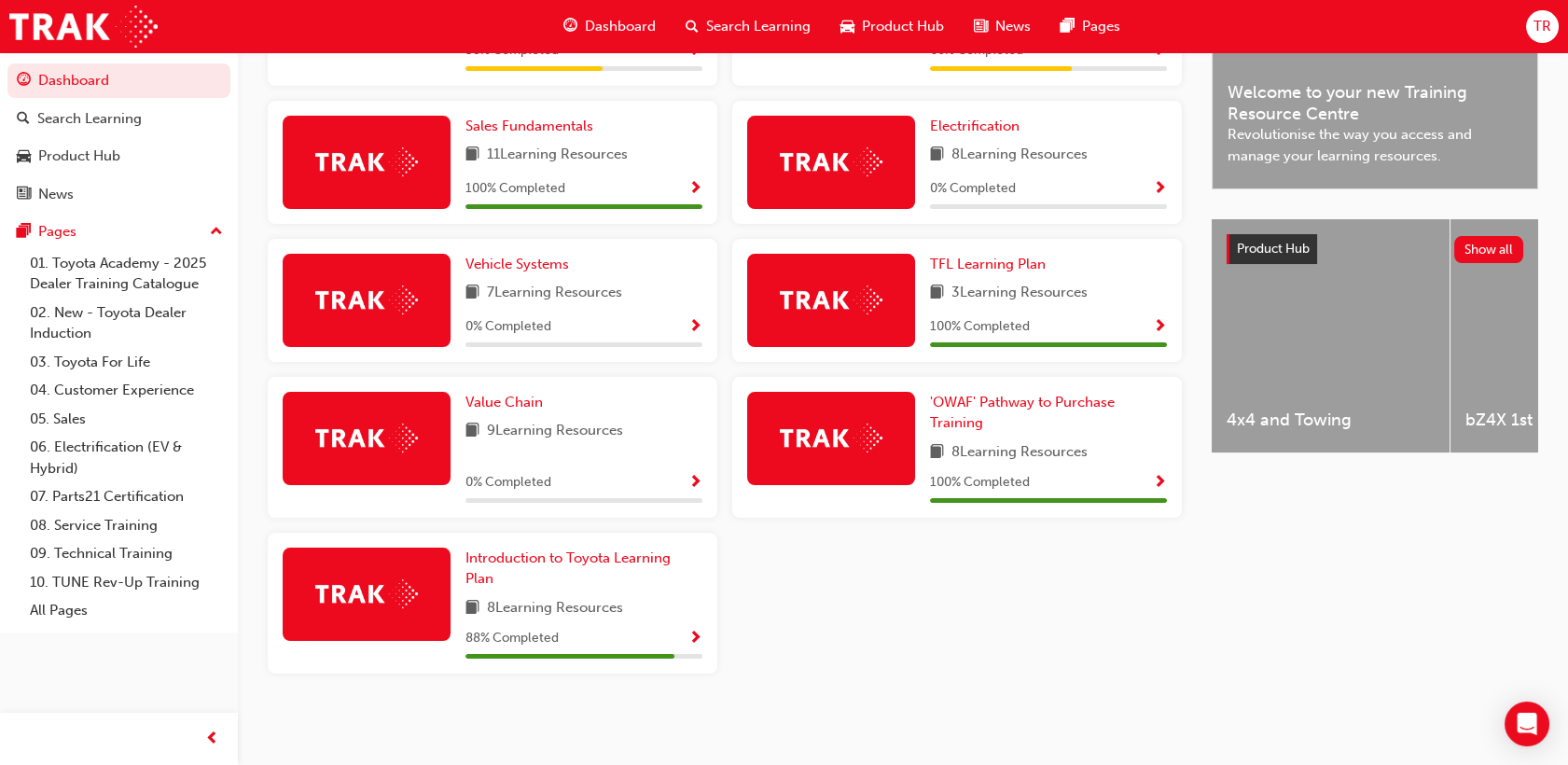
scroll to position [163, 0]
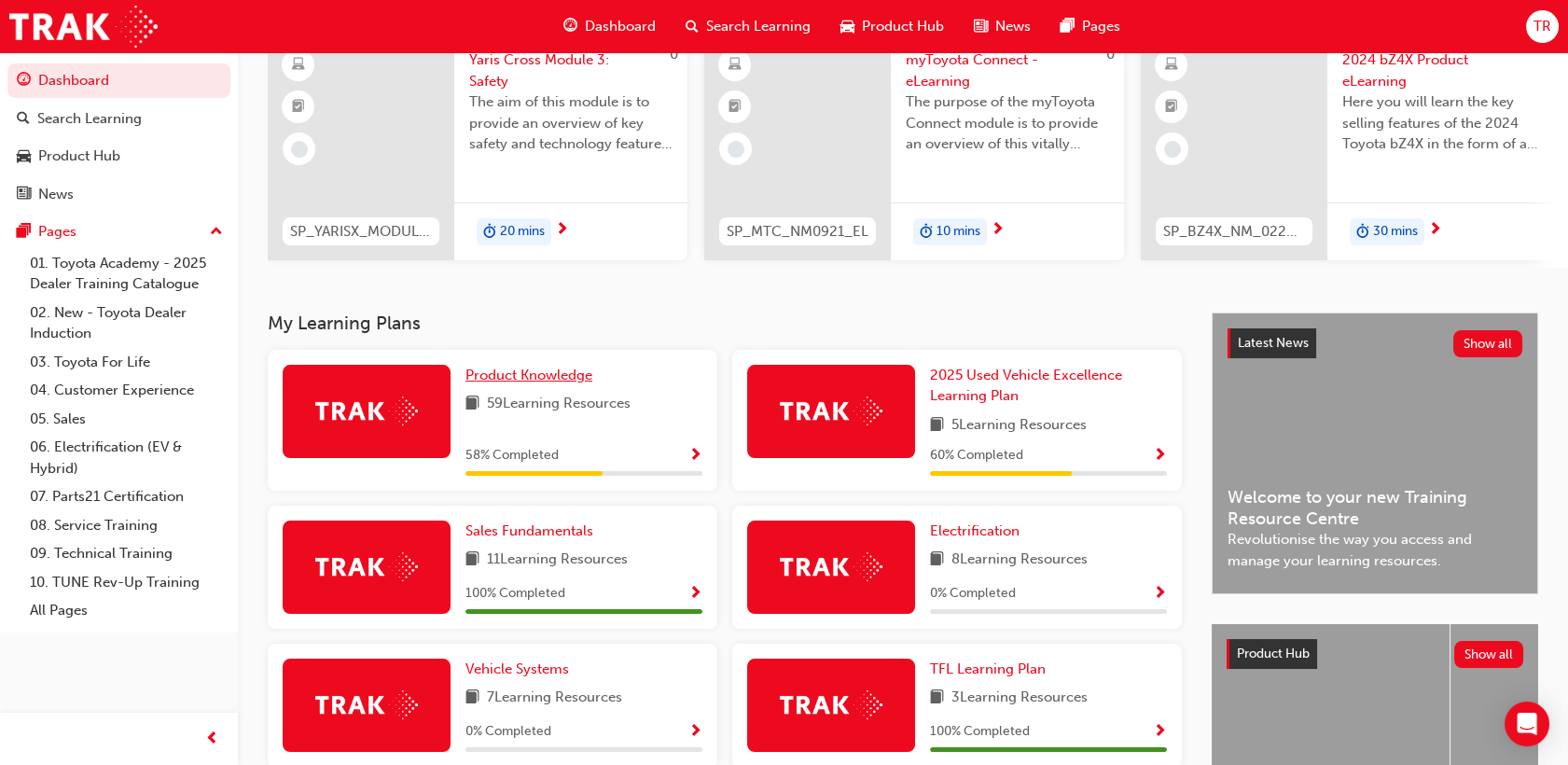
click at [520, 379] on span "Product Knowledge" at bounding box center [529, 375] width 127 height 17
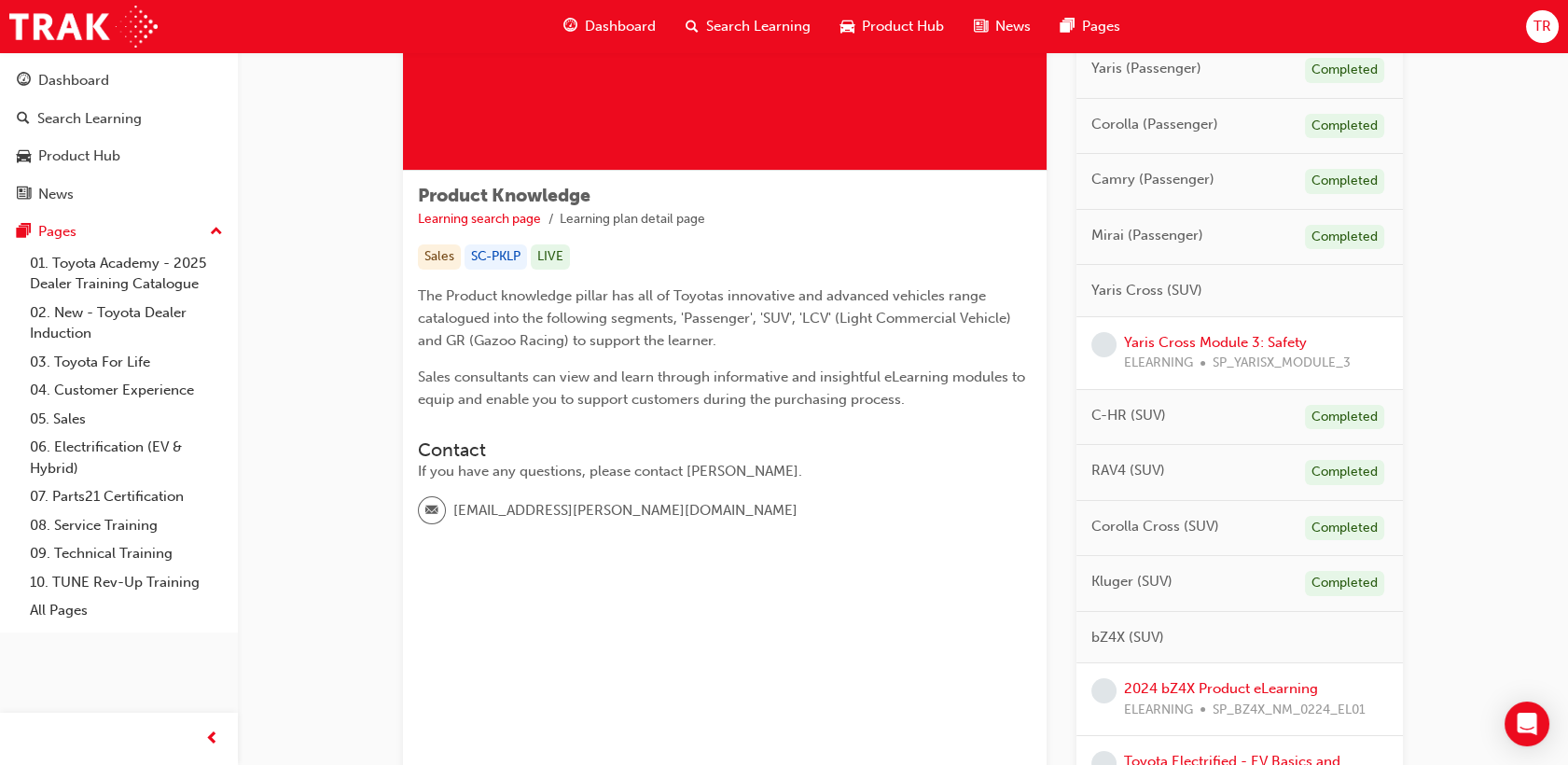
scroll to position [207, 0]
click at [1216, 340] on link "Yaris Cross Module 3: Safety" at bounding box center [1216, 341] width 183 height 17
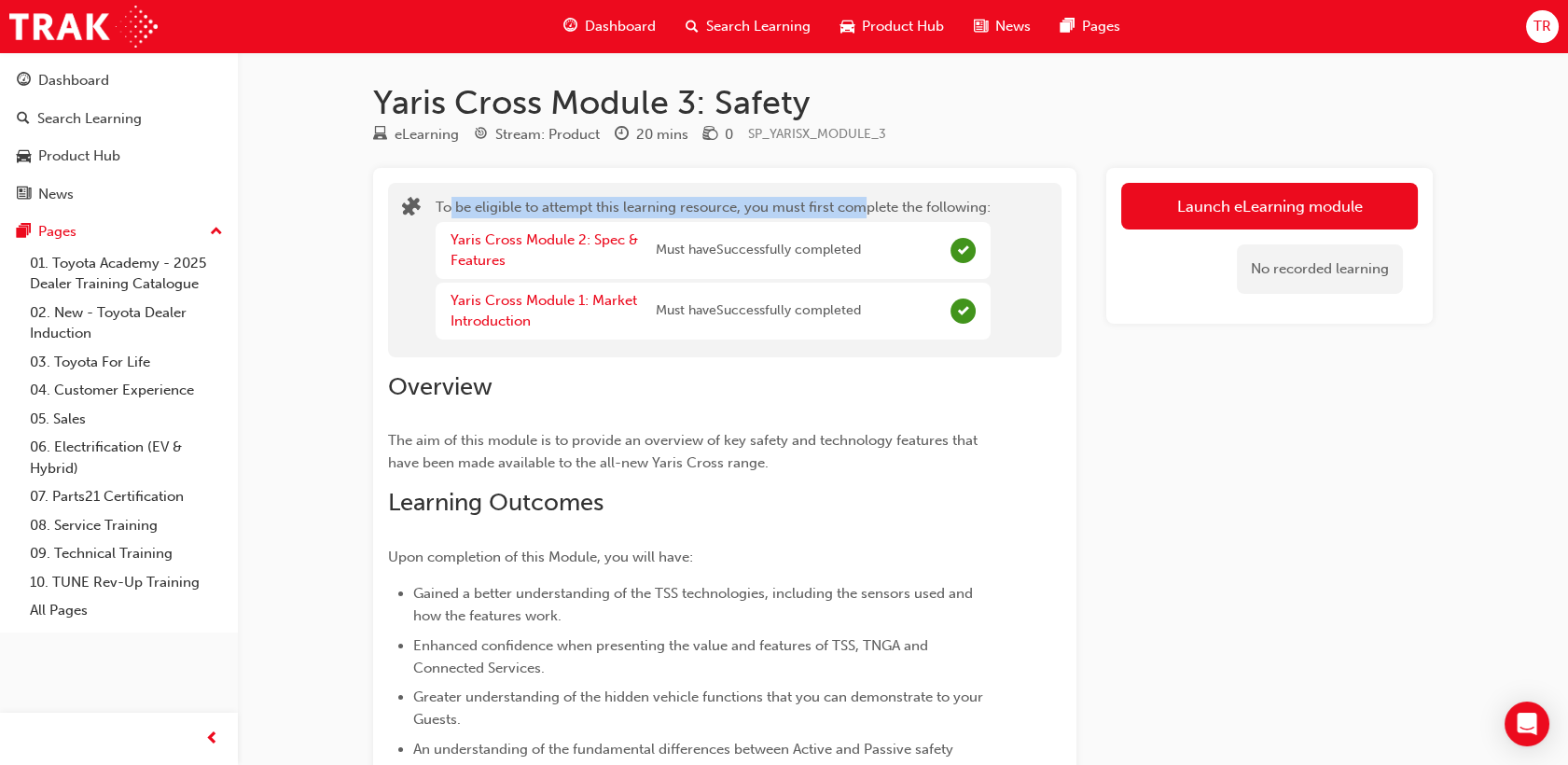
drag, startPoint x: 531, startPoint y: 207, endPoint x: 908, endPoint y: 219, distance: 377.2
click at [908, 219] on div "To be eligible to attempt this learning resource, you must first complete the f…" at bounding box center [713, 270] width 555 height 147
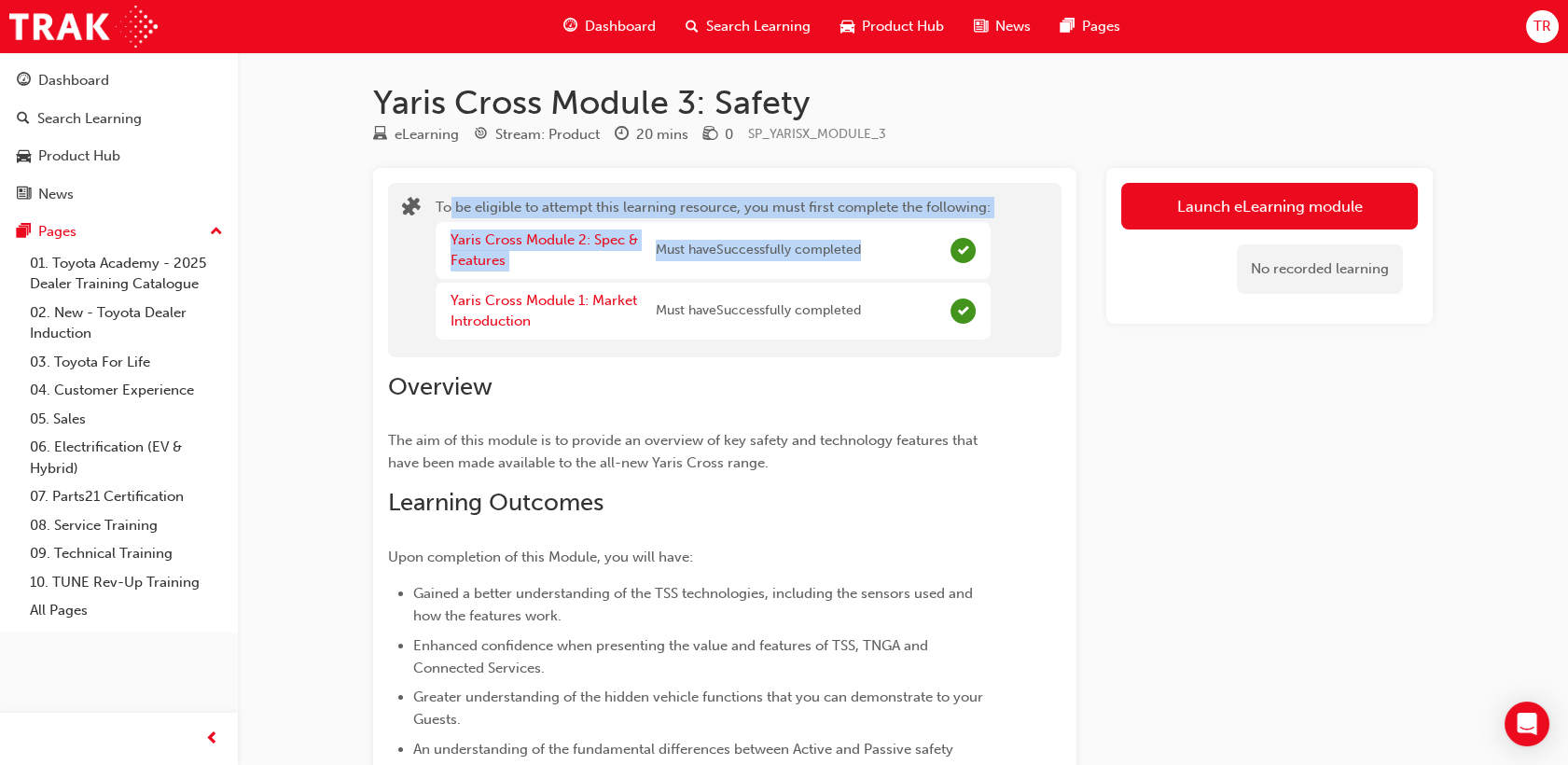
click at [913, 218] on div "To be eligible to attempt this learning resource, you must first complete the f…" at bounding box center [713, 270] width 555 height 147
click at [816, 183] on div "To be eligible to attempt this learning resource, you must first complete the f…" at bounding box center [724, 270] width 674 height 175
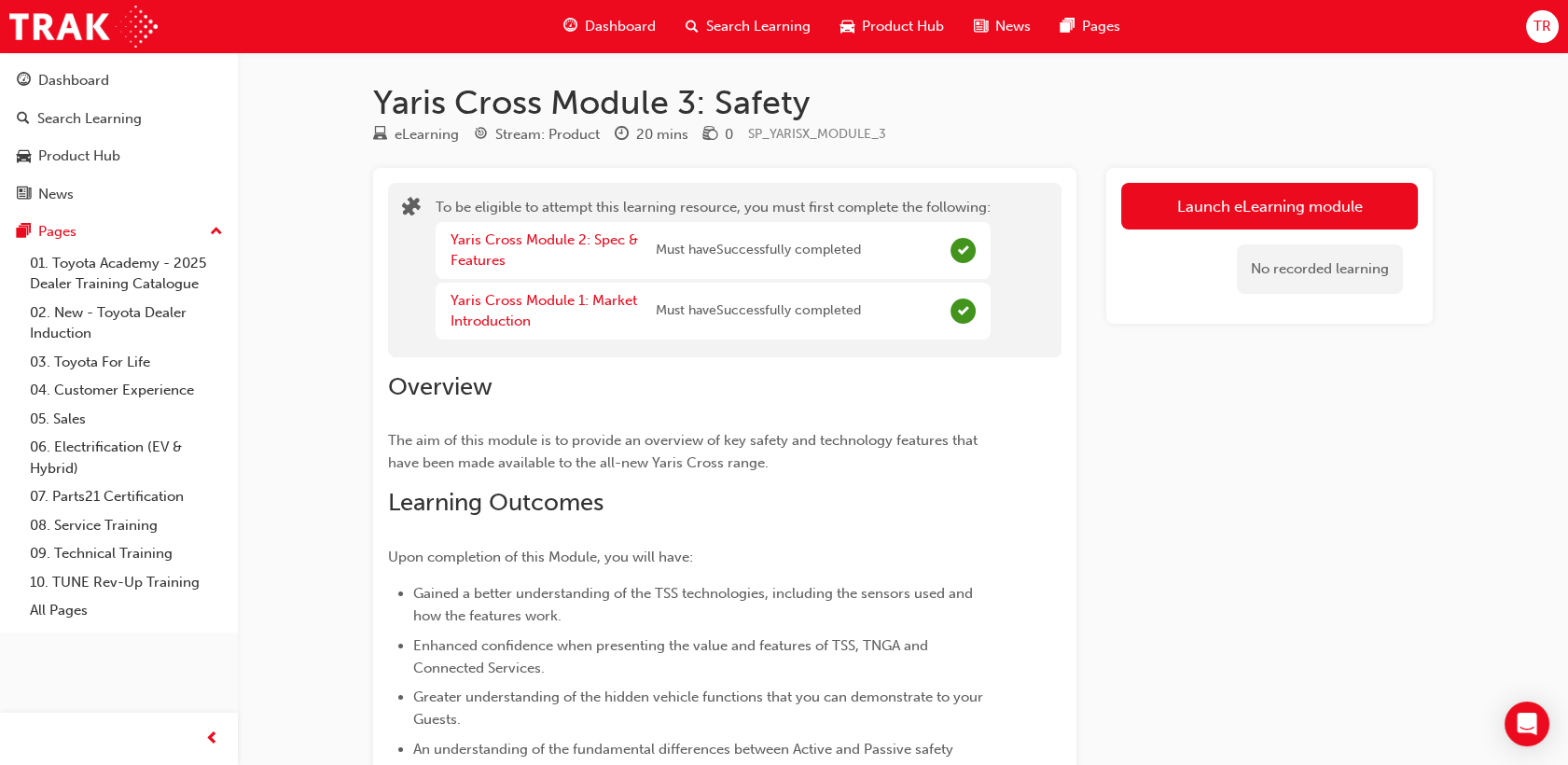
click at [825, 151] on div "eLearning Stream: Product 20 mins 0 SP_YARISX_MODULE_3" at bounding box center [903, 138] width 1060 height 31
click at [1269, 210] on button "Launch eLearning module" at bounding box center [1270, 206] width 297 height 47
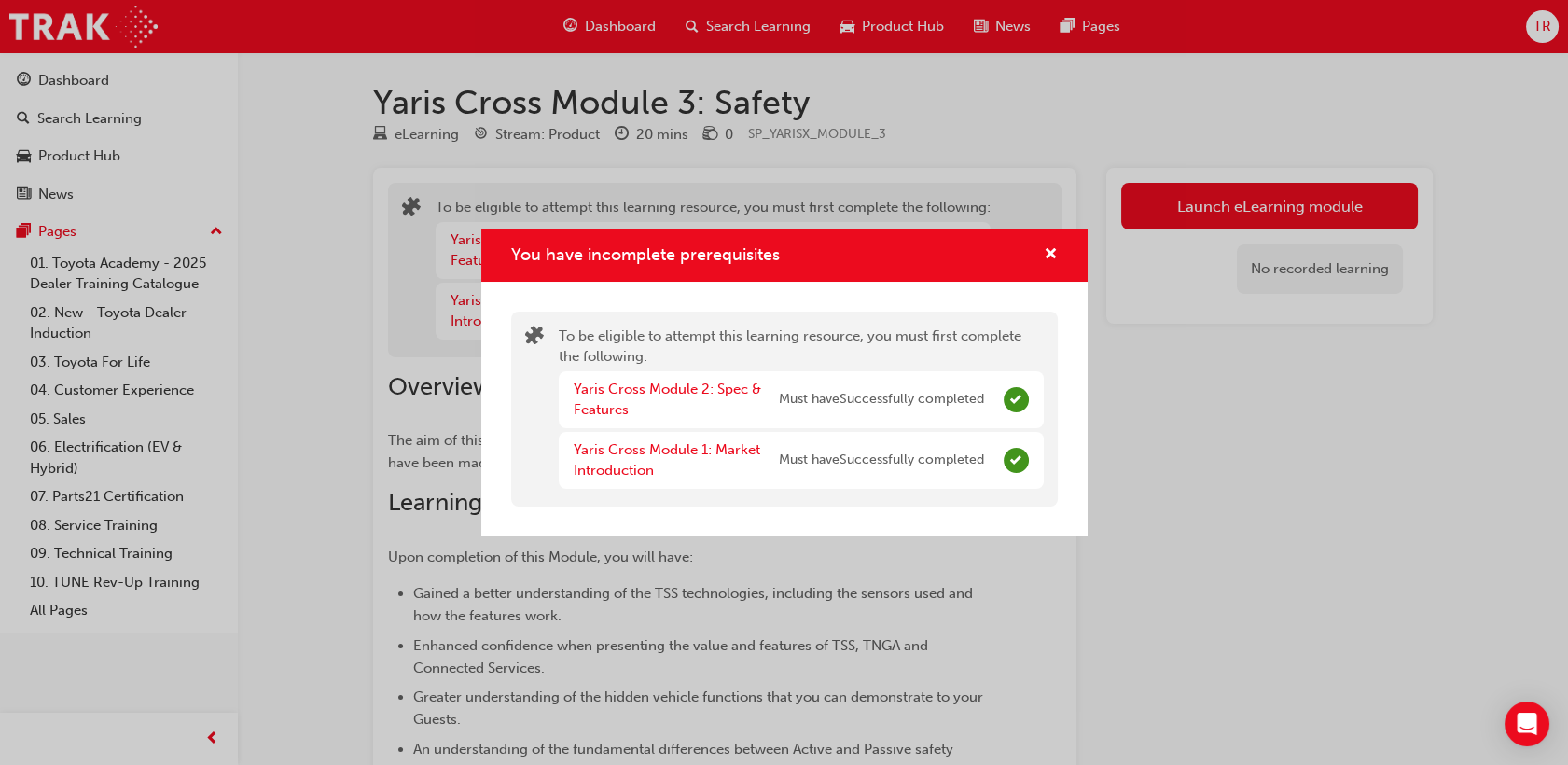
click at [820, 413] on div "Yaris Cross Module 2: Spec & Features Must have Successfully completed" at bounding box center [778, 399] width 410 height 42
click at [1055, 248] on span "cross-icon" at bounding box center [1050, 256] width 14 height 17
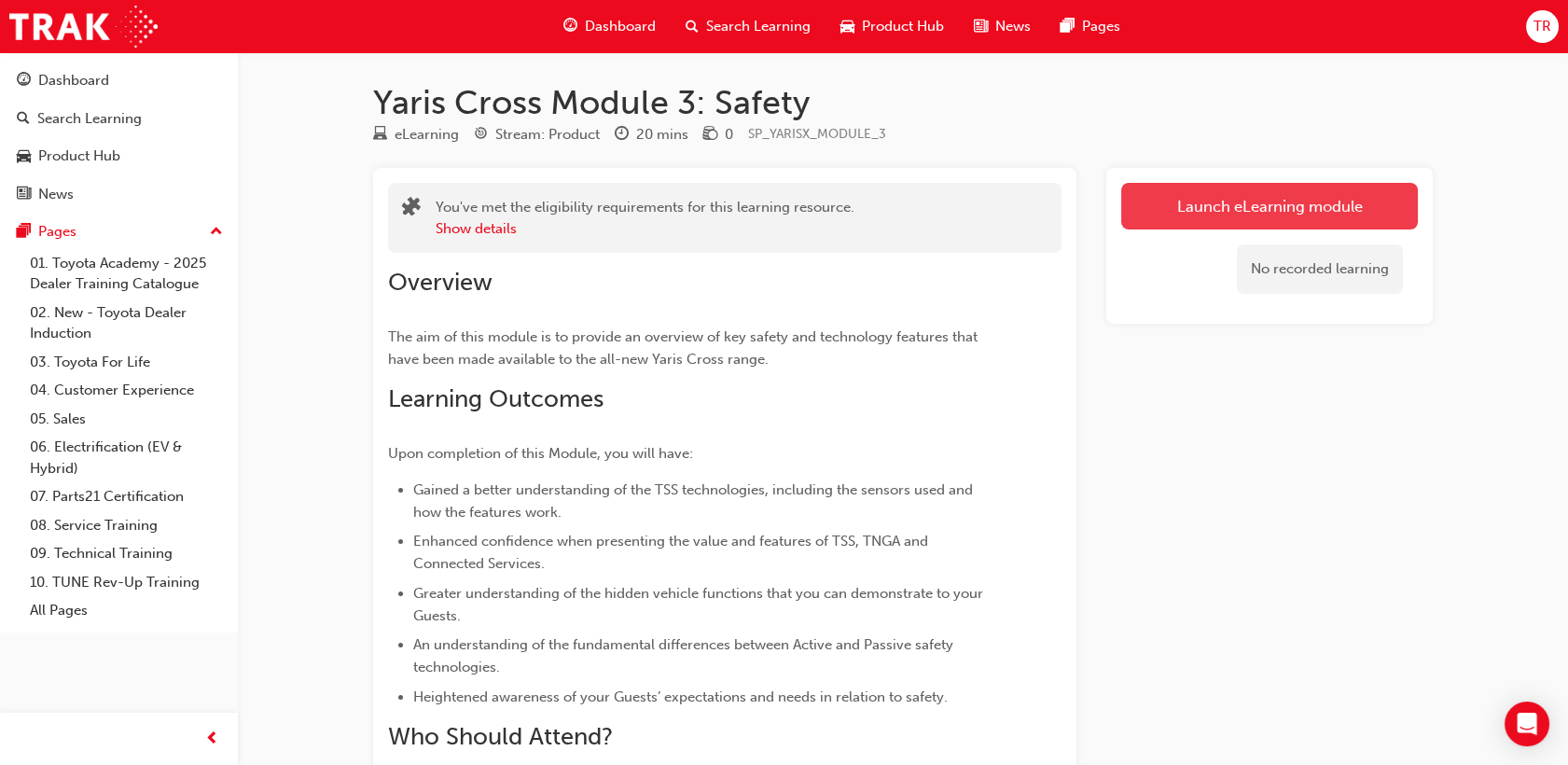
click at [1223, 204] on link "Launch eLearning module" at bounding box center [1270, 206] width 297 height 47
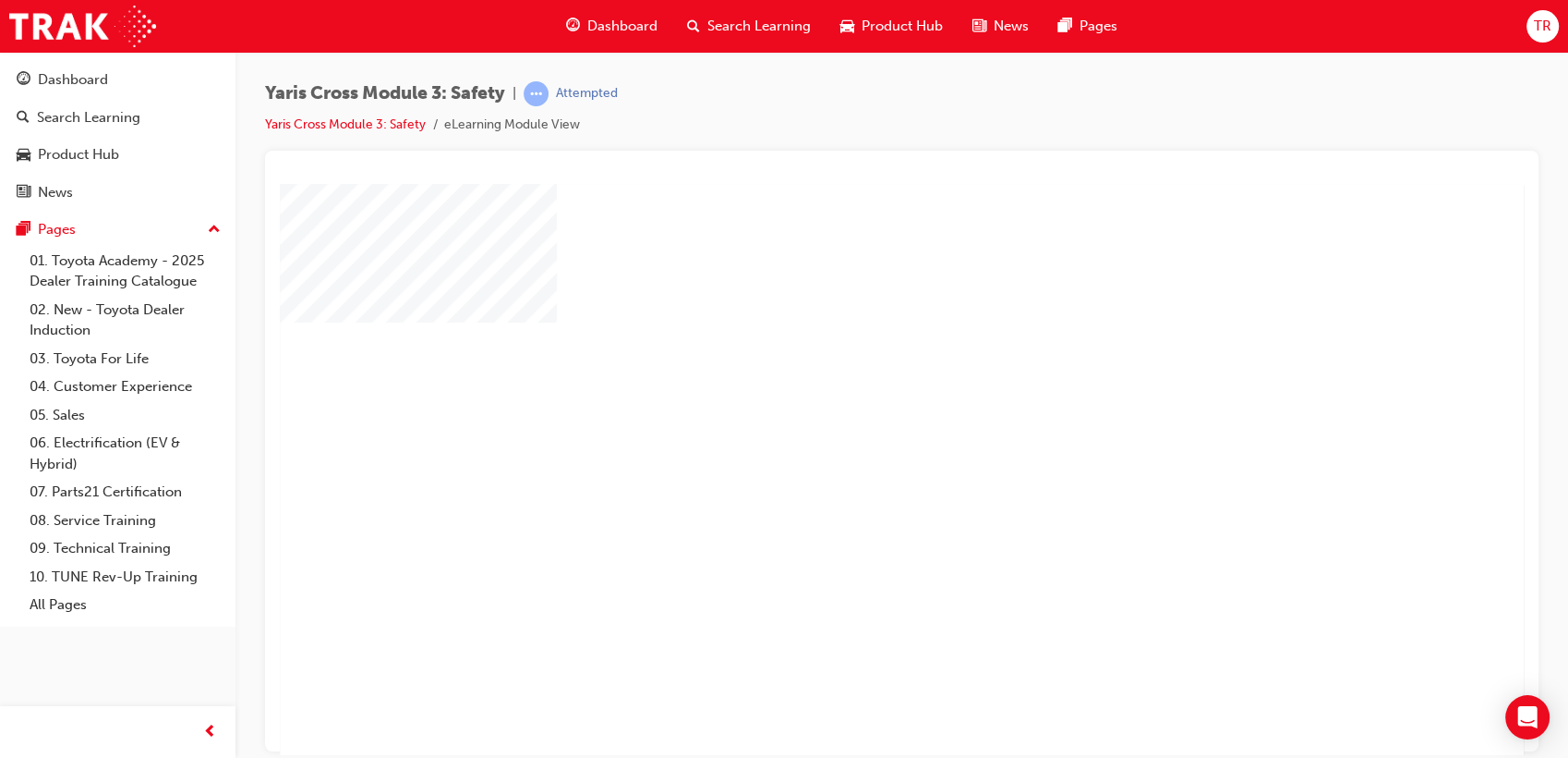
click at [849, 416] on div "play" at bounding box center [849, 416] width 0 height 0
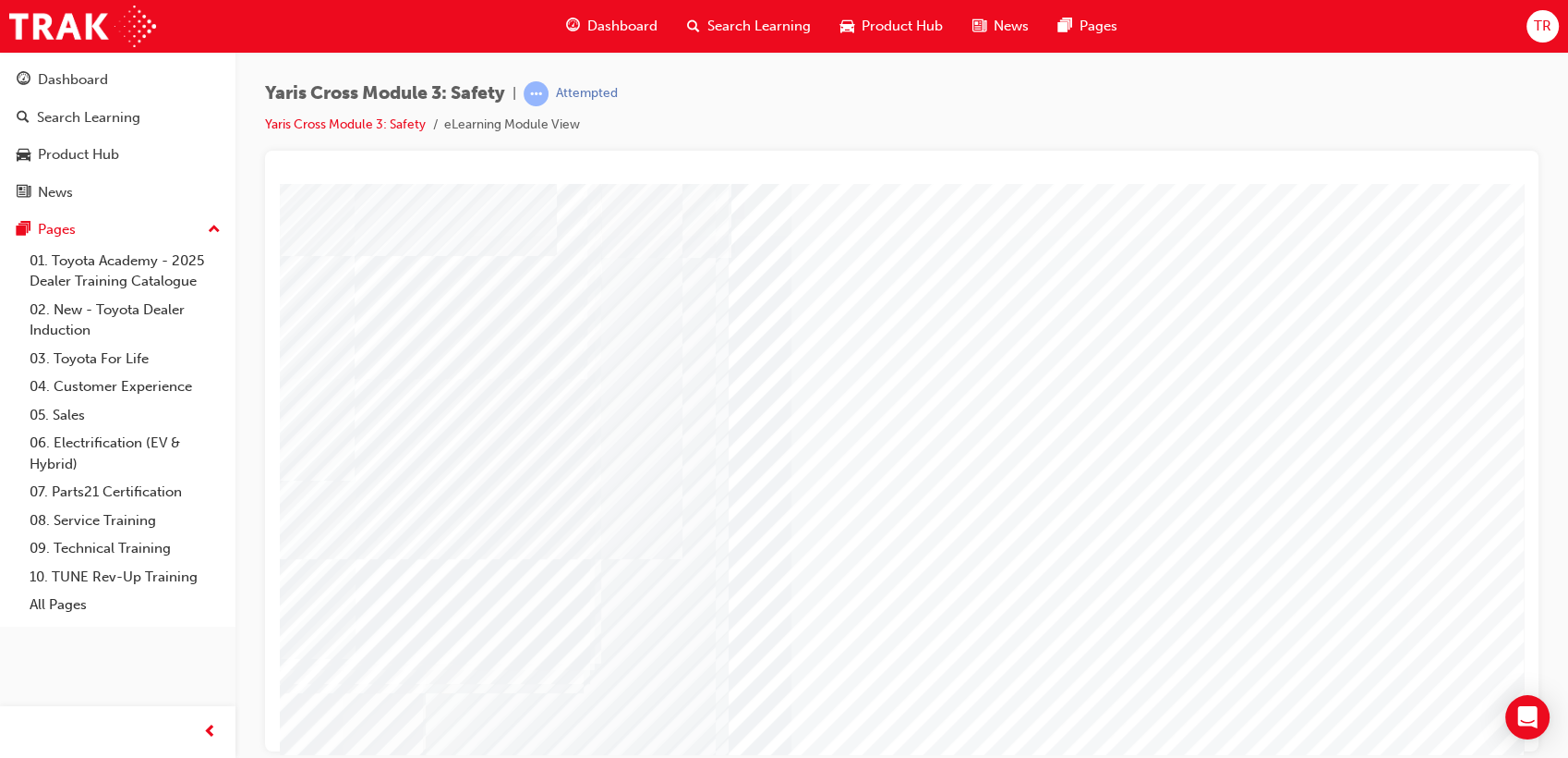
scroll to position [137, 0]
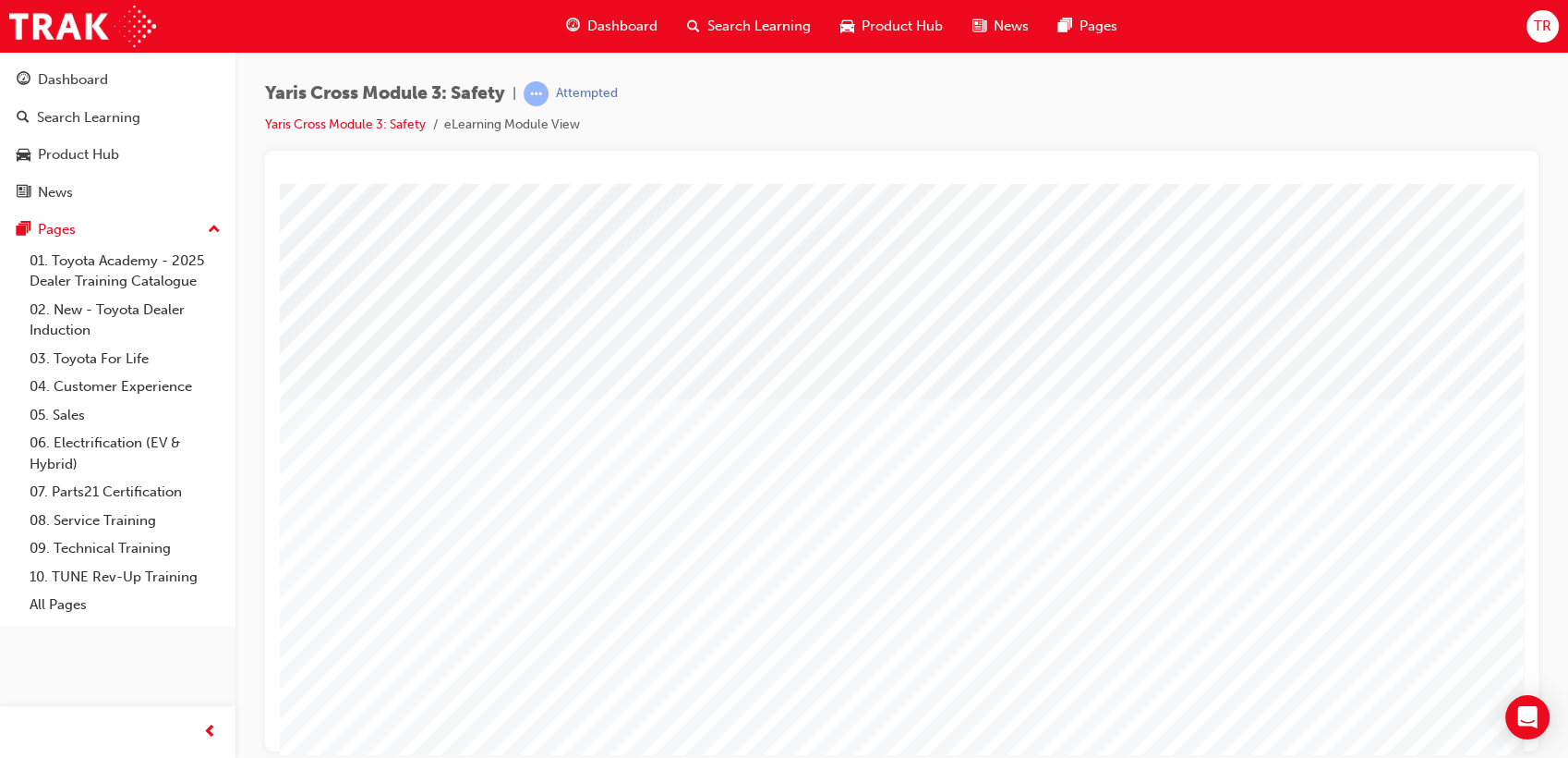
click at [1043, 521] on div at bounding box center [908, 516] width 1256 height 665
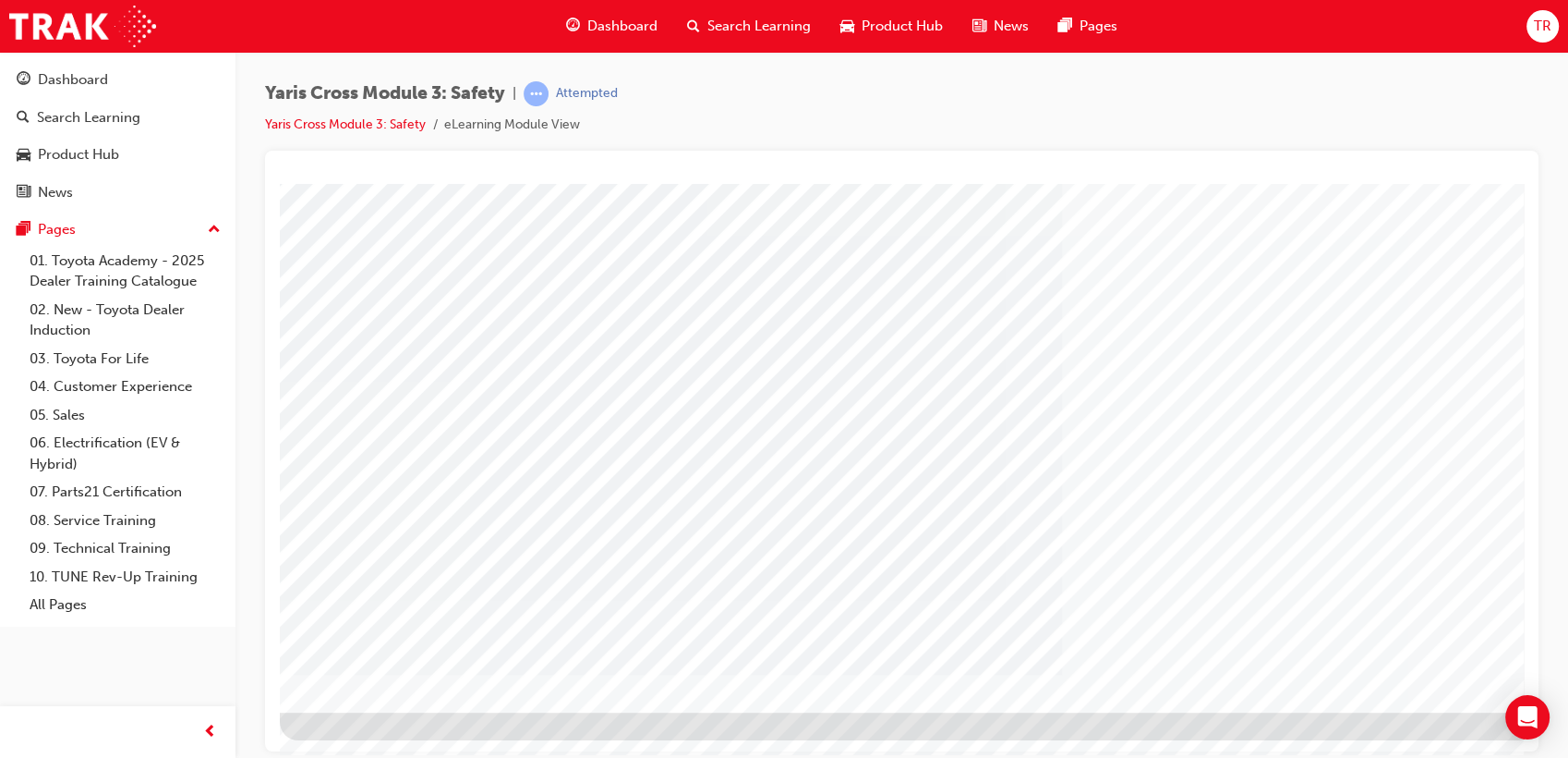
scroll to position [0, 0]
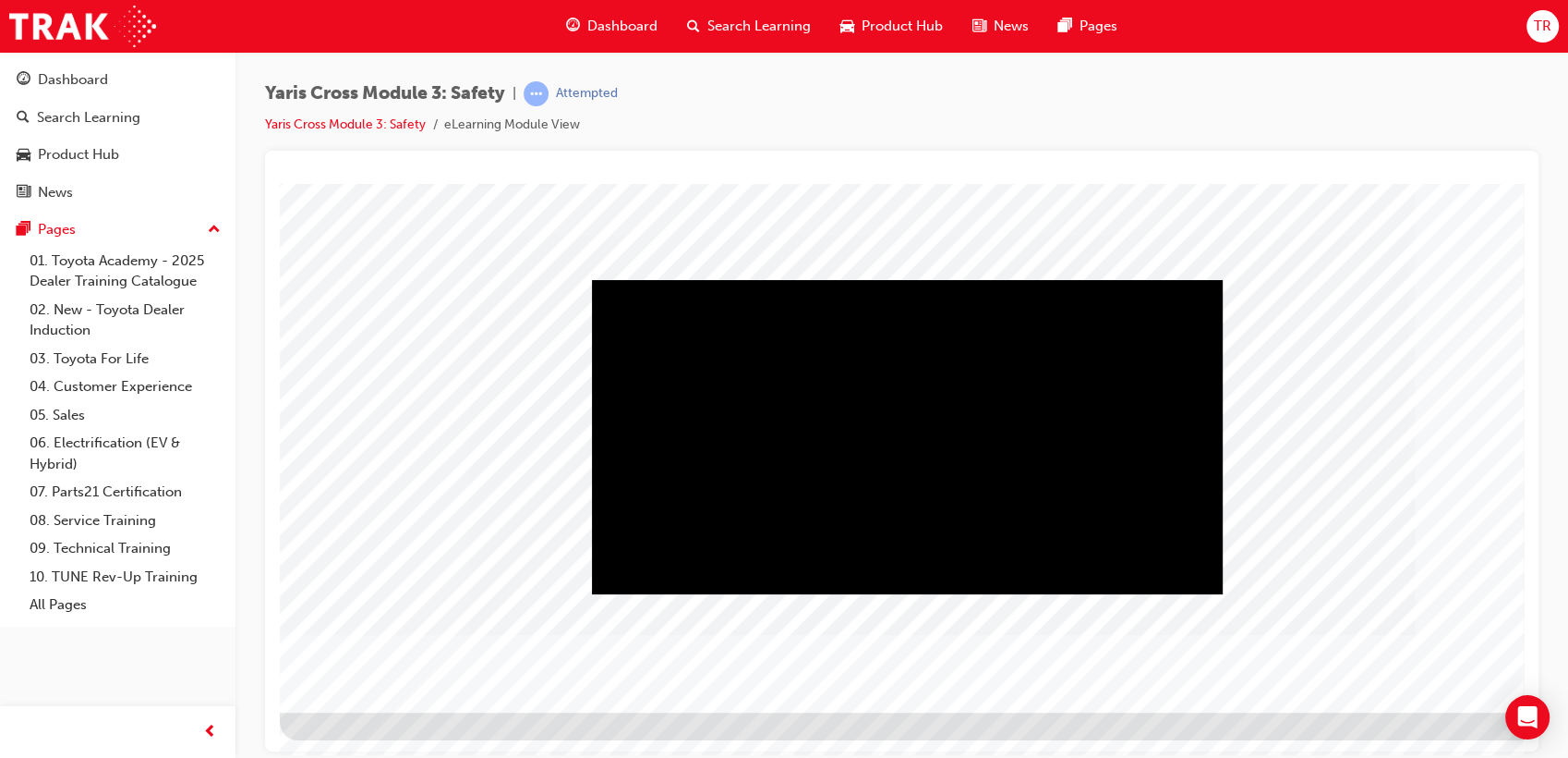
click at [930, 280] on div "Play" at bounding box center [907, 280] width 631 height 0
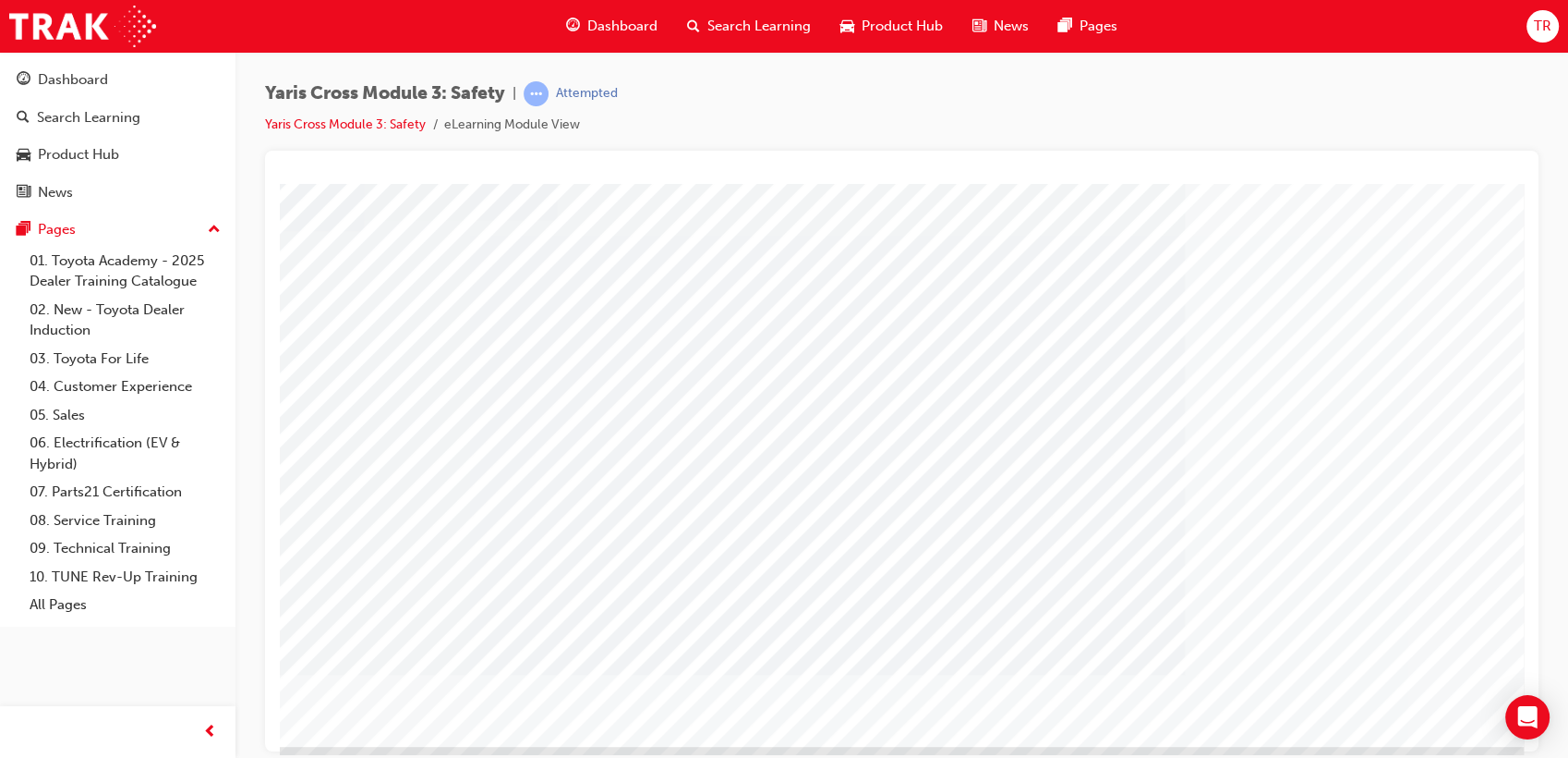
scroll to position [0, 0]
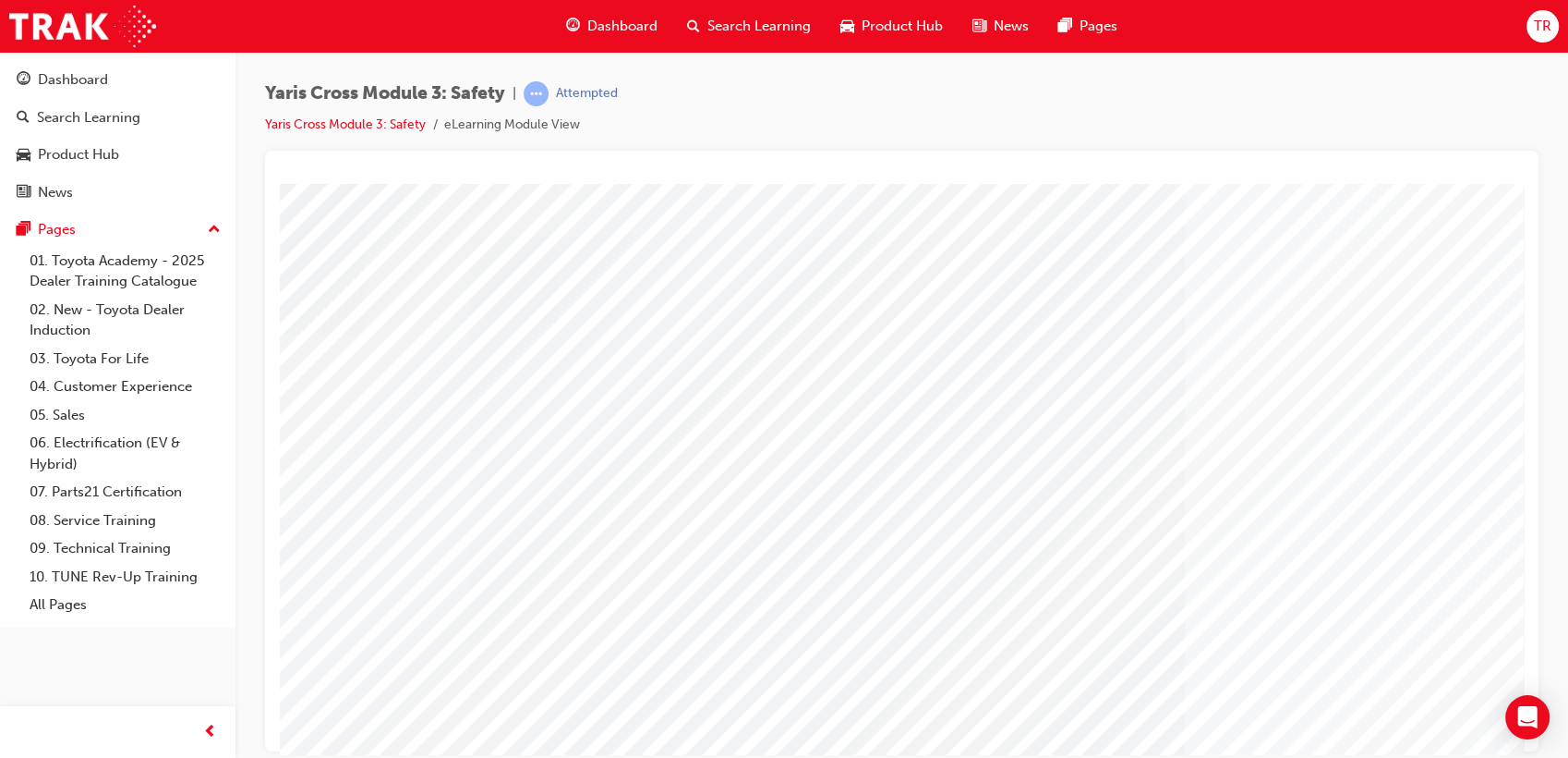
click at [949, 130] on div "Yaris Cross Module 3: Safety | Attempted Yaris Cross Module 3: Safety eLearning…" at bounding box center [902, 116] width 1274 height 69
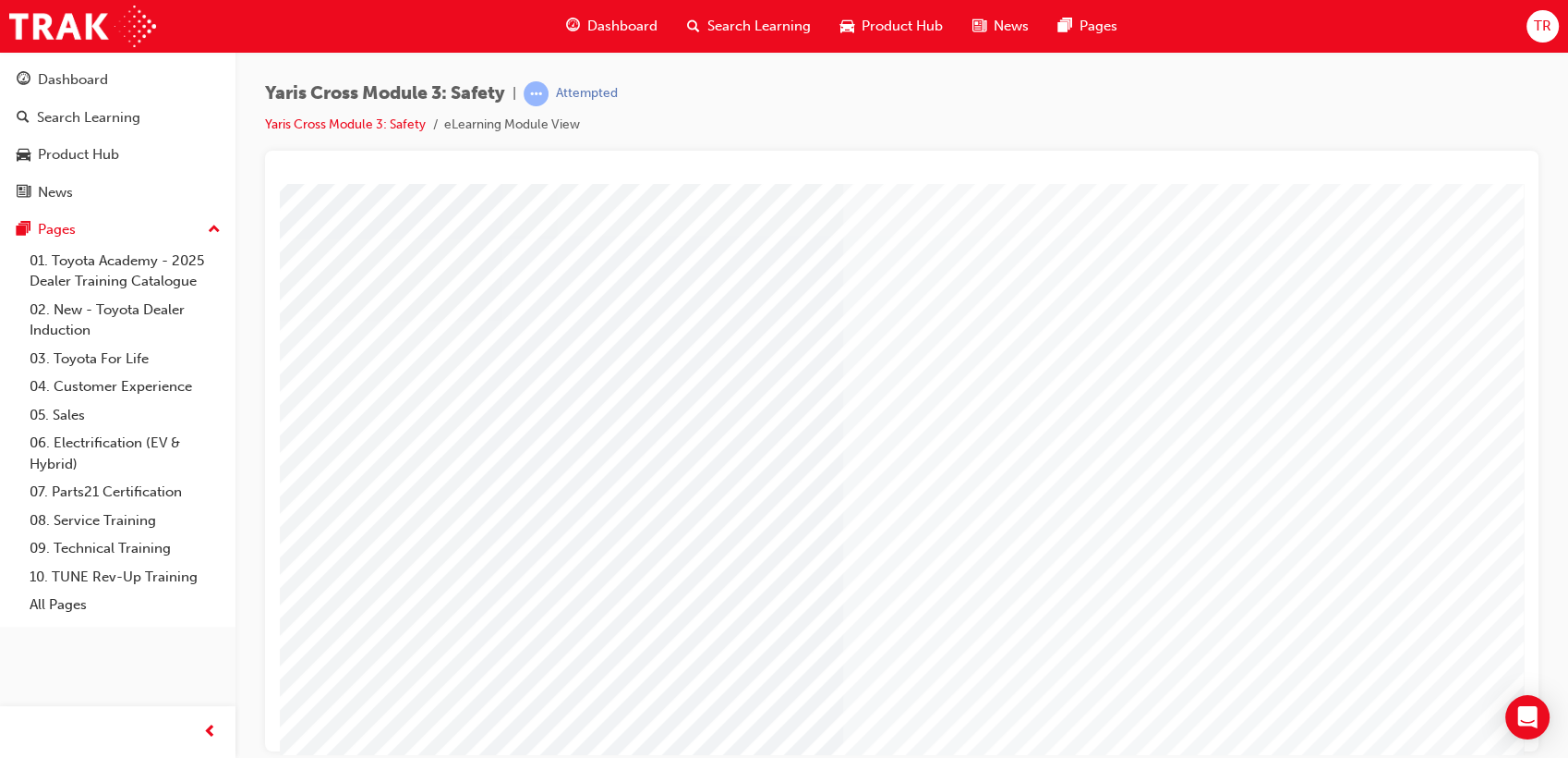
scroll to position [137, 0]
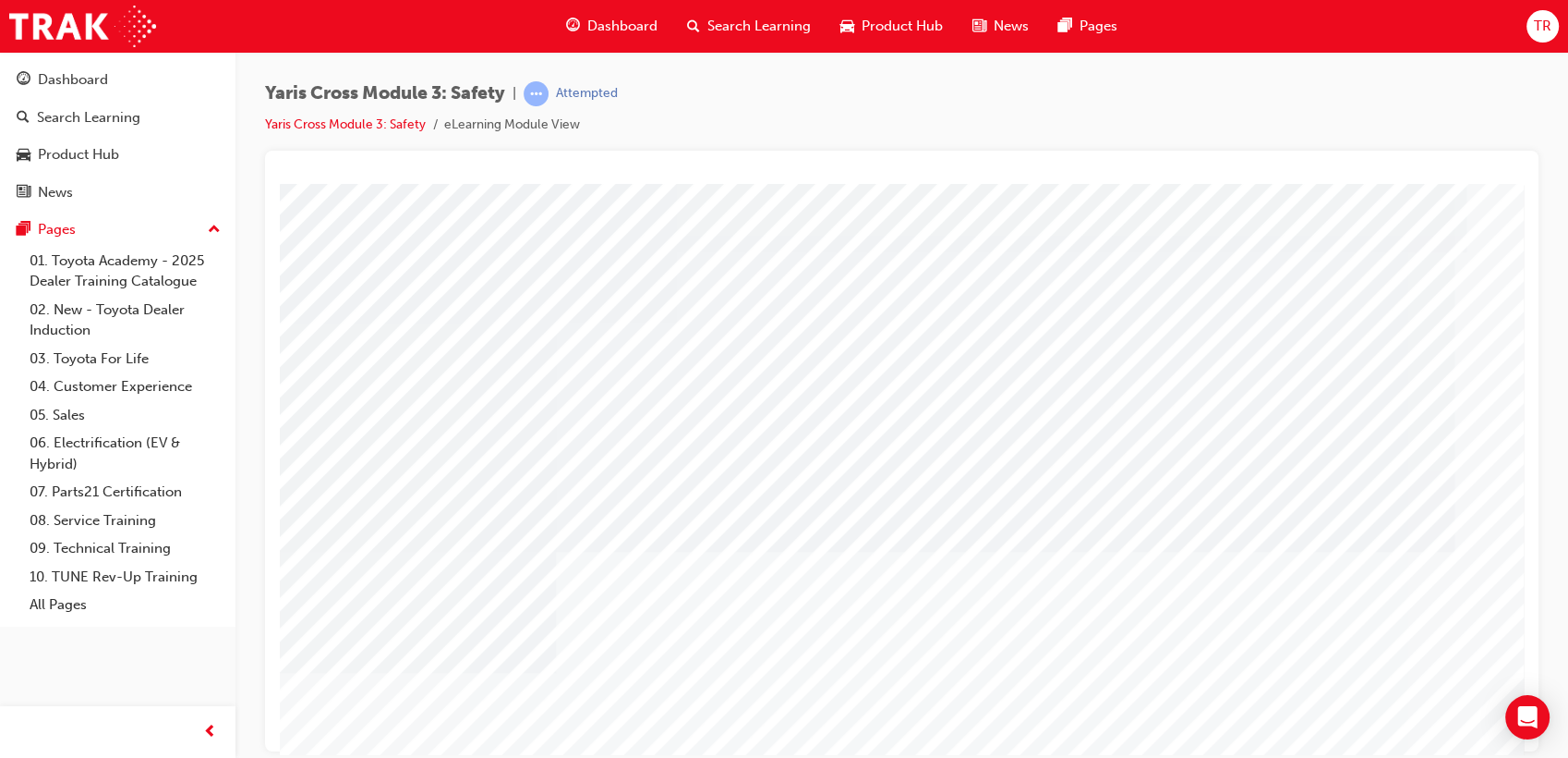
scroll to position [103, 0]
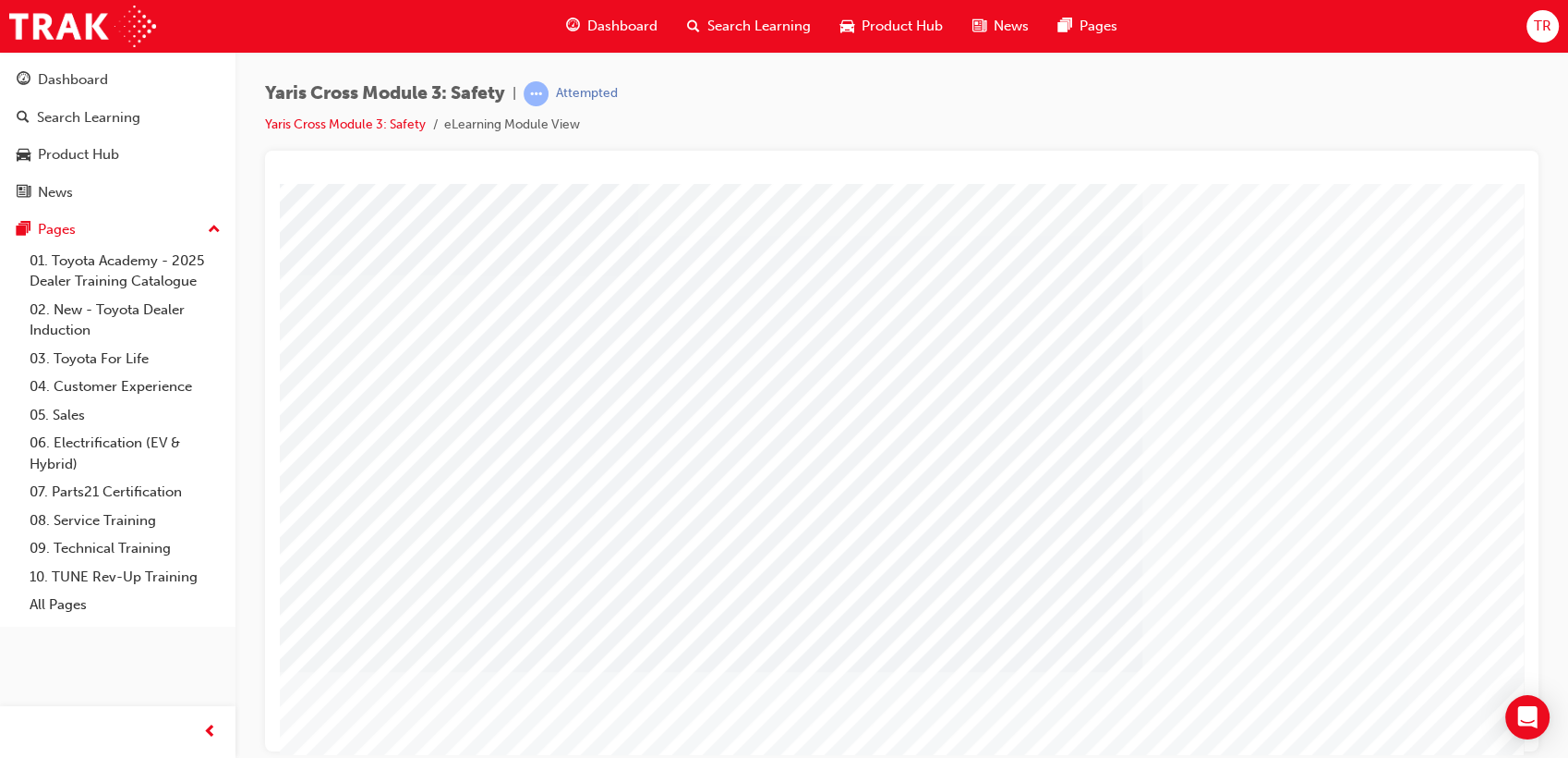
scroll to position [137, 0]
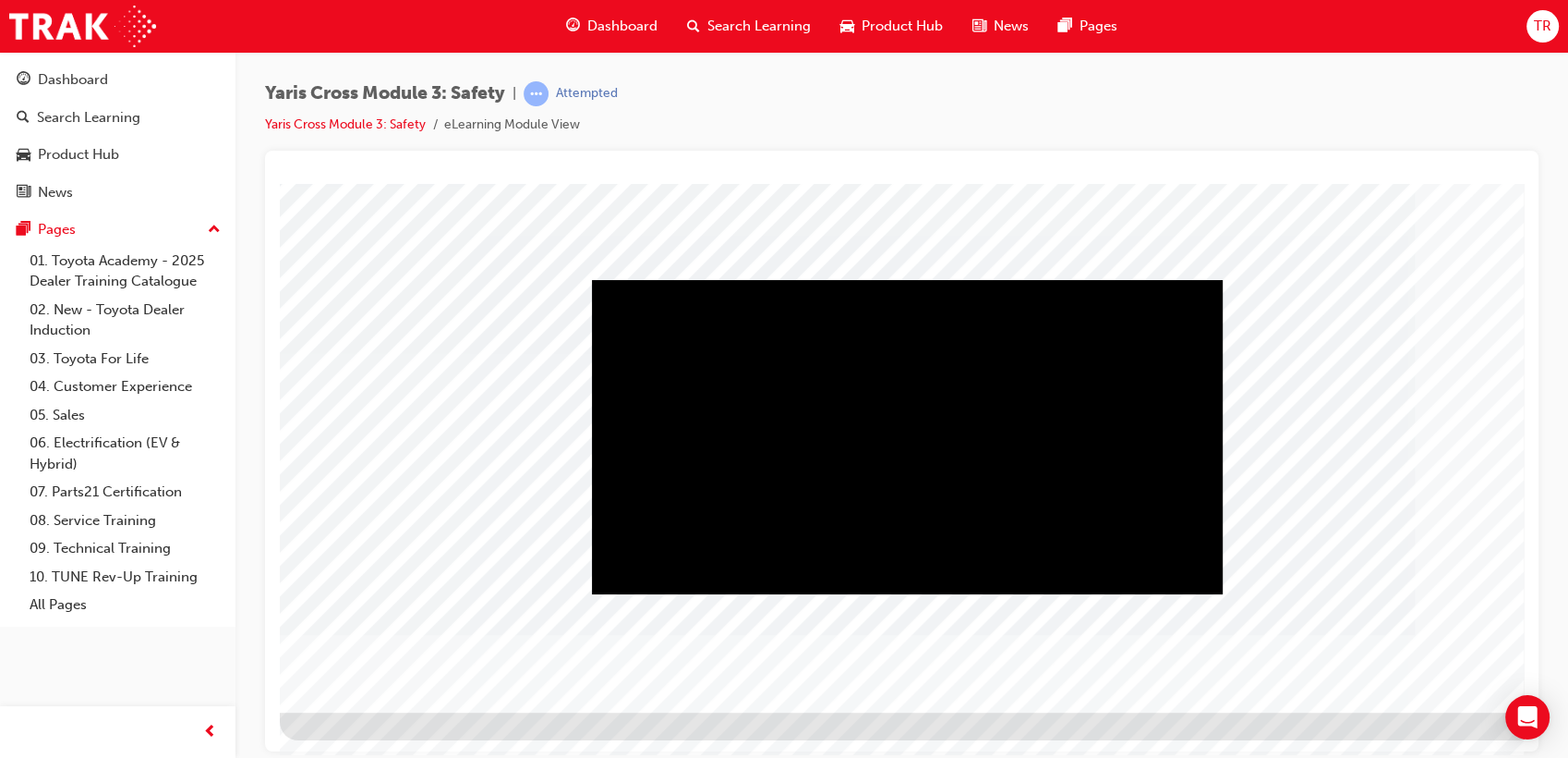
click at [894, 280] on div "Play" at bounding box center [907, 280] width 631 height 0
click at [1137, 280] on div "Video" at bounding box center [907, 280] width 631 height 0
drag, startPoint x: 1133, startPoint y: 574, endPoint x: 1122, endPoint y: 572, distance: 11.2
click at [1122, 280] on div "Volume set to 1" at bounding box center [907, 280] width 631 height 0
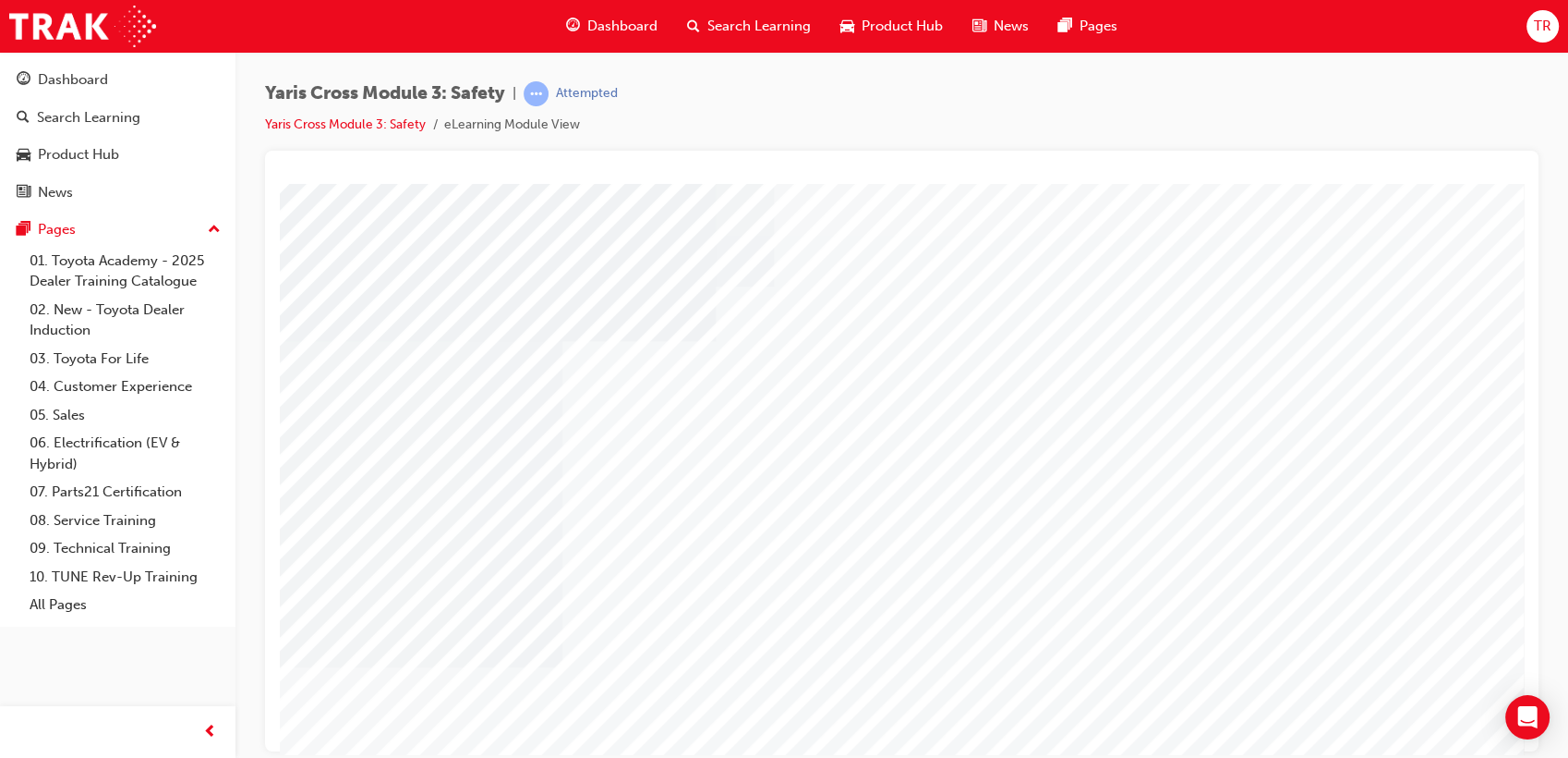
scroll to position [137, 0]
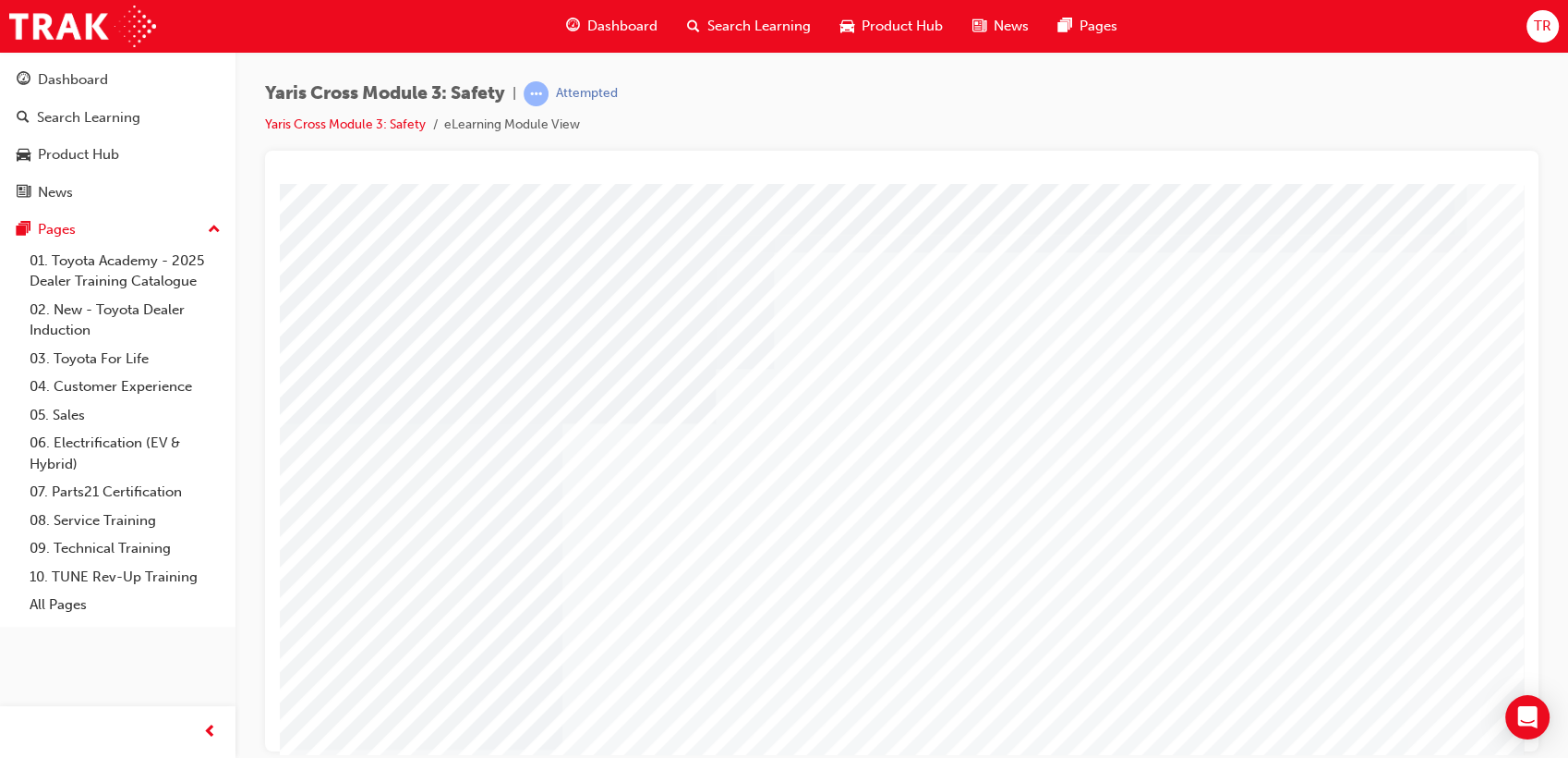
drag, startPoint x: 586, startPoint y: 313, endPoint x: 1141, endPoint y: 356, distance: 556.7
click at [1117, 359] on div at bounding box center [908, 516] width 1256 height 665
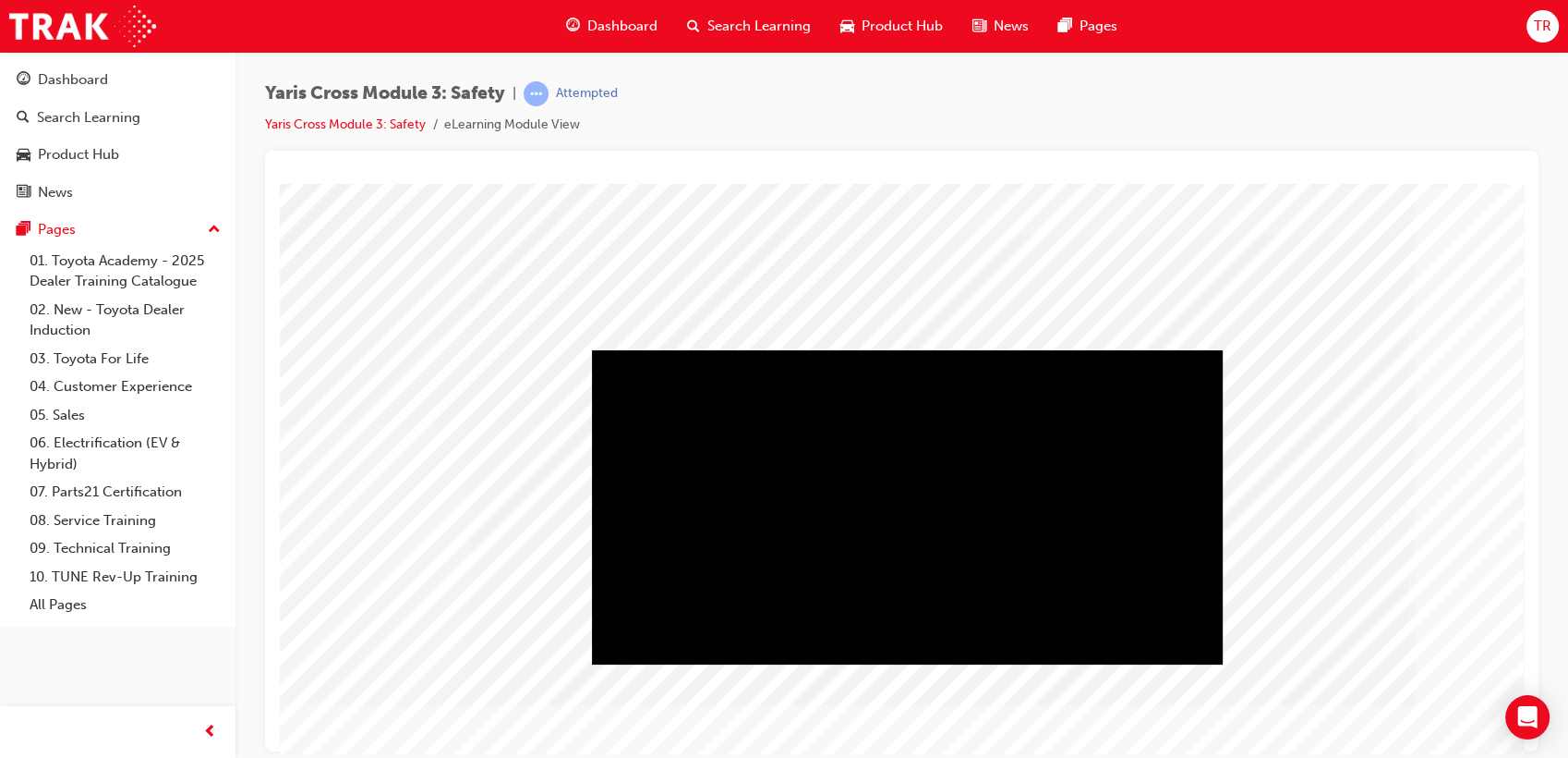
scroll to position [103, 0]
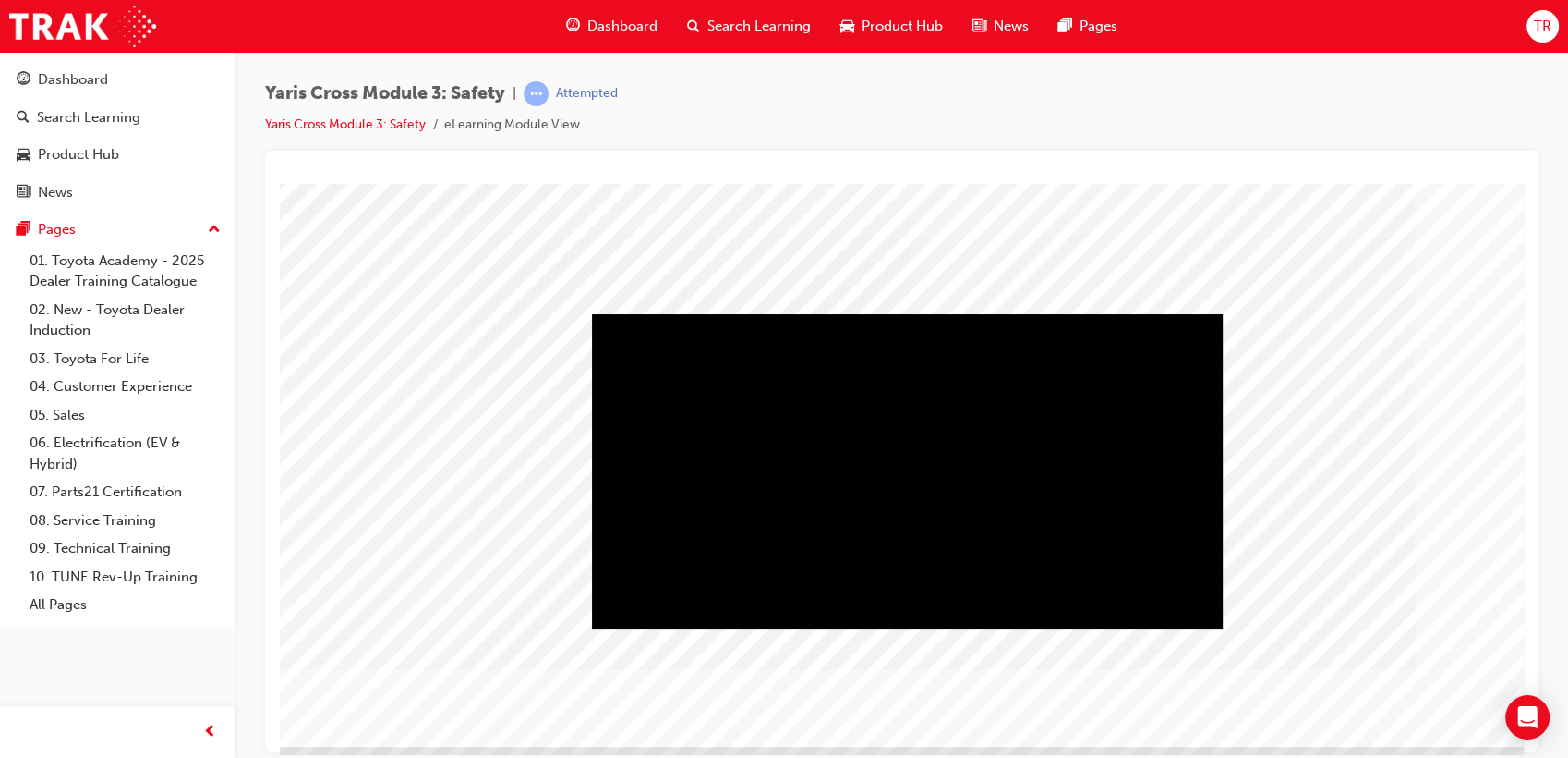
click at [924, 313] on div "Play" at bounding box center [907, 313] width 631 height 0
click at [648, 313] on div "Play" at bounding box center [907, 313] width 631 height 0
click at [1136, 313] on div "Video" at bounding box center [907, 313] width 631 height 0
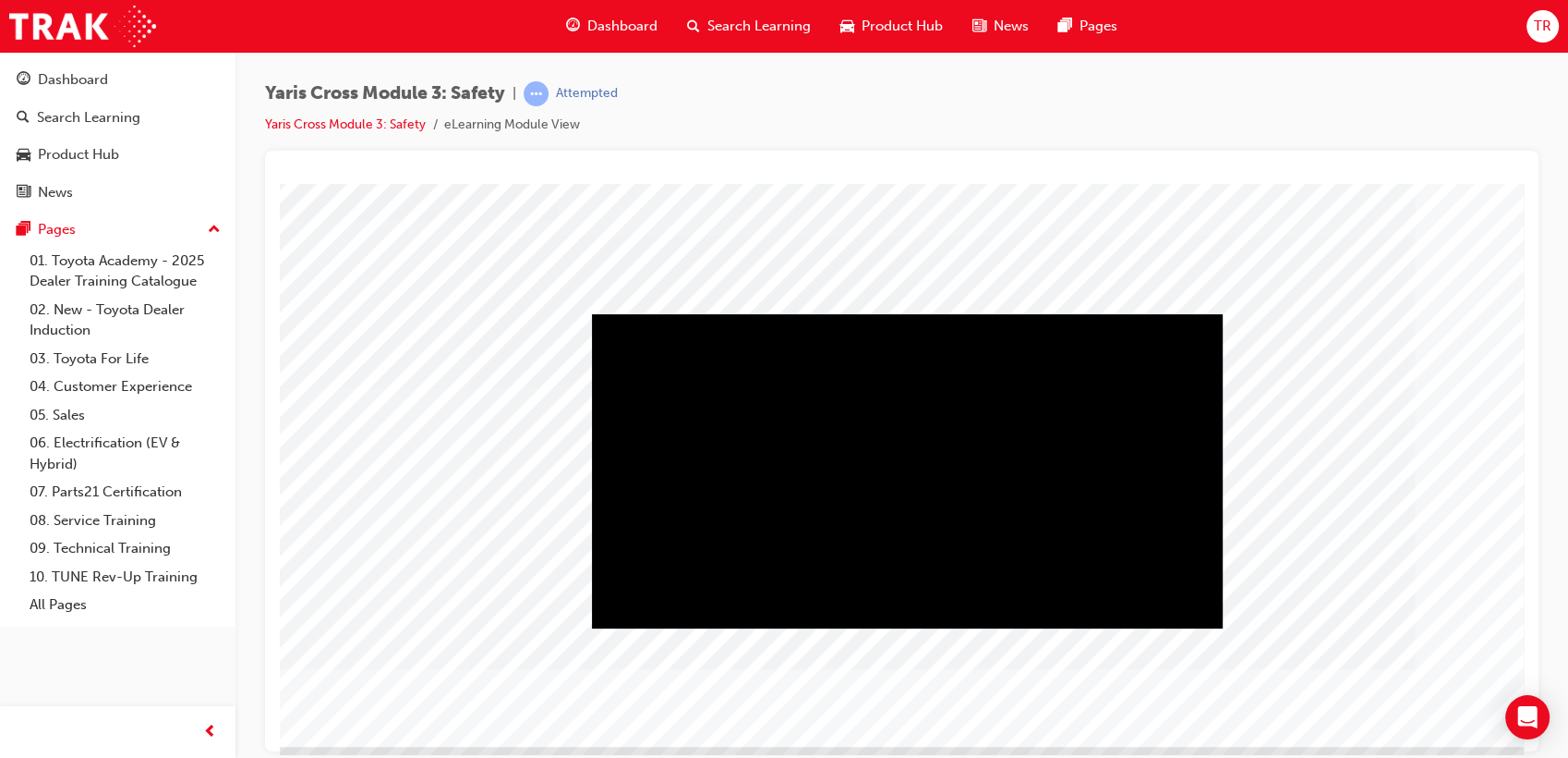
click at [1136, 313] on div "Video" at bounding box center [907, 313] width 631 height 0
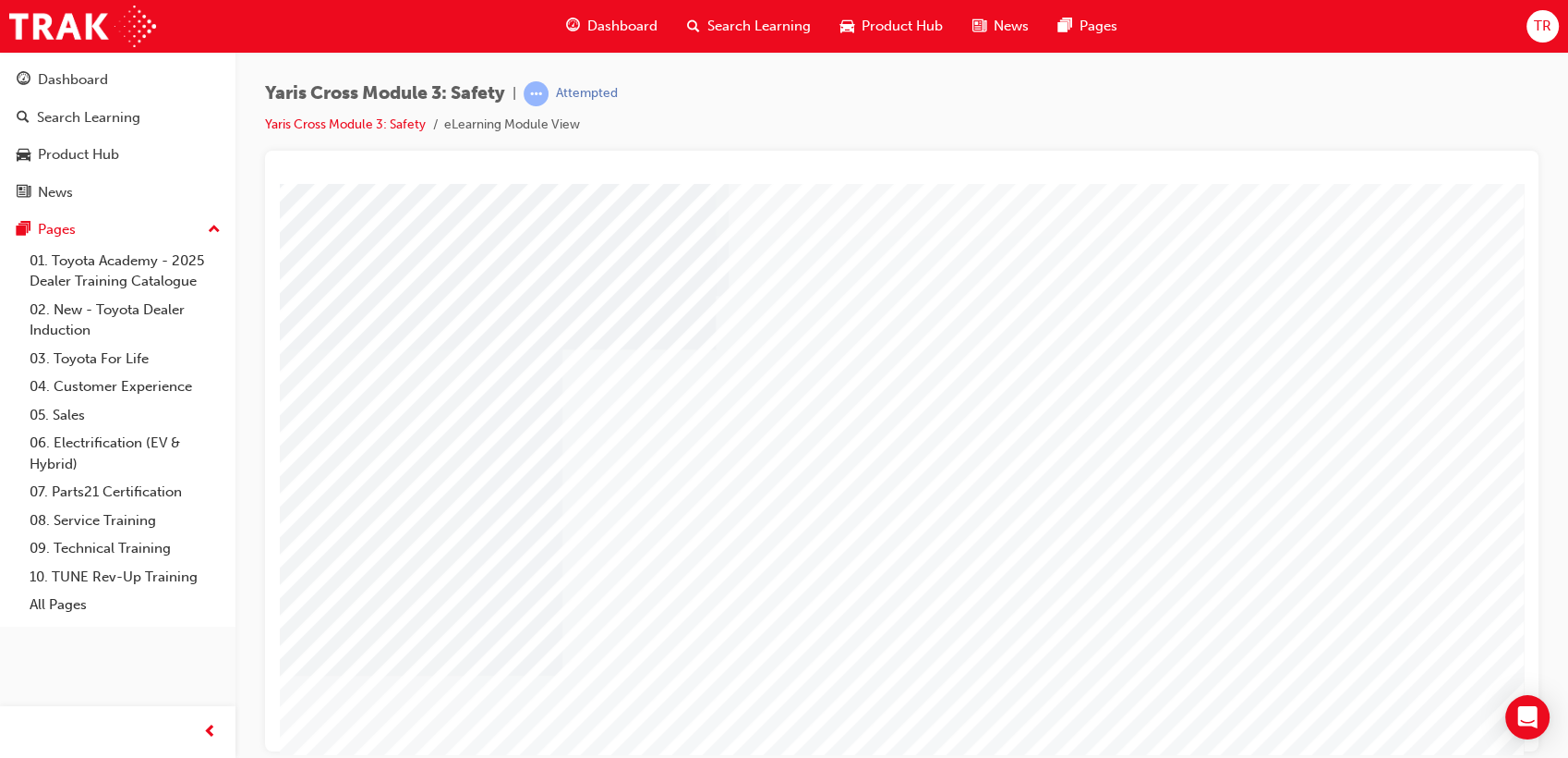
scroll to position [137, 0]
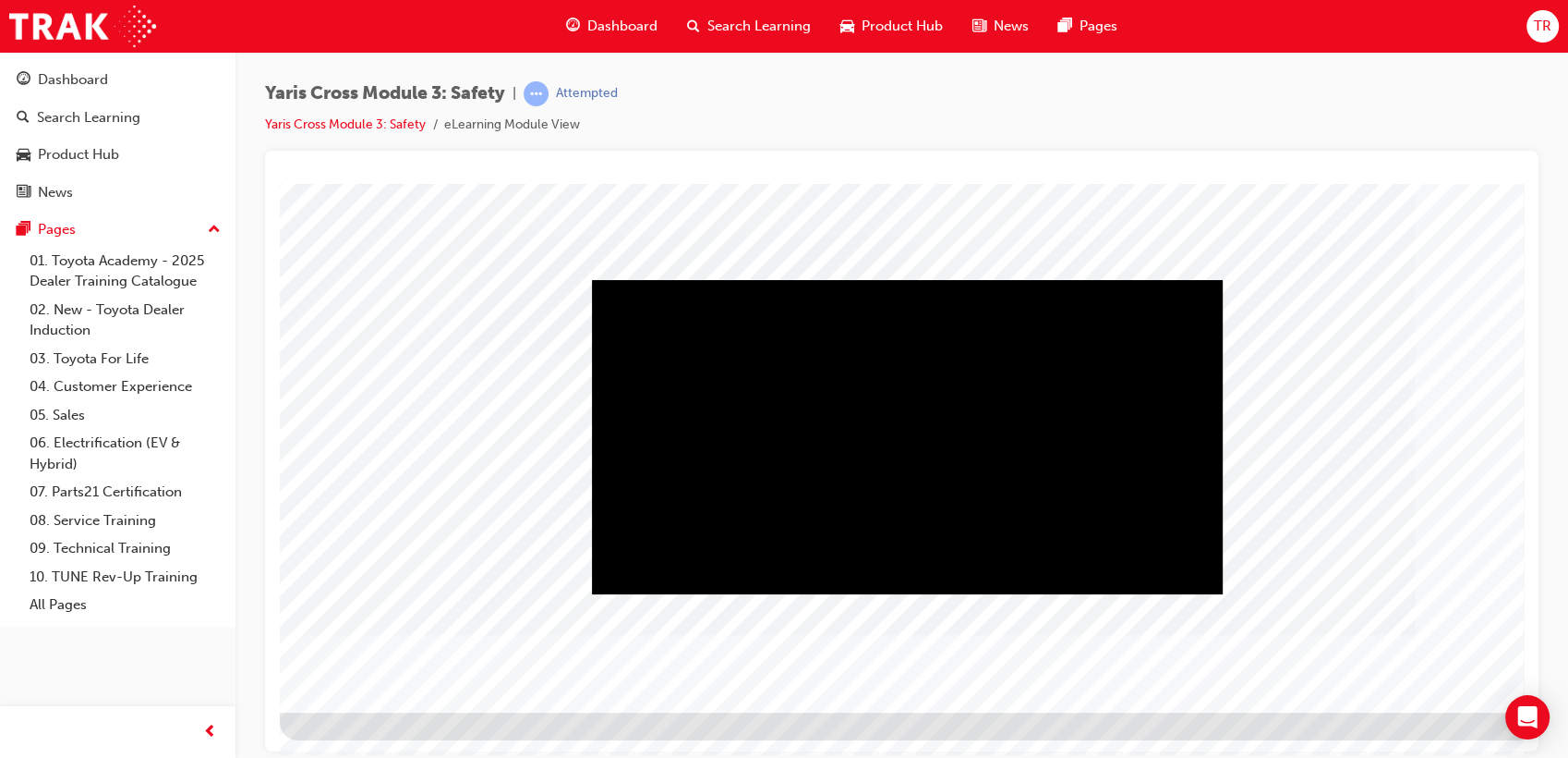
click at [924, 280] on div "Play" at bounding box center [907, 280] width 631 height 0
click at [1130, 280] on div "Video" at bounding box center [907, 280] width 631 height 0
click at [1131, 280] on div "Video" at bounding box center [907, 280] width 631 height 0
click at [1130, 280] on div "Volume set to 1" at bounding box center [907, 280] width 631 height 0
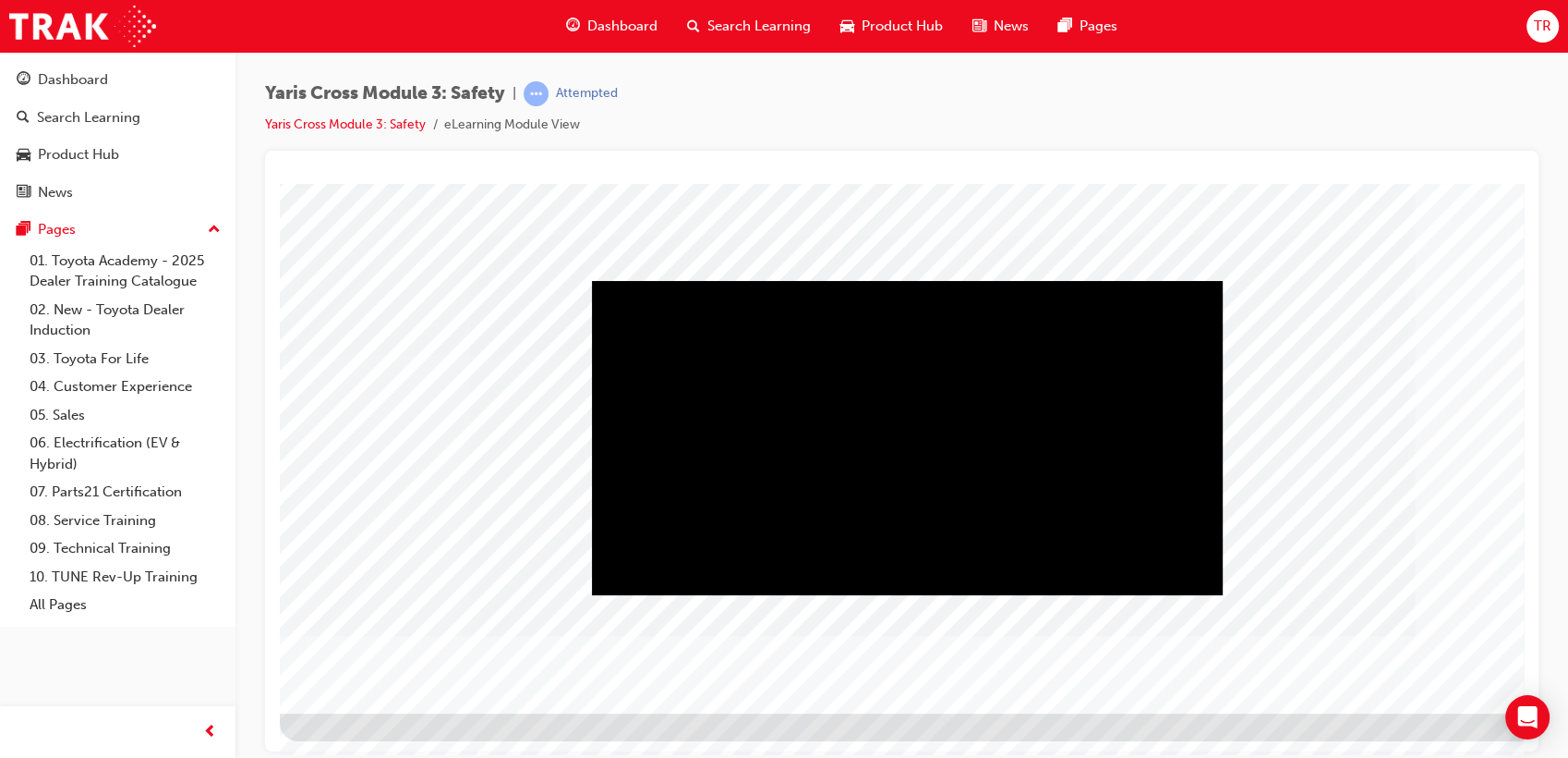
scroll to position [137, 0]
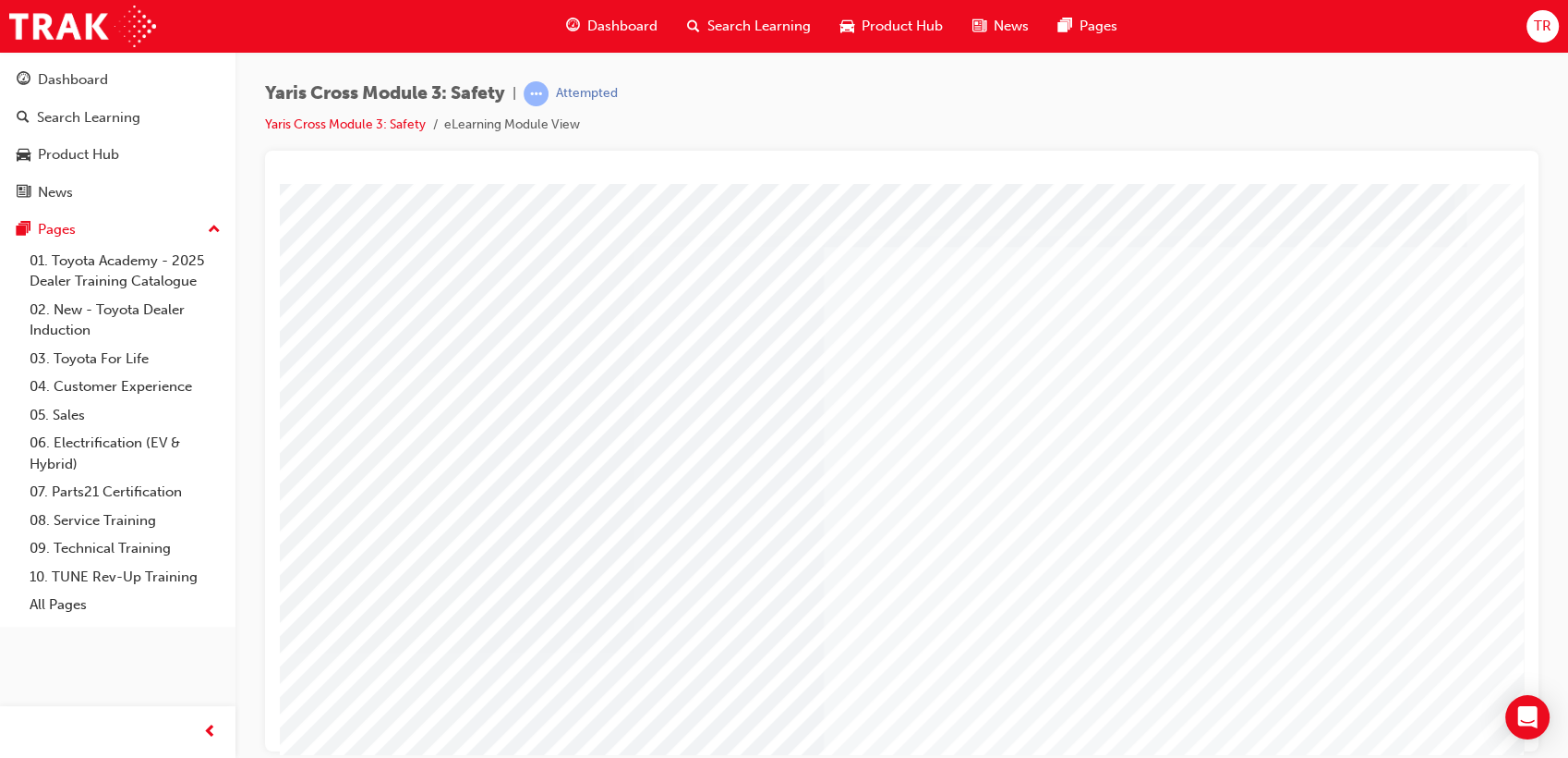
scroll to position [0, 0]
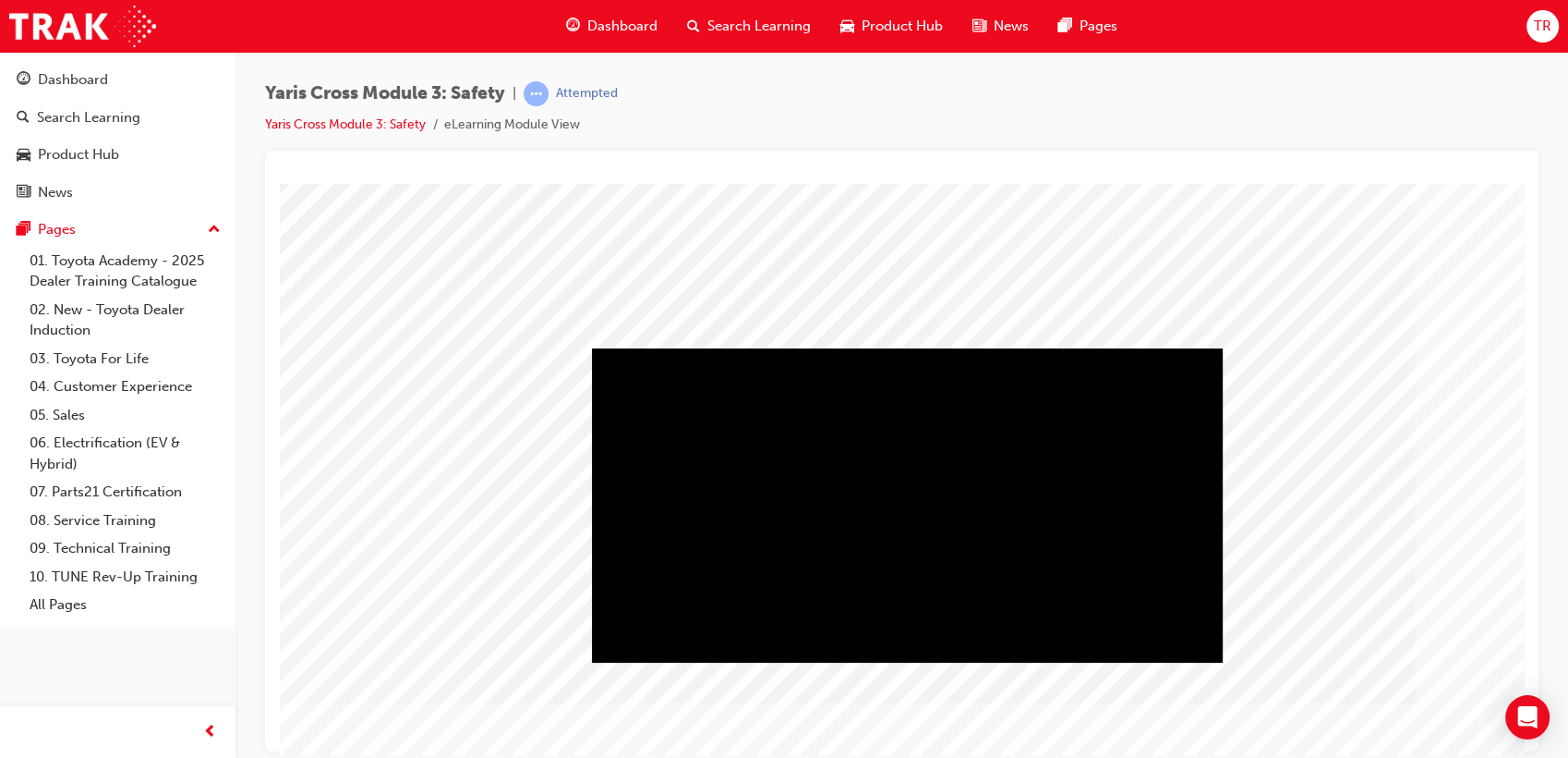
scroll to position [103, 0]
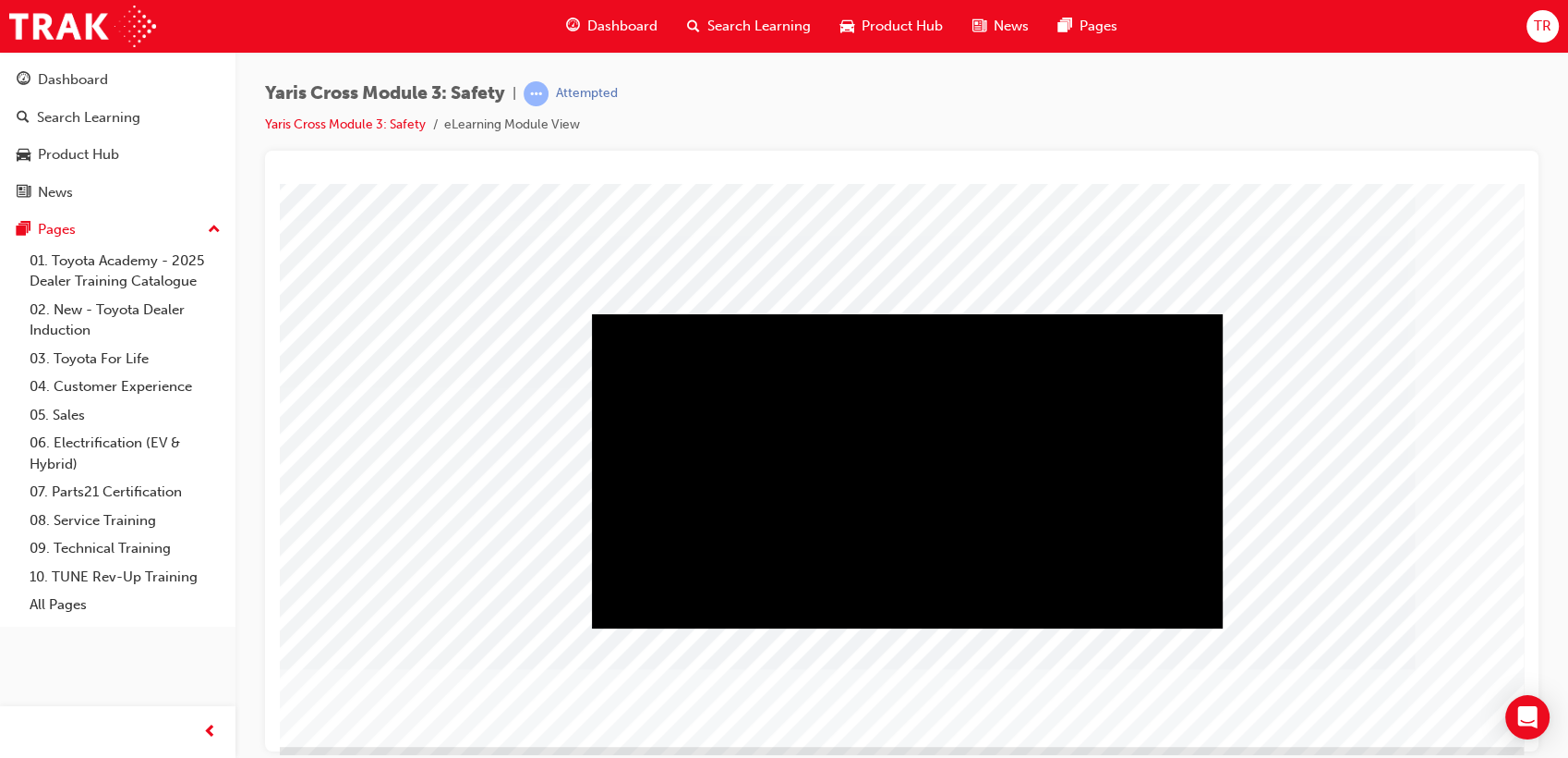
click at [694, 313] on div "Play" at bounding box center [907, 313] width 631 height 0
click at [1137, 313] on div "Video" at bounding box center [907, 313] width 631 height 0
click at [1126, 313] on div "Volume set to 1" at bounding box center [907, 313] width 631 height 0
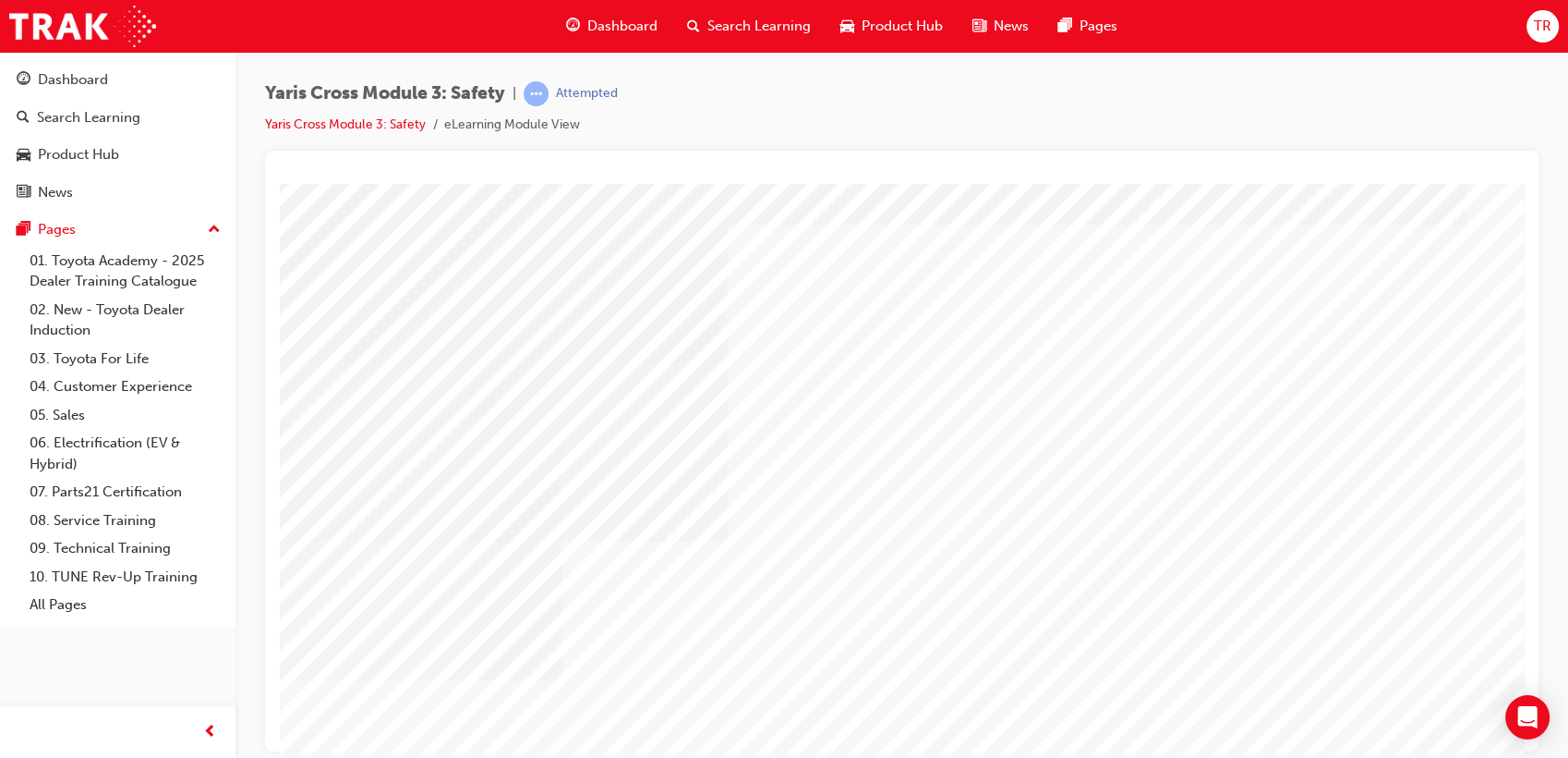
scroll to position [34, 0]
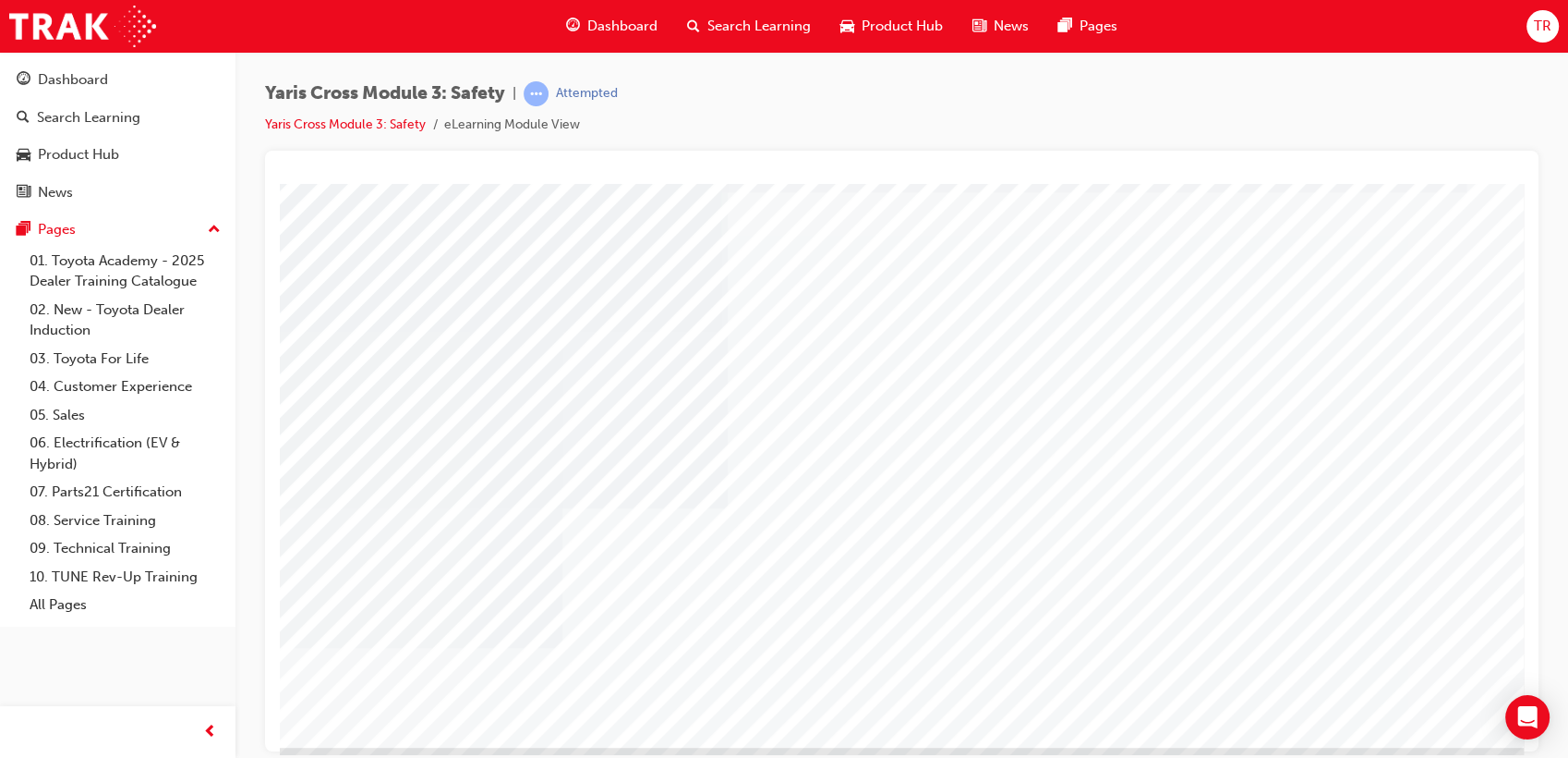
scroll to position [137, 0]
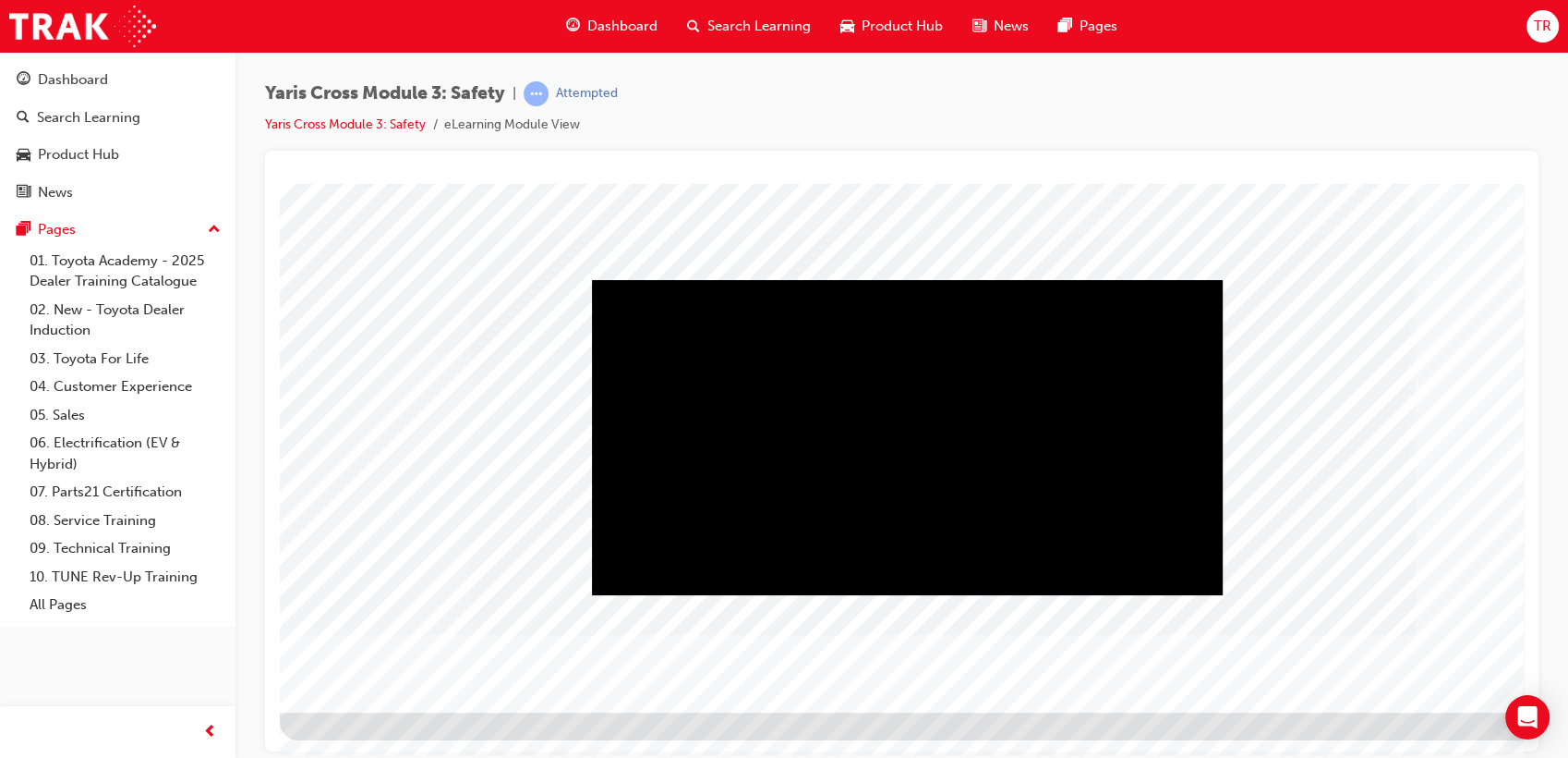
click at [908, 280] on div "Play" at bounding box center [907, 280] width 631 height 0
click at [1130, 280] on div "Video" at bounding box center [907, 280] width 631 height 0
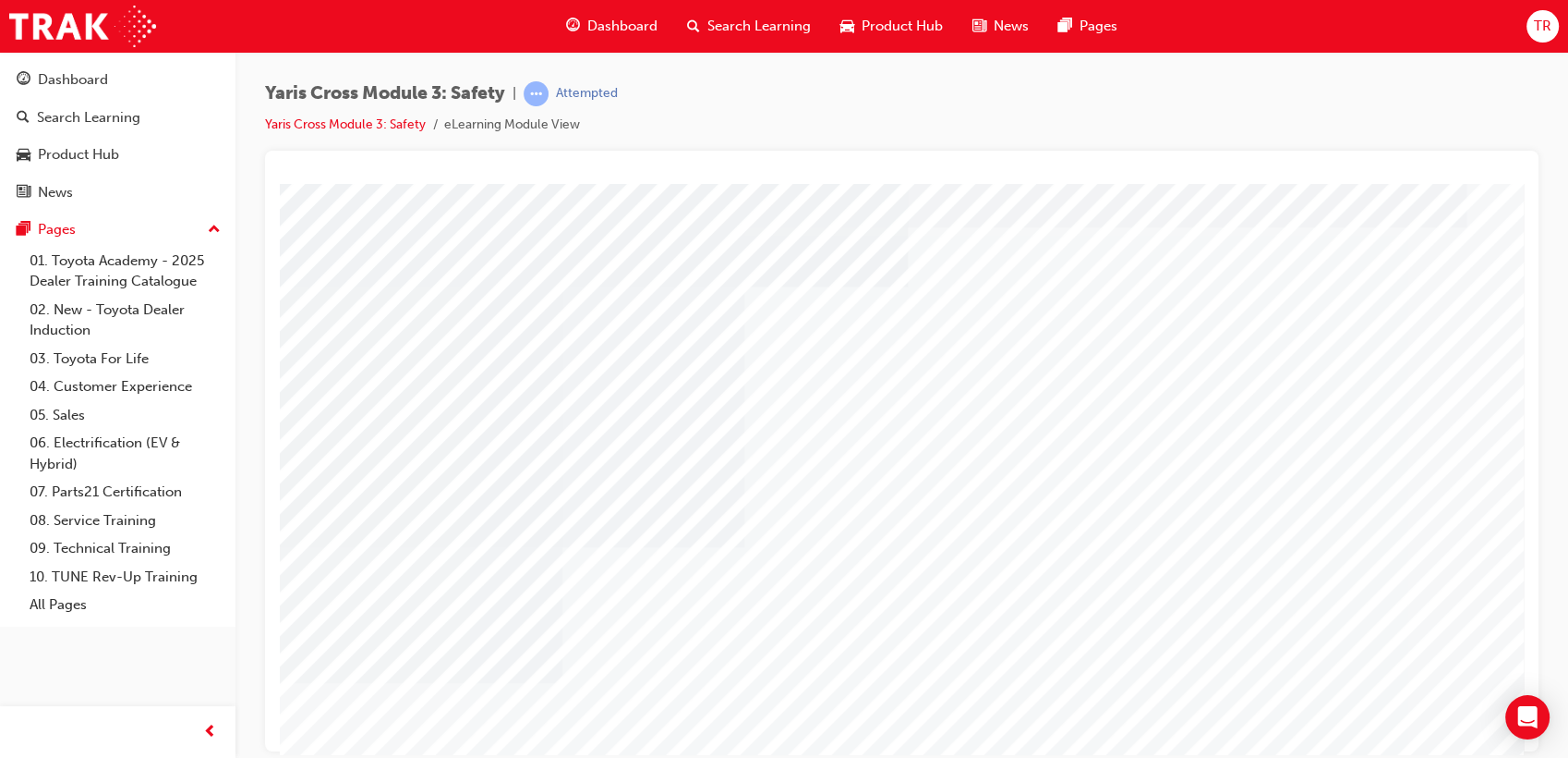
scroll to position [103, 0]
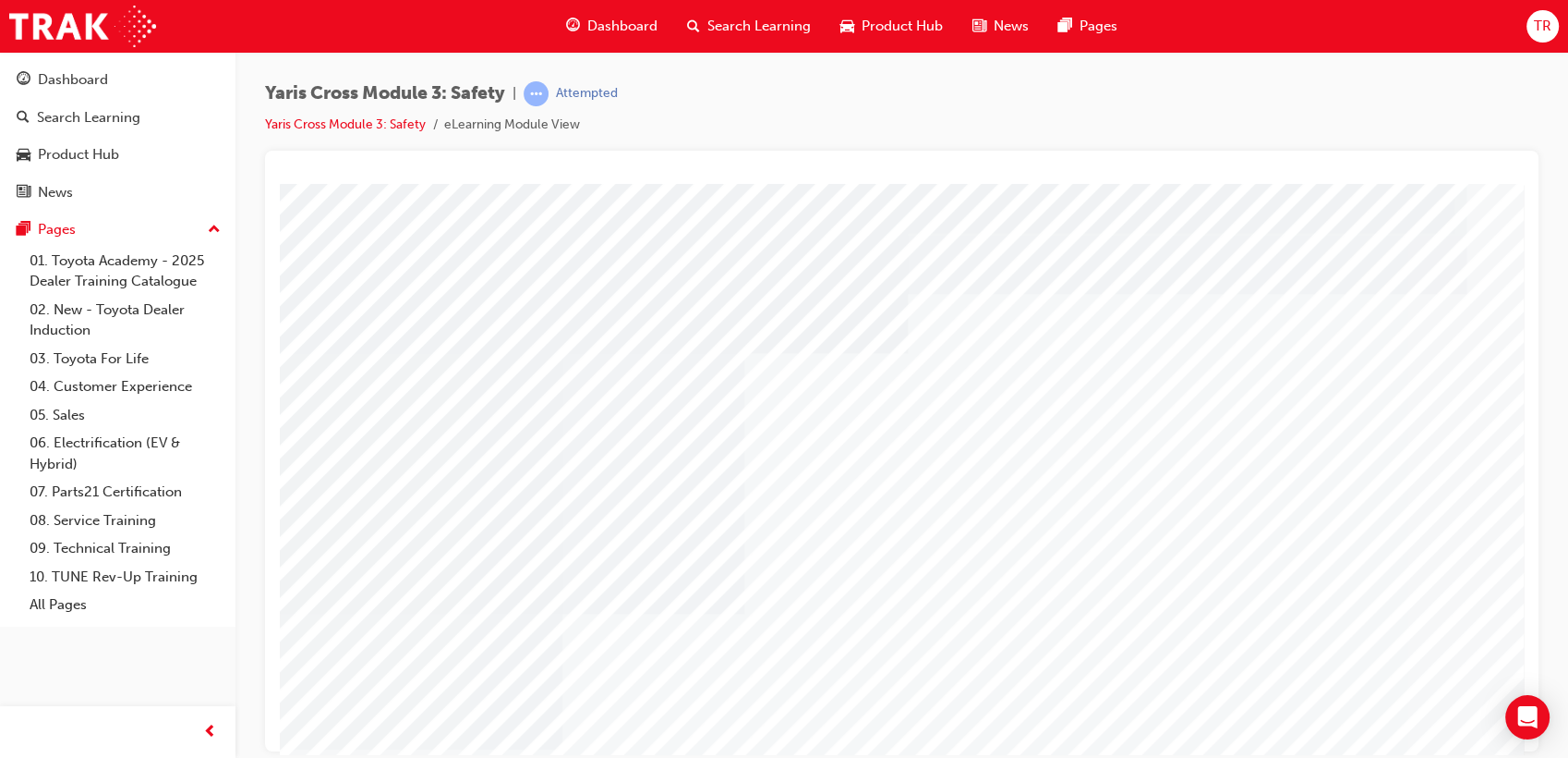
scroll to position [137, 0]
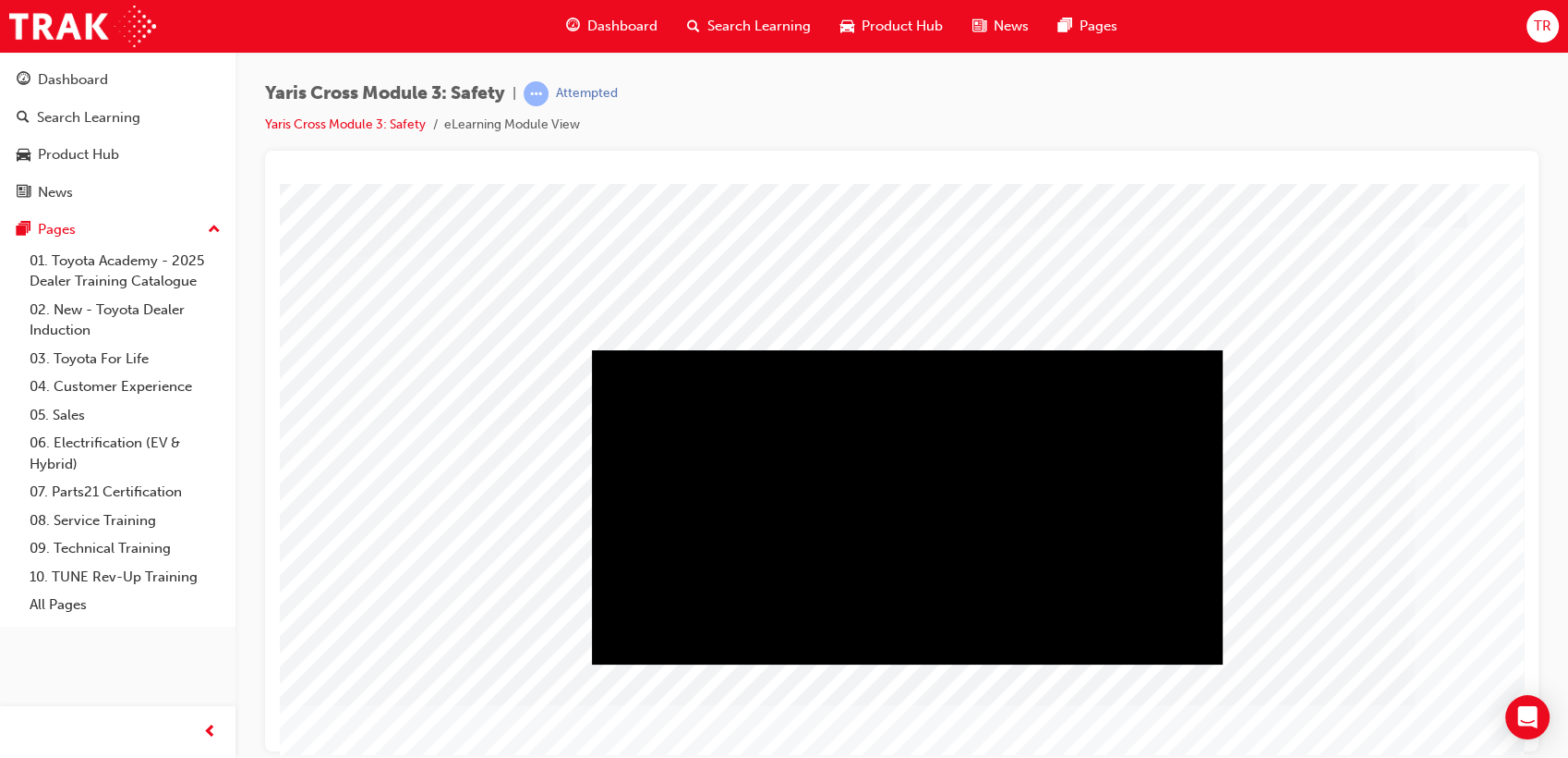
scroll to position [103, 0]
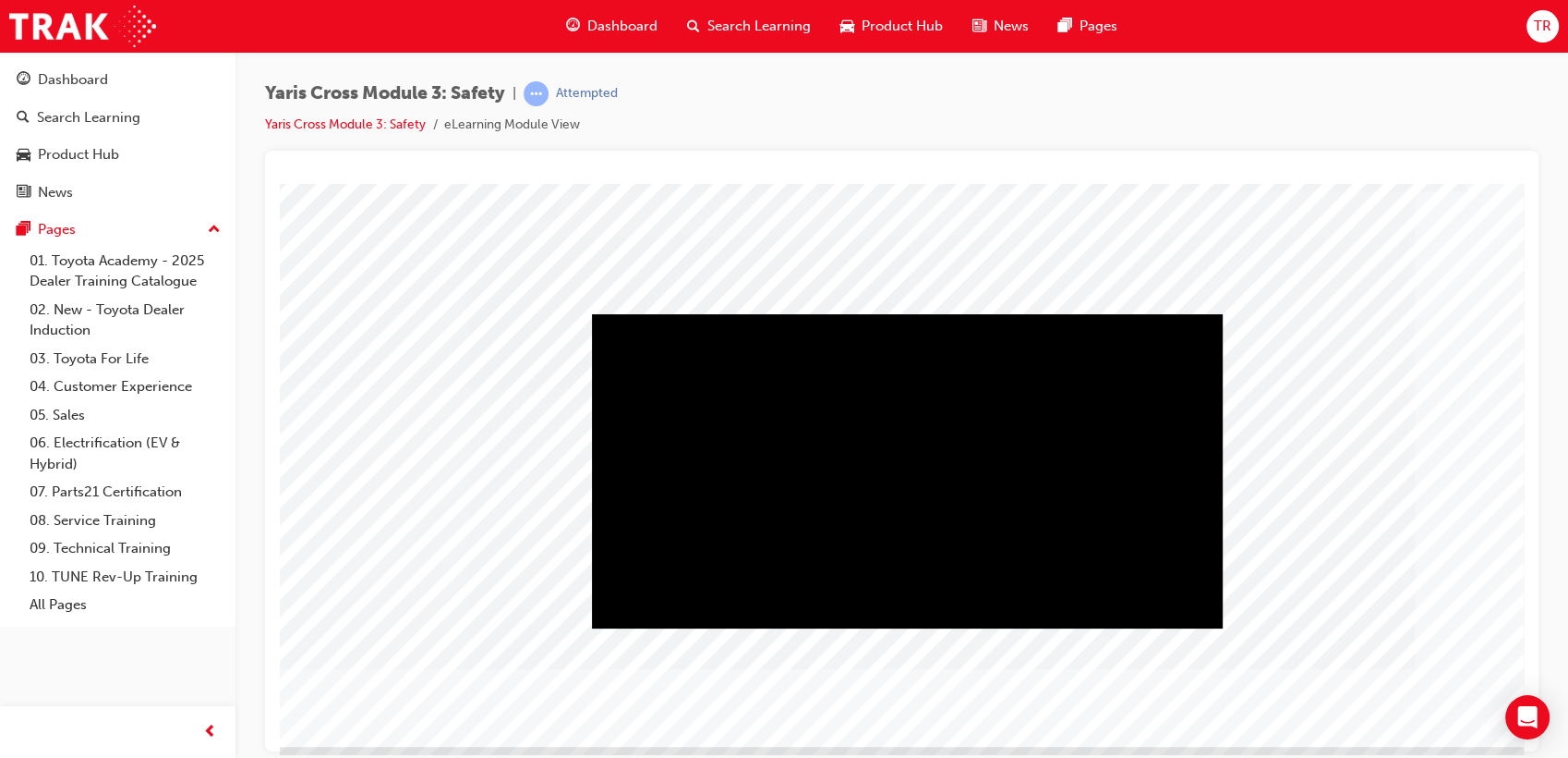
click at [997, 313] on div "Play" at bounding box center [907, 313] width 631 height 0
click at [1128, 313] on div "Video" at bounding box center [907, 313] width 631 height 0
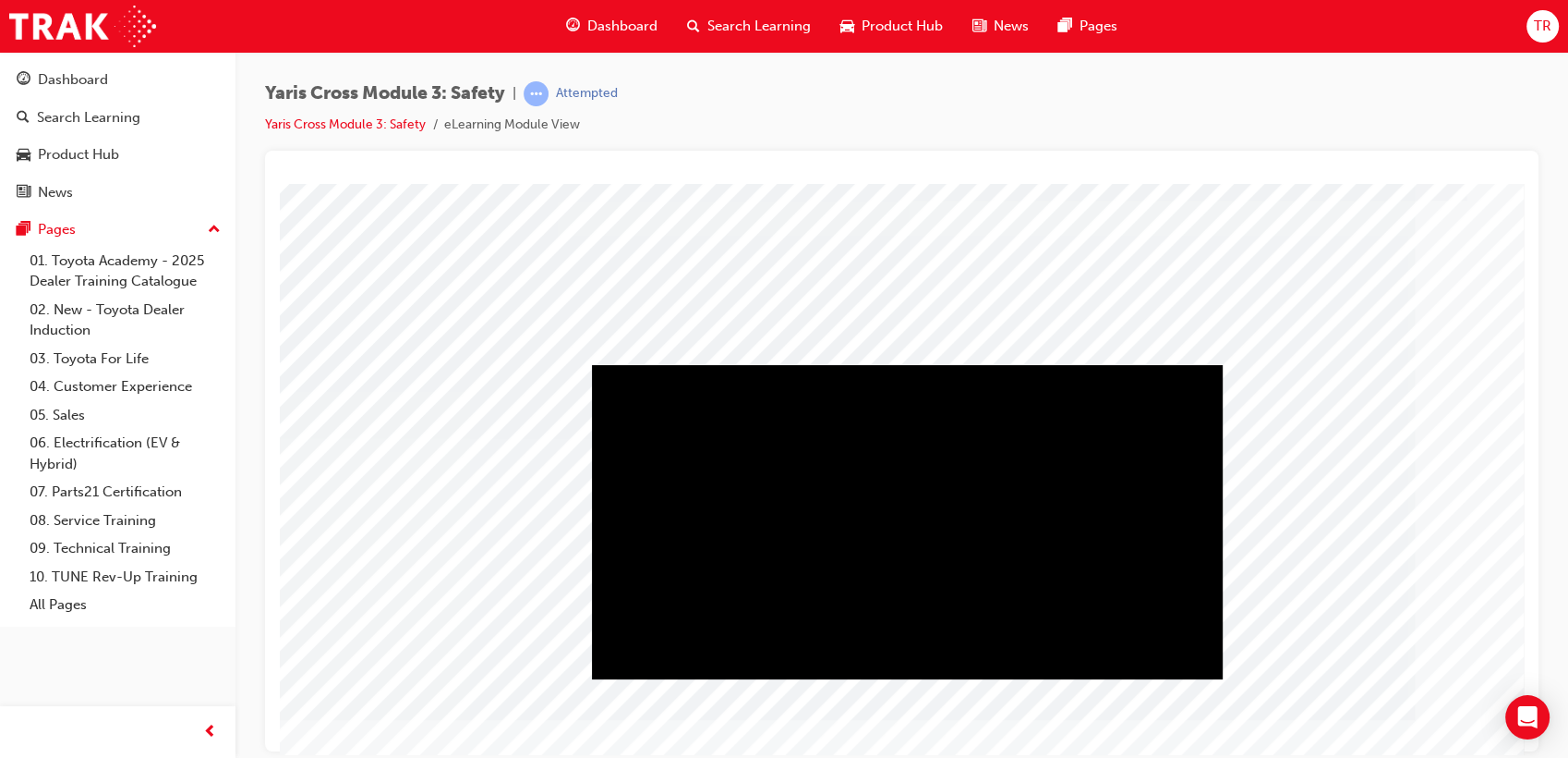
scroll to position [103, 0]
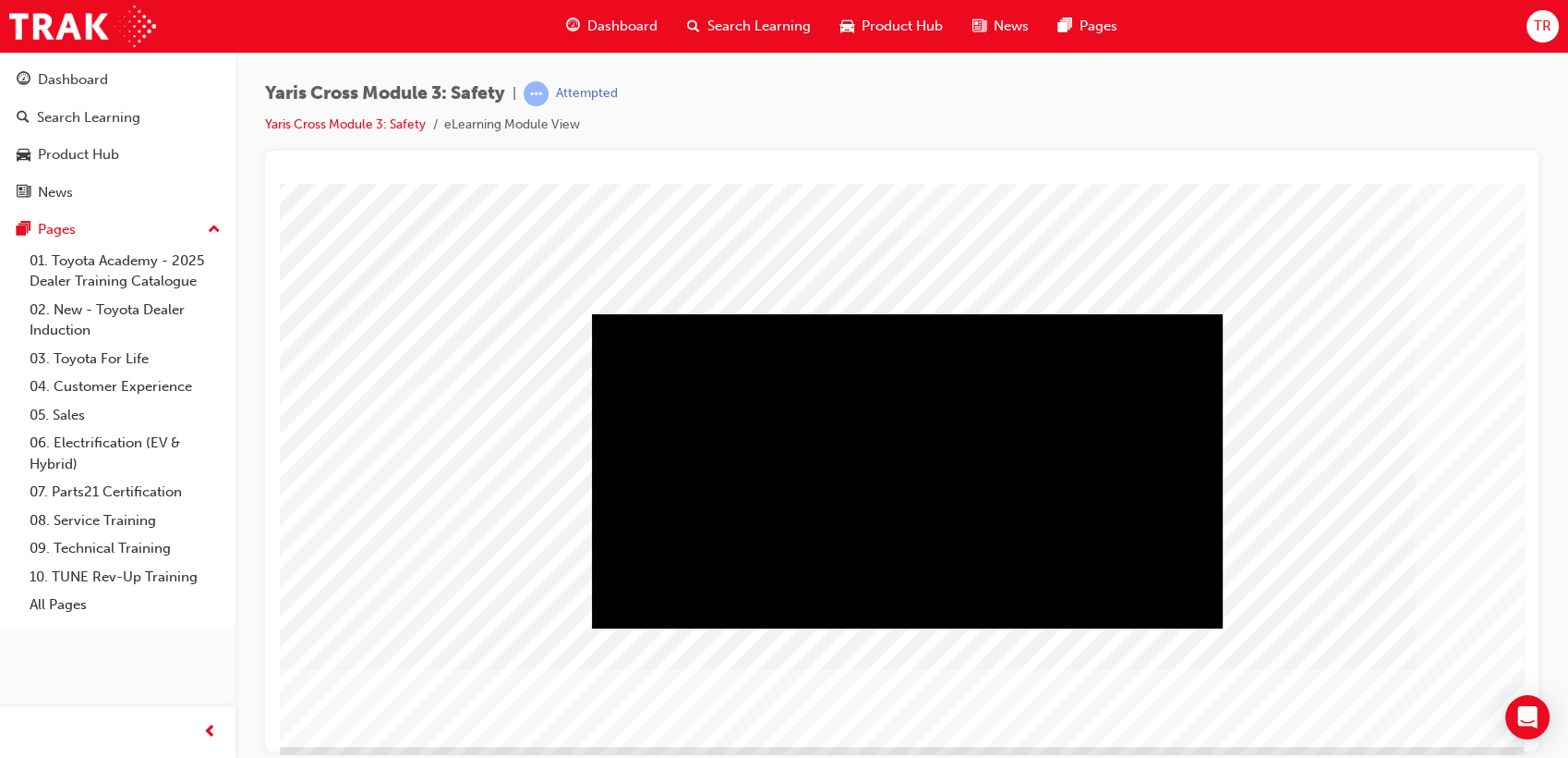
click at [887, 313] on div "Play" at bounding box center [907, 313] width 631 height 0
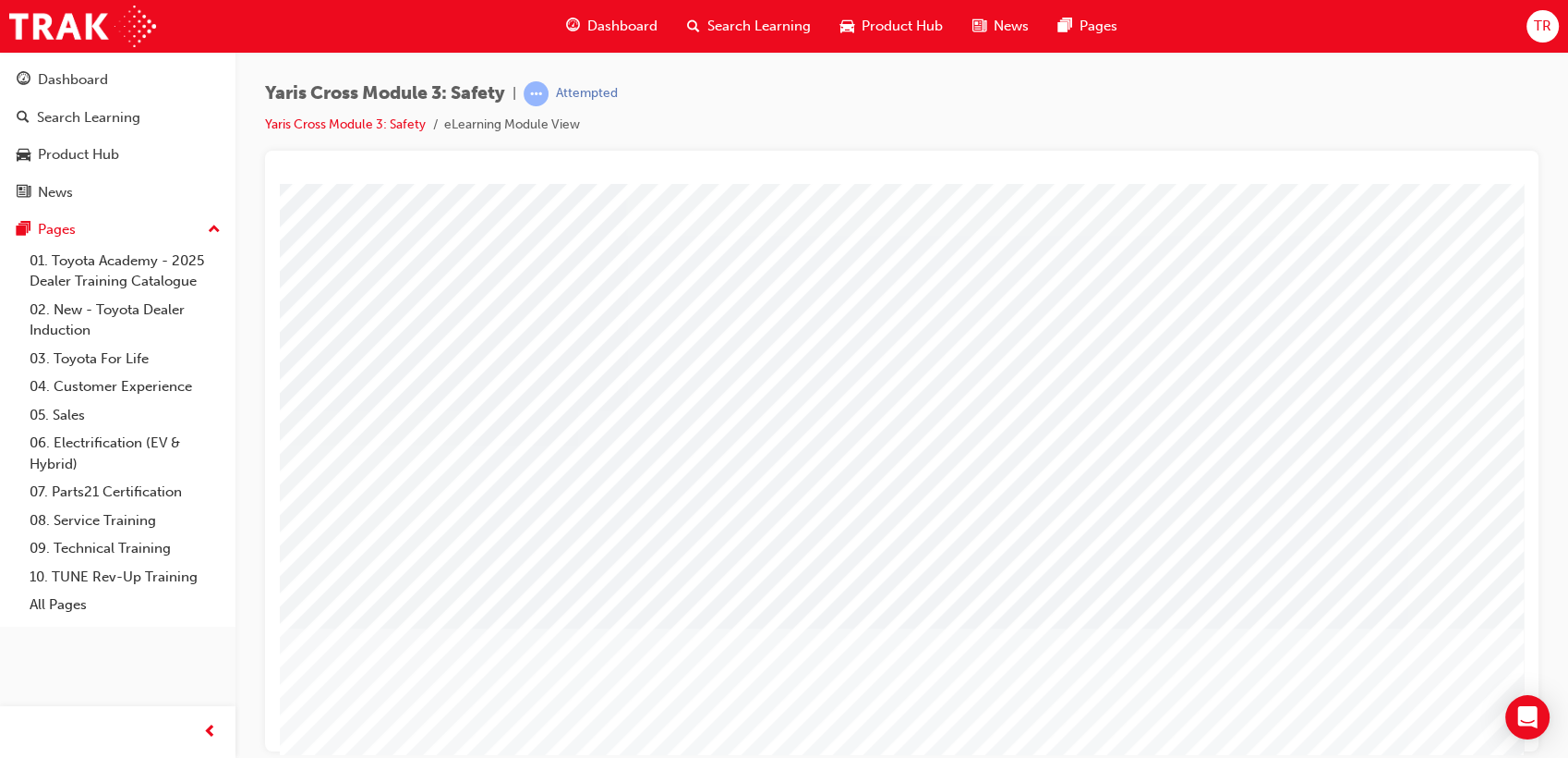
scroll to position [0, 0]
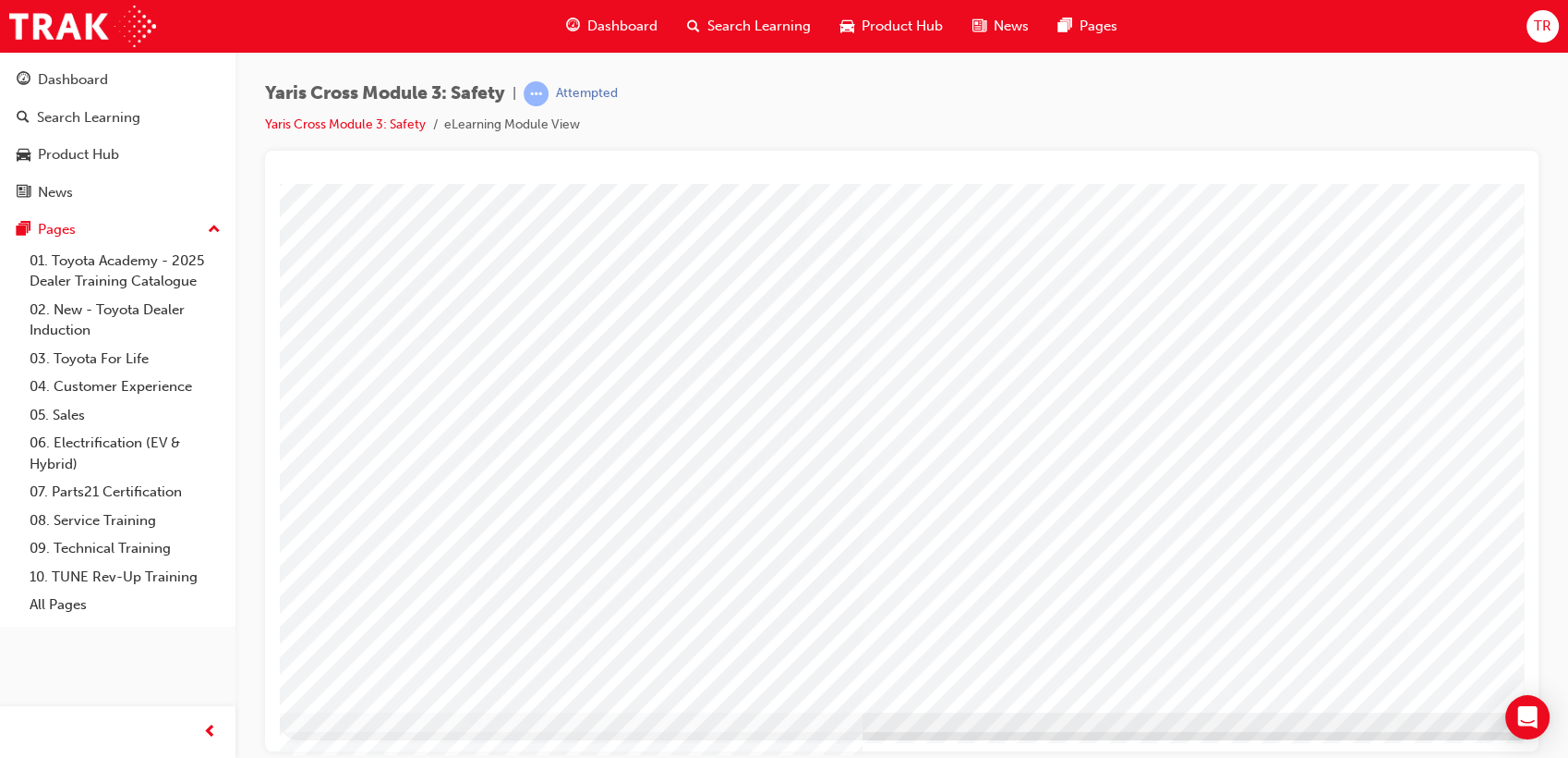
scroll to position [0, 0]
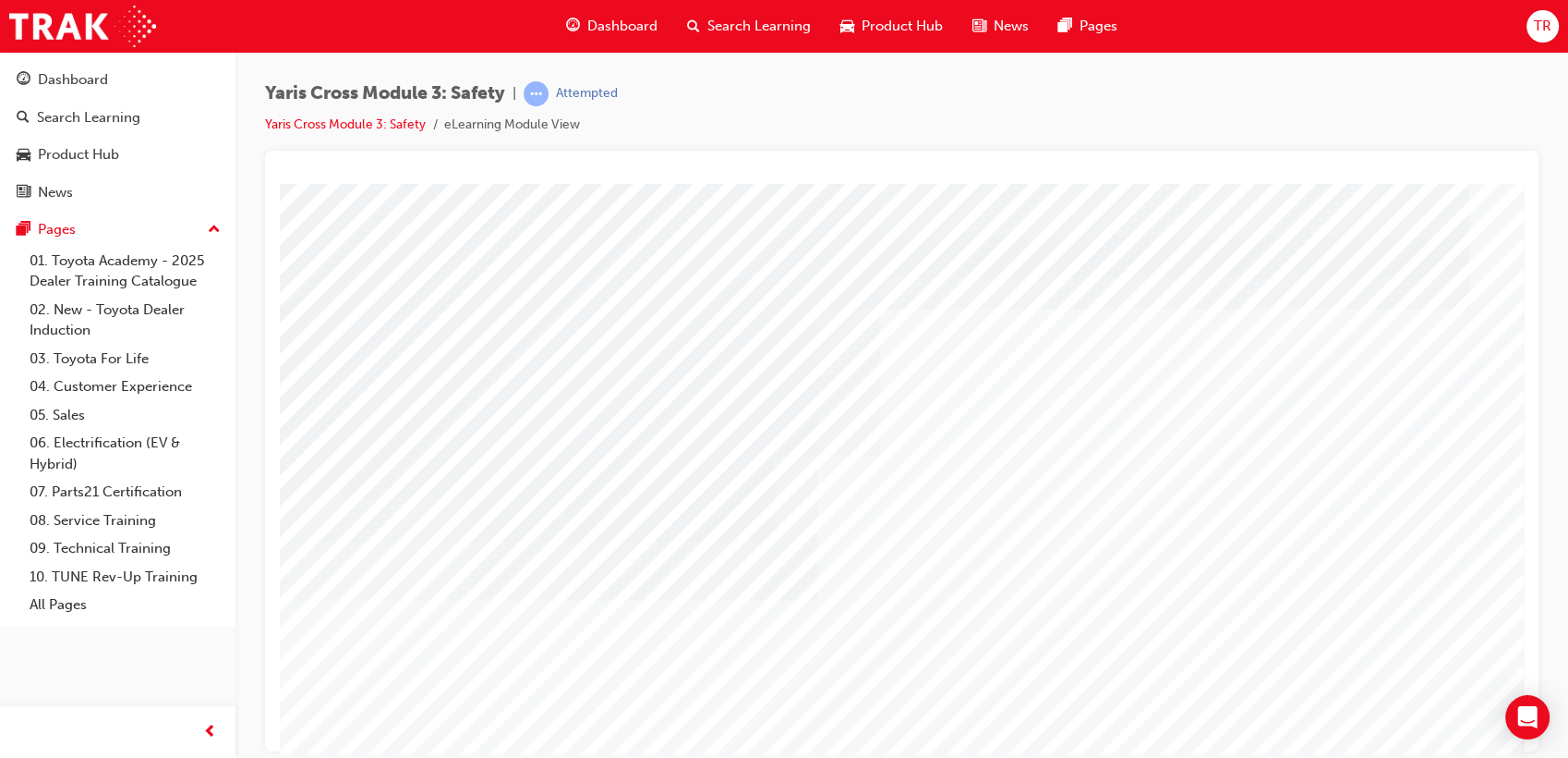
drag, startPoint x: 508, startPoint y: 306, endPoint x: 812, endPoint y: 336, distance: 305.5
click at [798, 336] on div at bounding box center [908, 516] width 1256 height 665
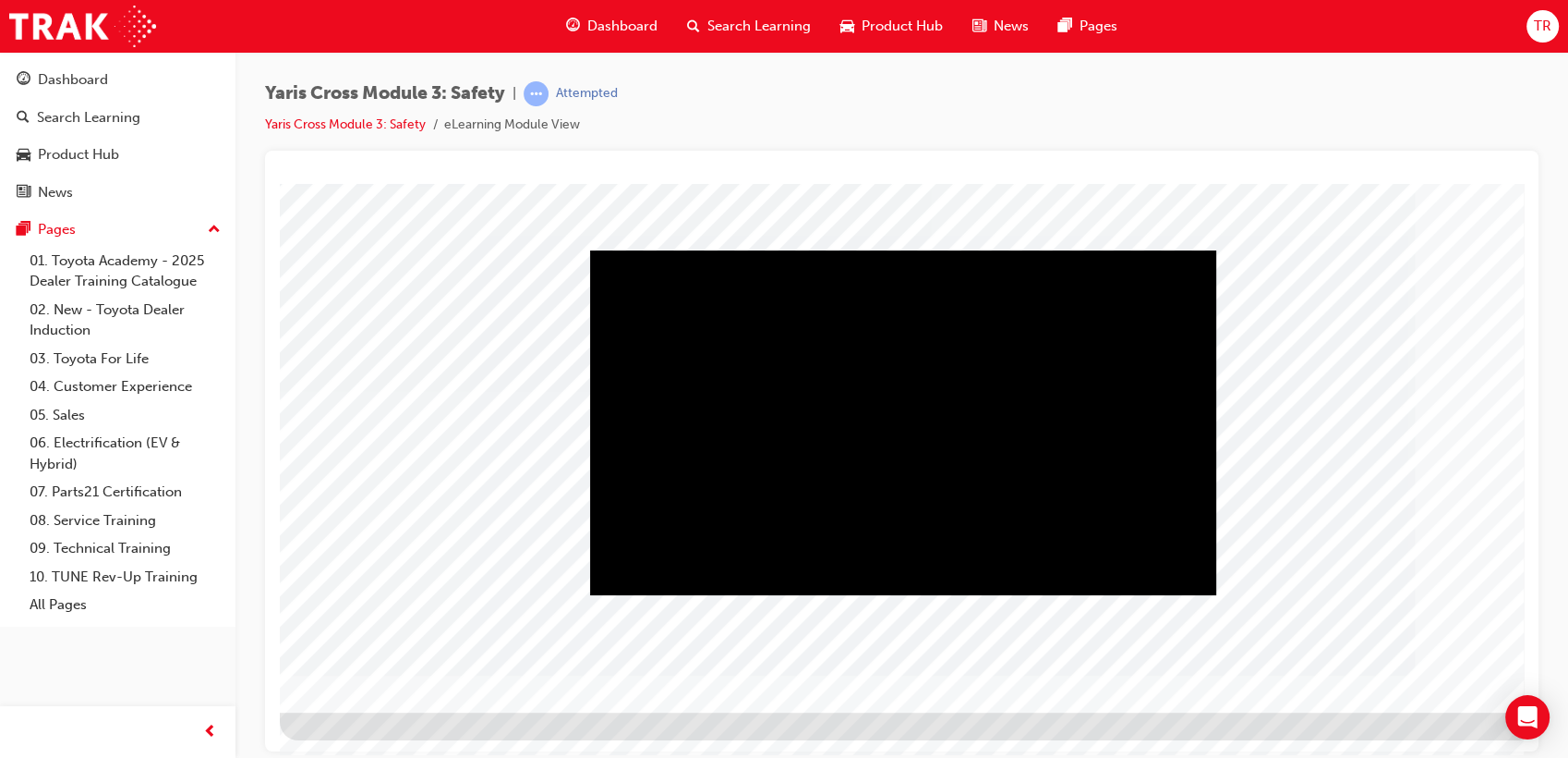
click at [908, 250] on div "Play" at bounding box center [903, 250] width 626 height 0
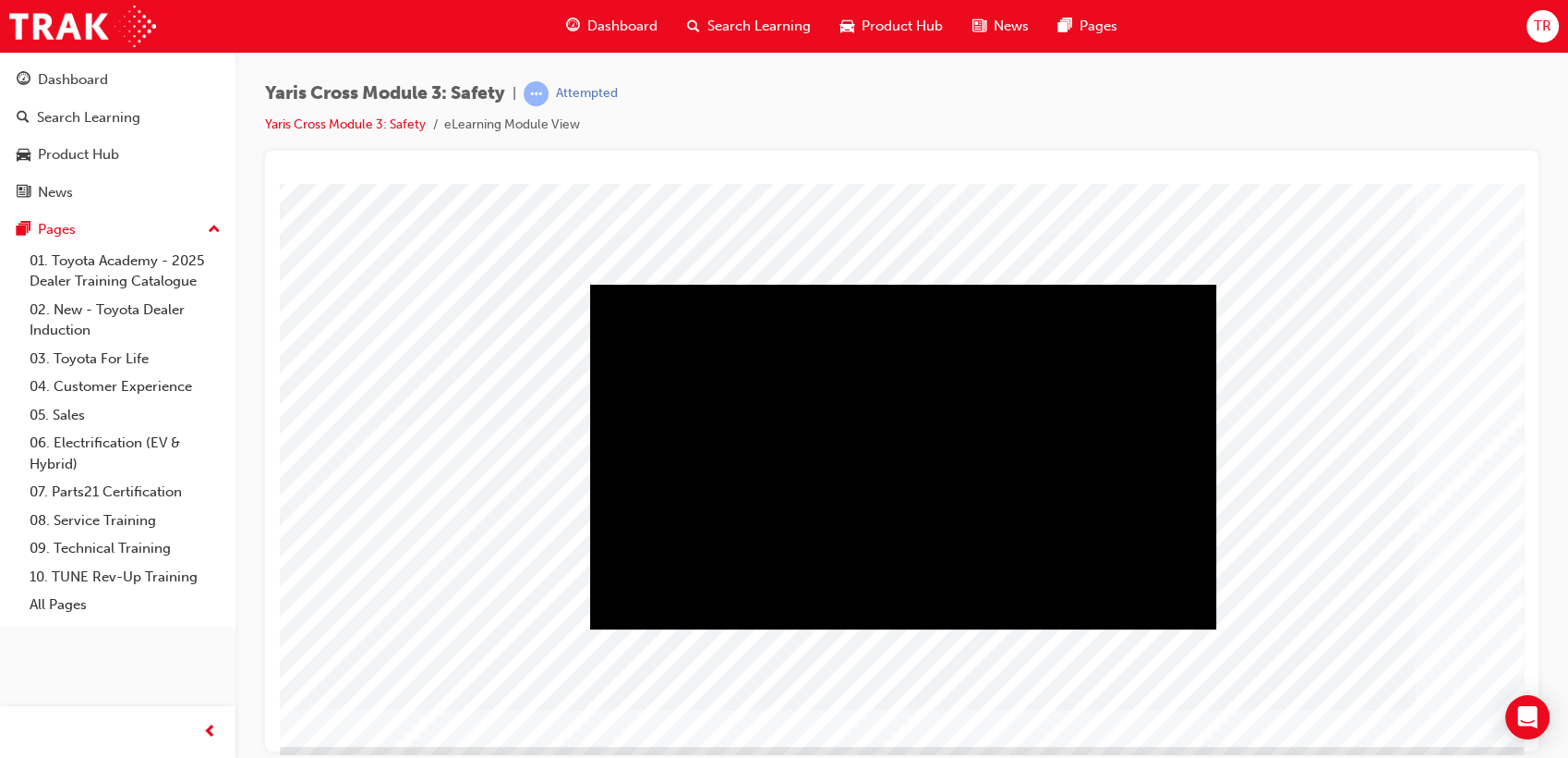
drag, startPoint x: 1422, startPoint y: 695, endPoint x: 1424, endPoint y: 708, distance: 13.2
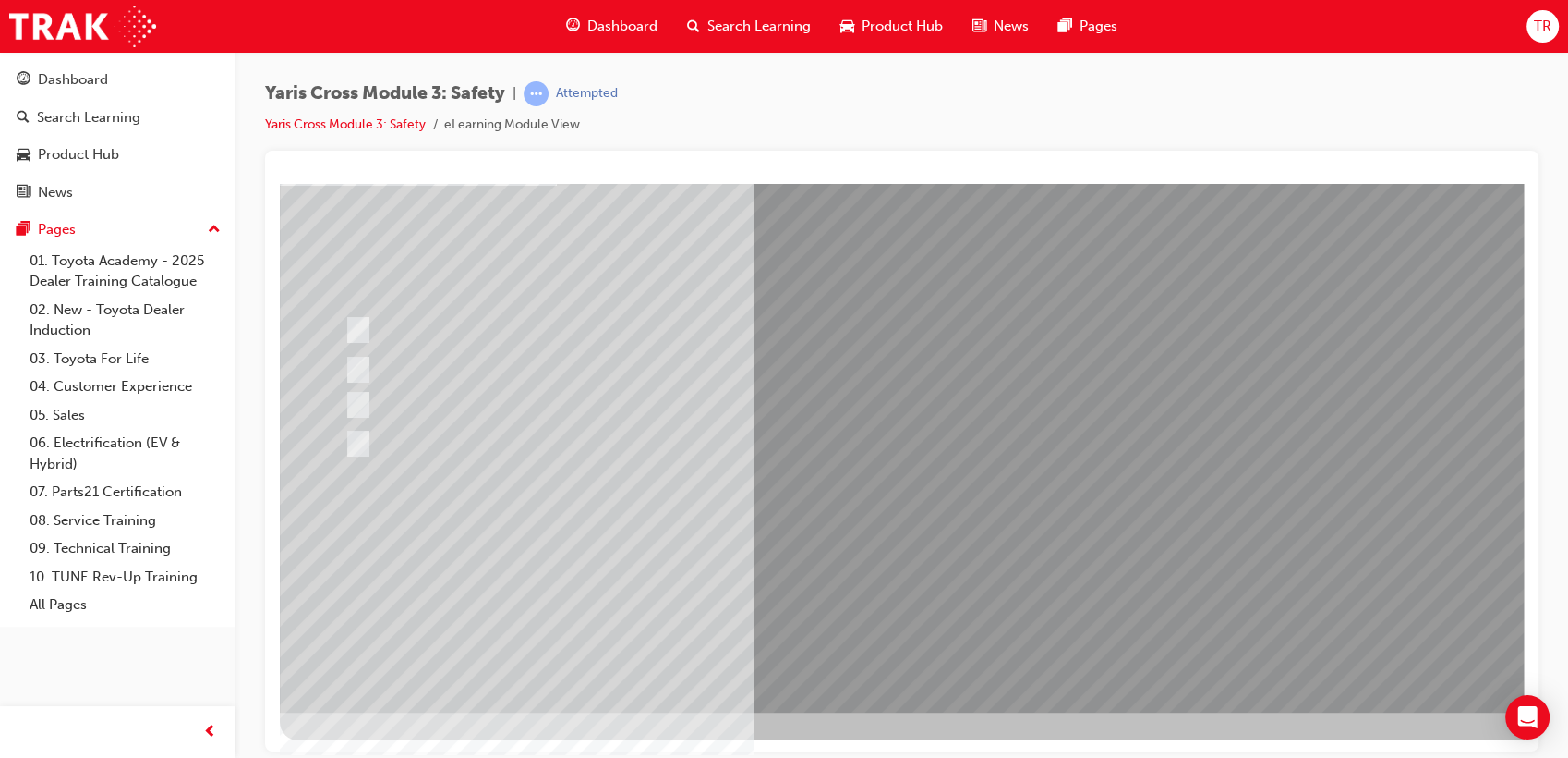
scroll to position [0, 0]
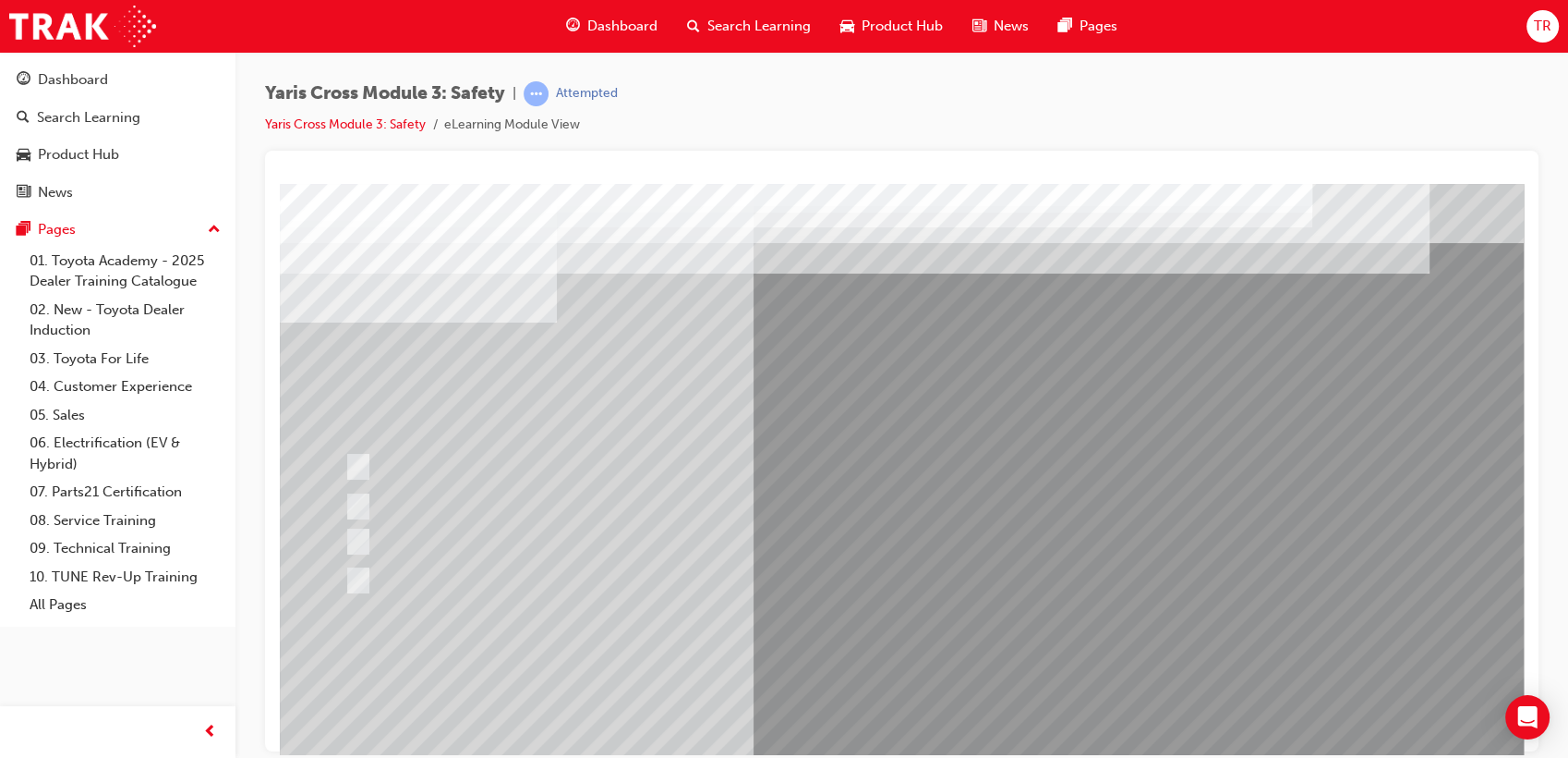
drag, startPoint x: 544, startPoint y: 355, endPoint x: 1084, endPoint y: 357, distance: 540.0
drag, startPoint x: 1084, startPoint y: 357, endPoint x: 564, endPoint y: 424, distance: 524.3
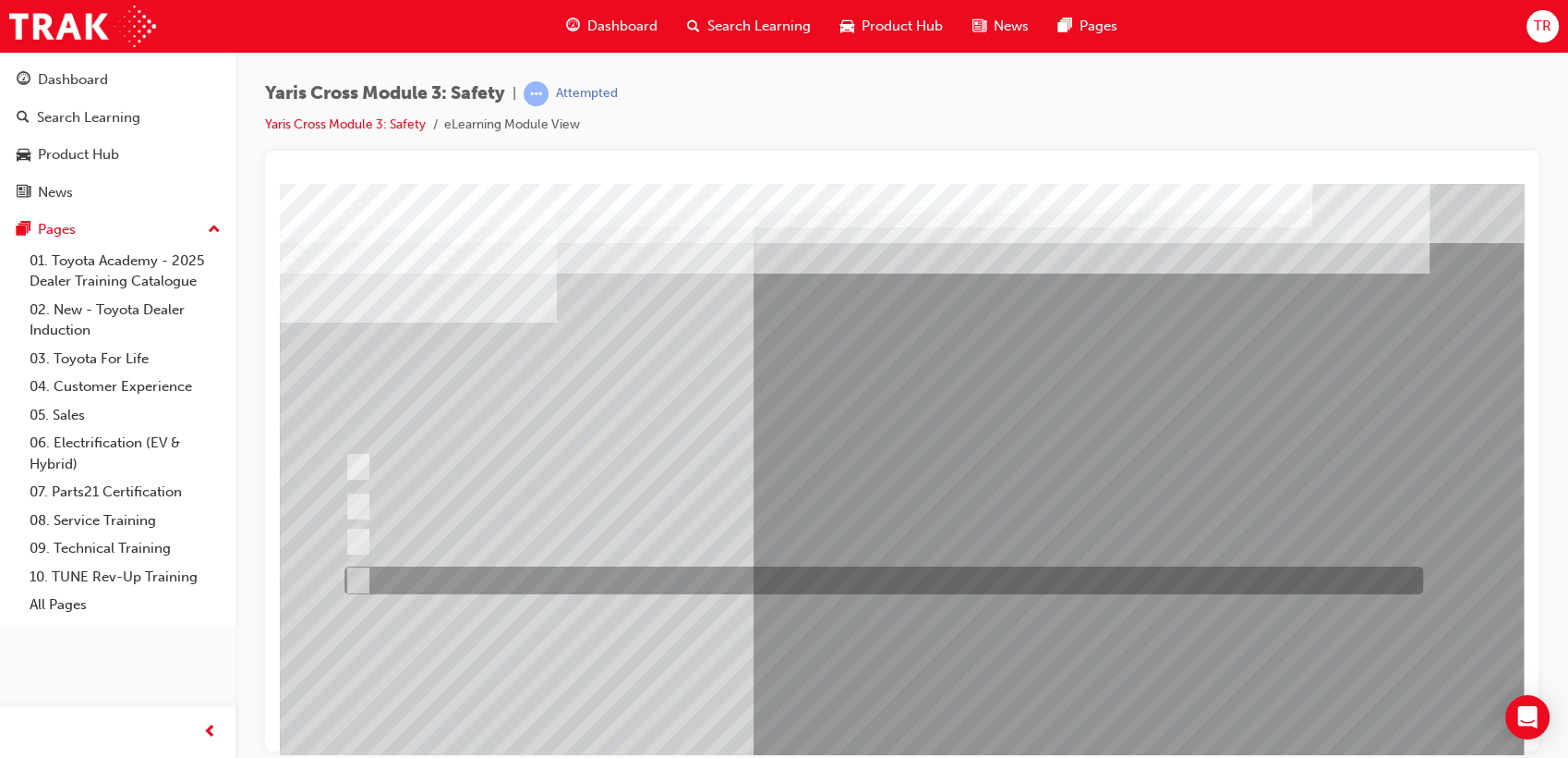
click at [479, 577] on div at bounding box center [879, 580] width 1079 height 28
checkbox input "true"
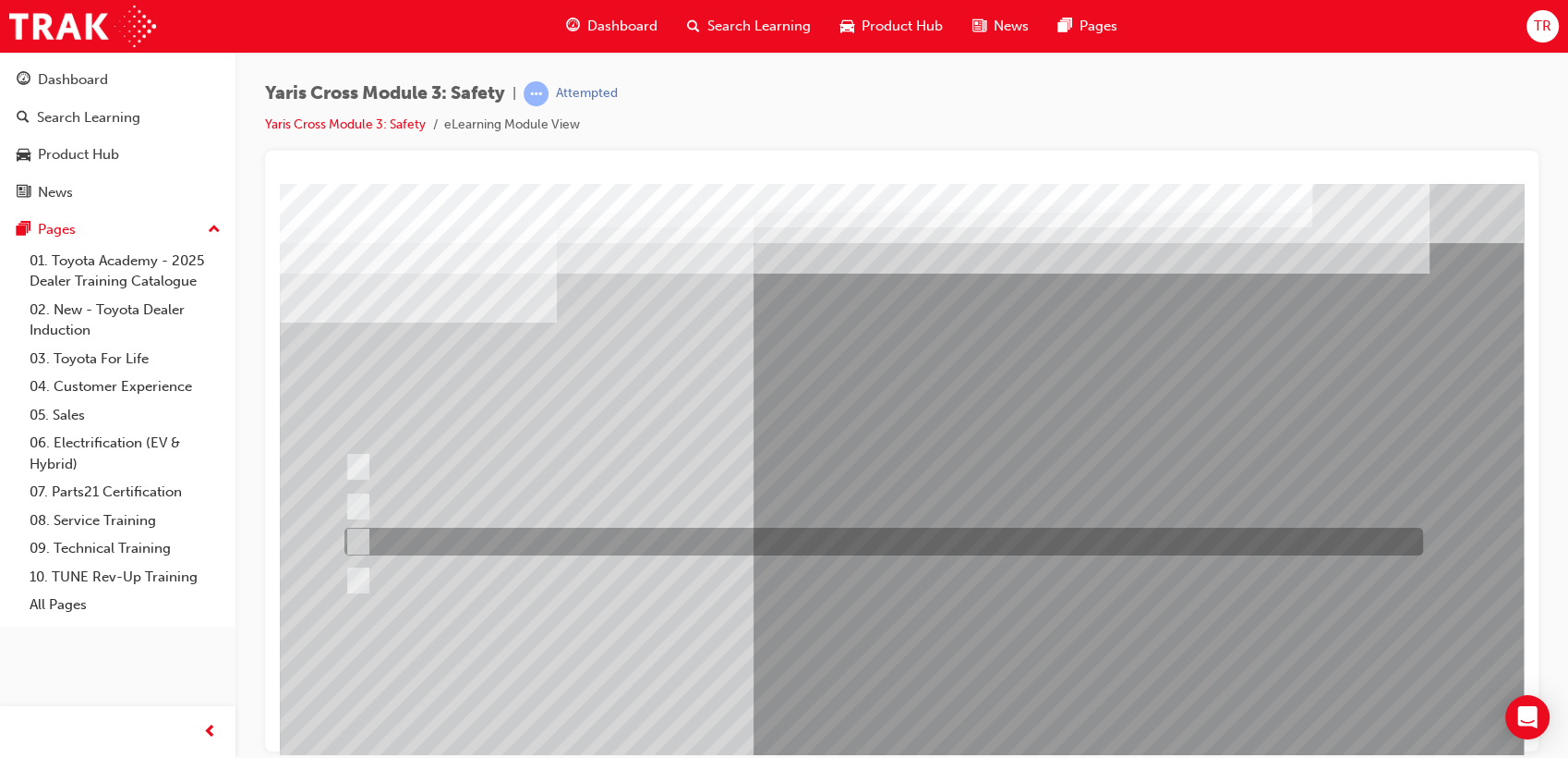
click at [488, 542] on div at bounding box center [879, 541] width 1079 height 28
click at [497, 539] on div at bounding box center [879, 541] width 1079 height 28
checkbox input "false"
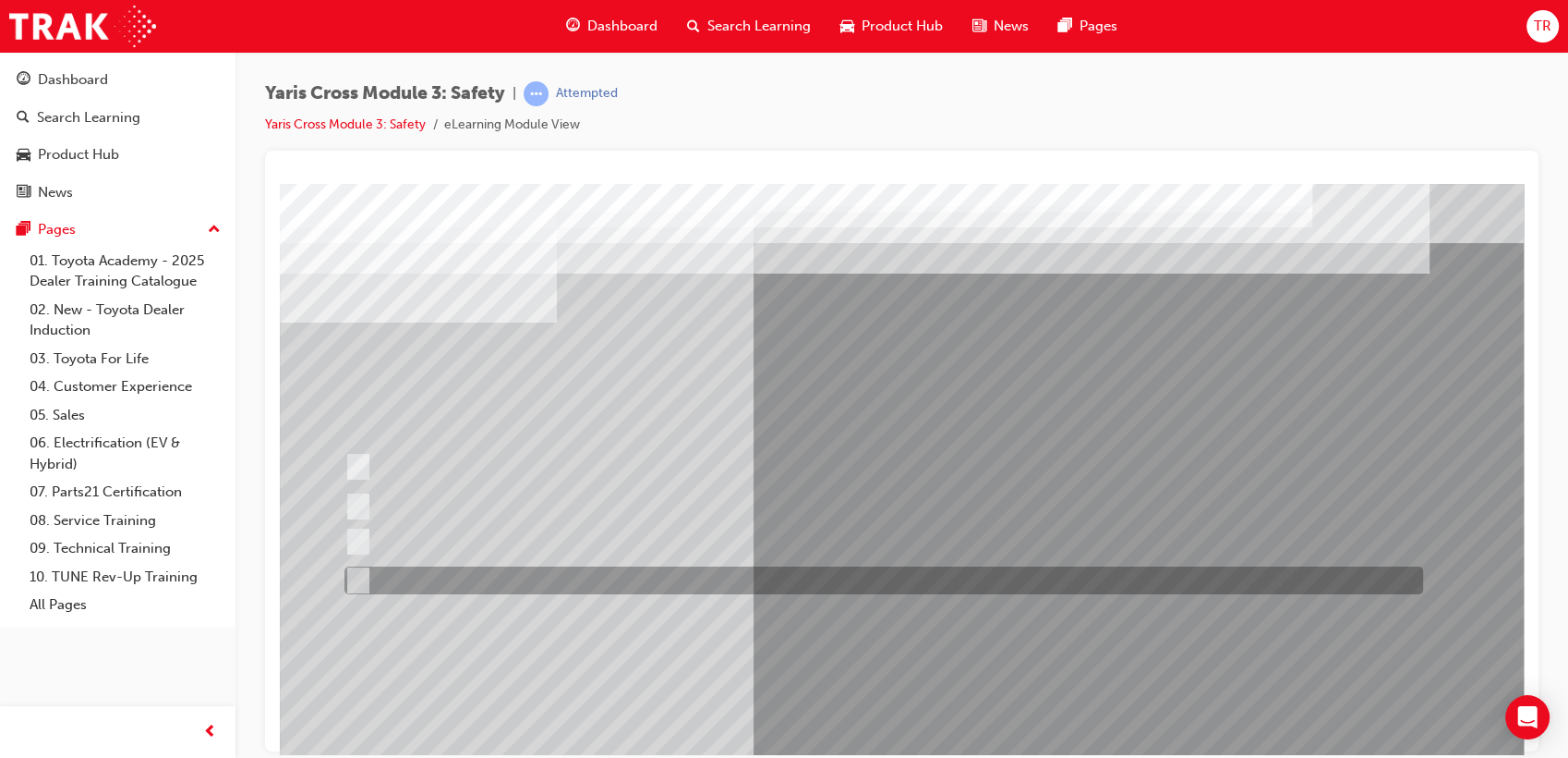
click at [498, 570] on div at bounding box center [879, 580] width 1079 height 28
checkbox input "false"
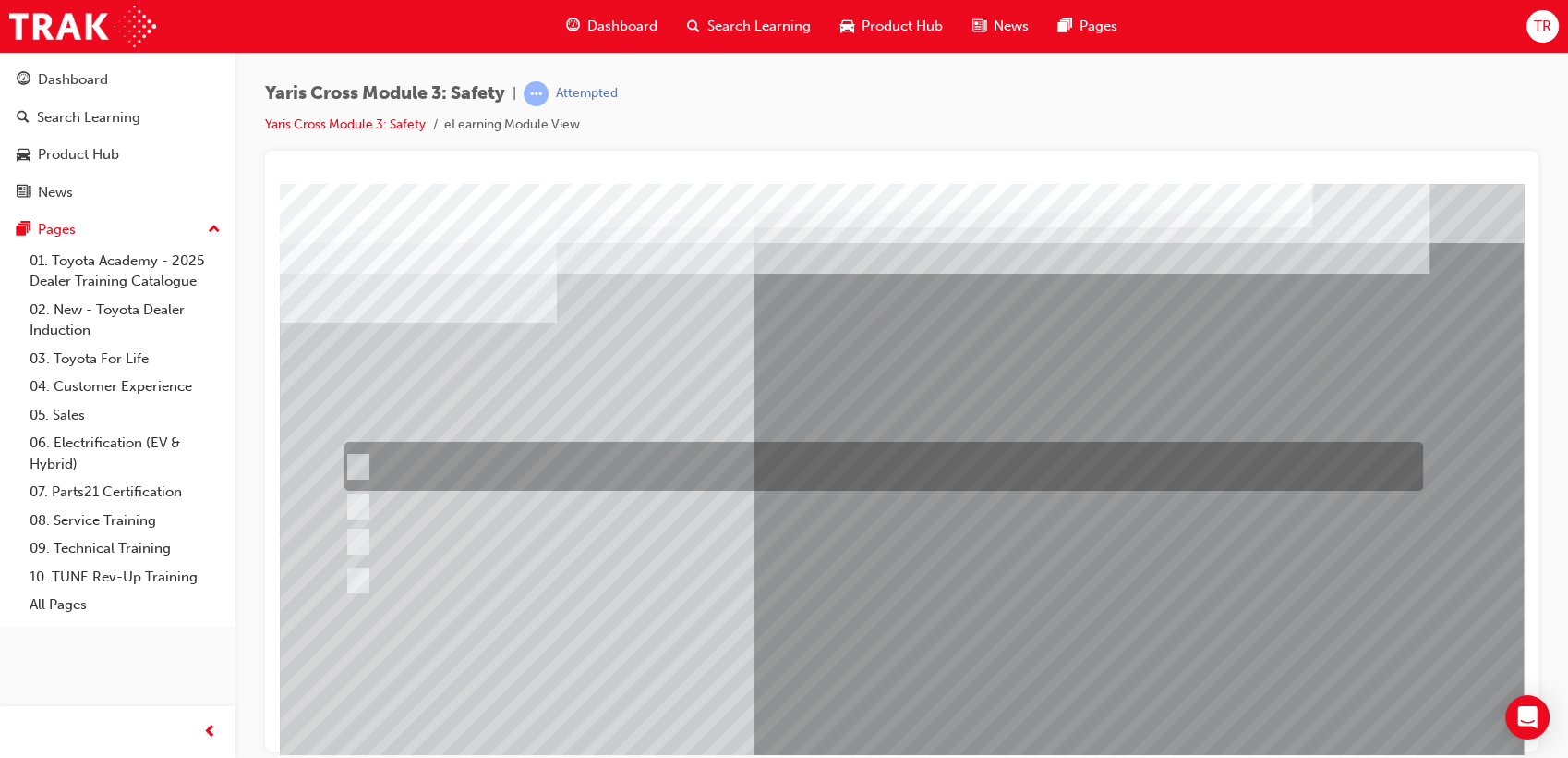
click at [784, 466] on div at bounding box center [879, 466] width 1079 height 49
checkbox input "true"
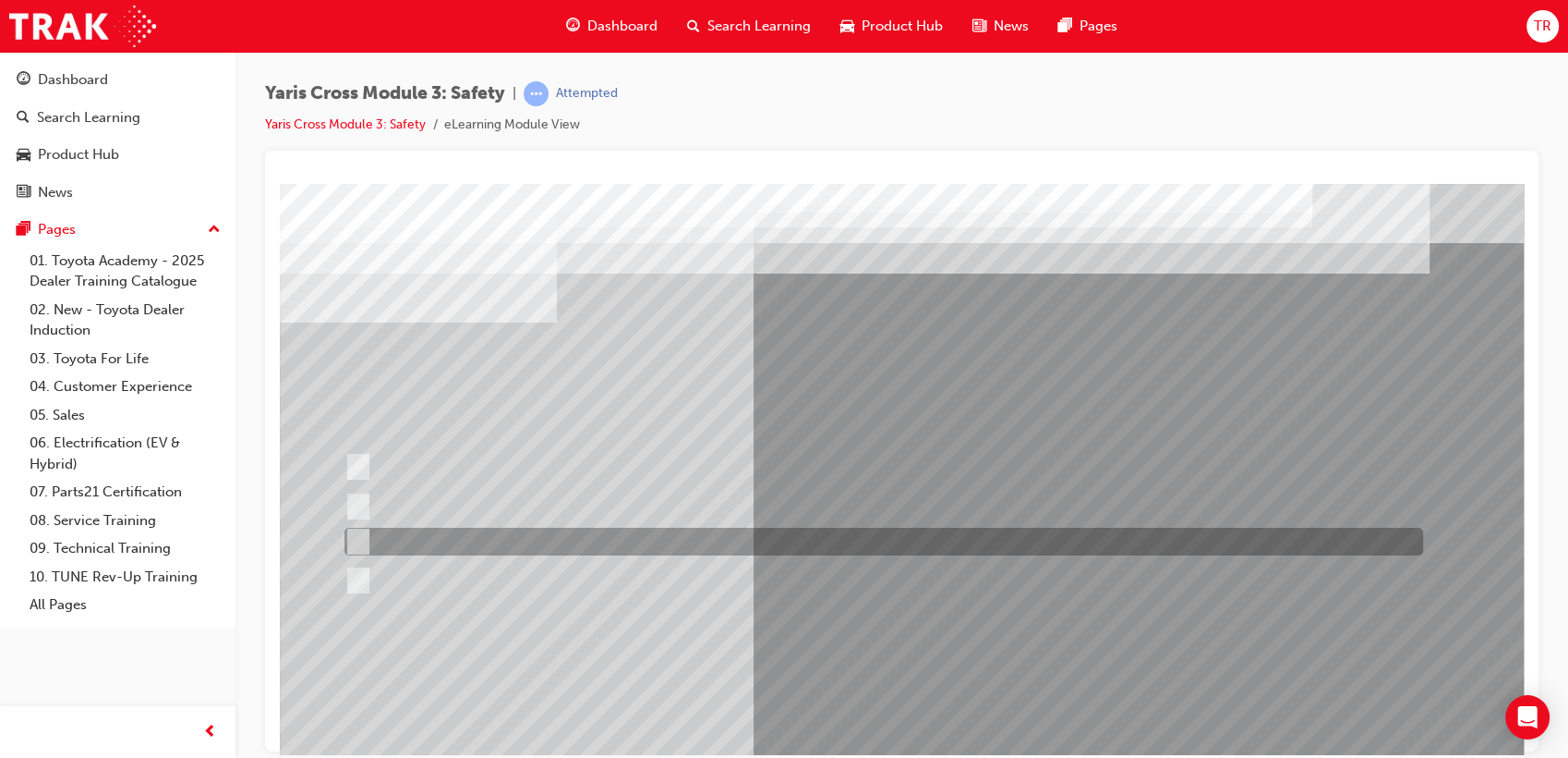
click at [623, 542] on div at bounding box center [879, 541] width 1079 height 28
checkbox input "true"
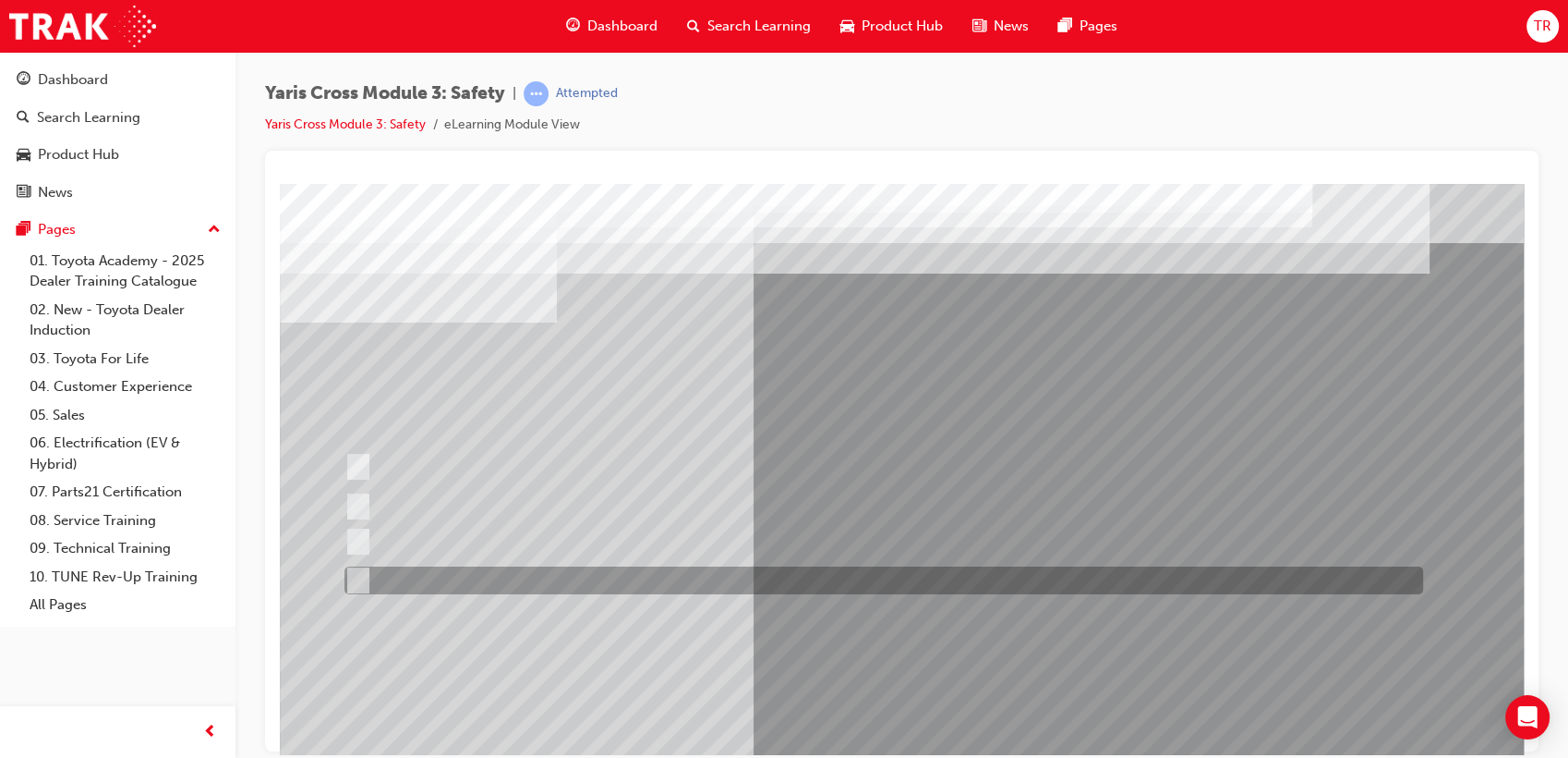
click at [628, 578] on div at bounding box center [879, 580] width 1079 height 28
checkbox input "true"
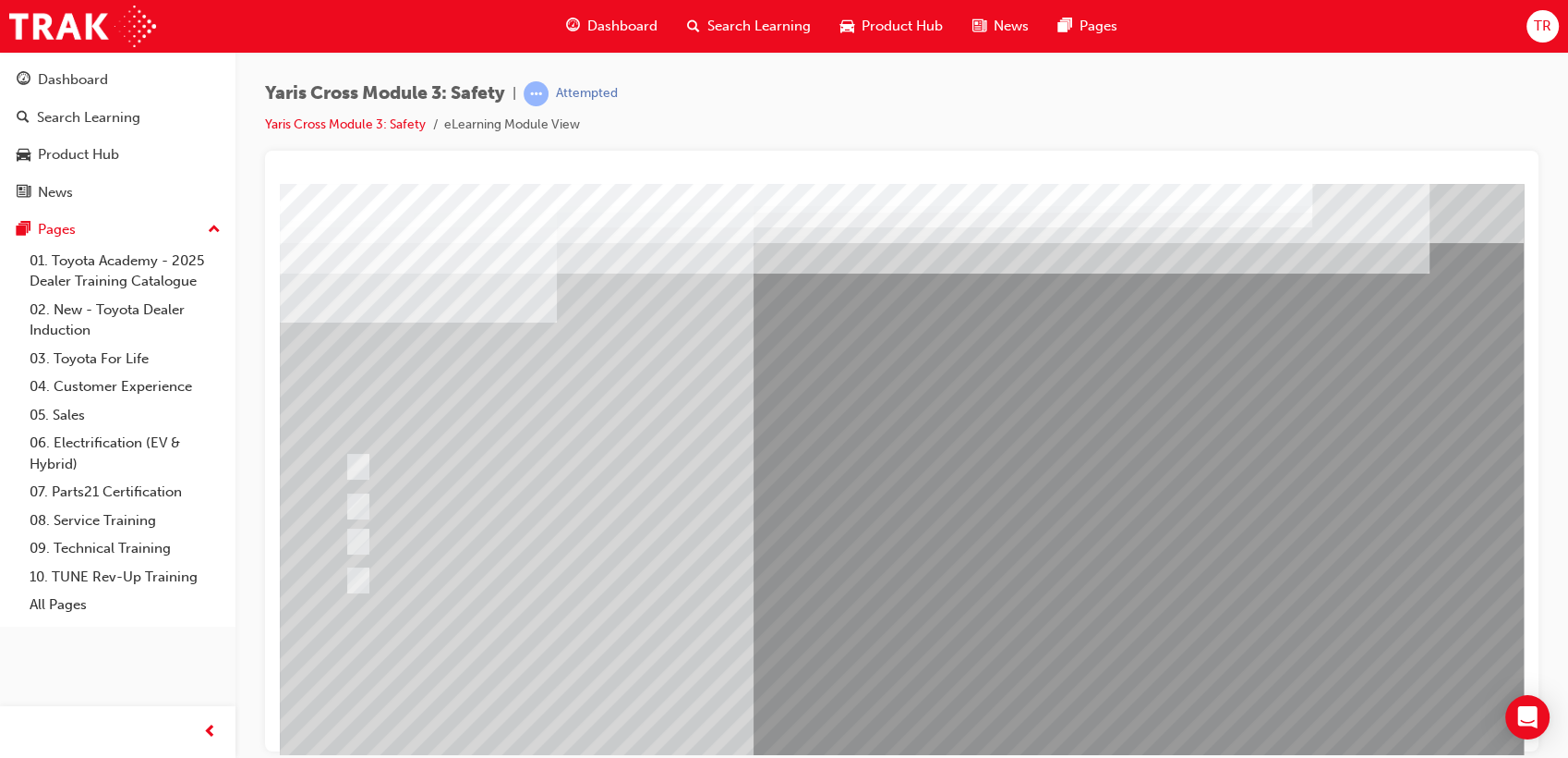
scroll to position [137, 0]
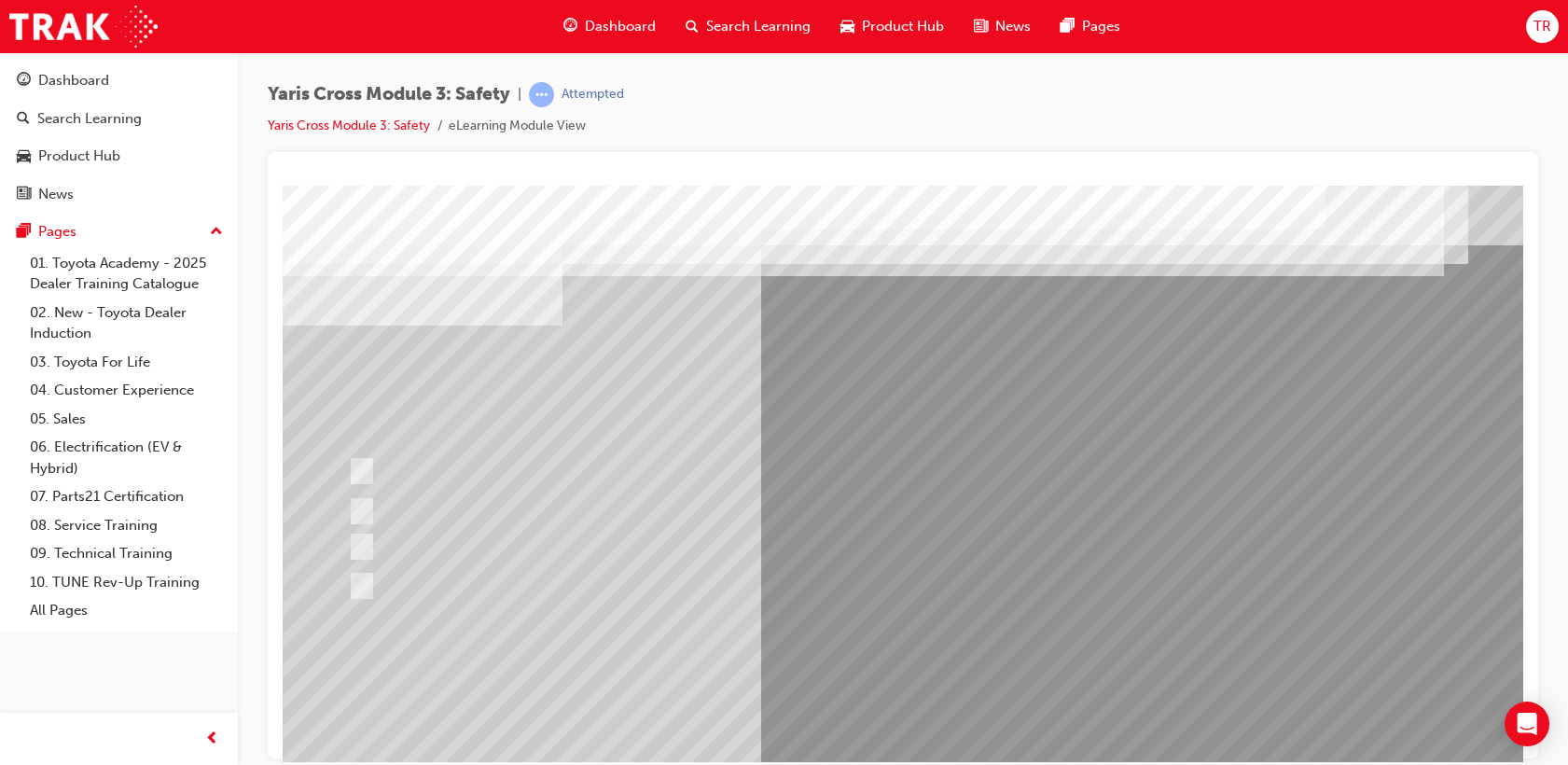
click at [898, 556] on div at bounding box center [918, 520] width 1269 height 672
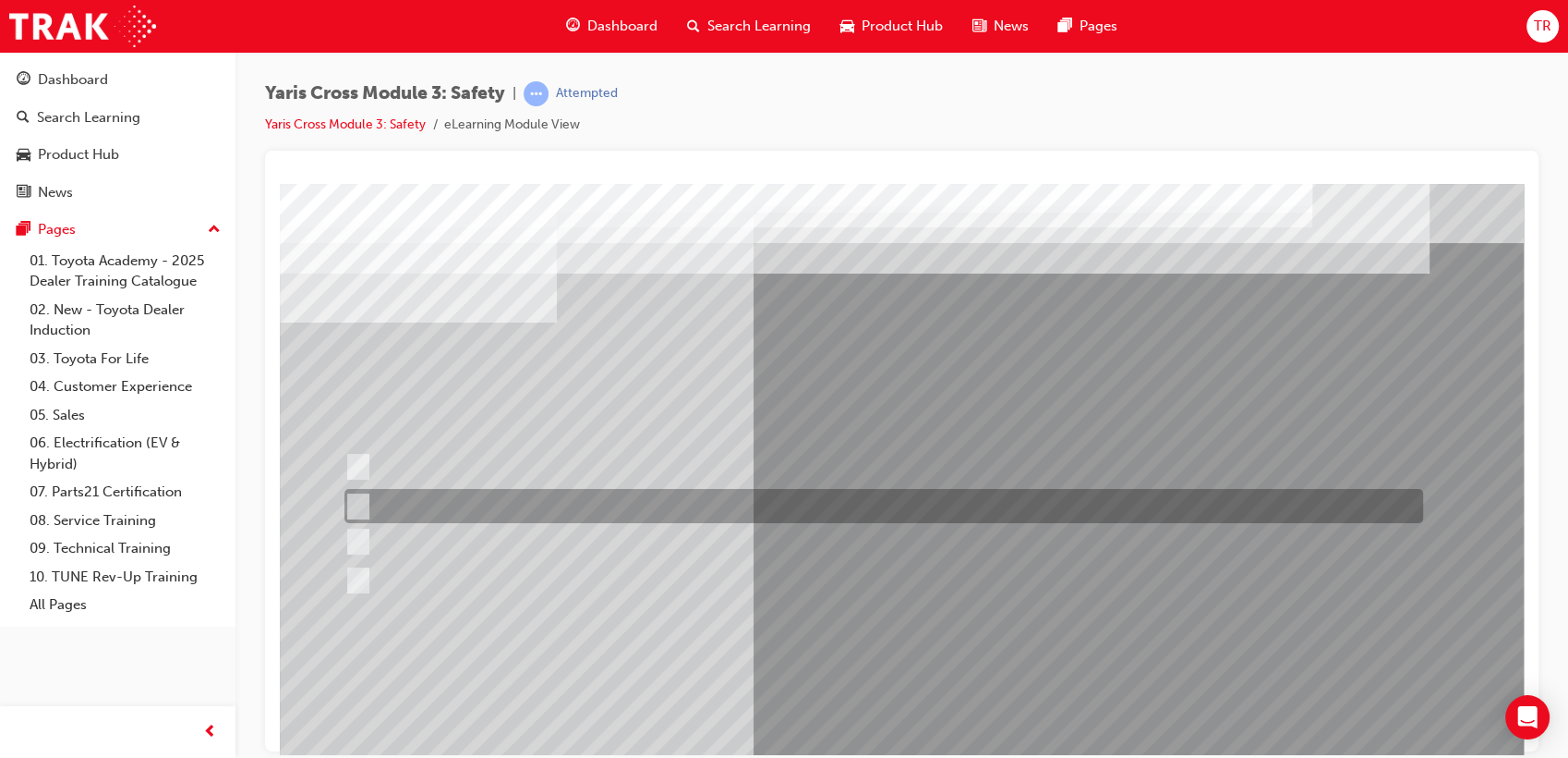
click at [465, 504] on div at bounding box center [879, 505] width 1079 height 34
radio input "true"
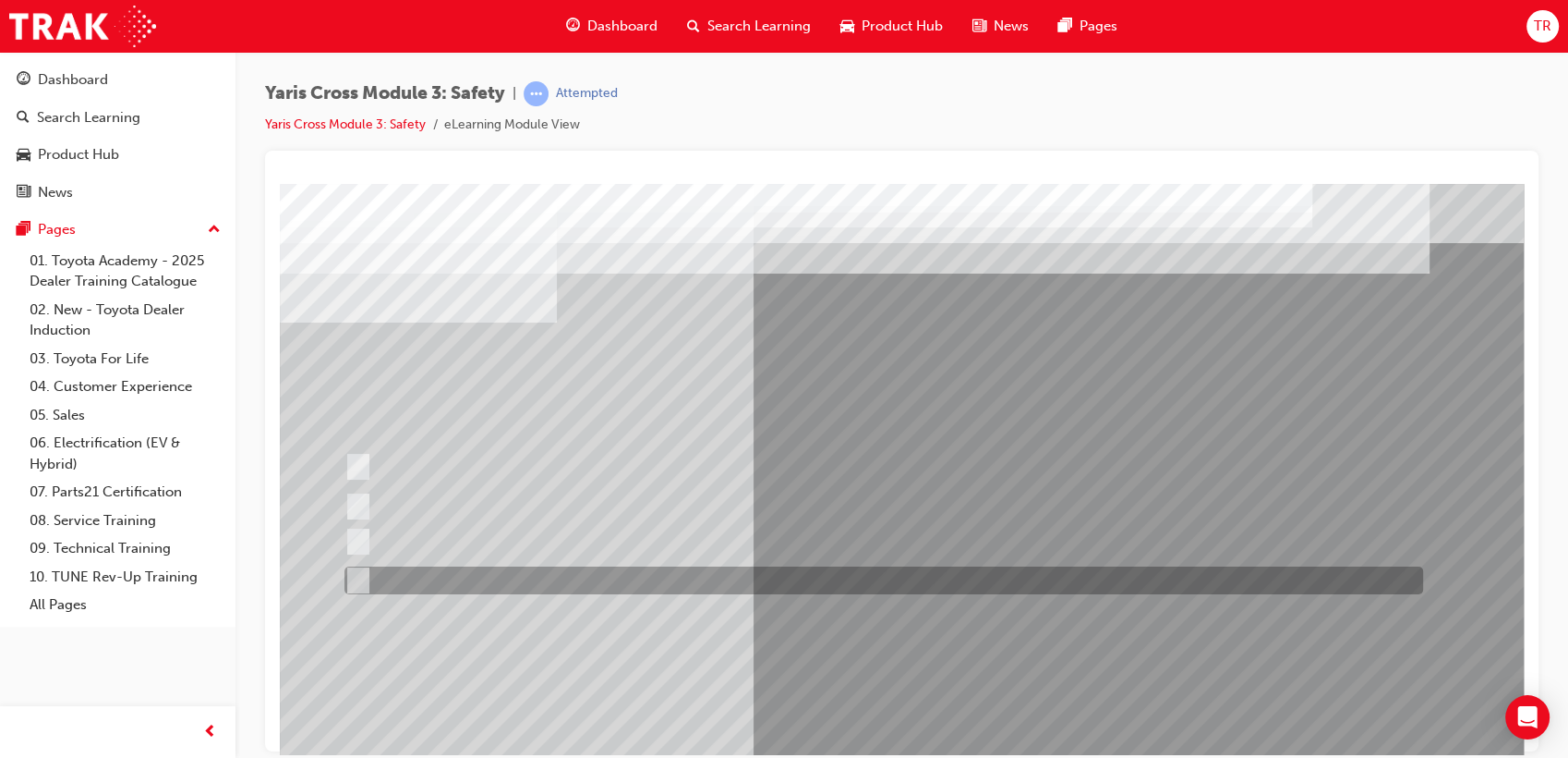
scroll to position [137, 0]
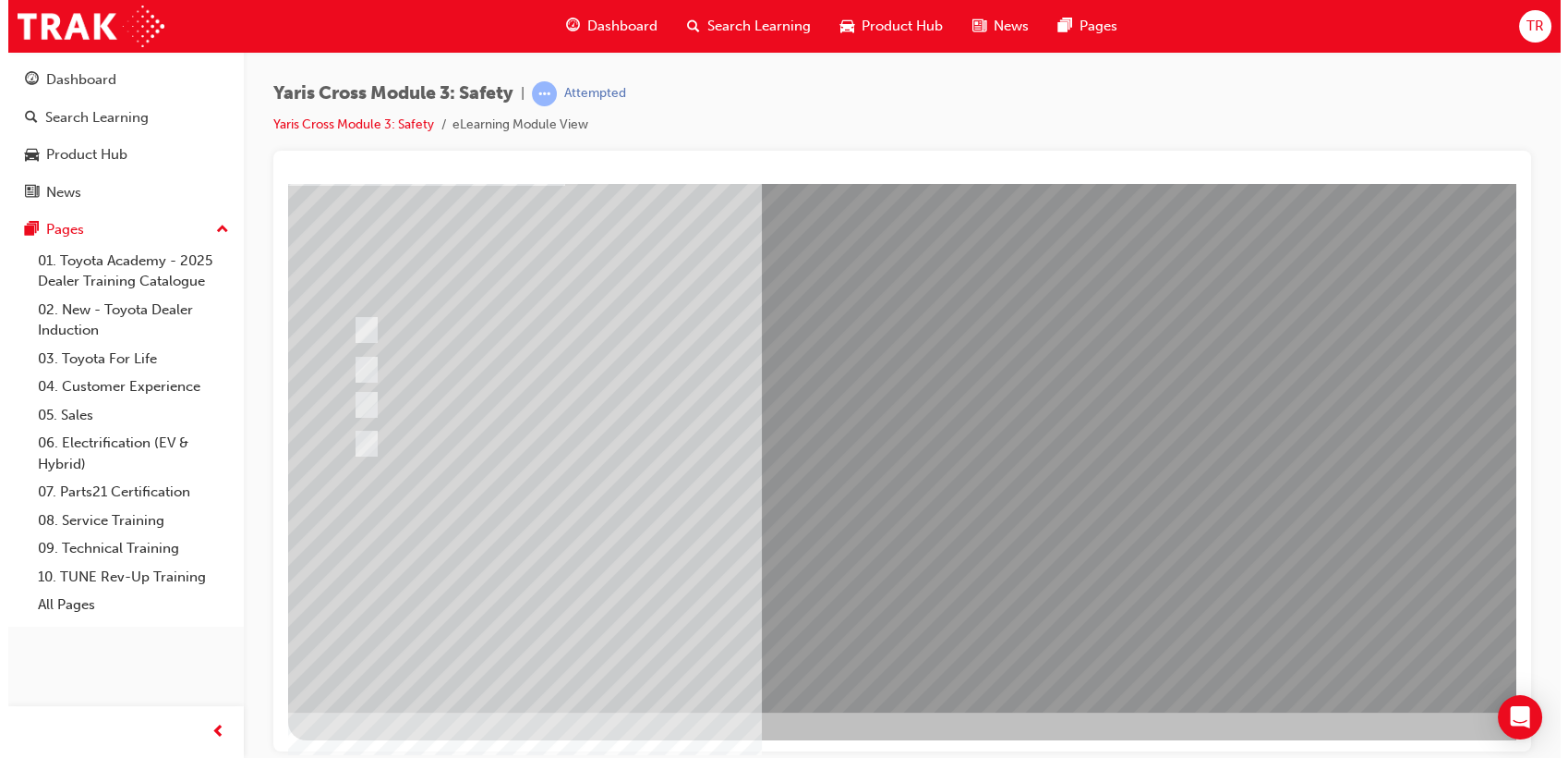
scroll to position [0, 0]
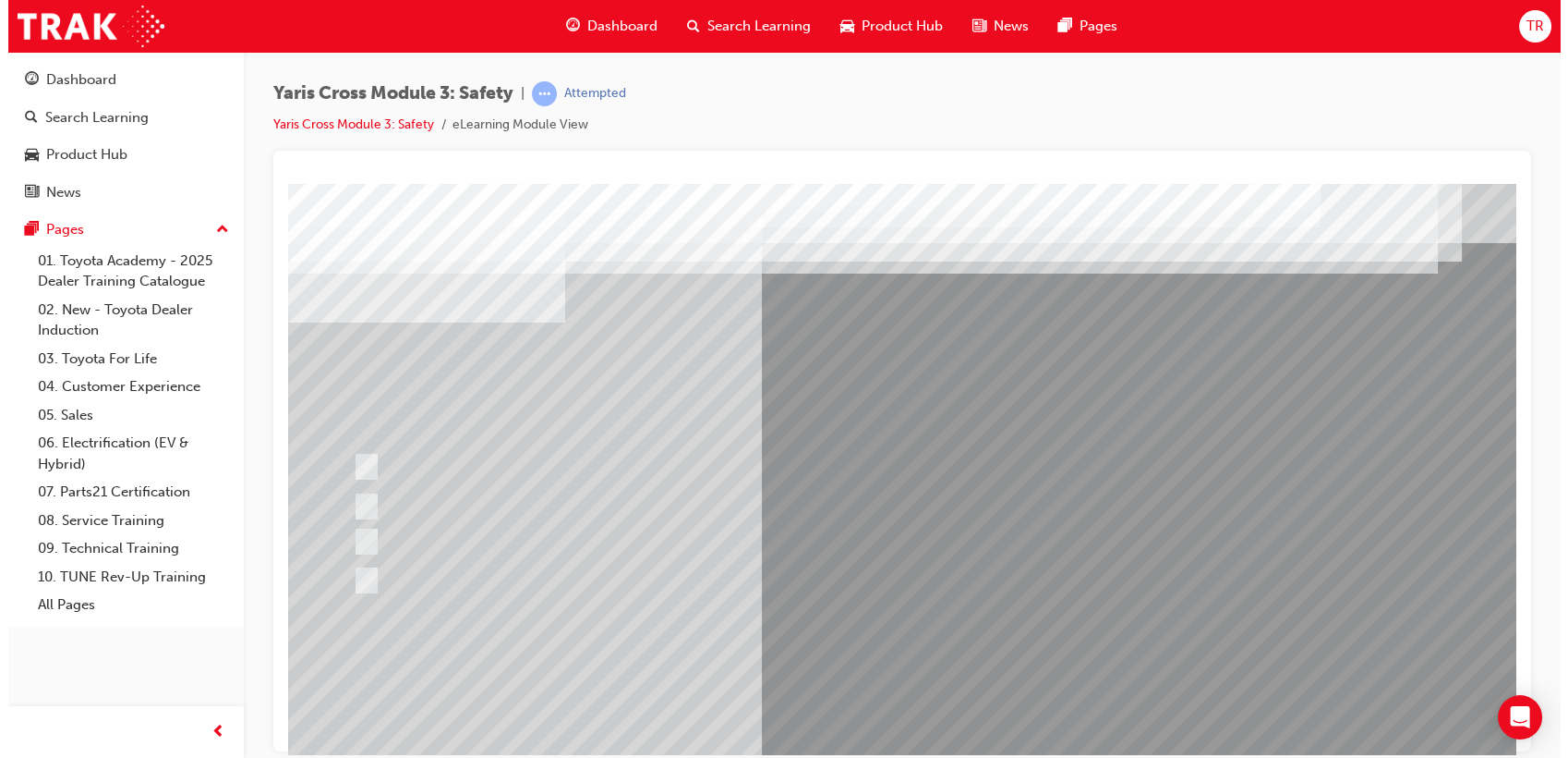
click at [894, 554] on div at bounding box center [916, 516] width 1256 height 665
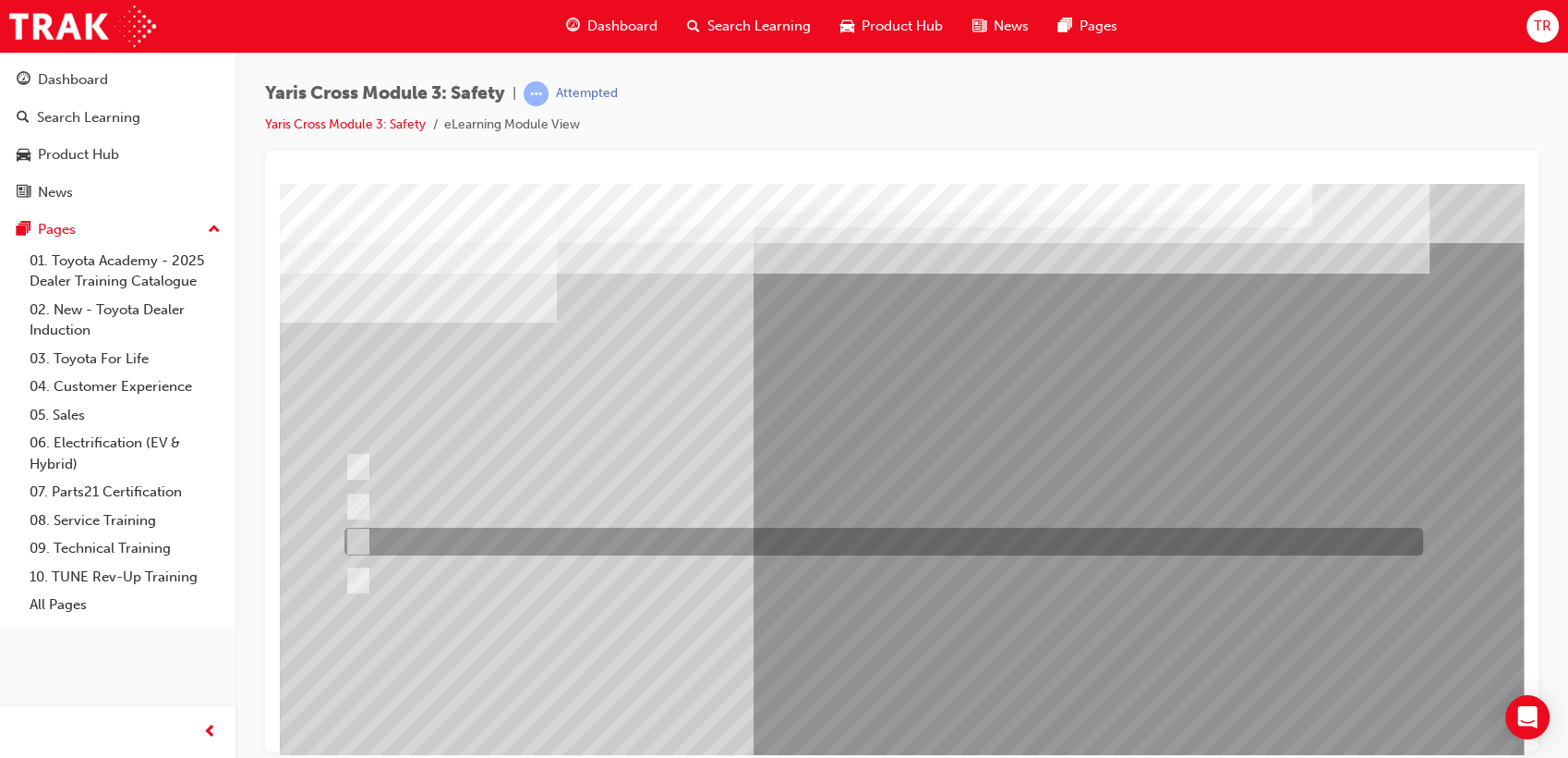
click at [489, 541] on div at bounding box center [879, 541] width 1079 height 28
radio input "true"
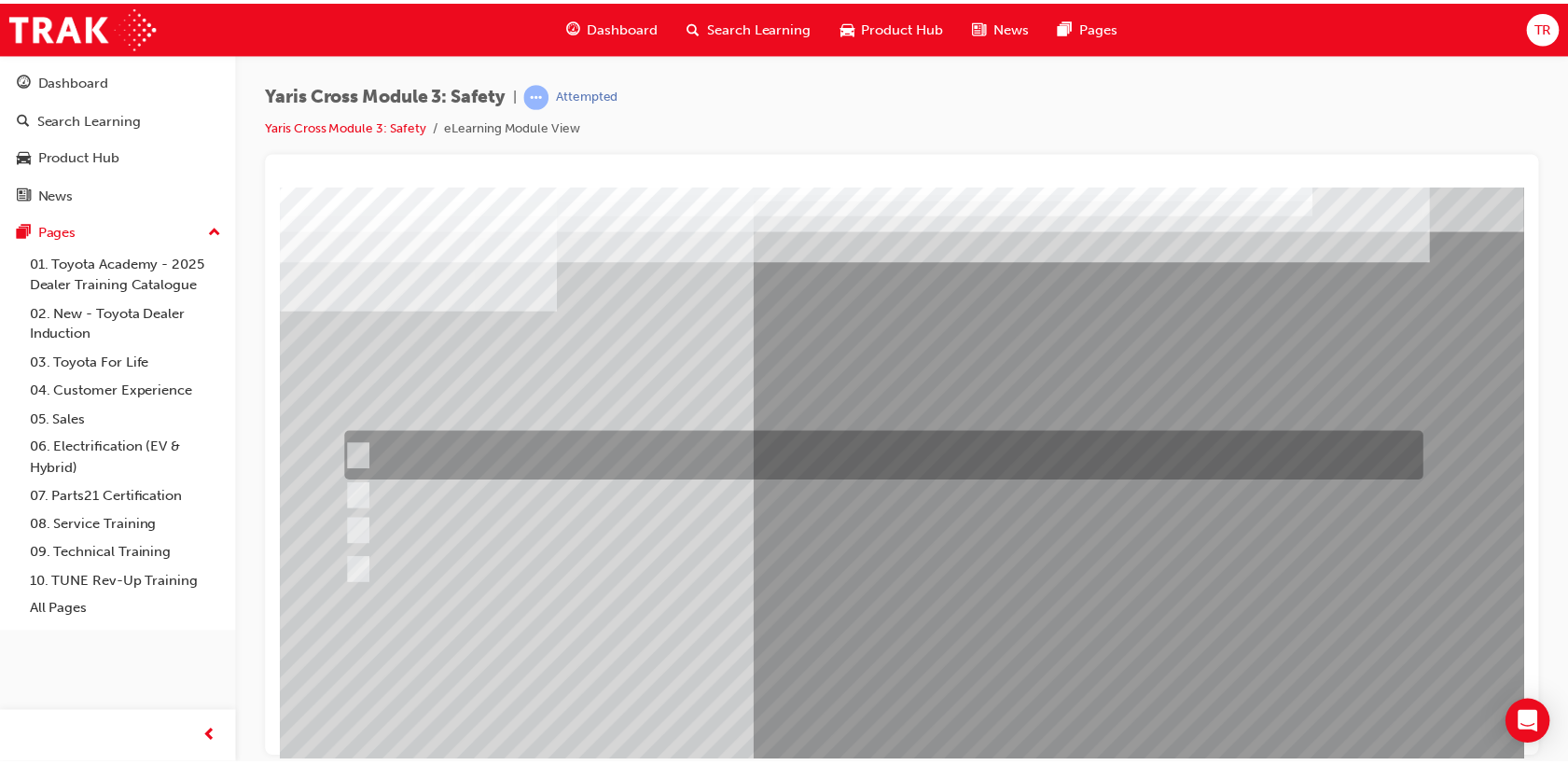
scroll to position [138, 0]
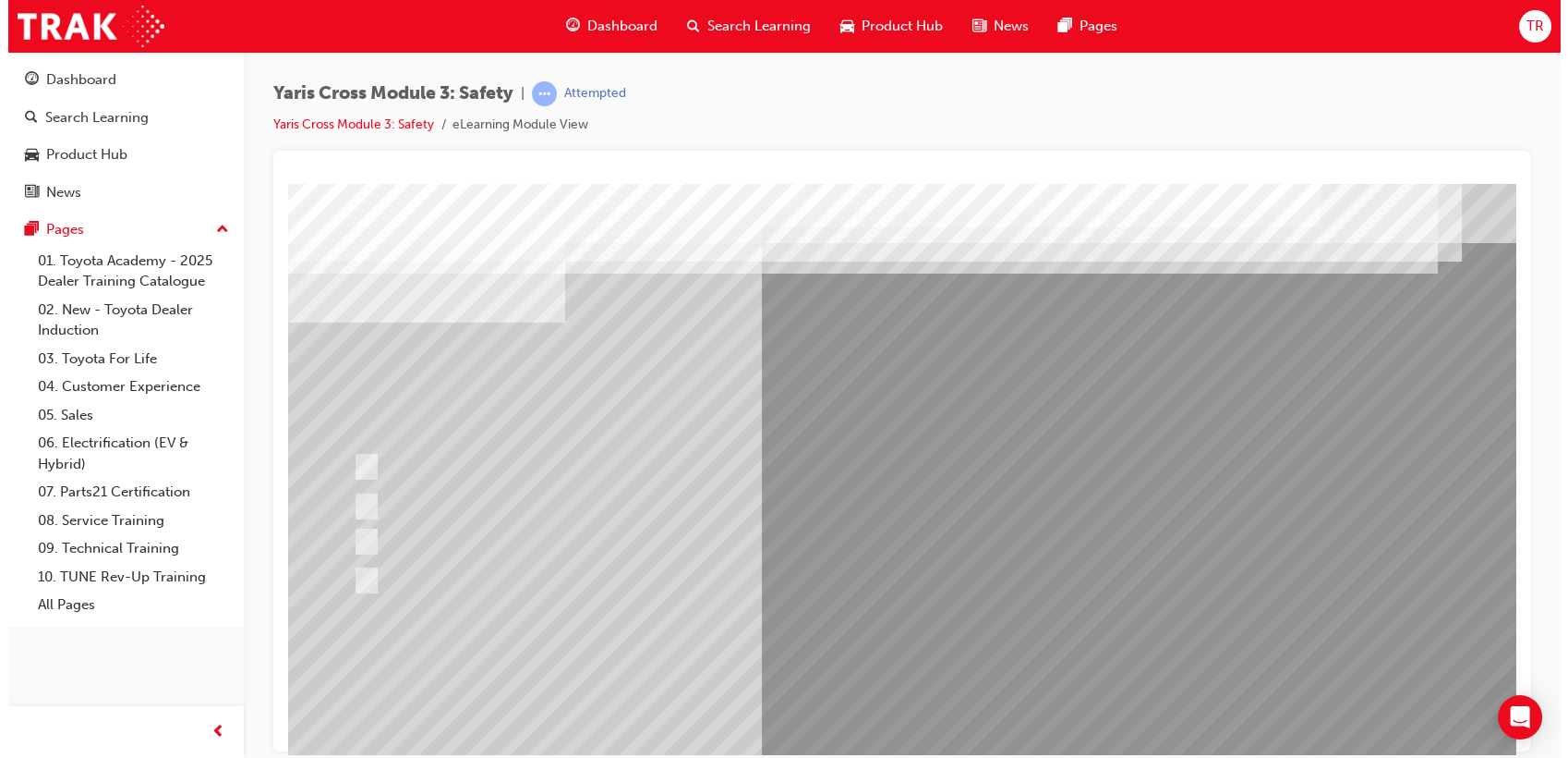
drag, startPoint x: 908, startPoint y: 538, endPoint x: 908, endPoint y: 557, distance: 19.0
click at [908, 557] on div at bounding box center [916, 516] width 1256 height 665
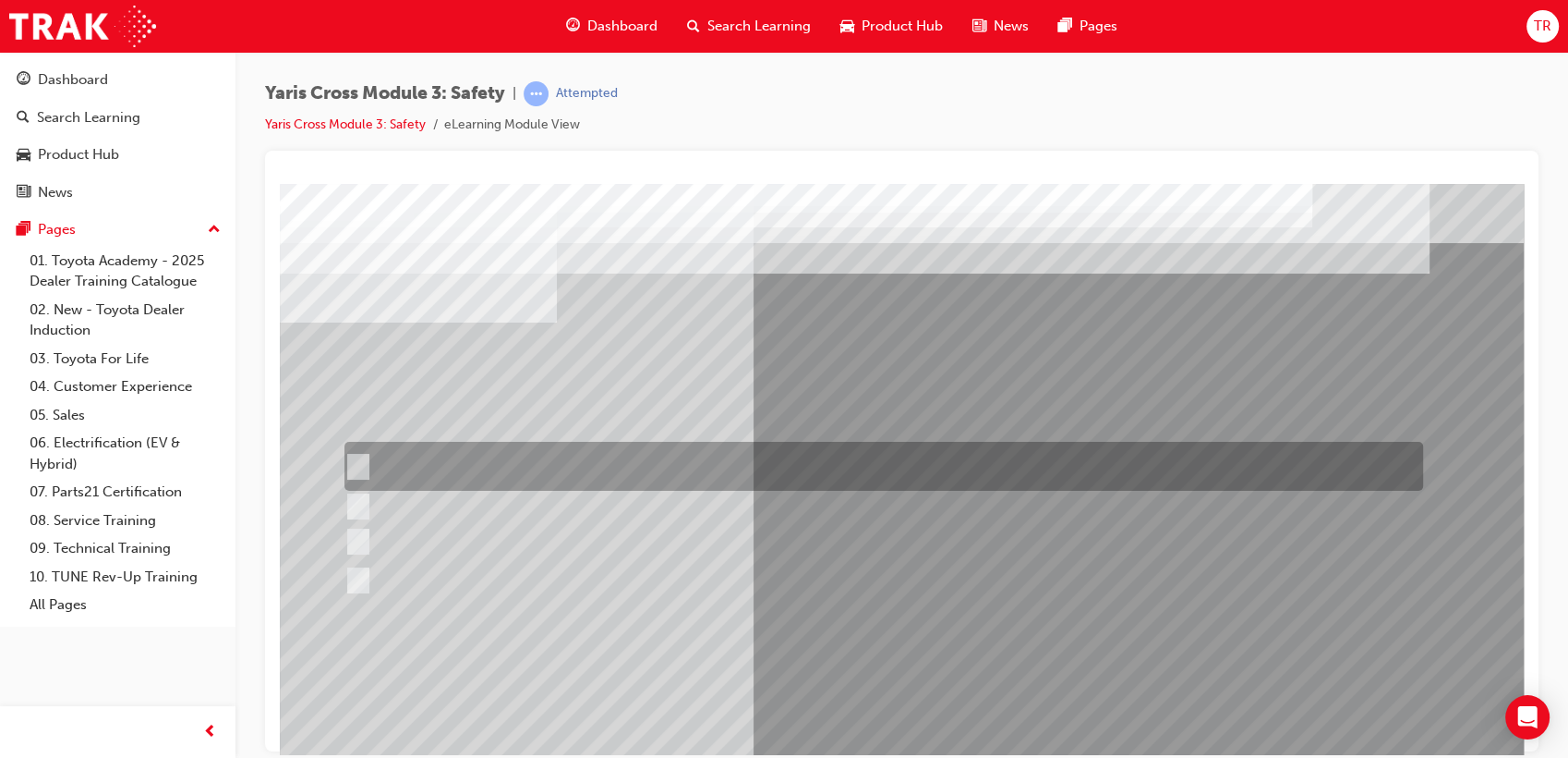
click at [590, 462] on div at bounding box center [879, 466] width 1079 height 49
radio input "true"
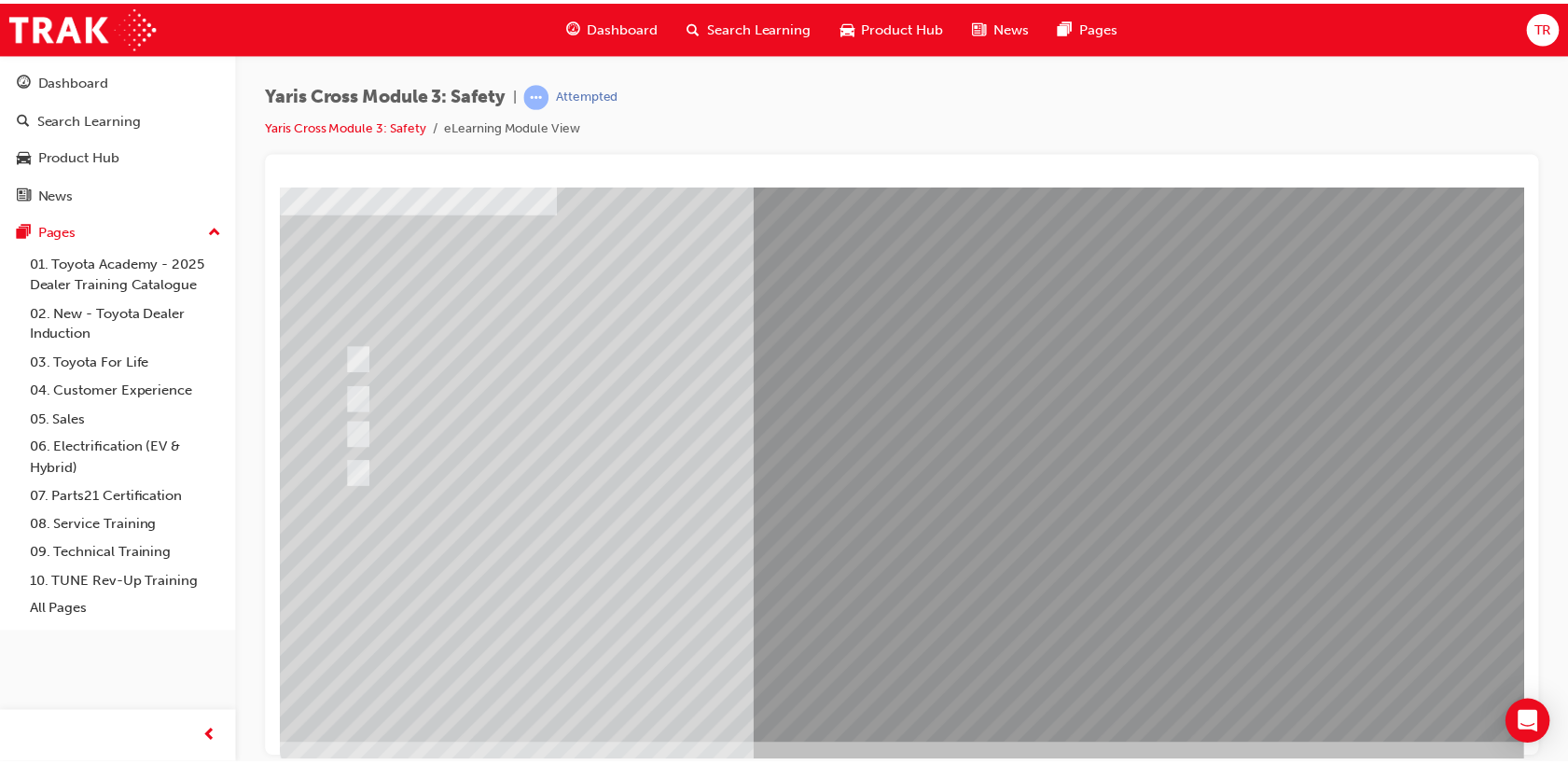
scroll to position [138, 0]
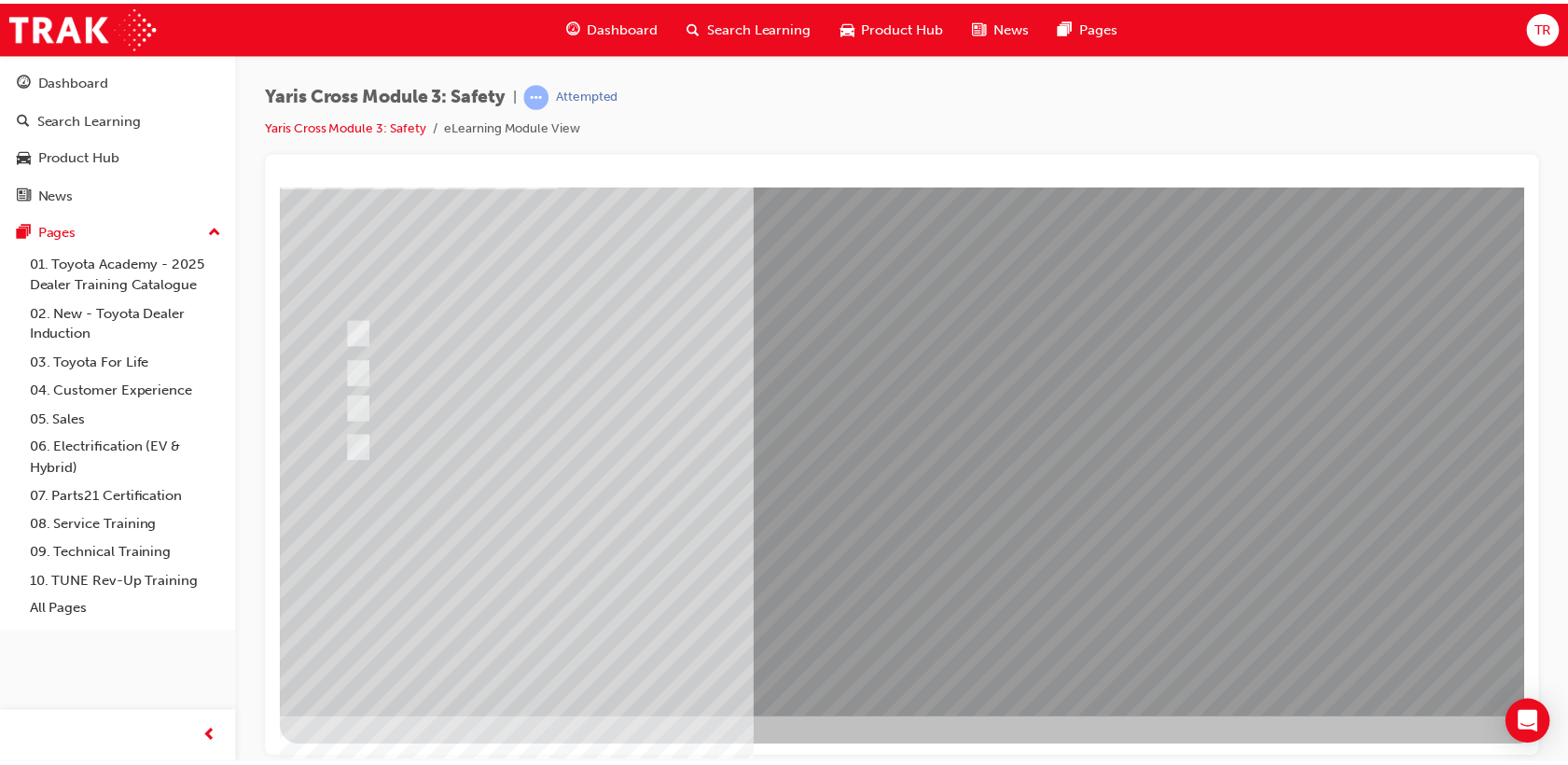
drag, startPoint x: 871, startPoint y: 595, endPoint x: 870, endPoint y: 574, distance: 21.0
click at [870, 574] on div at bounding box center [915, 384] width 1269 height 672
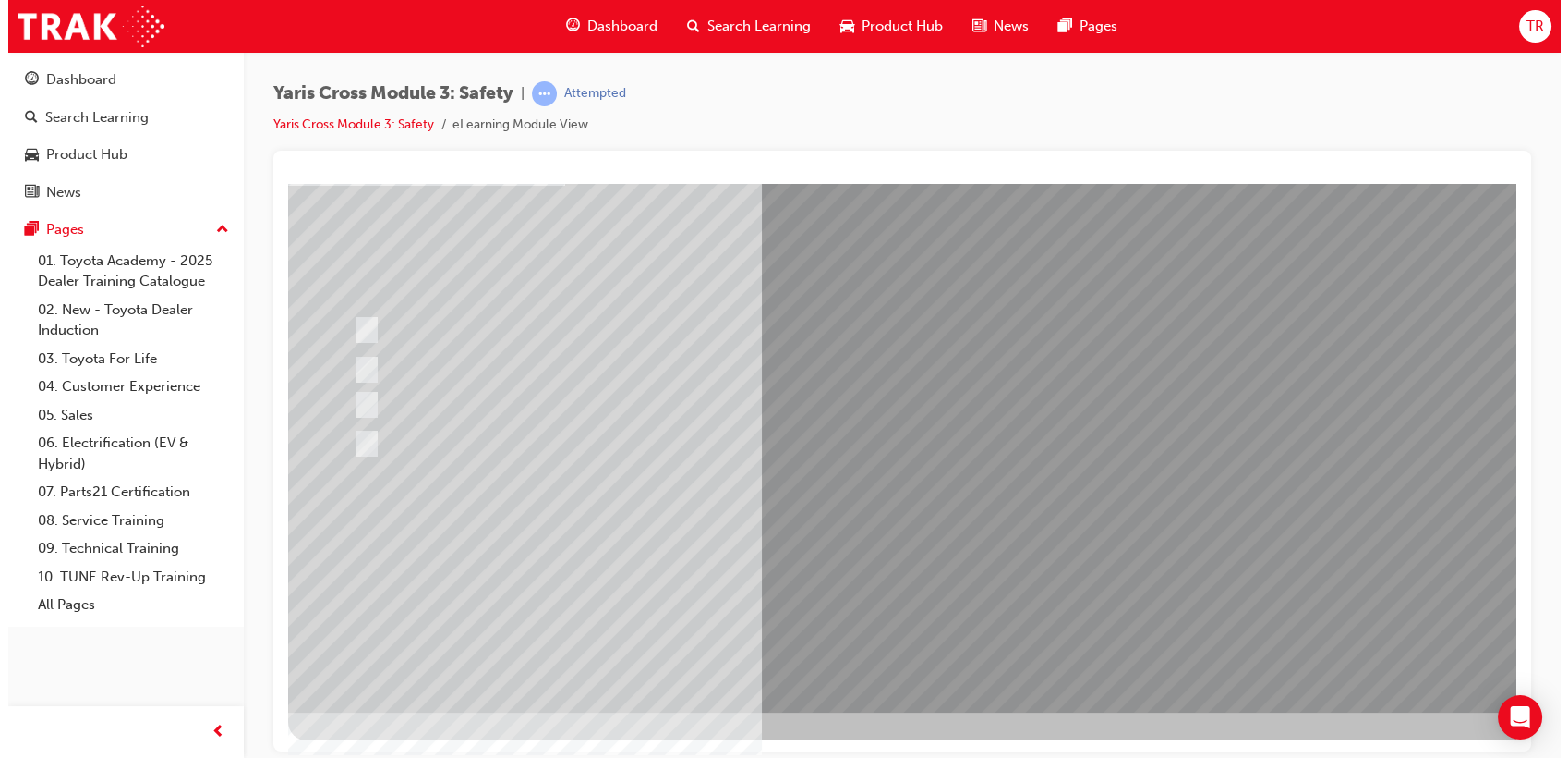
scroll to position [0, 0]
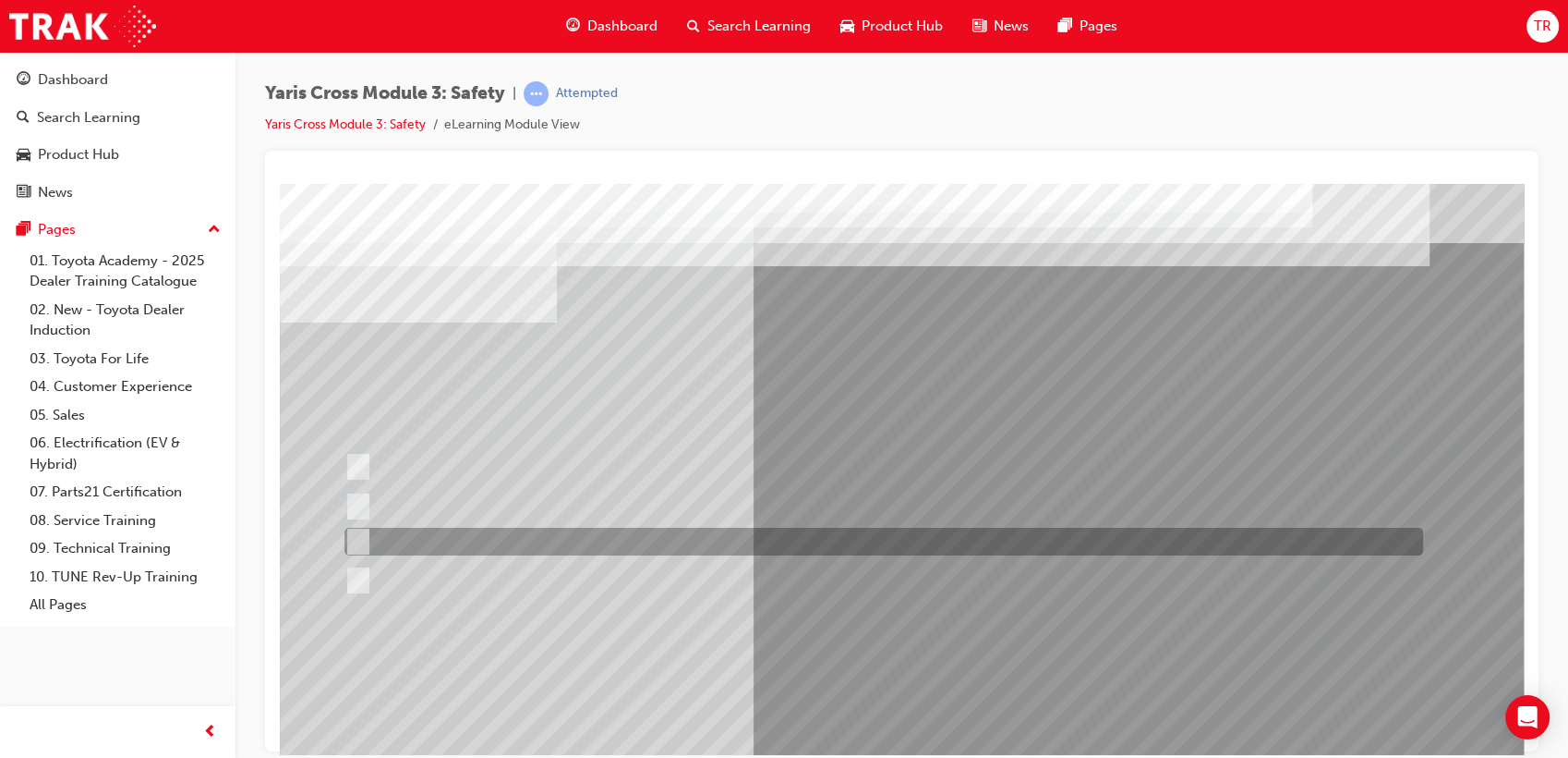
click at [658, 547] on div at bounding box center [879, 541] width 1079 height 28
radio input "true"
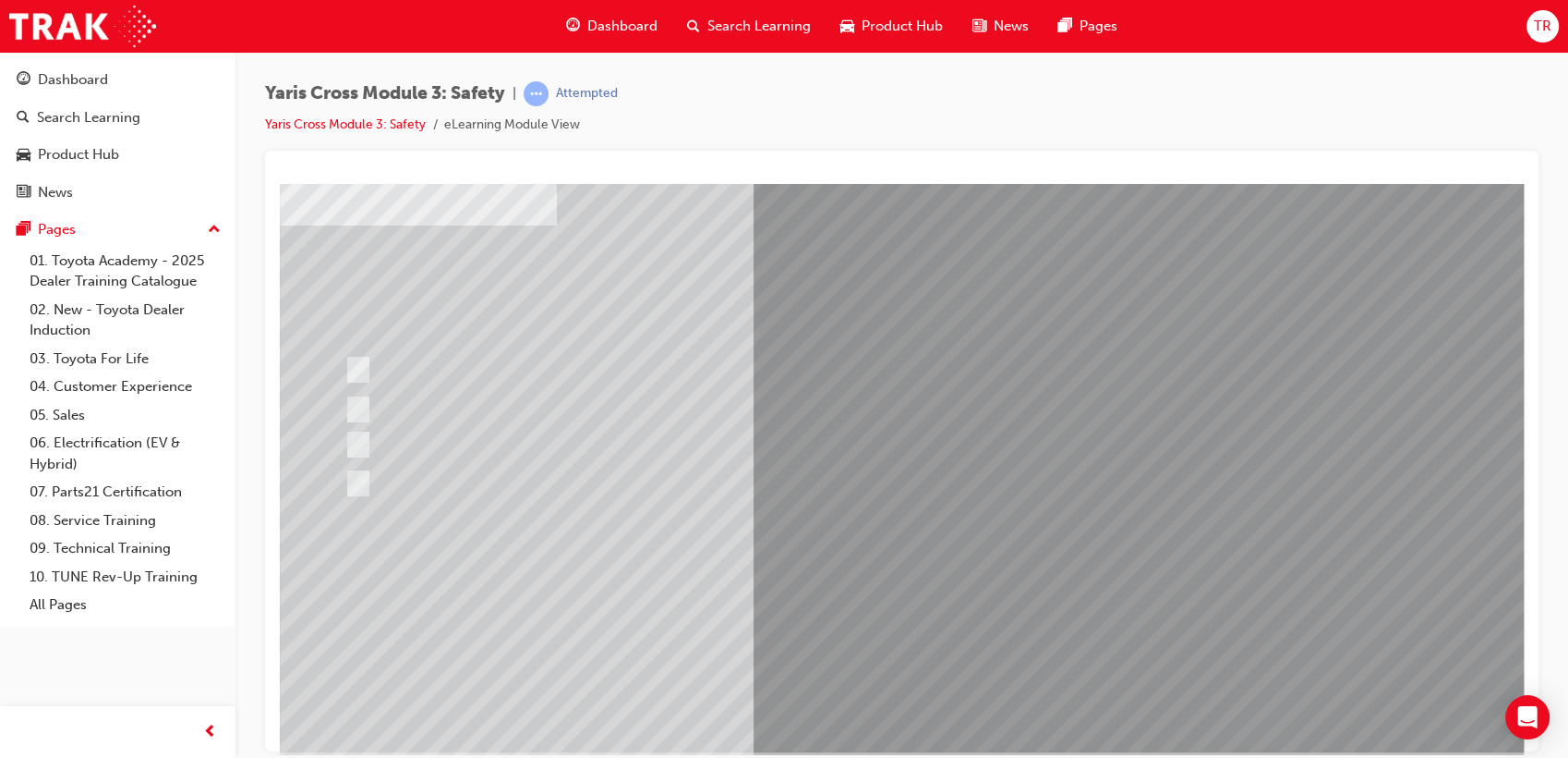
scroll to position [137, 0]
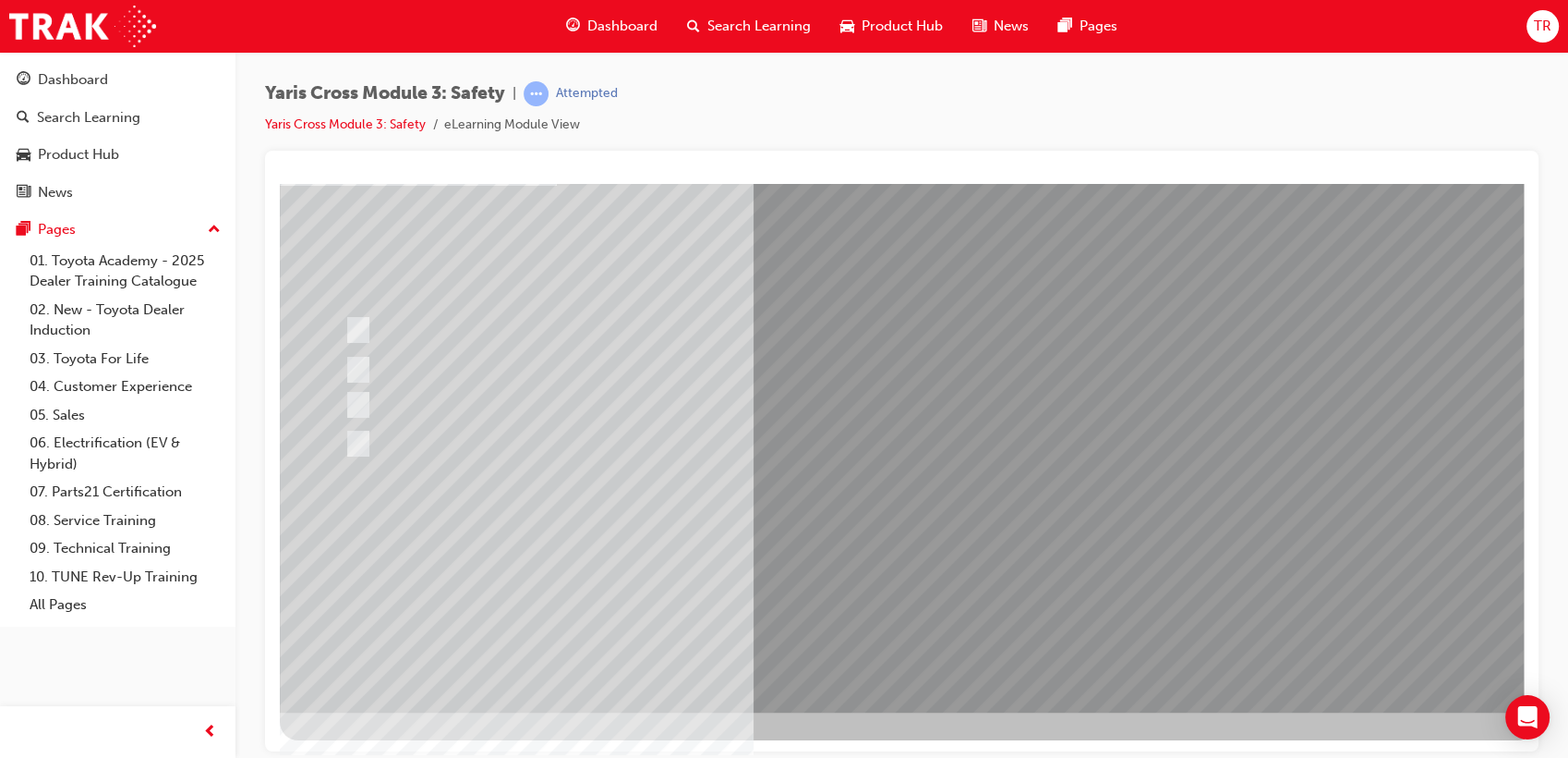
click at [985, 548] on div at bounding box center [908, 379] width 1256 height 665
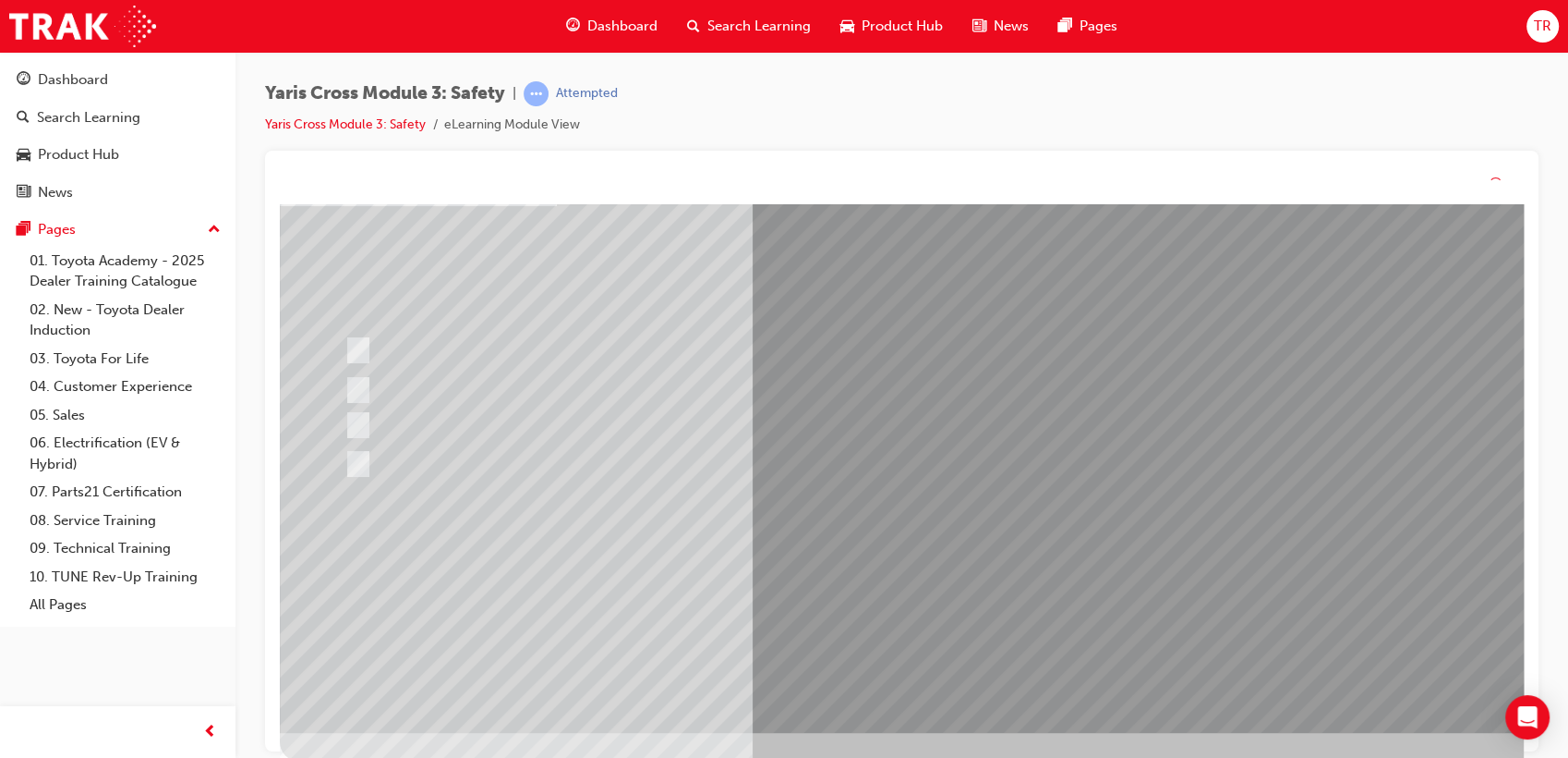
scroll to position [0, 0]
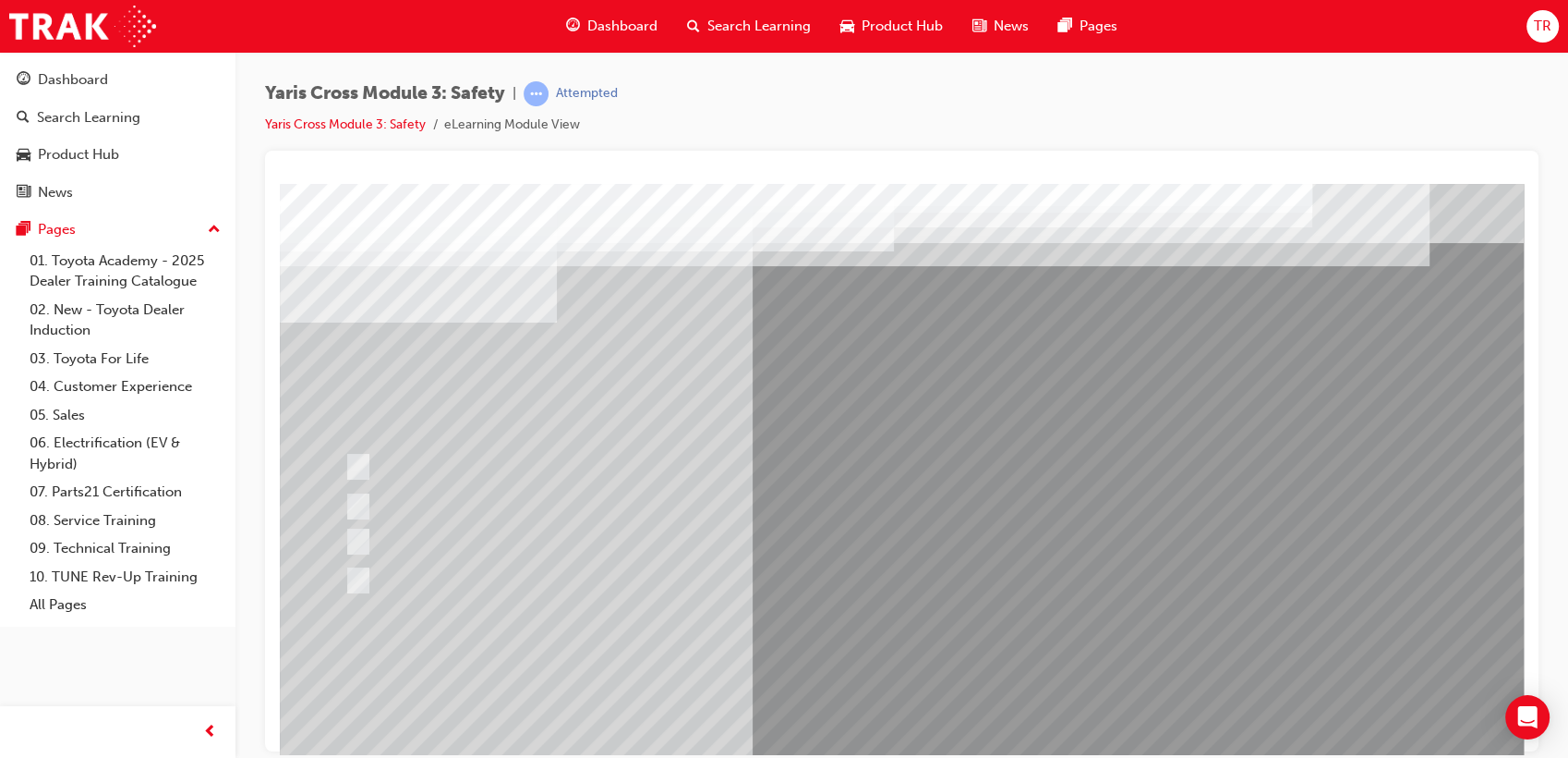
click at [858, 591] on div at bounding box center [879, 580] width 1079 height 28
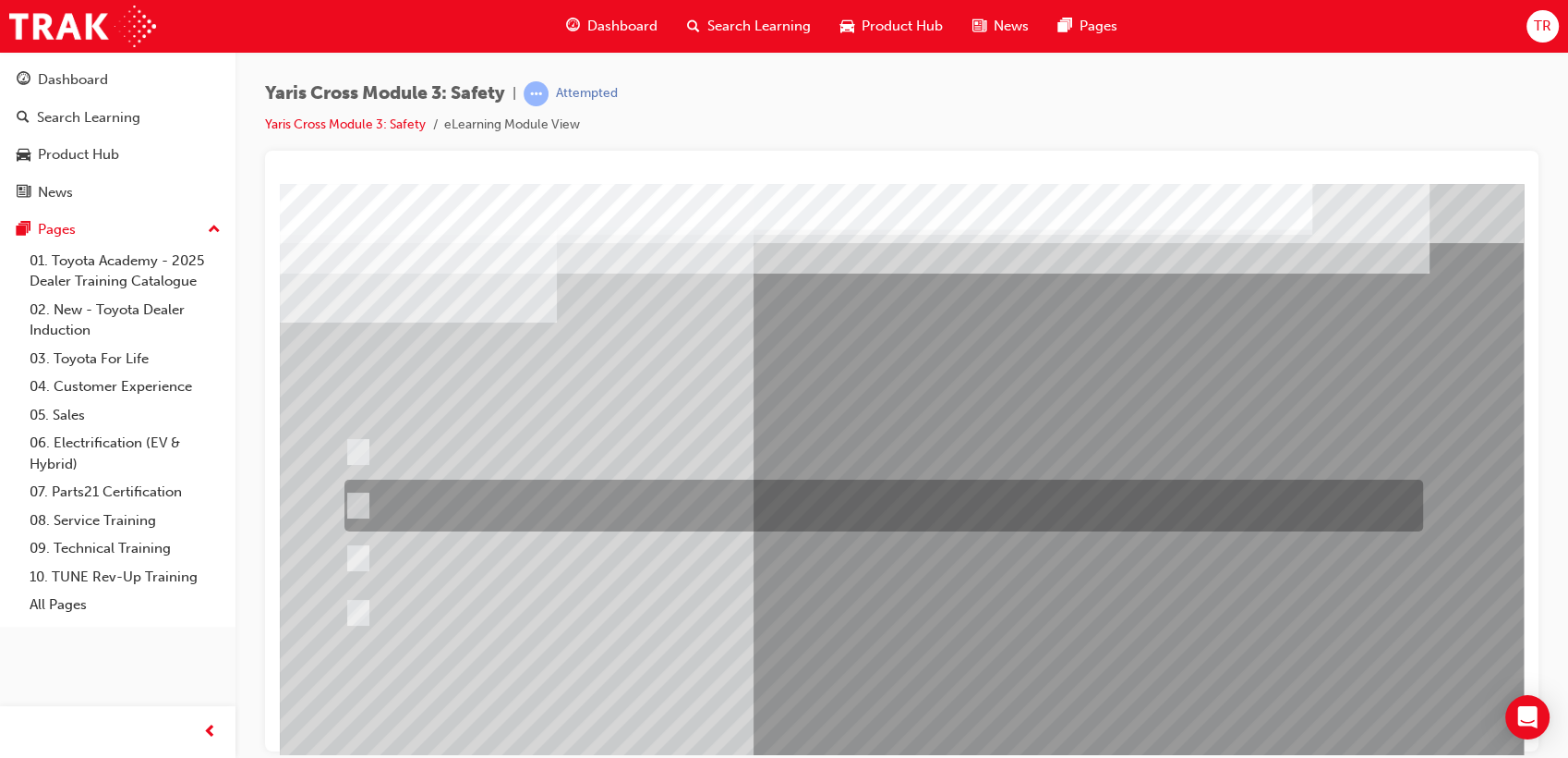
click at [748, 517] on div at bounding box center [879, 505] width 1079 height 52
radio input "true"
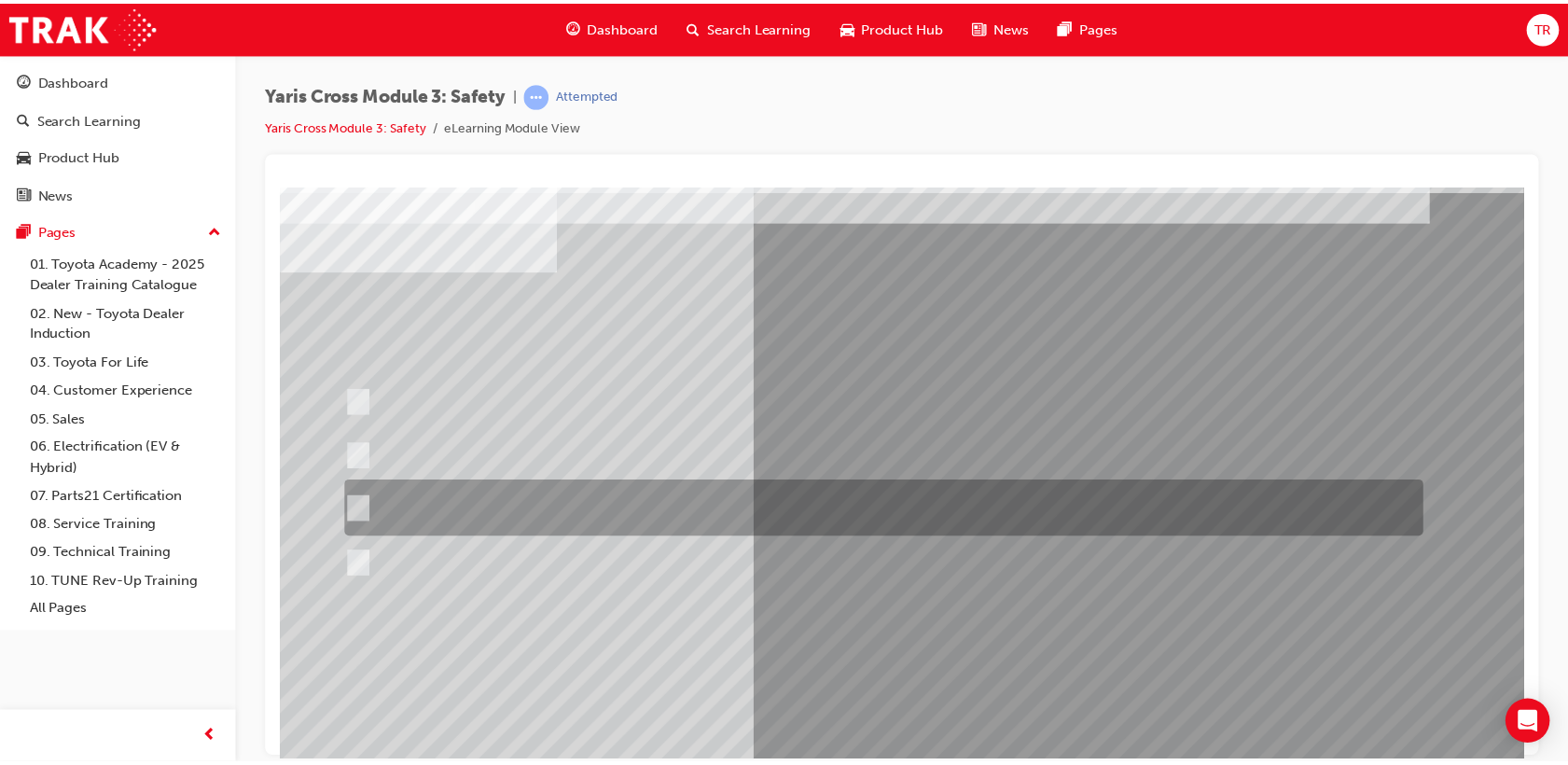
scroll to position [138, 0]
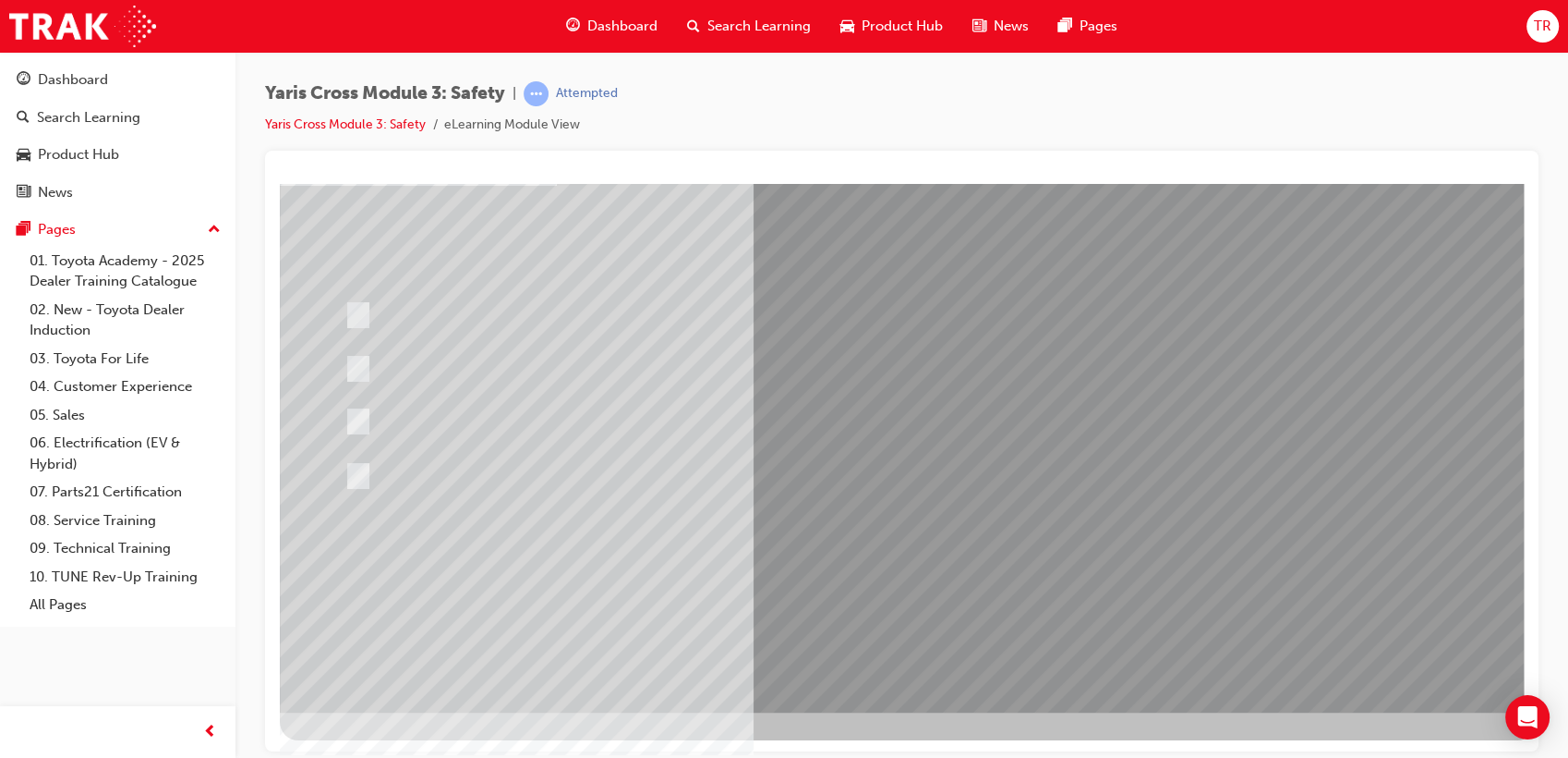
click at [907, 581] on div at bounding box center [908, 379] width 1256 height 665
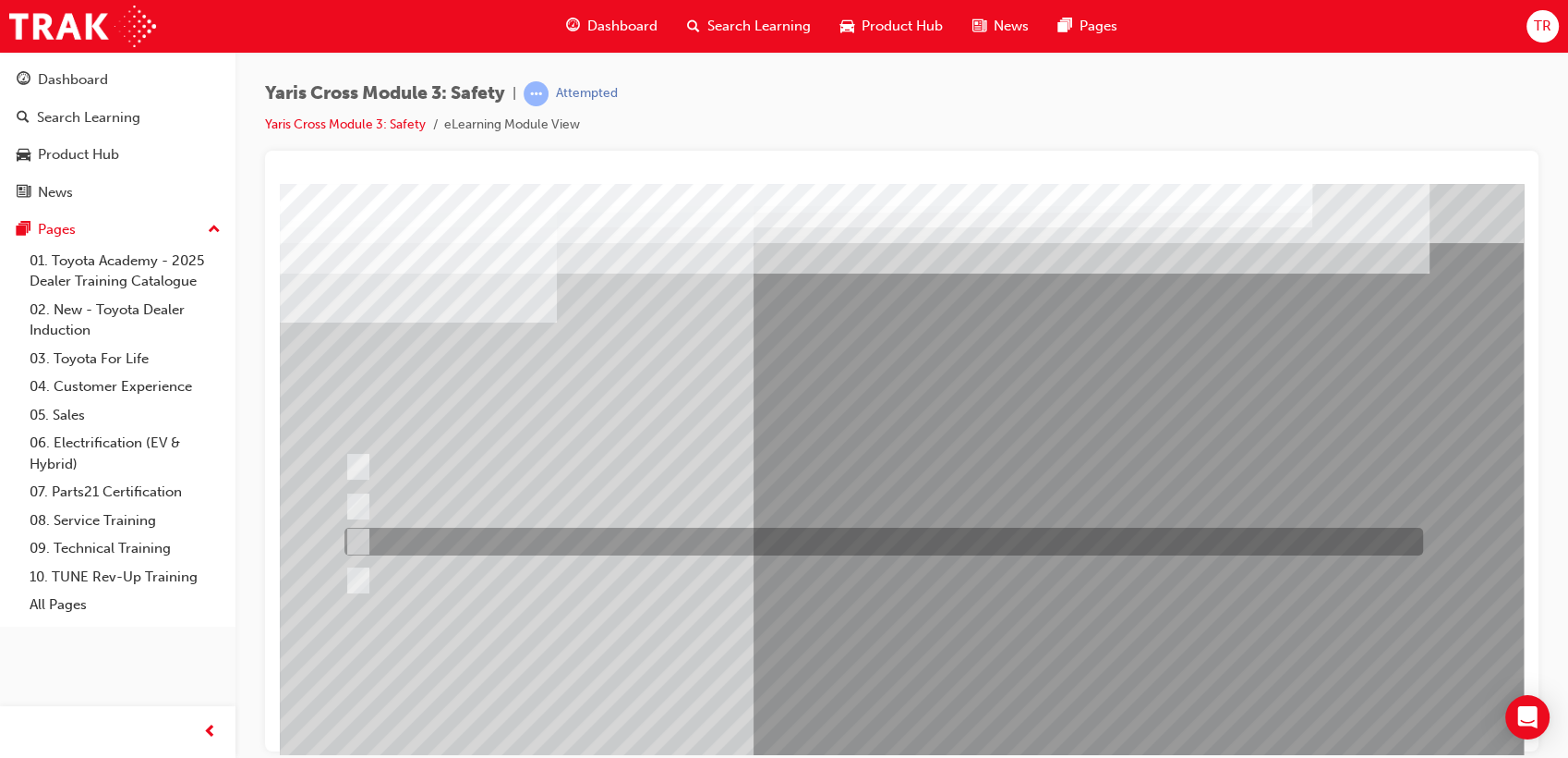
click at [676, 547] on div at bounding box center [879, 541] width 1079 height 28
radio input "true"
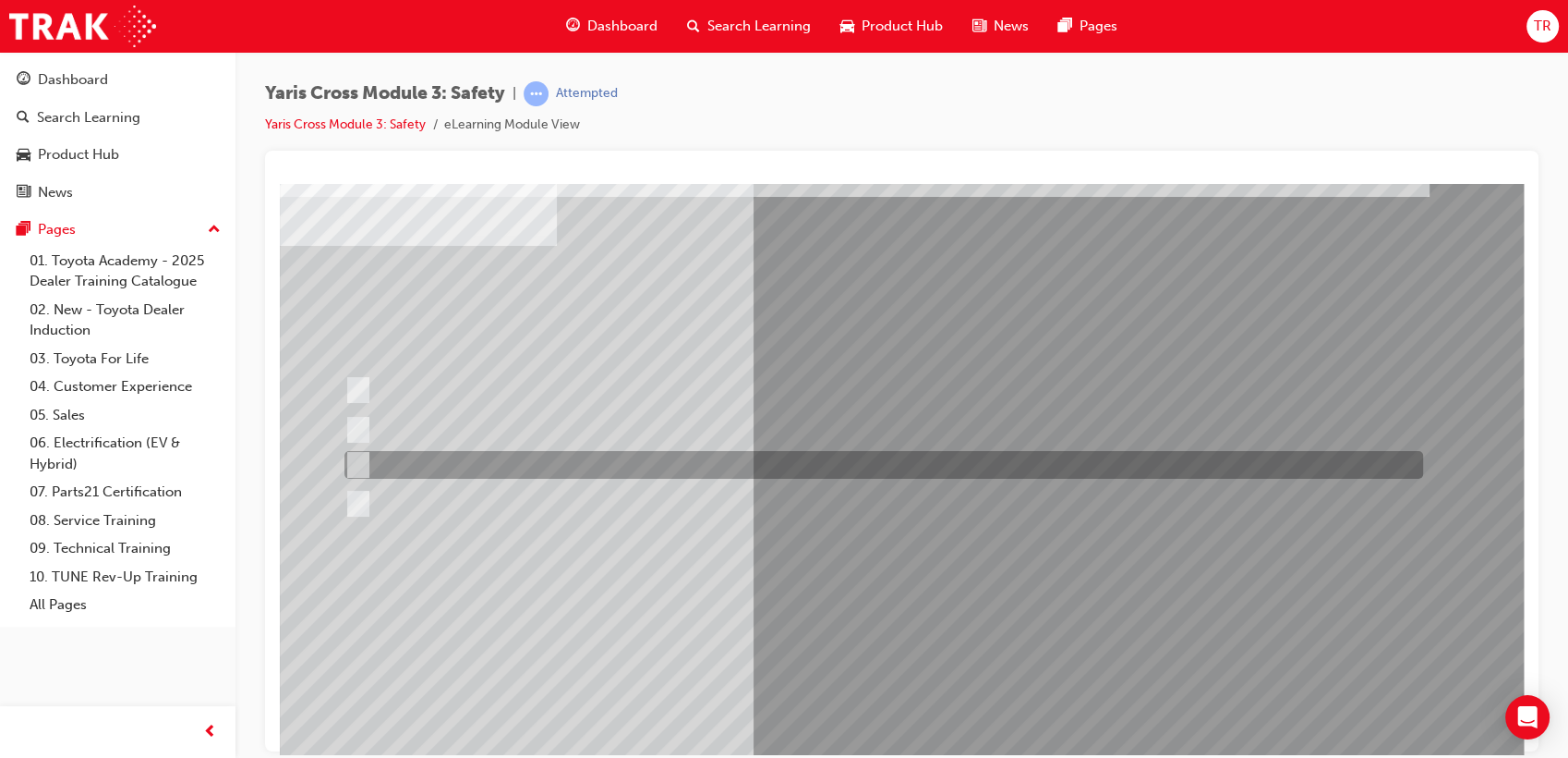
scroll to position [137, 0]
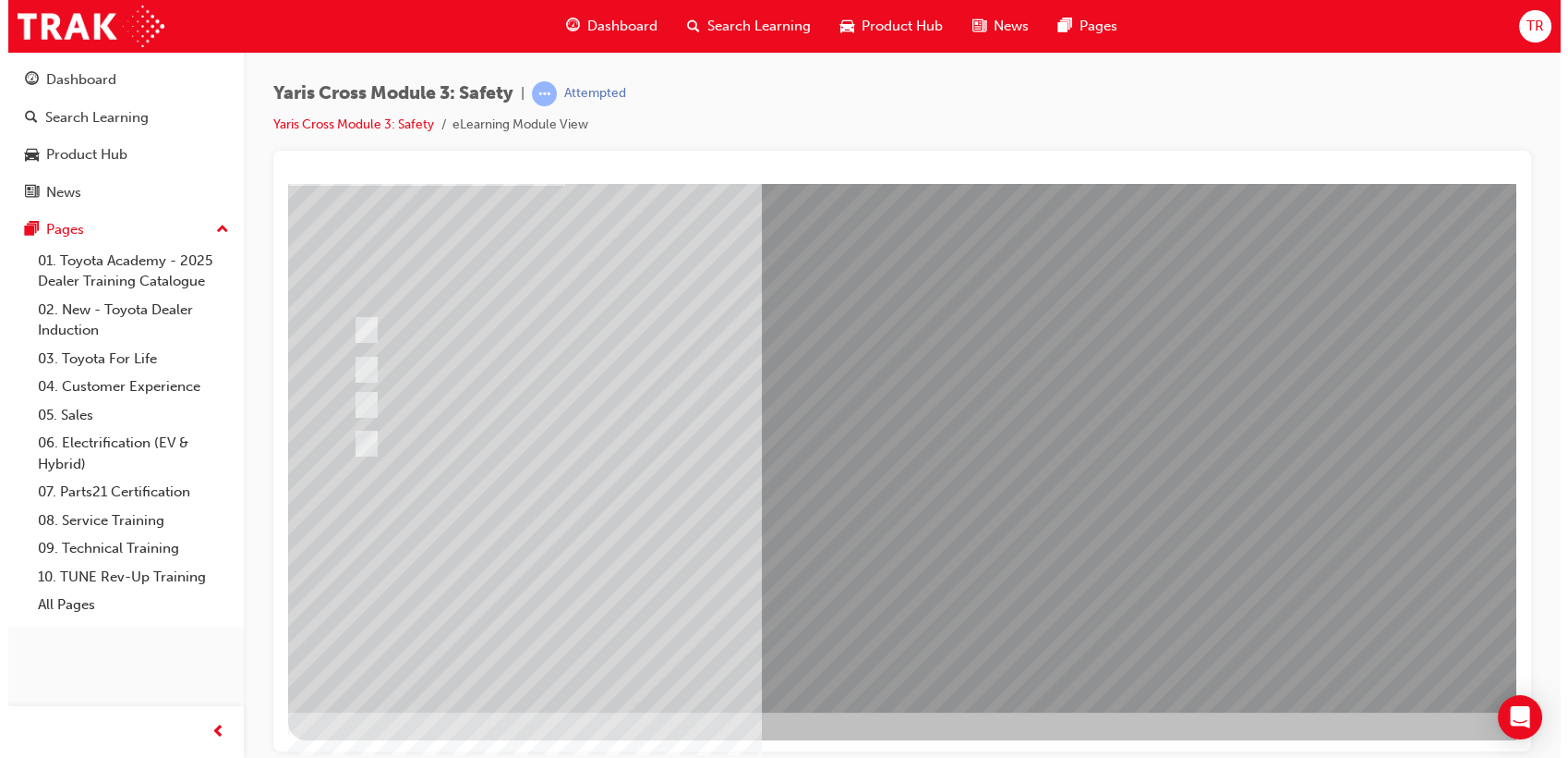
scroll to position [0, 0]
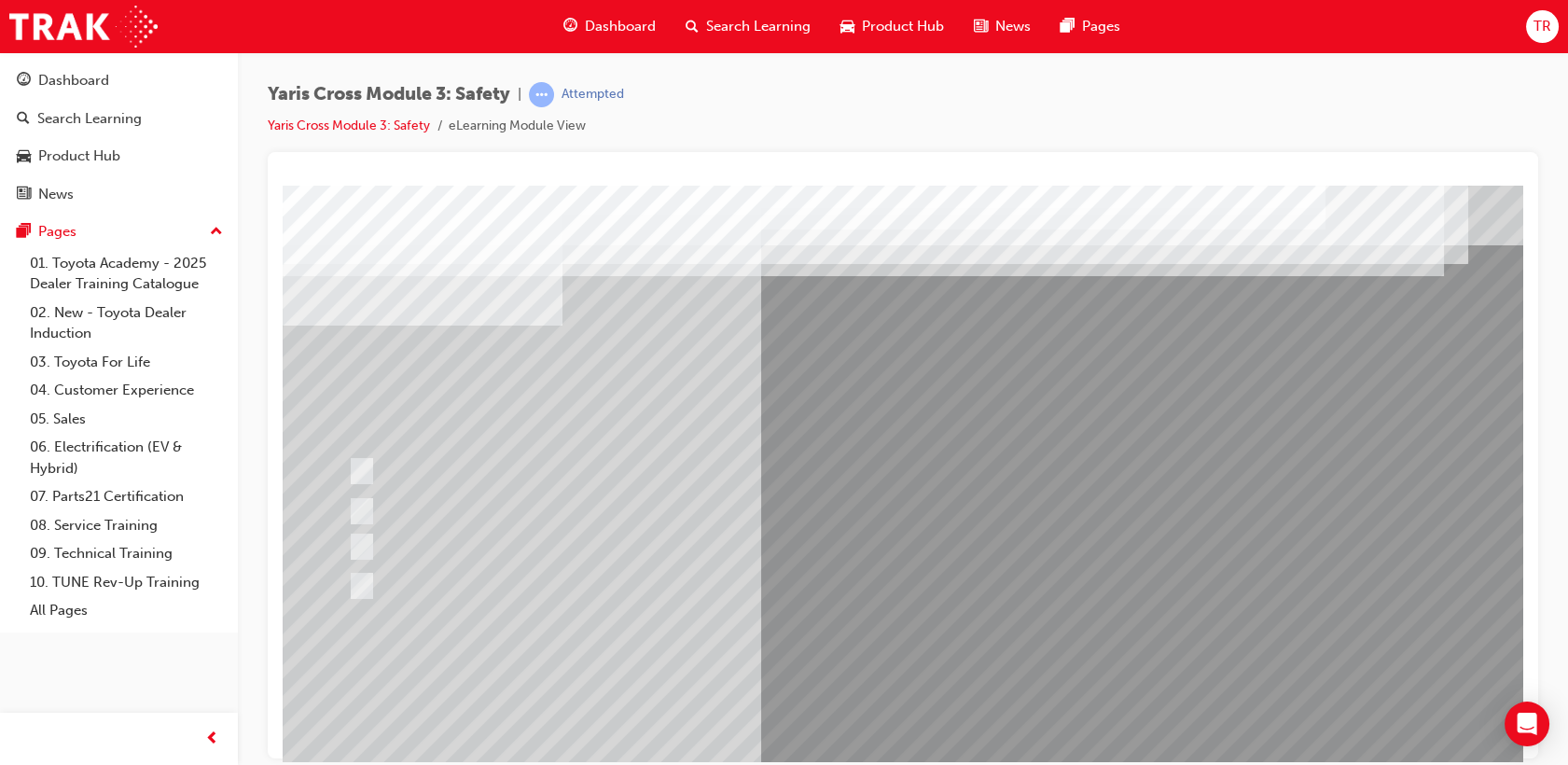
click at [919, 563] on div at bounding box center [918, 520] width 1269 height 672
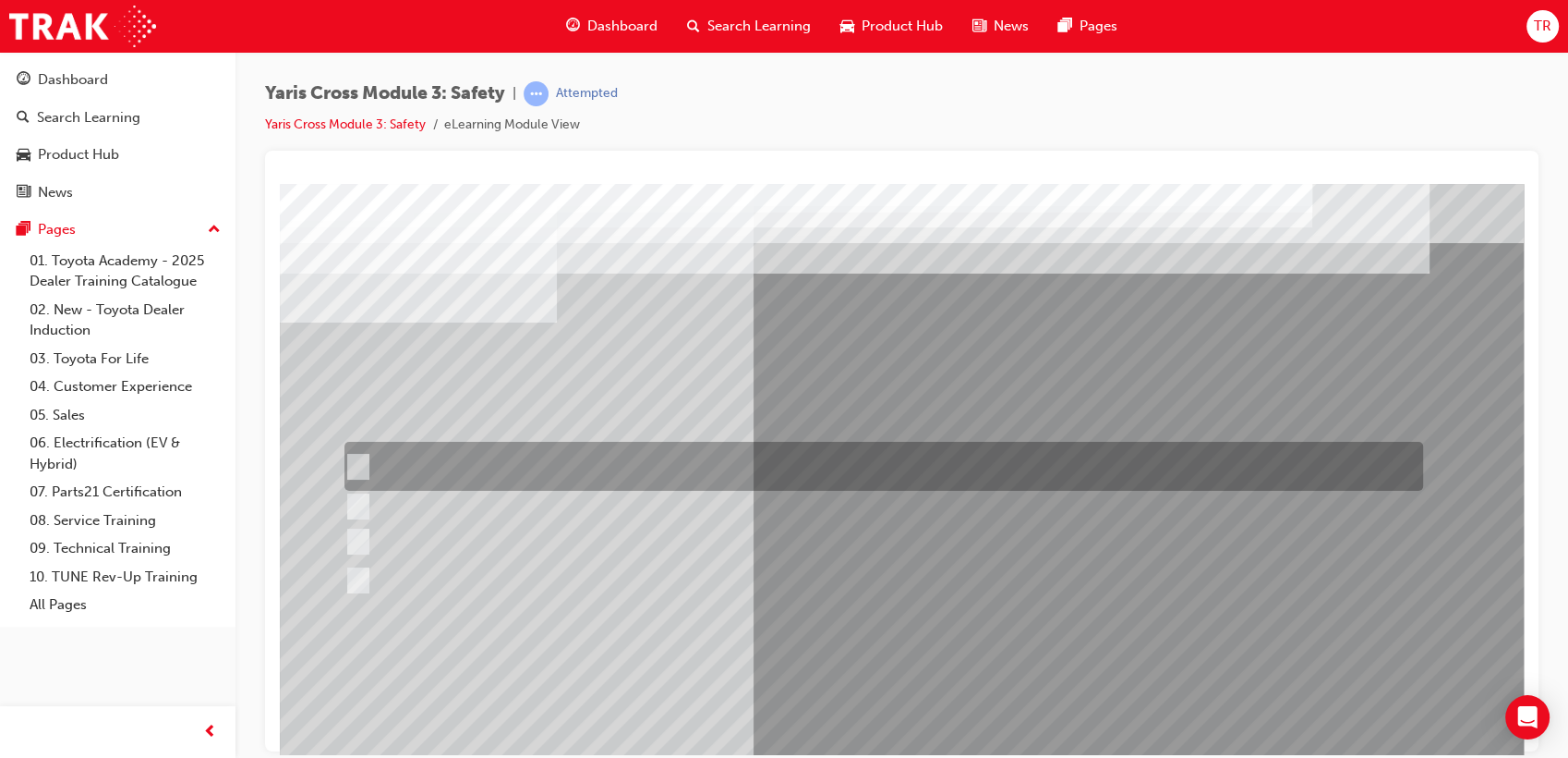
click at [578, 451] on div at bounding box center [879, 466] width 1079 height 49
checkbox input "true"
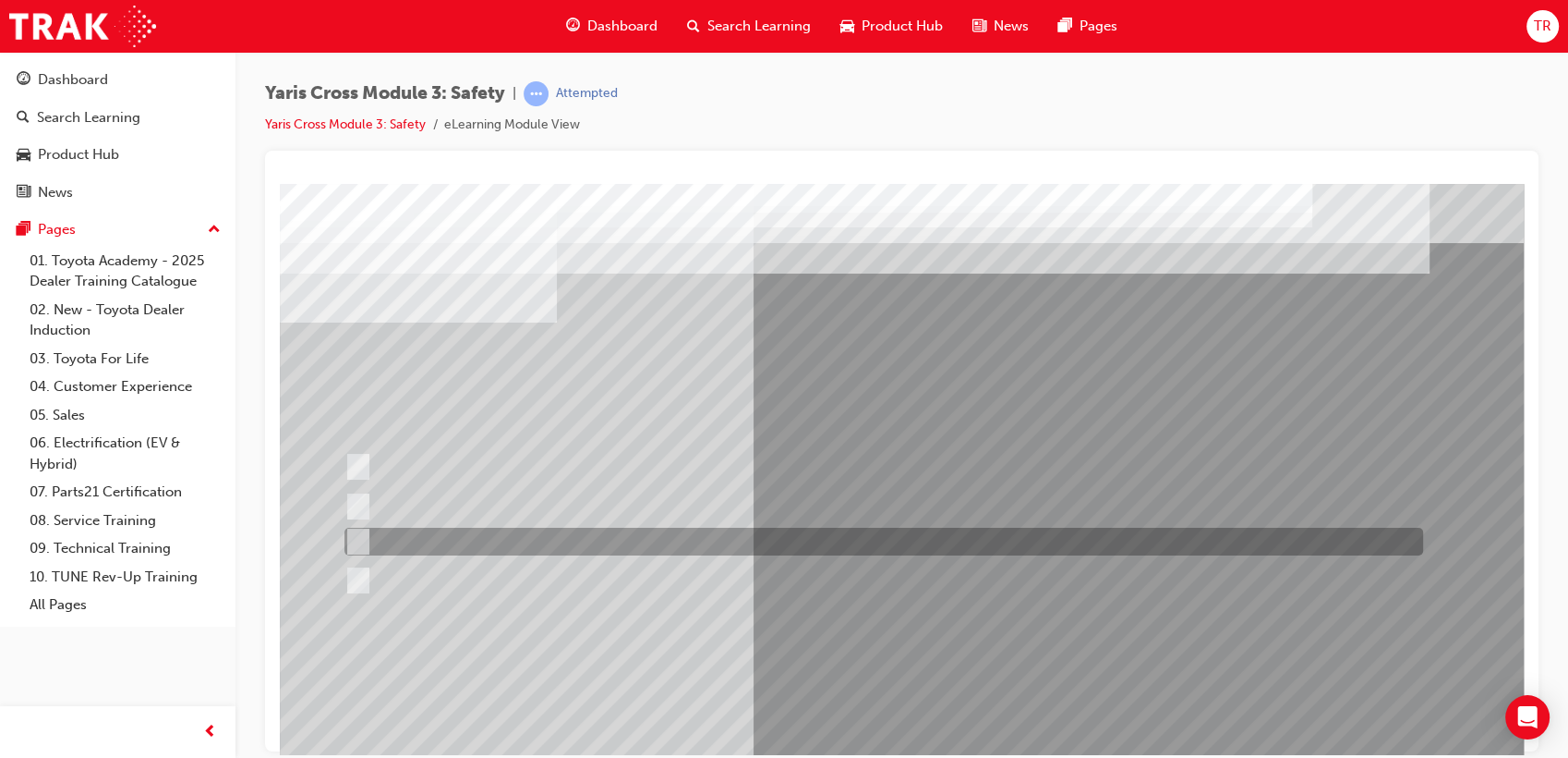
click at [605, 550] on div at bounding box center [879, 541] width 1079 height 28
checkbox input "true"
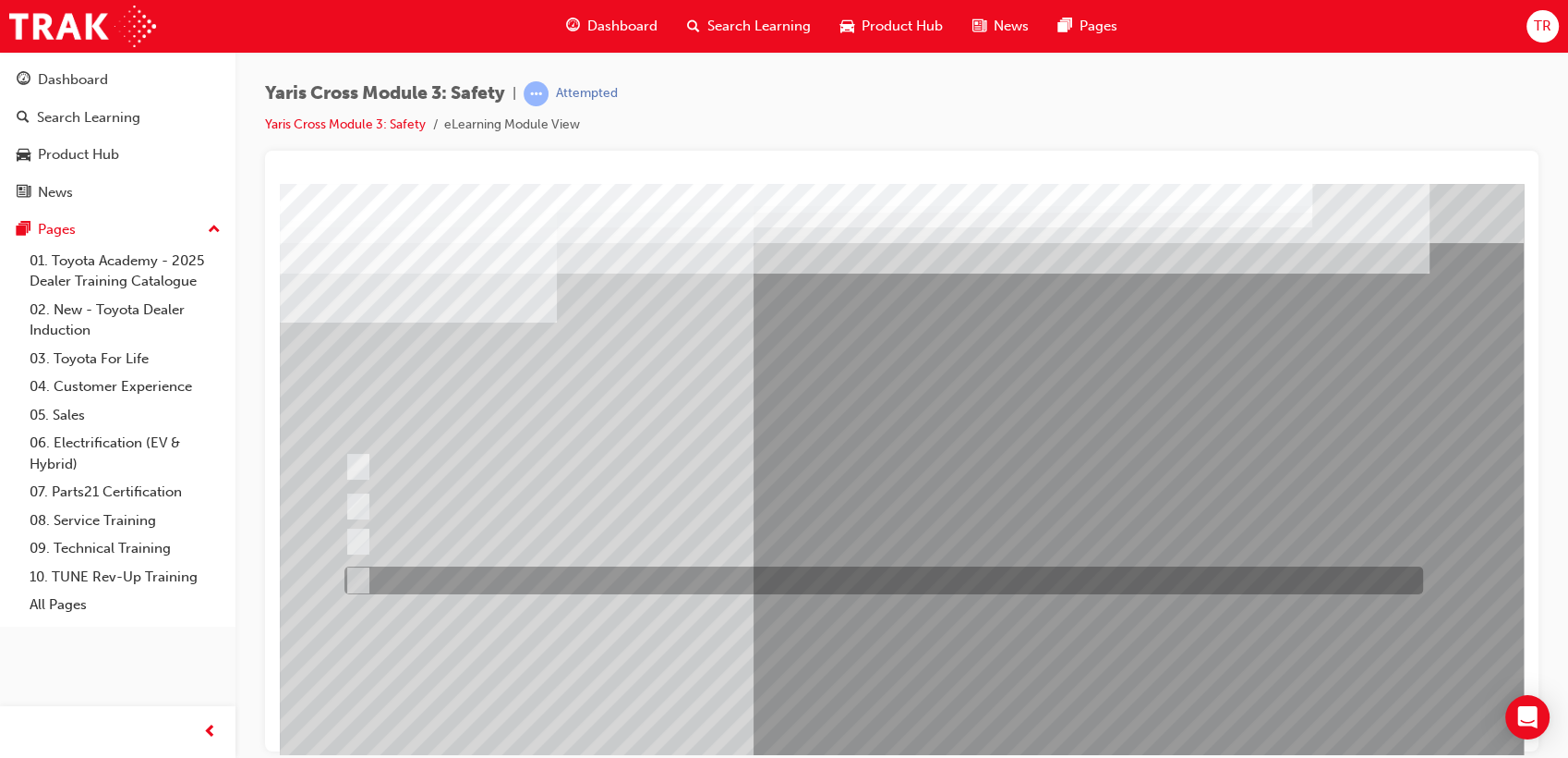
click at [627, 590] on div at bounding box center [879, 580] width 1079 height 28
checkbox input "true"
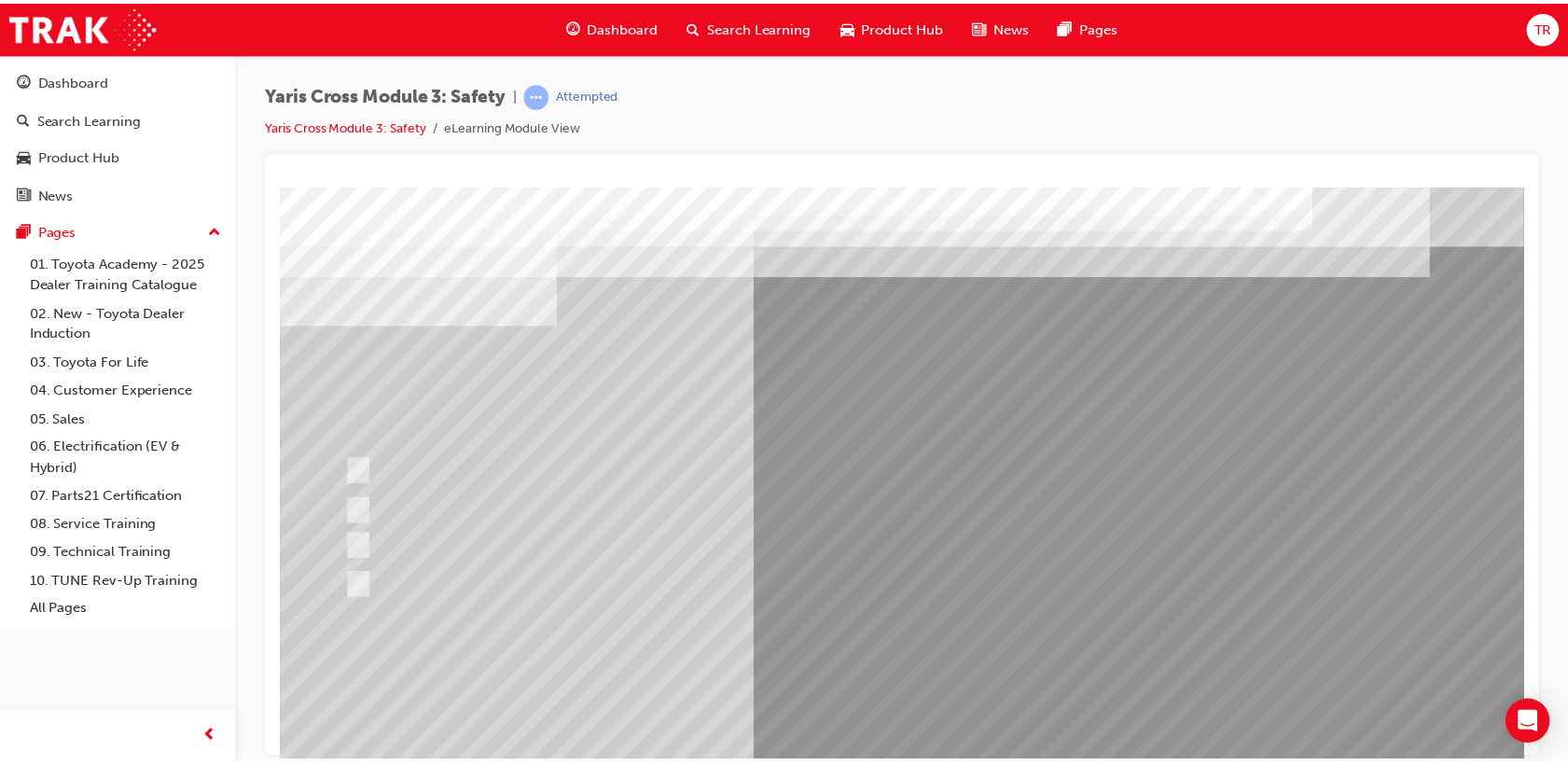
scroll to position [138, 0]
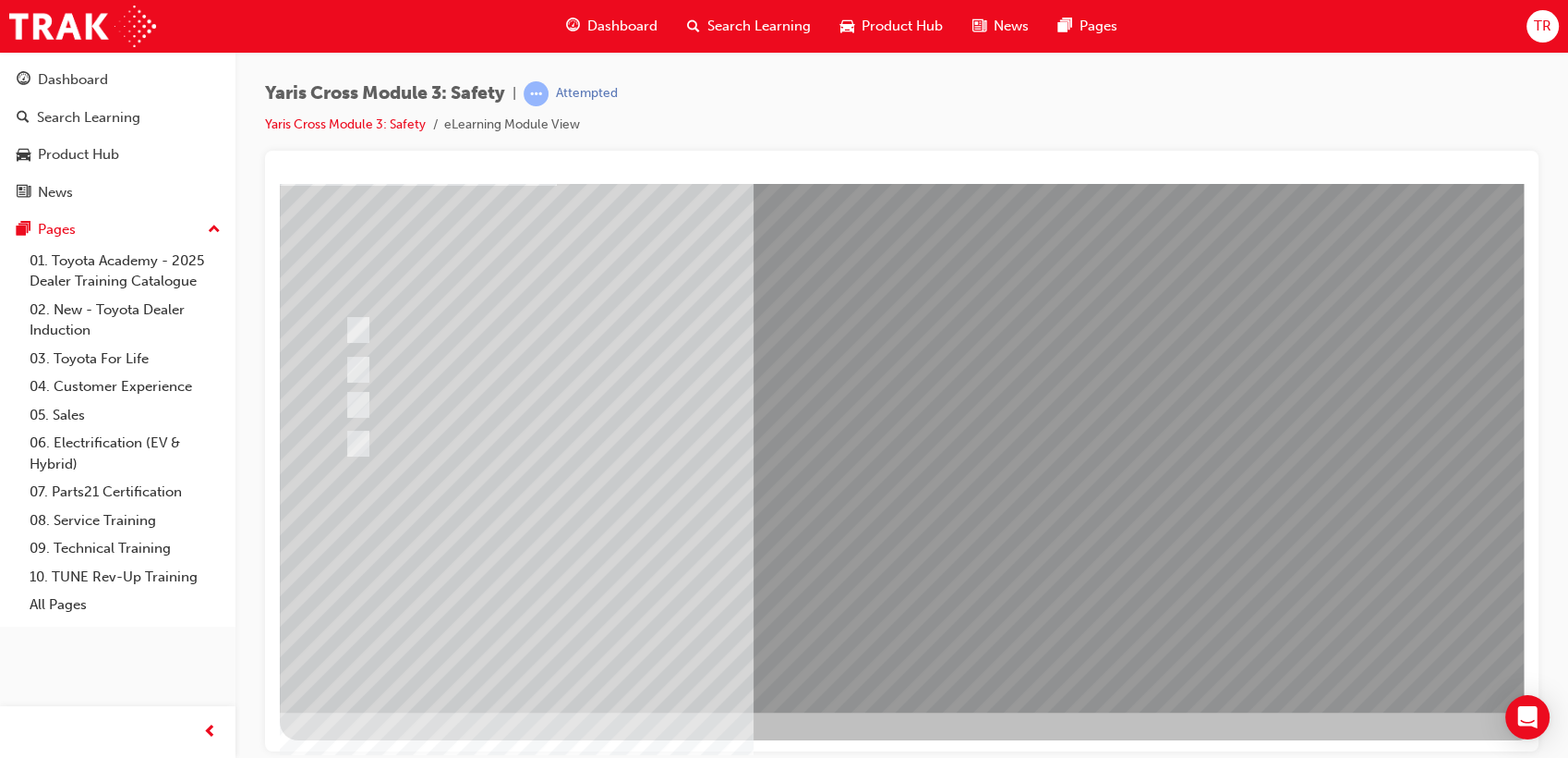
click at [876, 591] on div at bounding box center [908, 379] width 1256 height 665
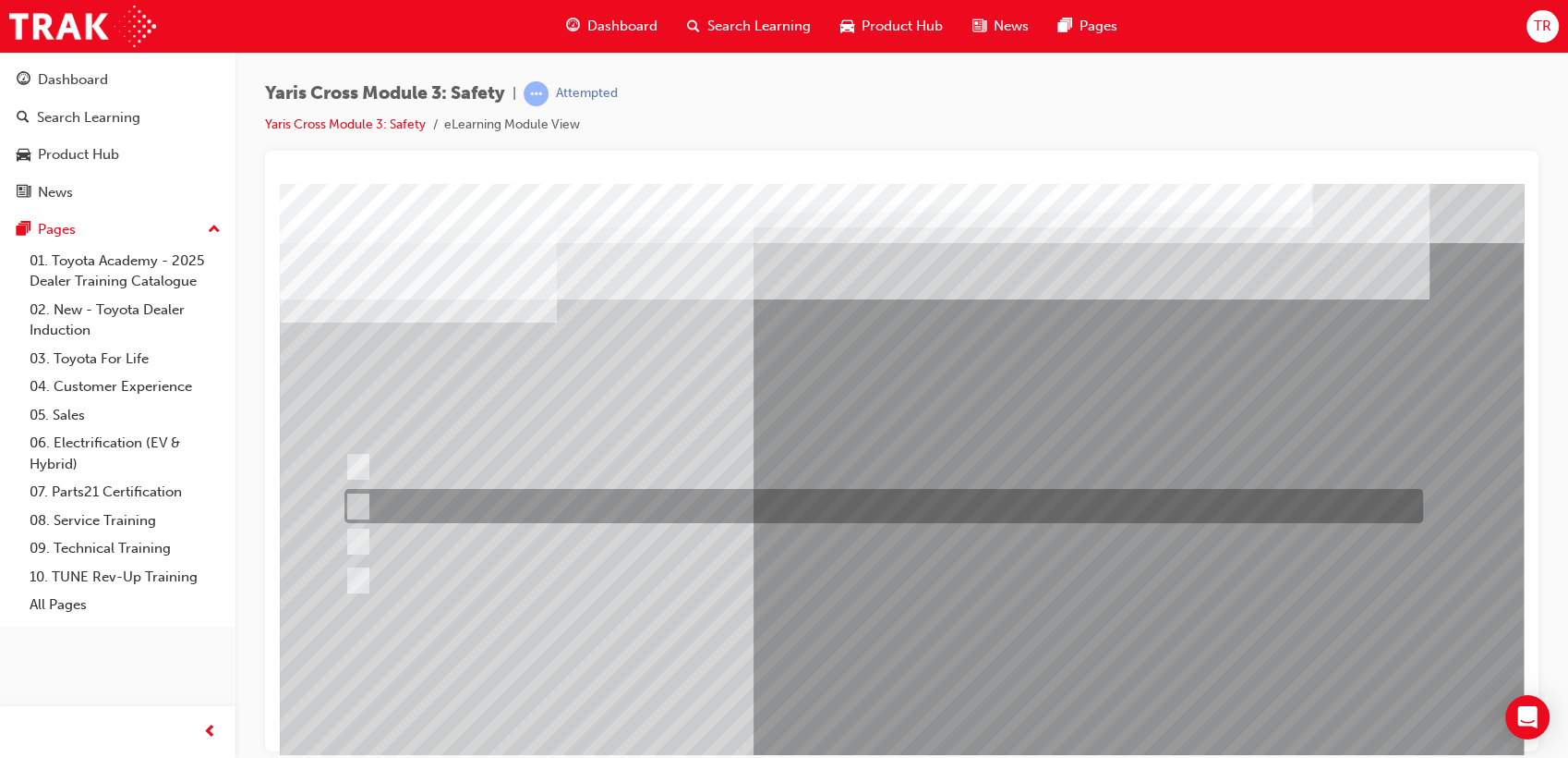
click at [608, 506] on div at bounding box center [879, 505] width 1079 height 34
radio input "true"
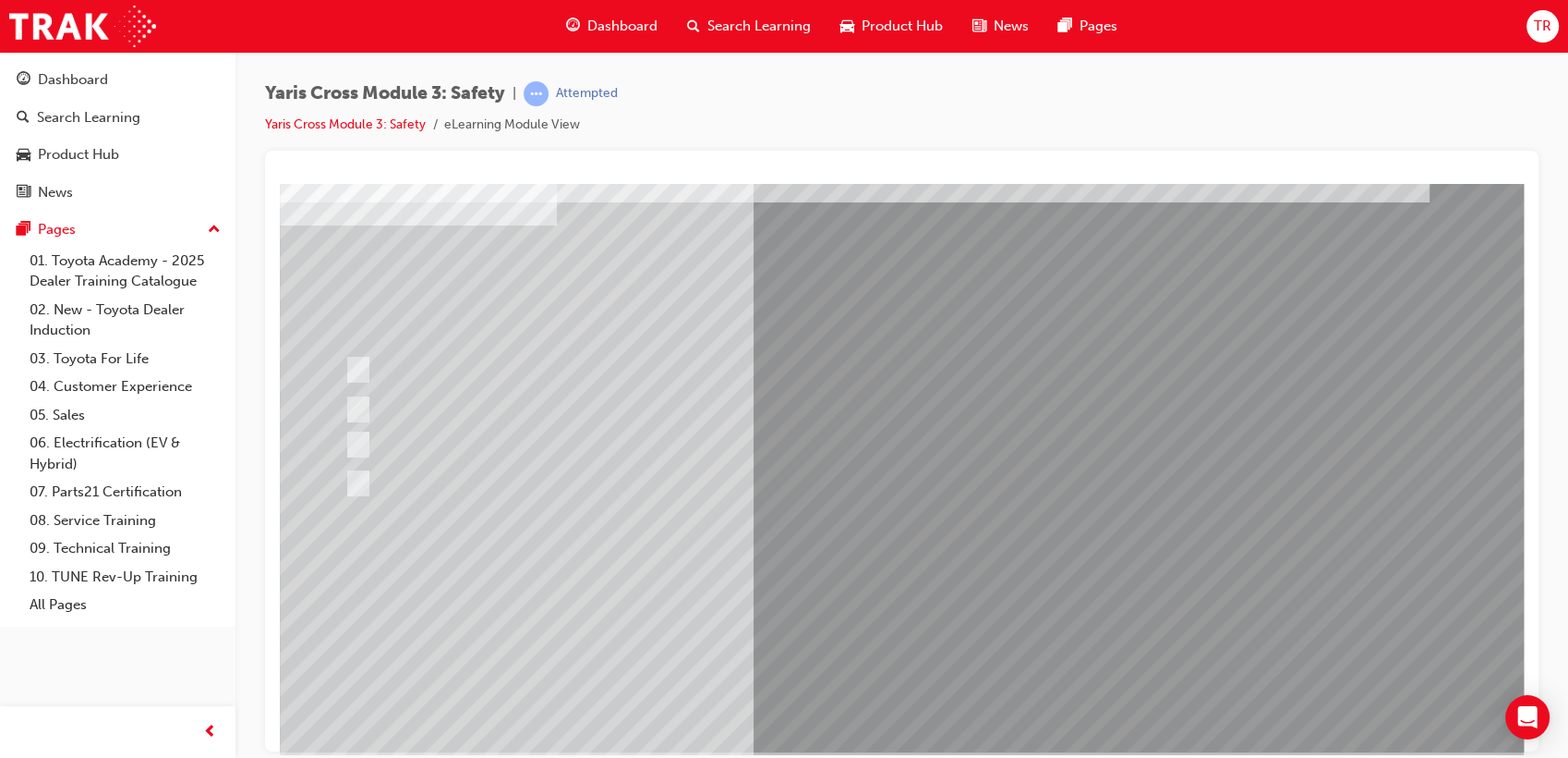
scroll to position [137, 0]
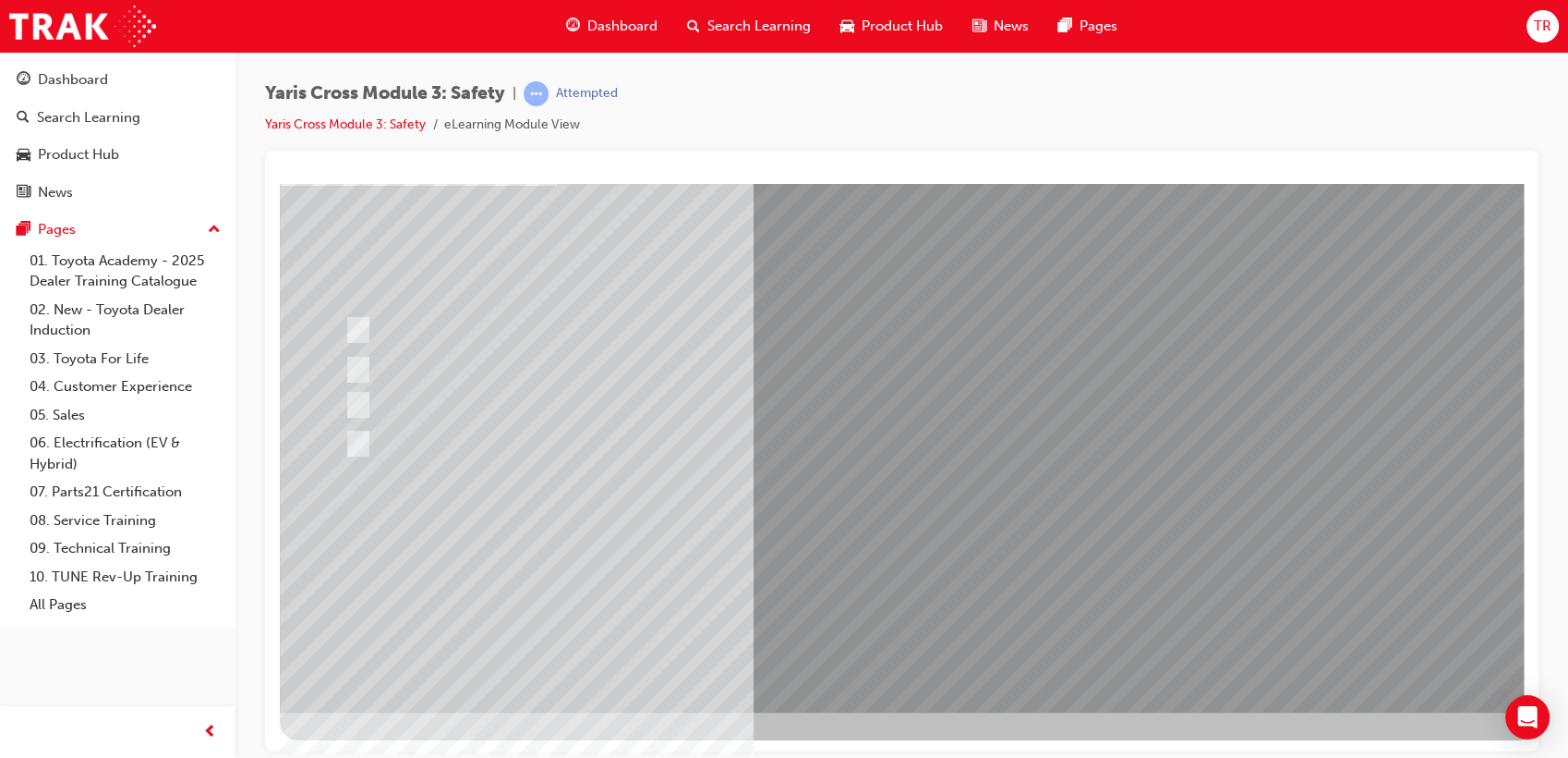
click at [883, 580] on div at bounding box center [908, 379] width 1256 height 665
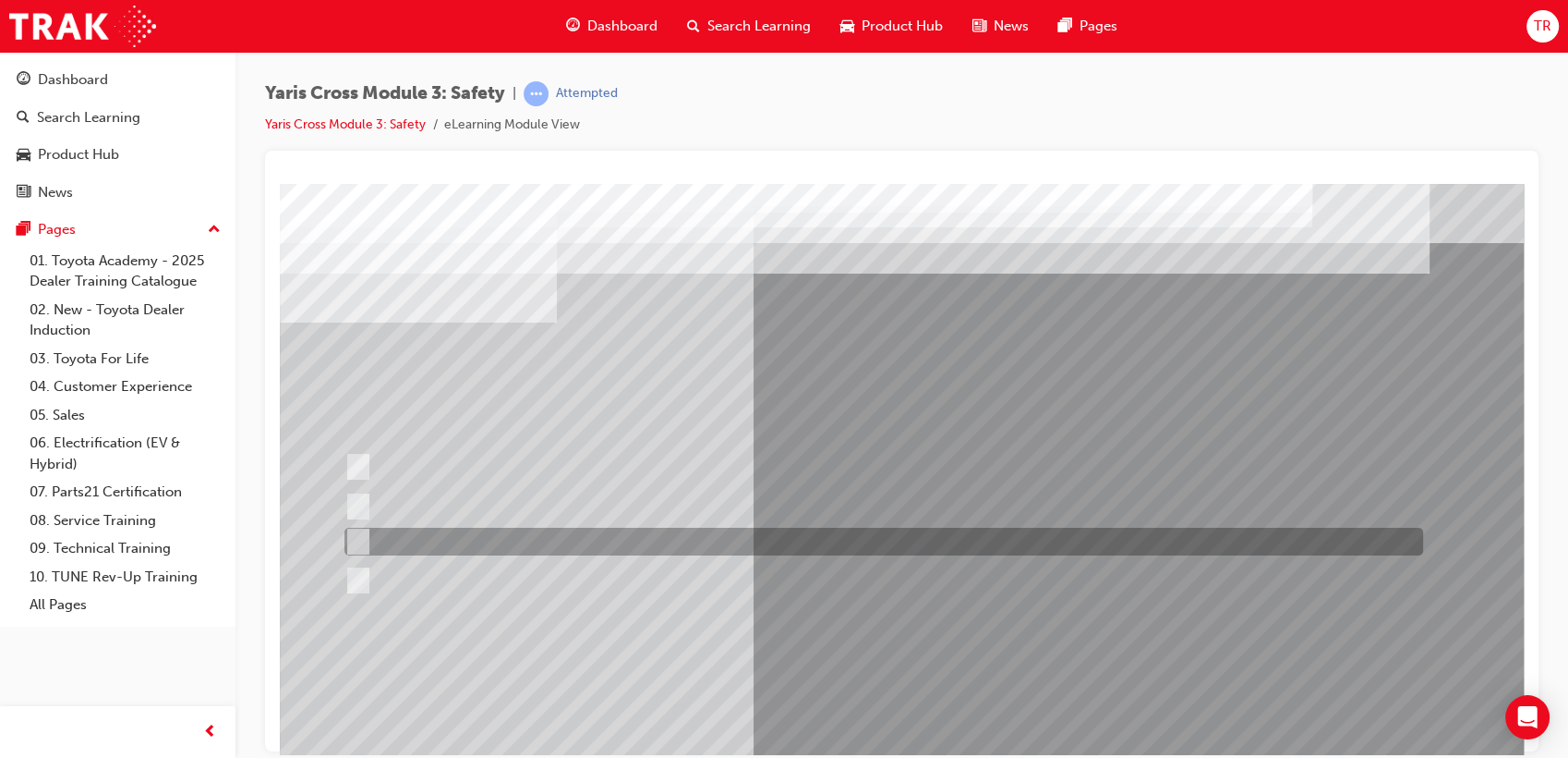
click at [509, 547] on div at bounding box center [879, 541] width 1079 height 28
radio input "true"
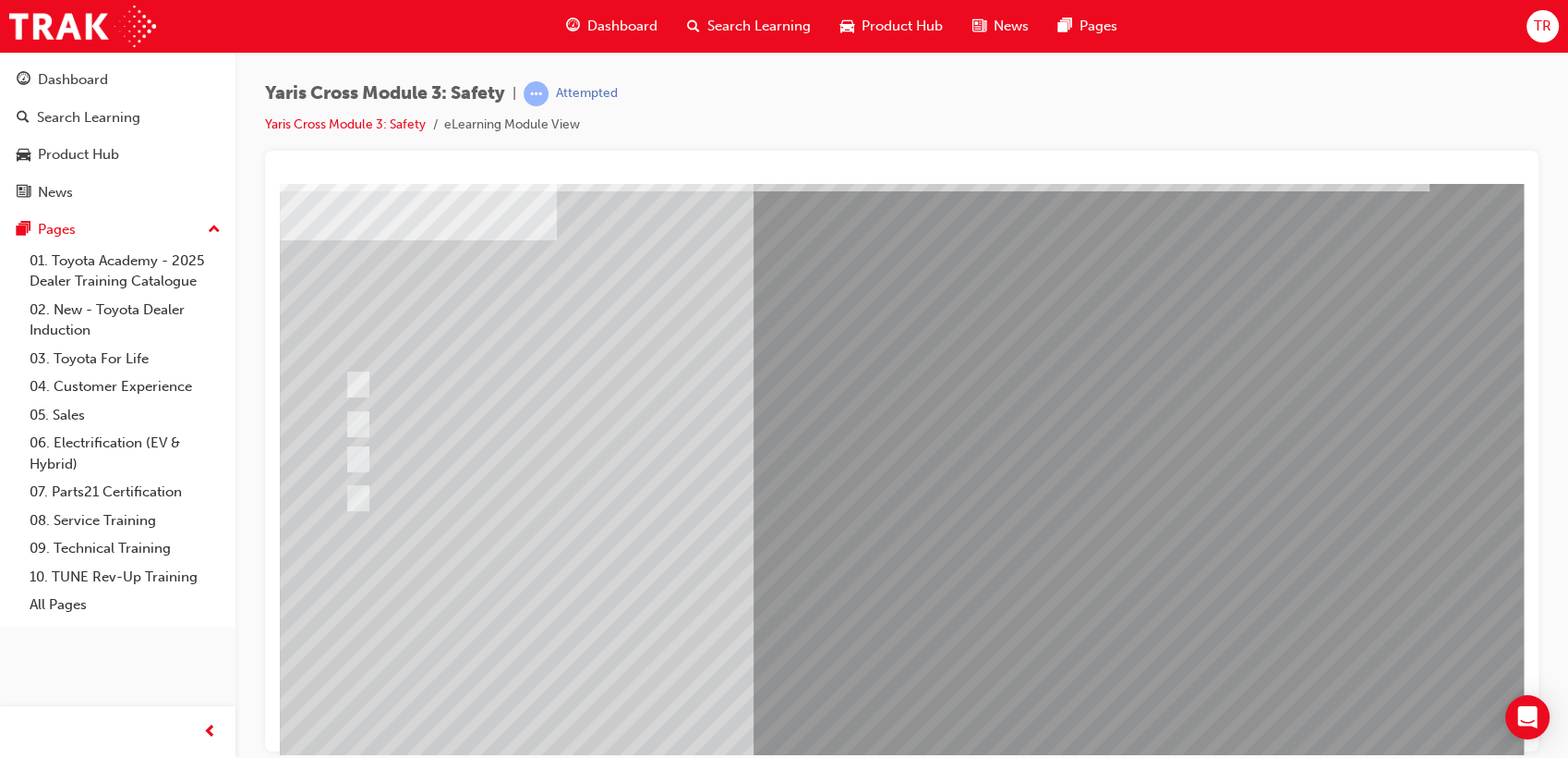
scroll to position [137, 0]
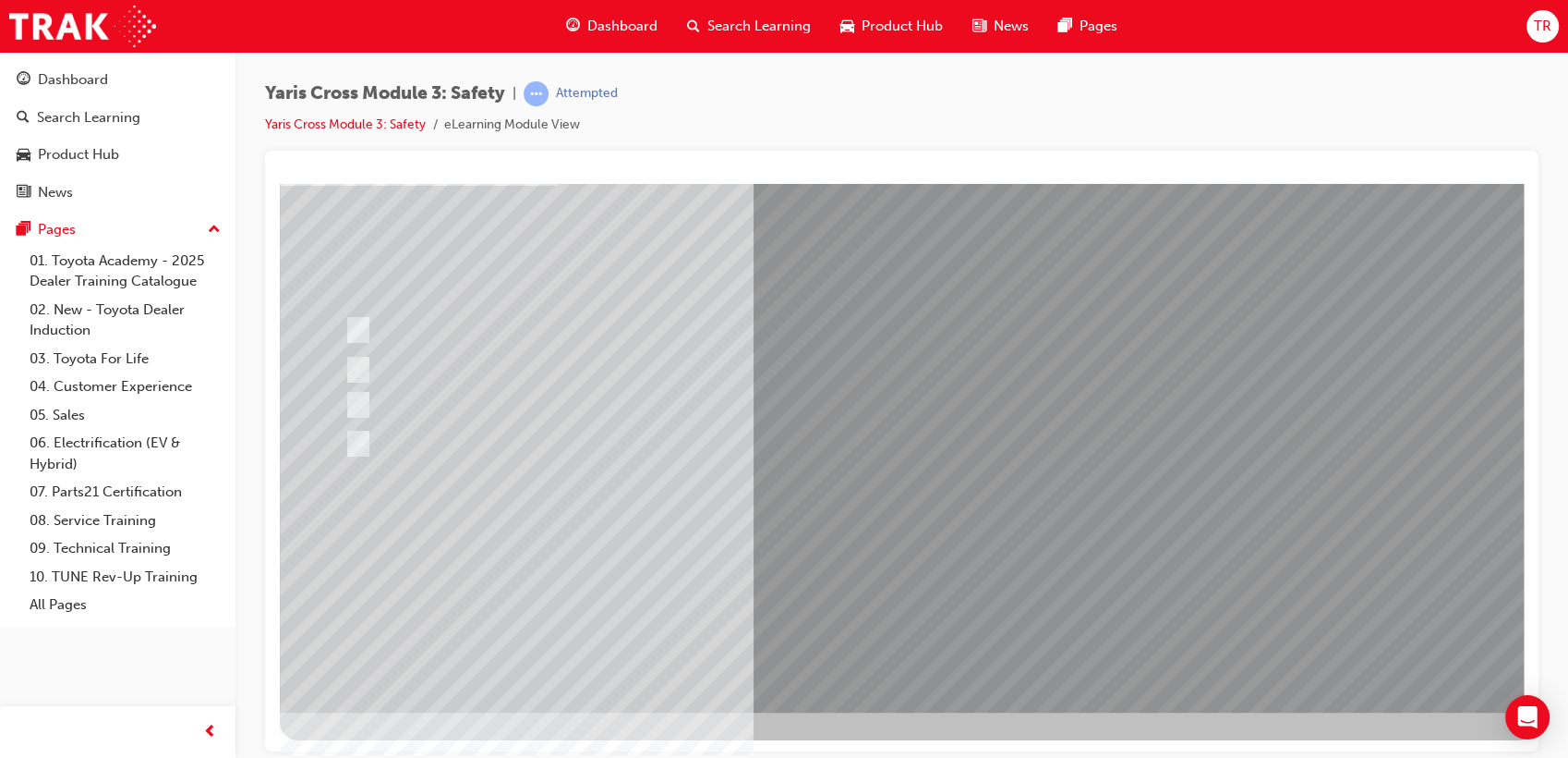
click at [905, 587] on div at bounding box center [908, 379] width 1256 height 665
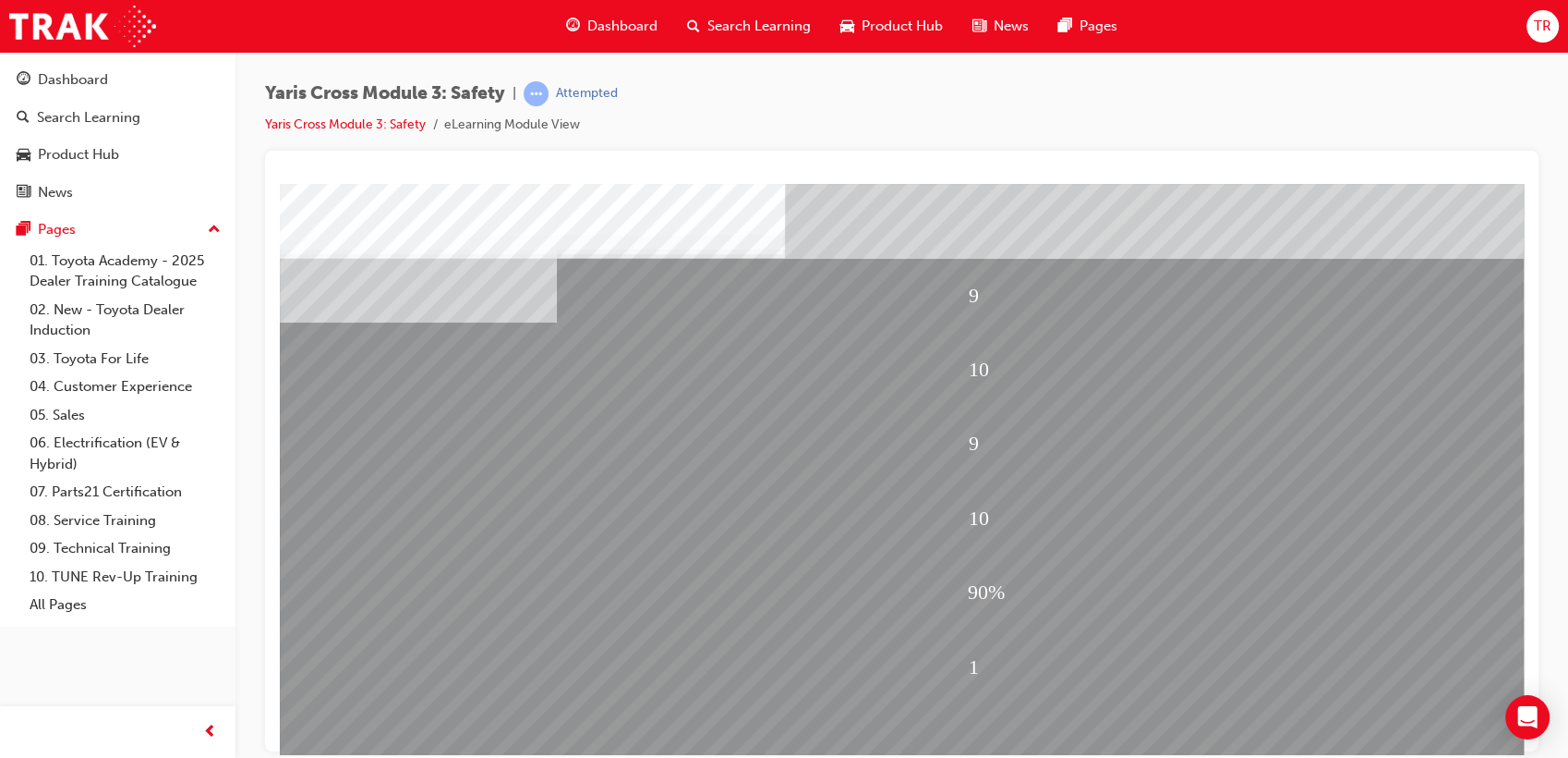
scroll to position [137, 0]
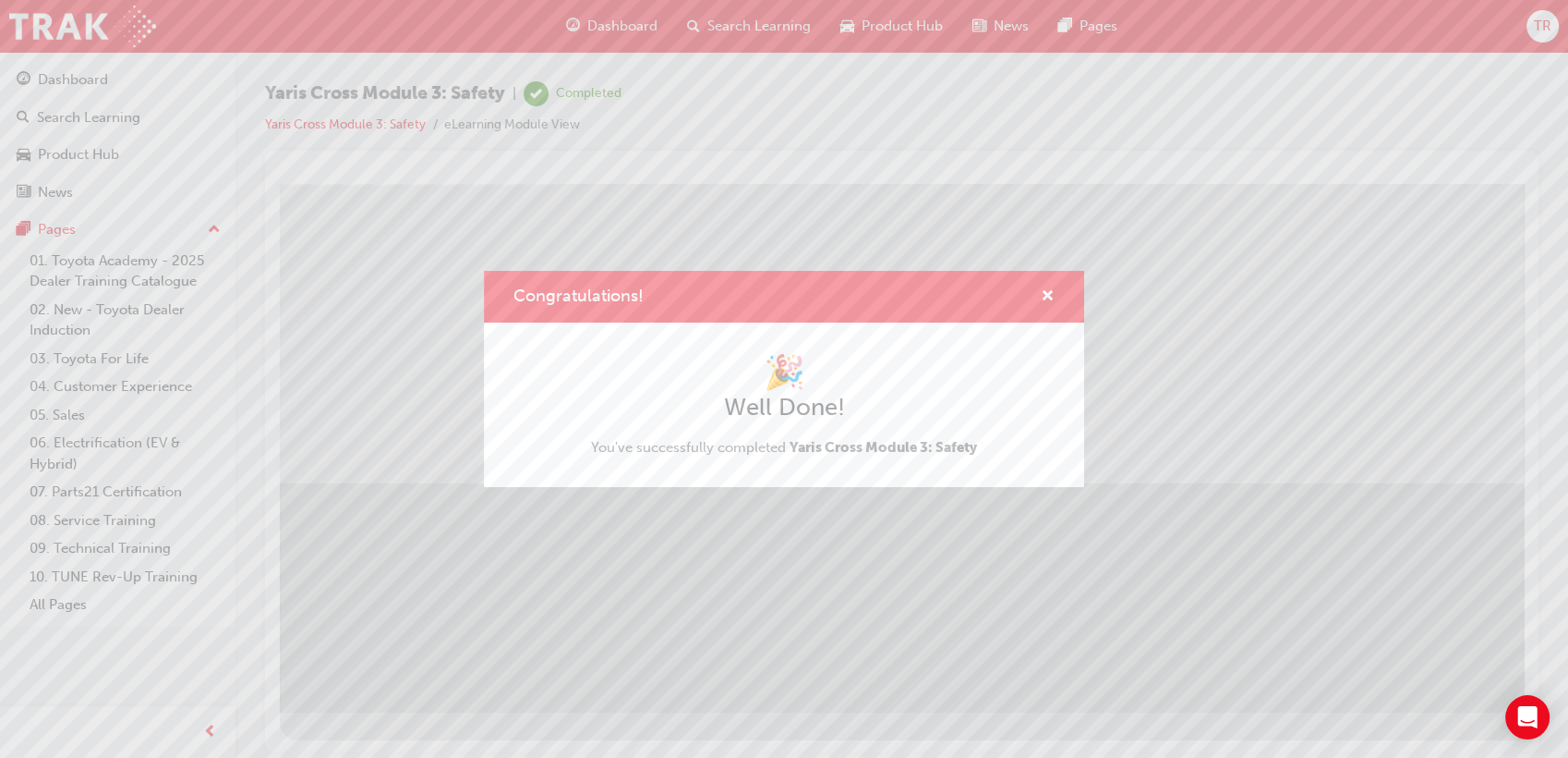
click at [1389, 677] on div "Congratulations! 🎉 Well Done! You've successfully completed Yaris Cross Module …" at bounding box center [784, 379] width 1568 height 758
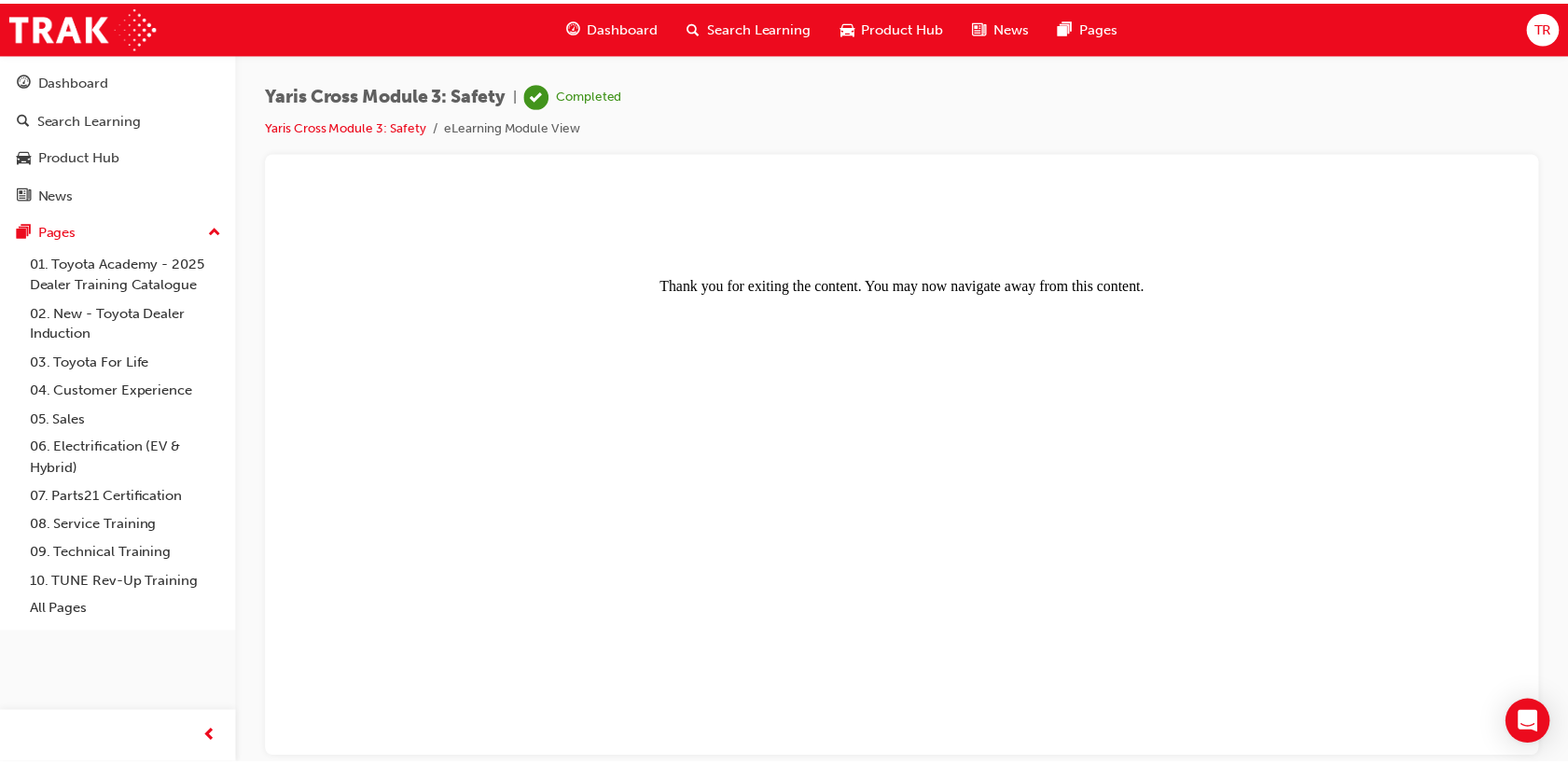
scroll to position [0, 0]
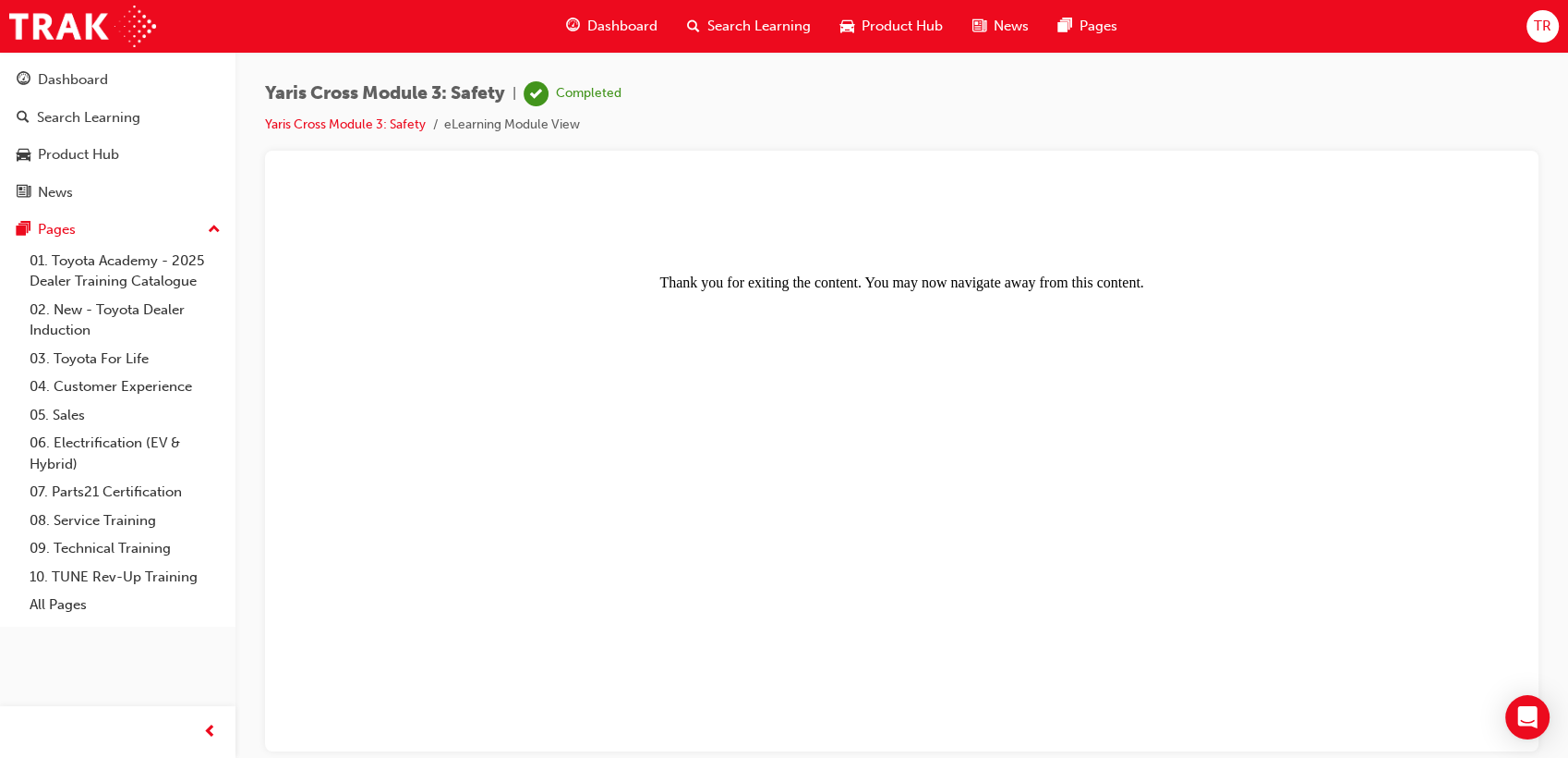
click at [592, 44] on div "Dashboard" at bounding box center [611, 26] width 121 height 38
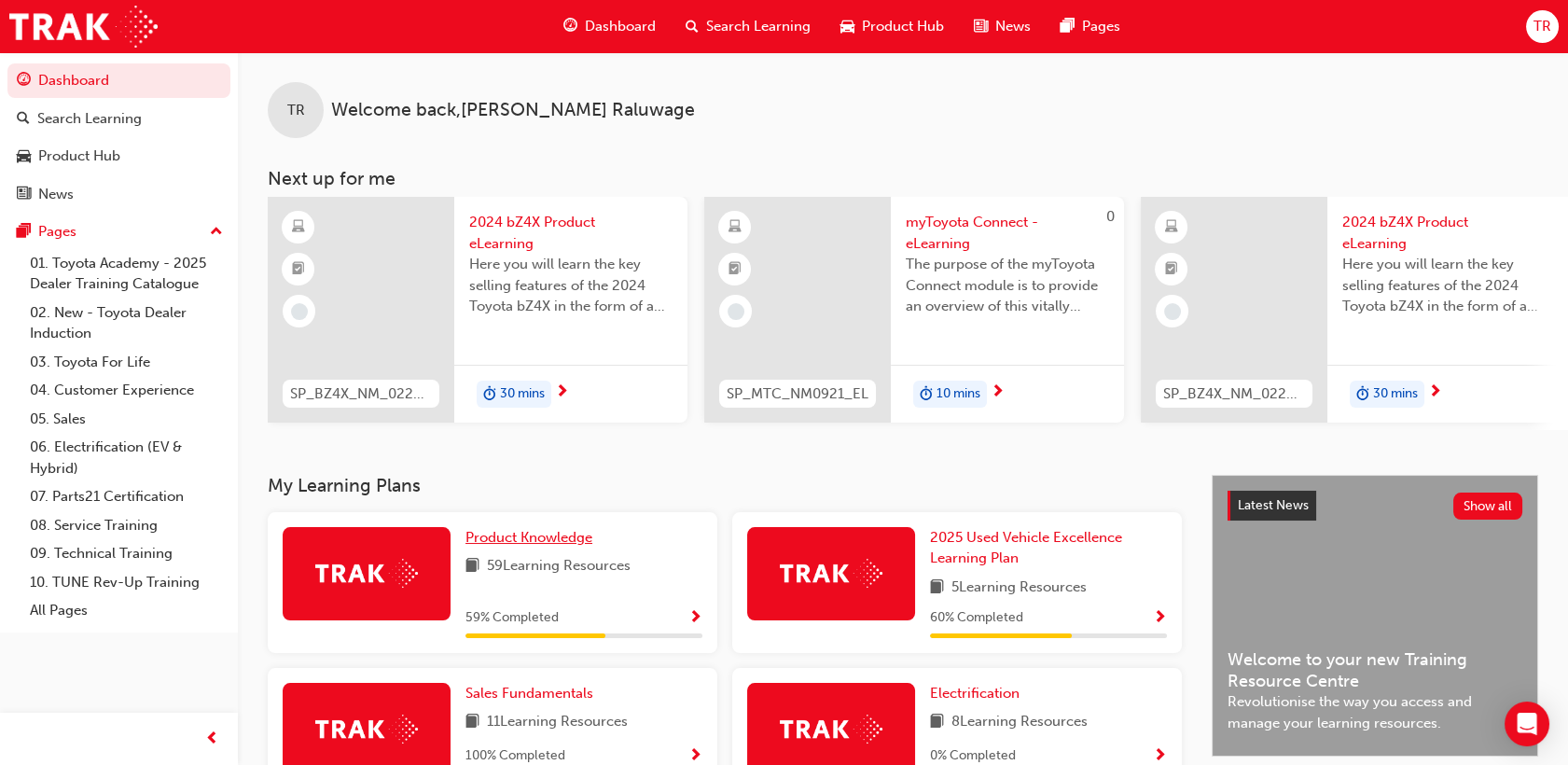
click at [569, 545] on span "Product Knowledge" at bounding box center [529, 537] width 127 height 17
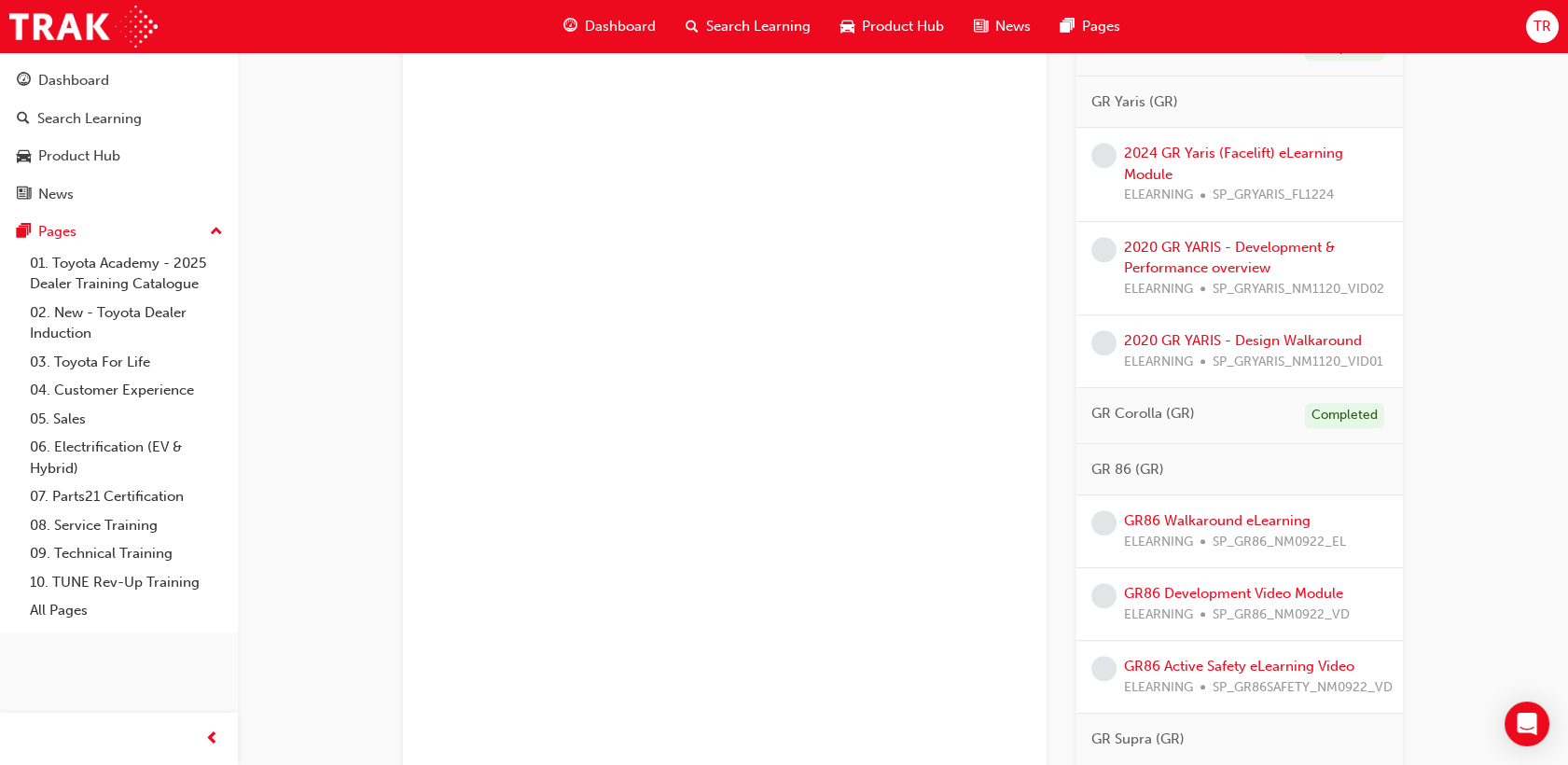
scroll to position [2095, 0]
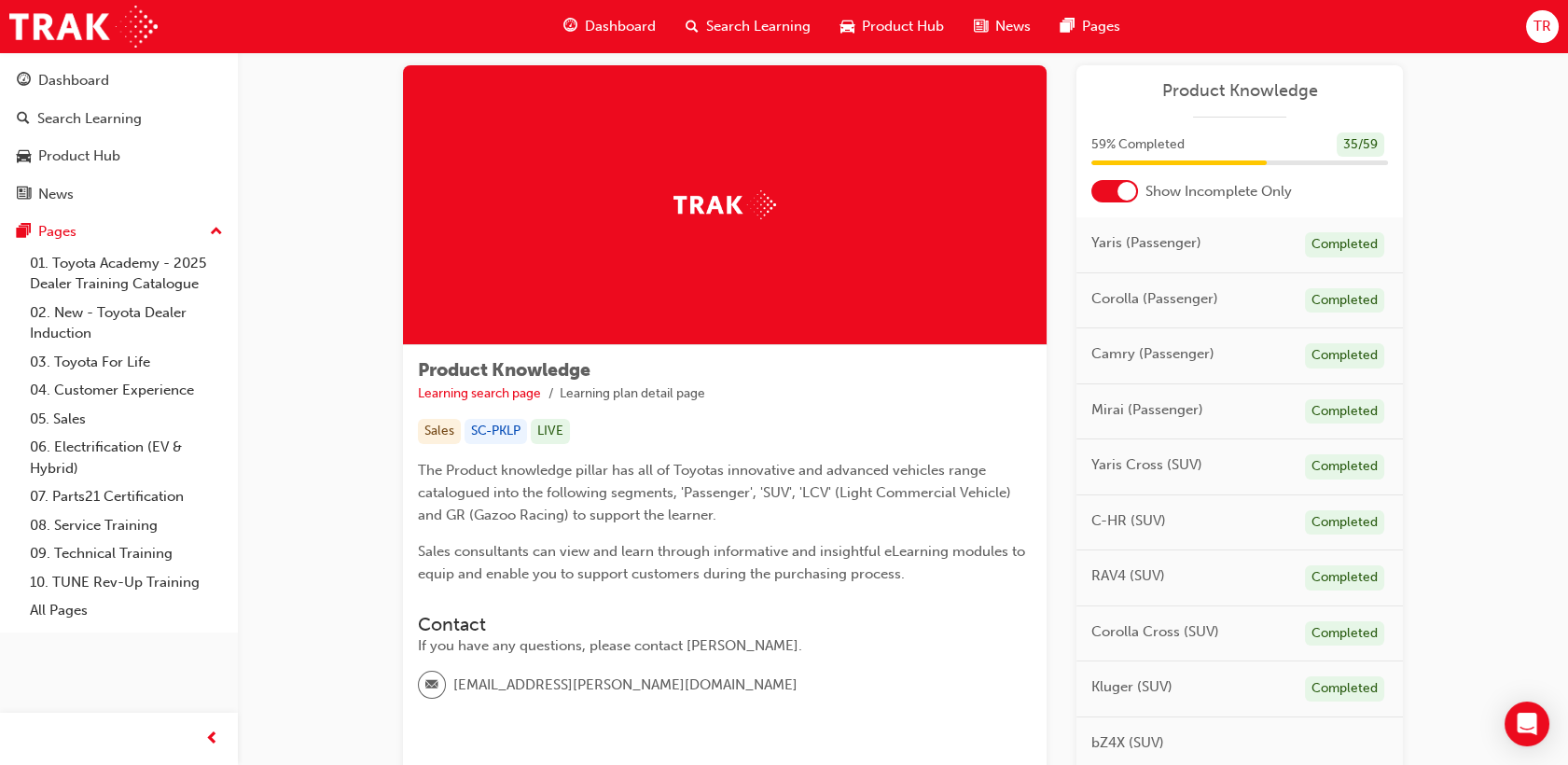
scroll to position [0, 0]
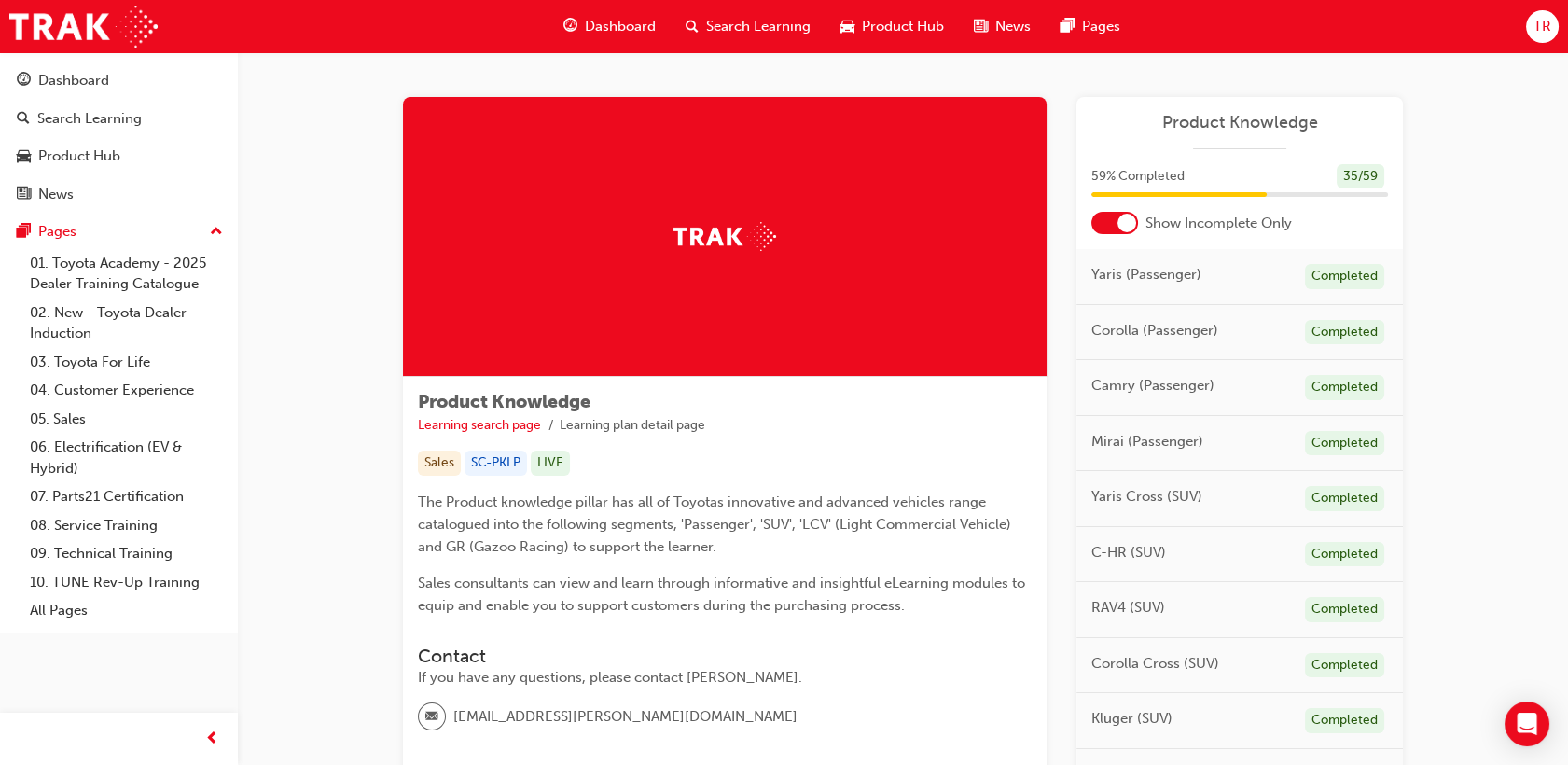
click at [1173, 290] on div "Yaris (Passenger) Completed" at bounding box center [1239, 277] width 326 height 56
click at [1228, 281] on div "Yaris (Passenger) Completed" at bounding box center [1239, 277] width 326 height 56
click at [634, 27] on span "Dashboard" at bounding box center [620, 26] width 71 height 21
